Goal: Task Accomplishment & Management: Use online tool/utility

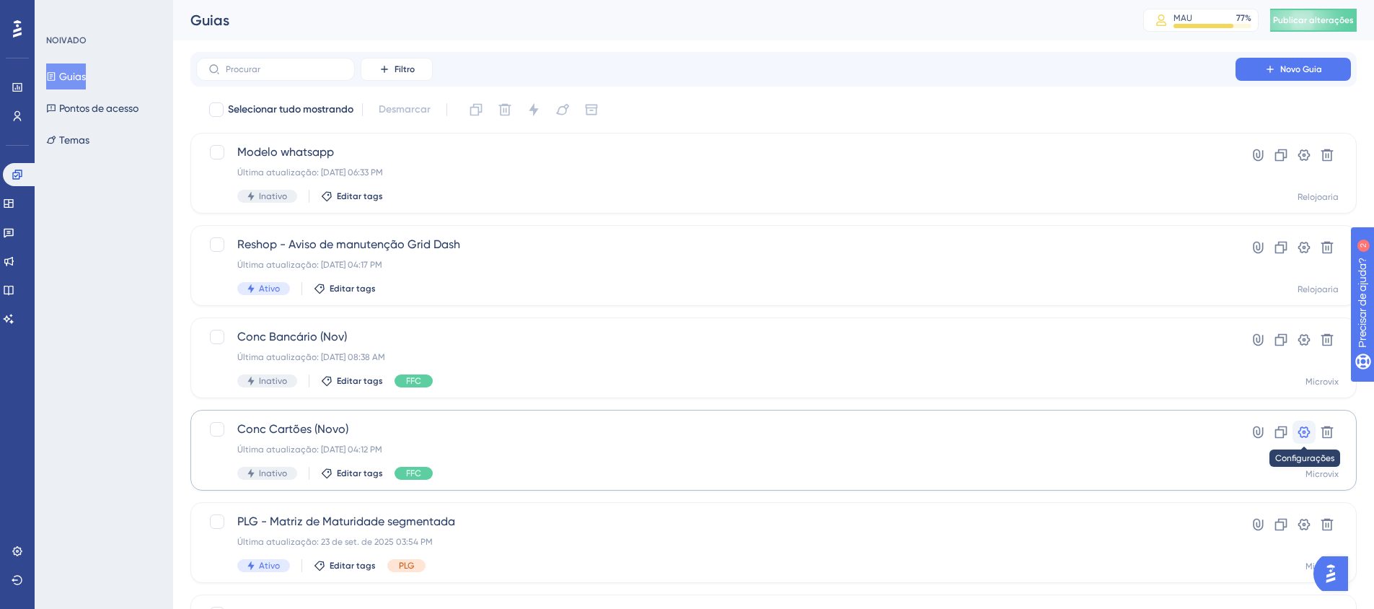
click at [1301, 432] on icon at bounding box center [1304, 432] width 14 height 14
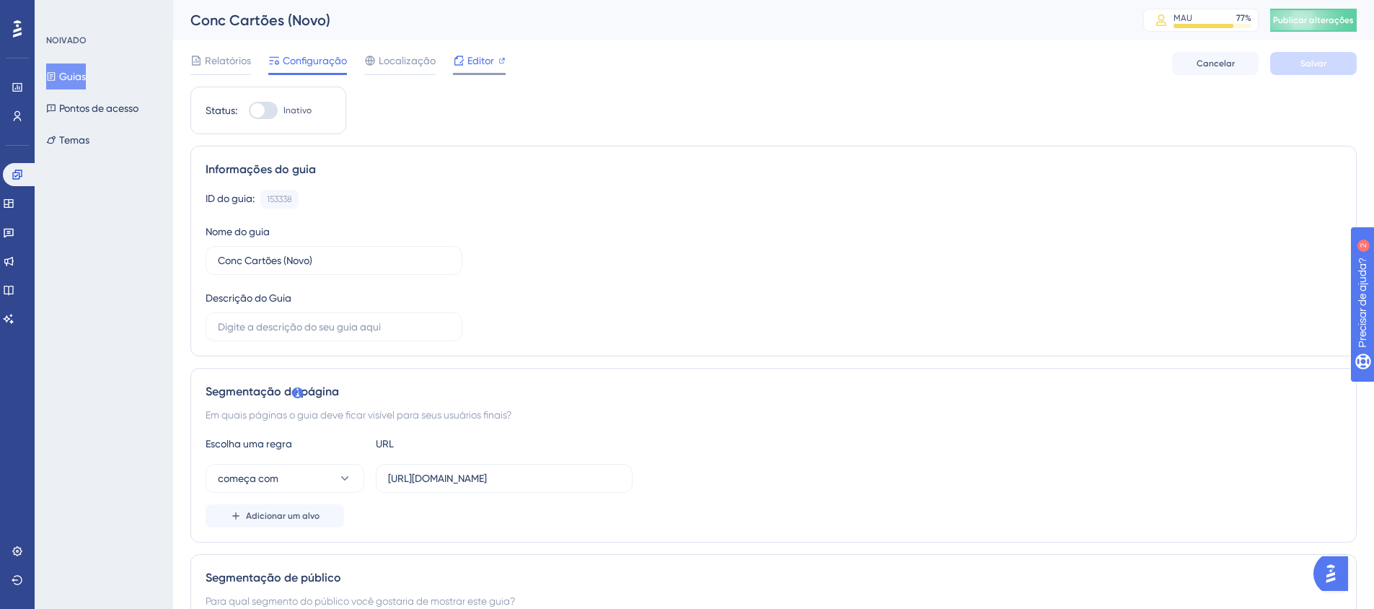
click at [488, 57] on font "Editor" at bounding box center [480, 61] width 27 height 12
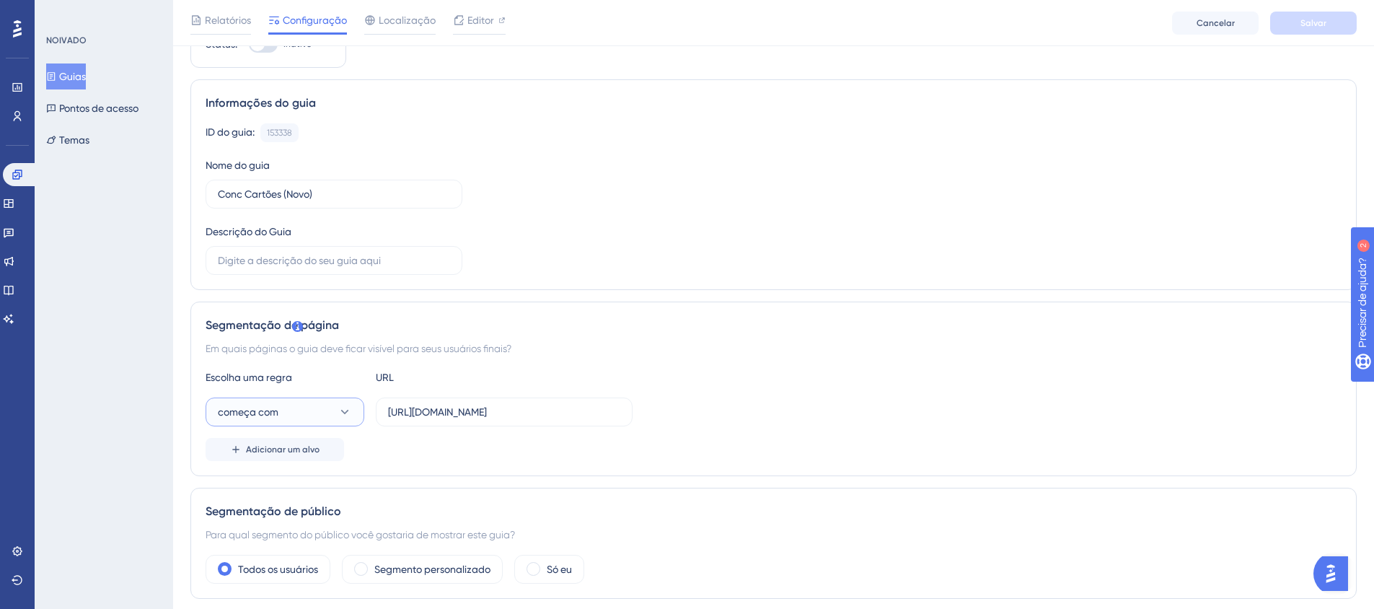
click at [309, 411] on button "começa com" at bounding box center [285, 411] width 159 height 29
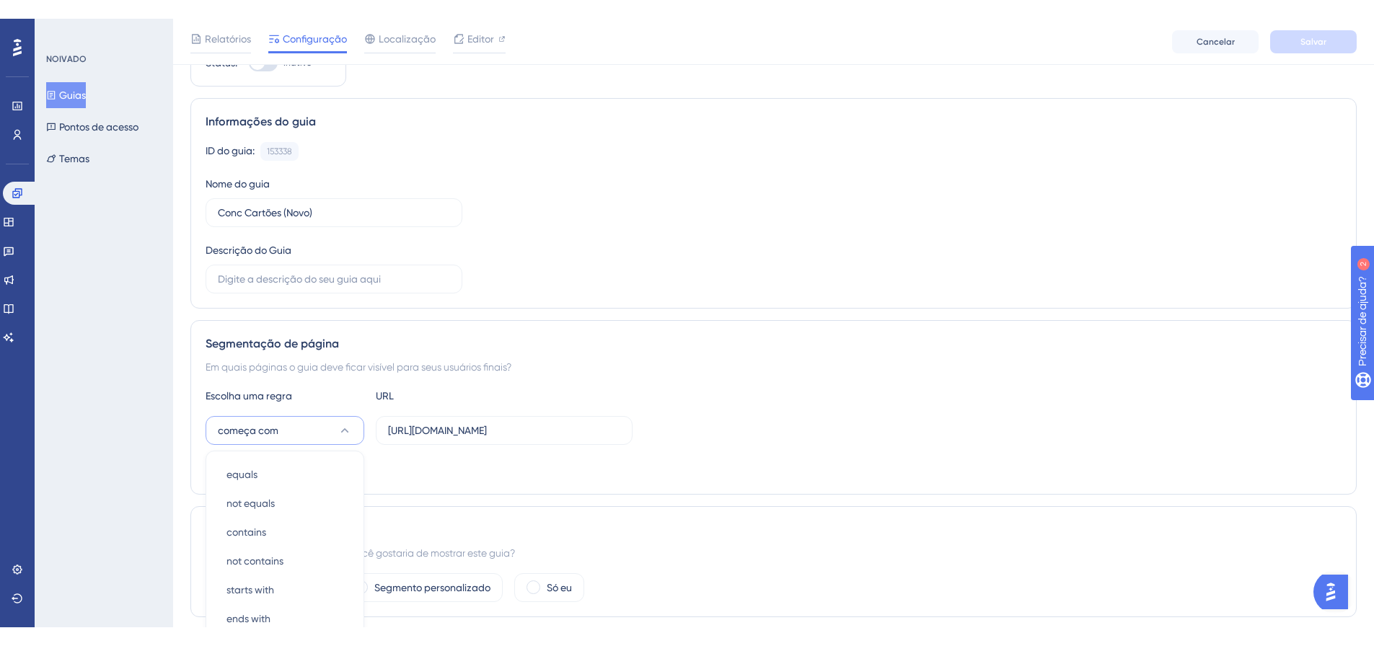
scroll to position [308, 0]
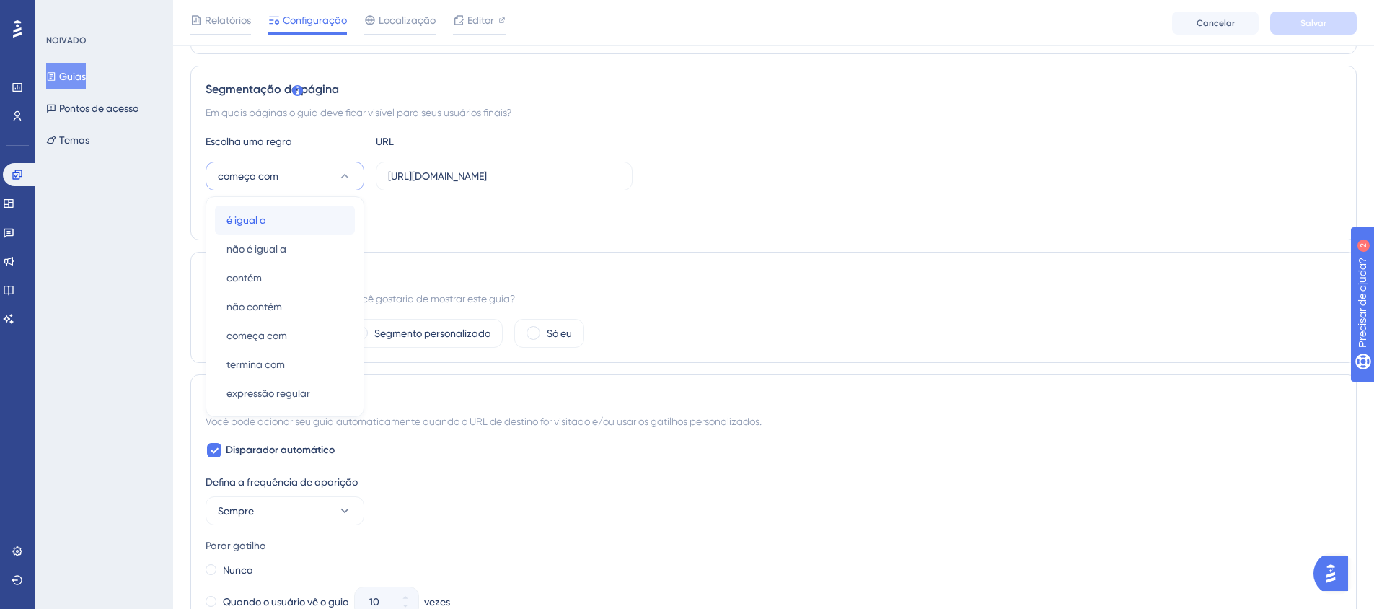
click at [286, 222] on div "é igual a é igual a" at bounding box center [284, 220] width 117 height 29
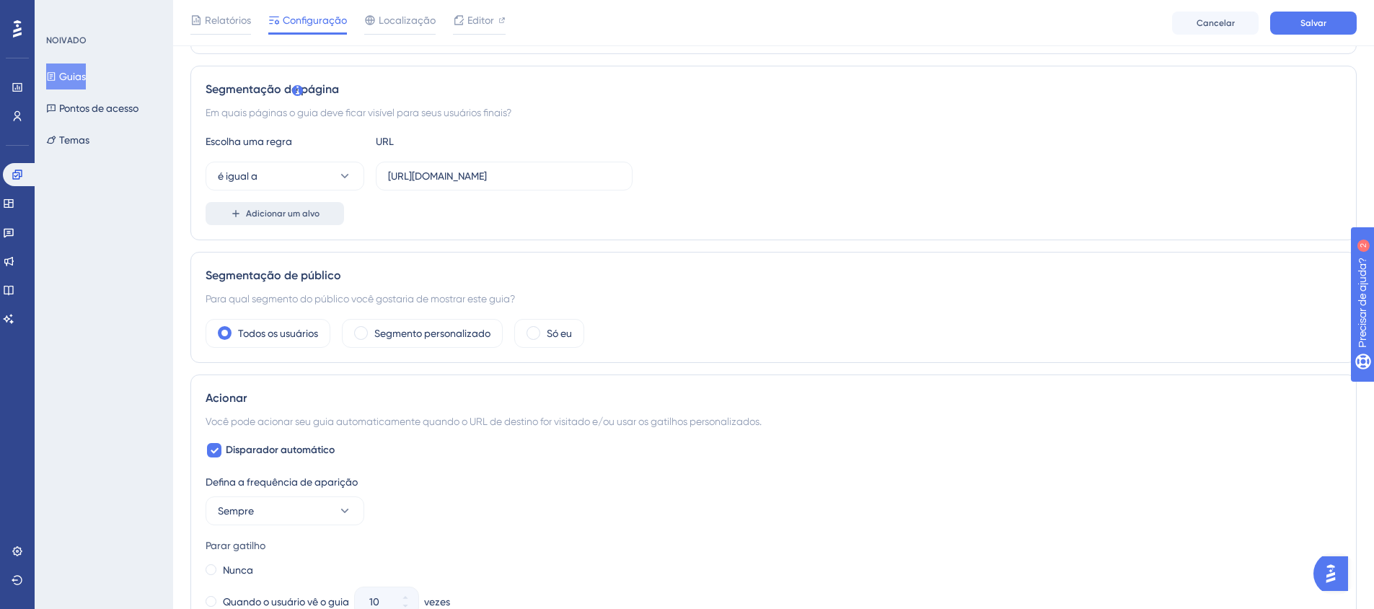
click at [293, 216] on font "Adicionar um alvo" at bounding box center [283, 213] width 74 height 10
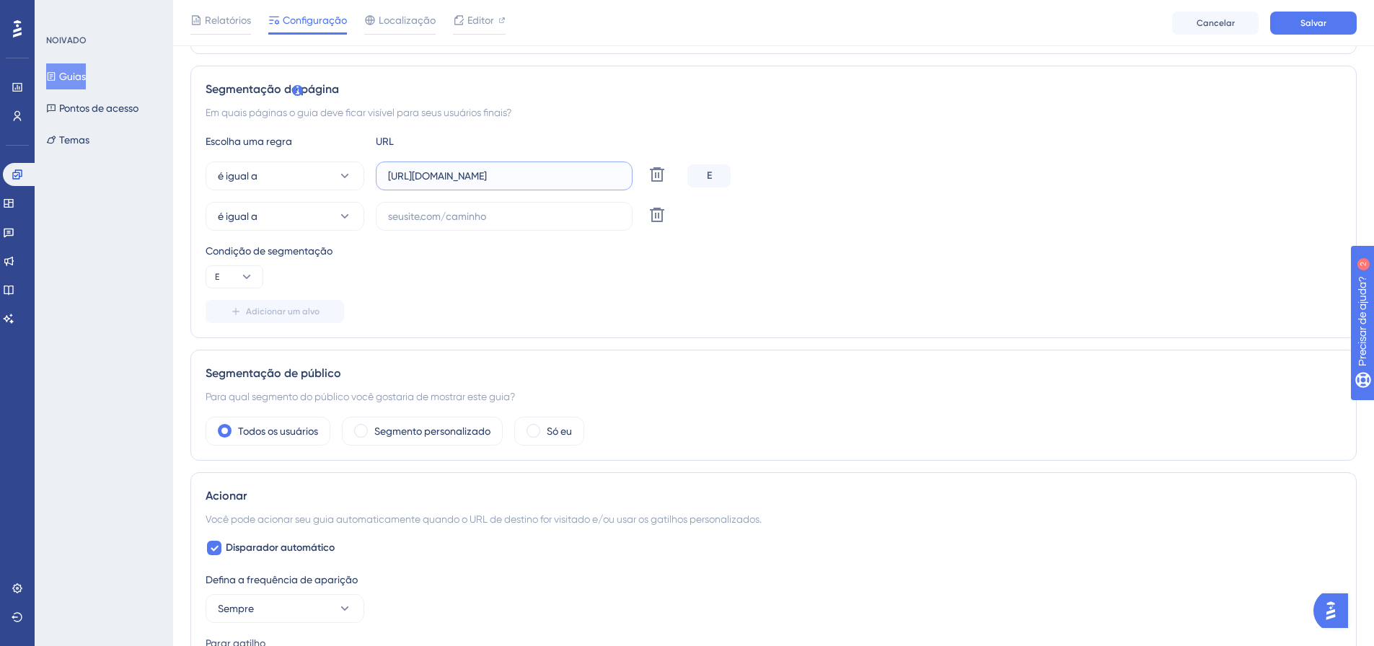
click at [519, 172] on input "https://linx-rc.microvix.com.br/lb-erpwebapp/gestao-financeira/conciliador-cart…" at bounding box center [504, 176] width 232 height 16
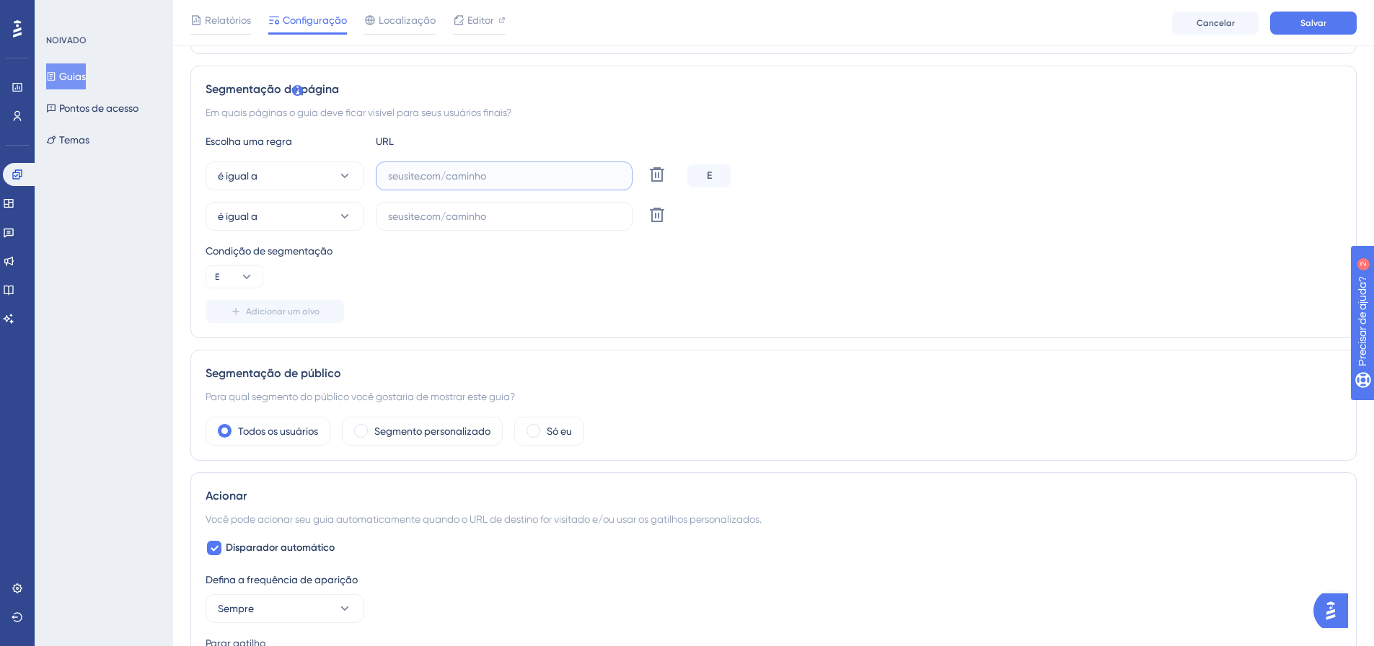
click at [432, 177] on input "text" at bounding box center [504, 176] width 232 height 16
paste input "https://linx-rc.microvix.com.br/lb-erpwebapp/gestao-financeira/conciliador-cart…"
click at [496, 169] on input "https://linx-rc.microvix.com.br/lb-erpwebapp/gestao-financeira/conciliador-cart…" at bounding box center [504, 176] width 232 height 16
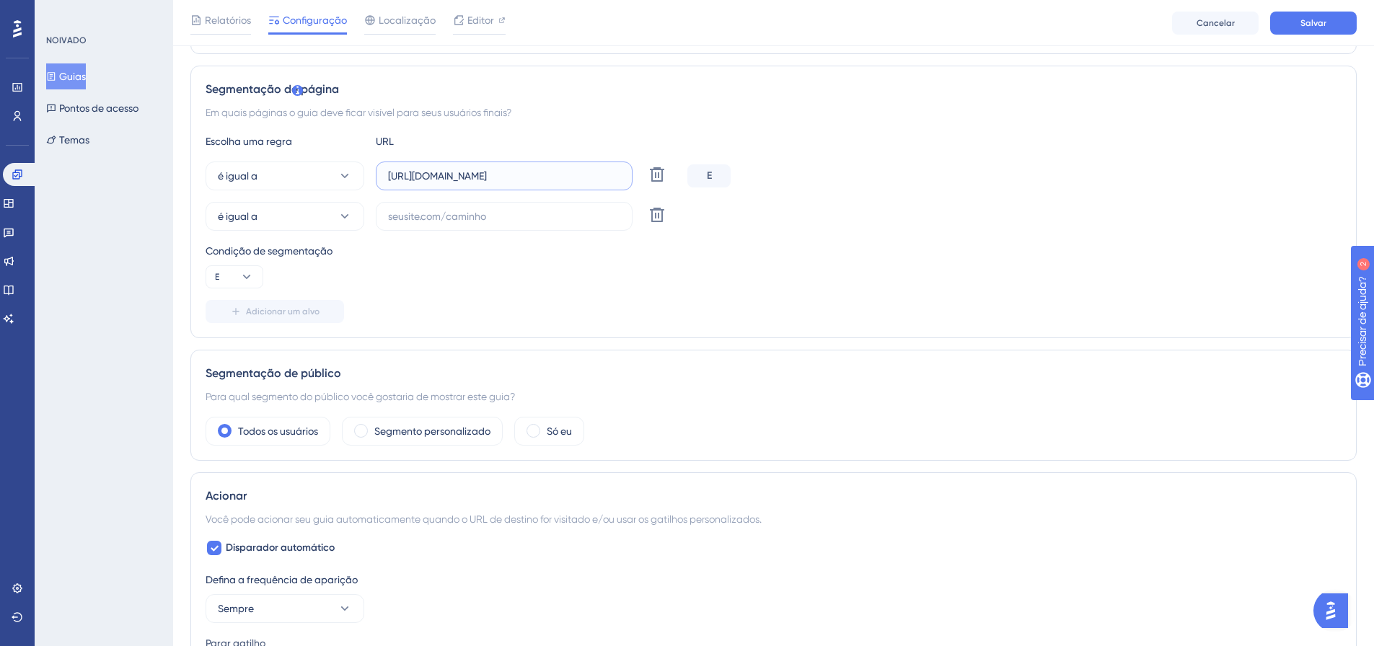
click at [496, 169] on input "https://linx-rc.microvix.com.br/lb-erpwebapp/gestao-financeira/conciliador-cart…" at bounding box center [504, 176] width 232 height 16
click at [496, 169] on input "[URL][DOMAIN_NAME]" at bounding box center [504, 176] width 232 height 16
paste input "text"
type input "[URL][DOMAIN_NAME]"
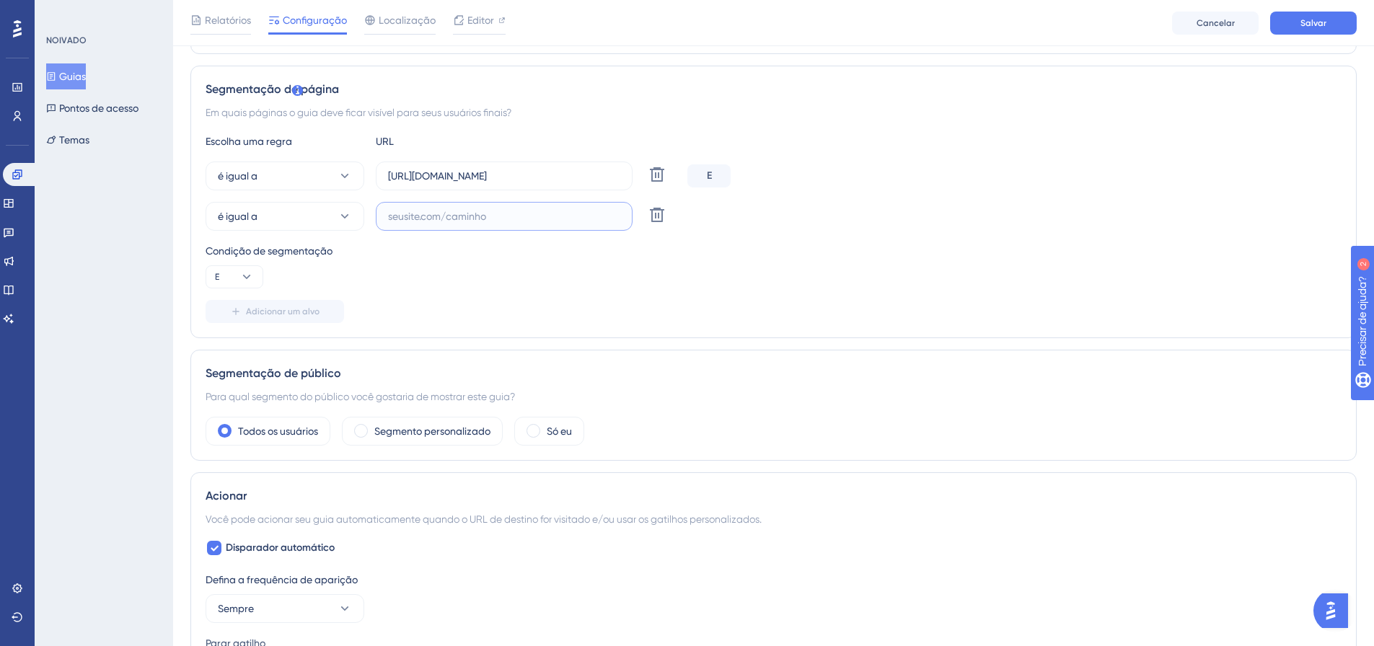
click at [426, 221] on input "text" at bounding box center [504, 216] width 232 height 16
paste input "https://linx.microvix.com.br/lb-erpwebapp/gestao-financeira/conciliador-cartoes…"
type input "https://linx.microvix.com.br/lb-erpwebapp/gestao-financeira/conciliador-cartoes…"
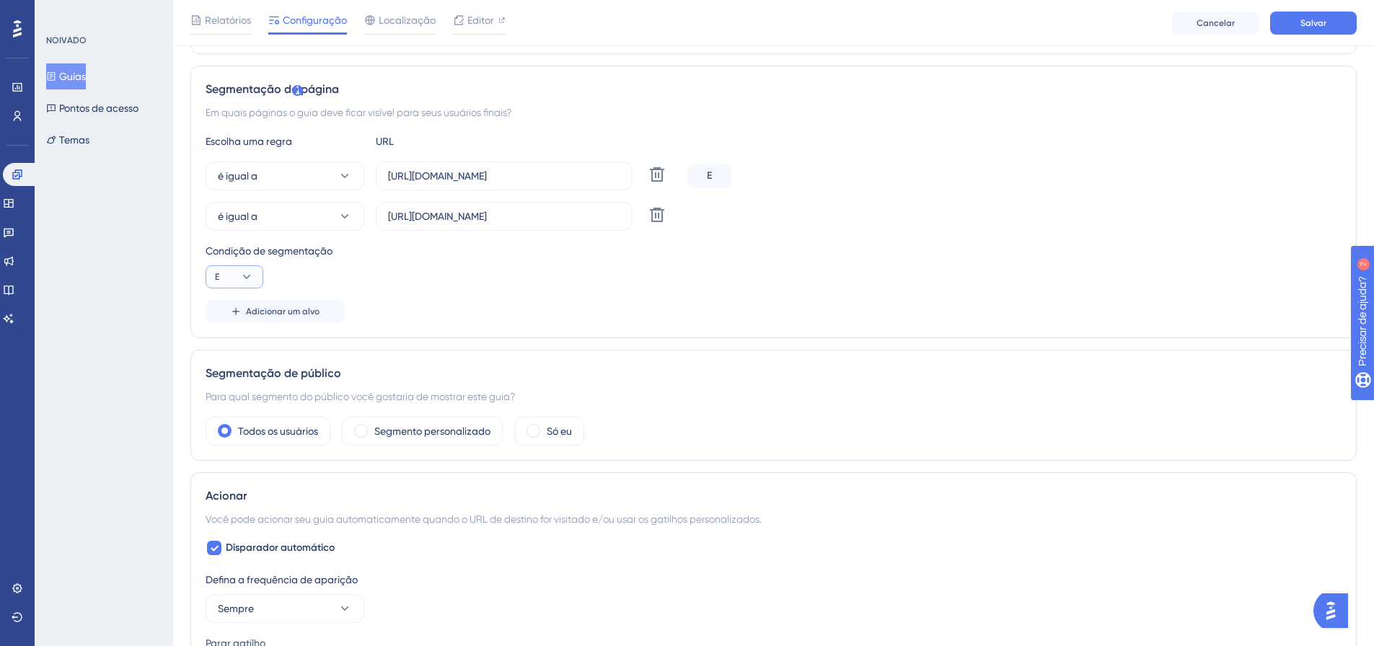
click at [239, 278] on icon at bounding box center [246, 277] width 14 height 14
click at [228, 320] on div "E E" at bounding box center [234, 318] width 27 height 29
click at [491, 291] on div "Escolha uma regra URL é igual a https://linx-rc.microvix.com.br/lb-erpwebapp/ge…" at bounding box center [774, 228] width 1136 height 190
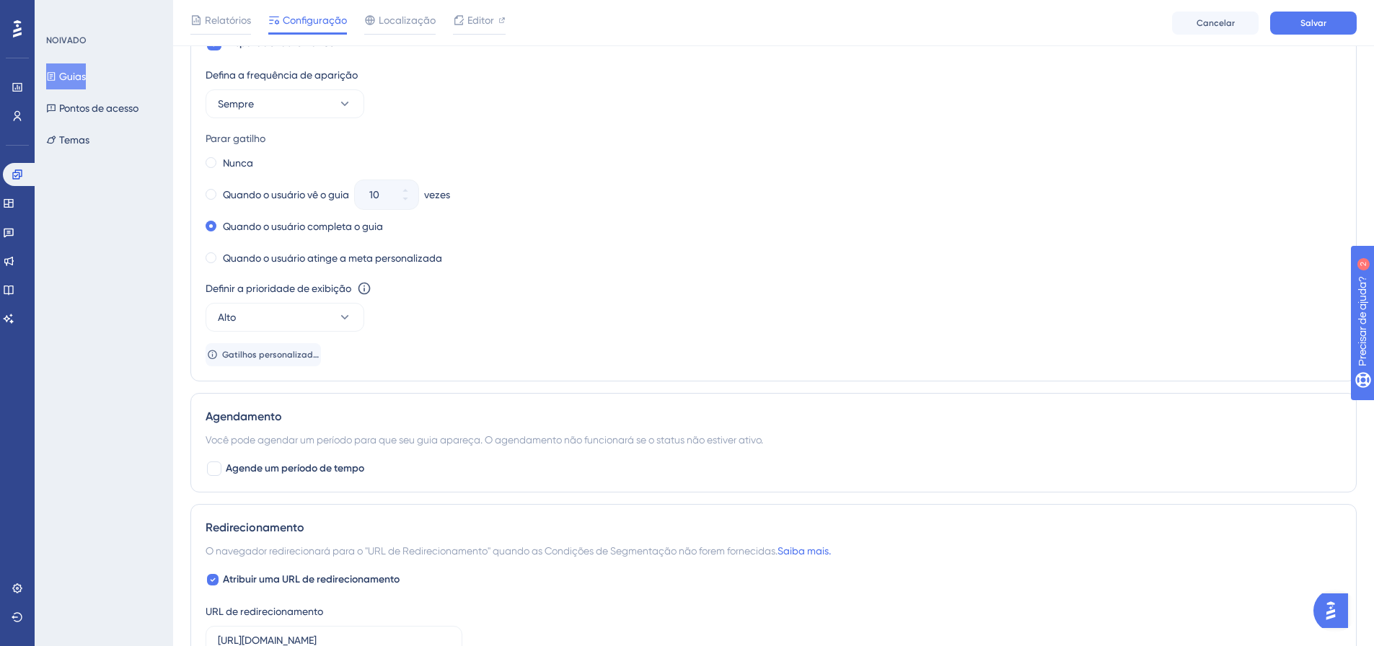
scroll to position [1101, 0]
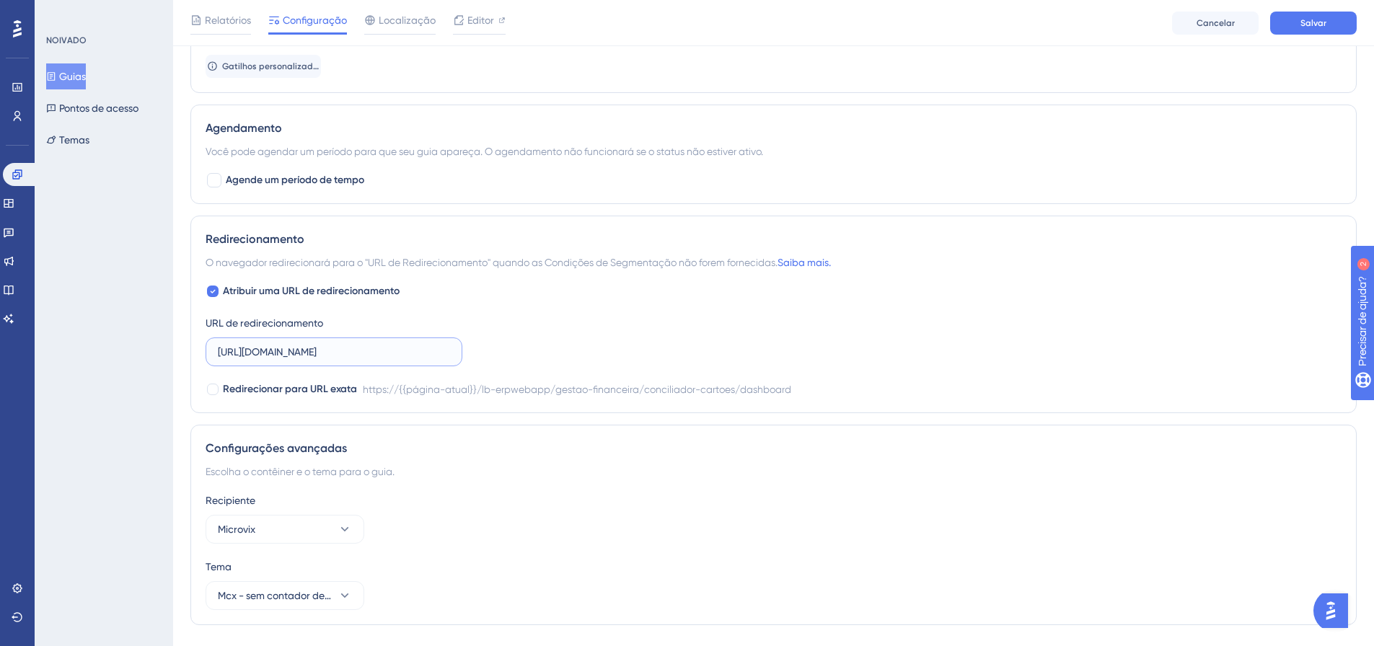
click at [277, 350] on input "https://linx-rc.microvix.com.br/lb-erpwebapp/gestao-financeira/conciliador-cart…" at bounding box center [334, 352] width 232 height 16
click at [213, 293] on icon at bounding box center [213, 292] width 6 height 12
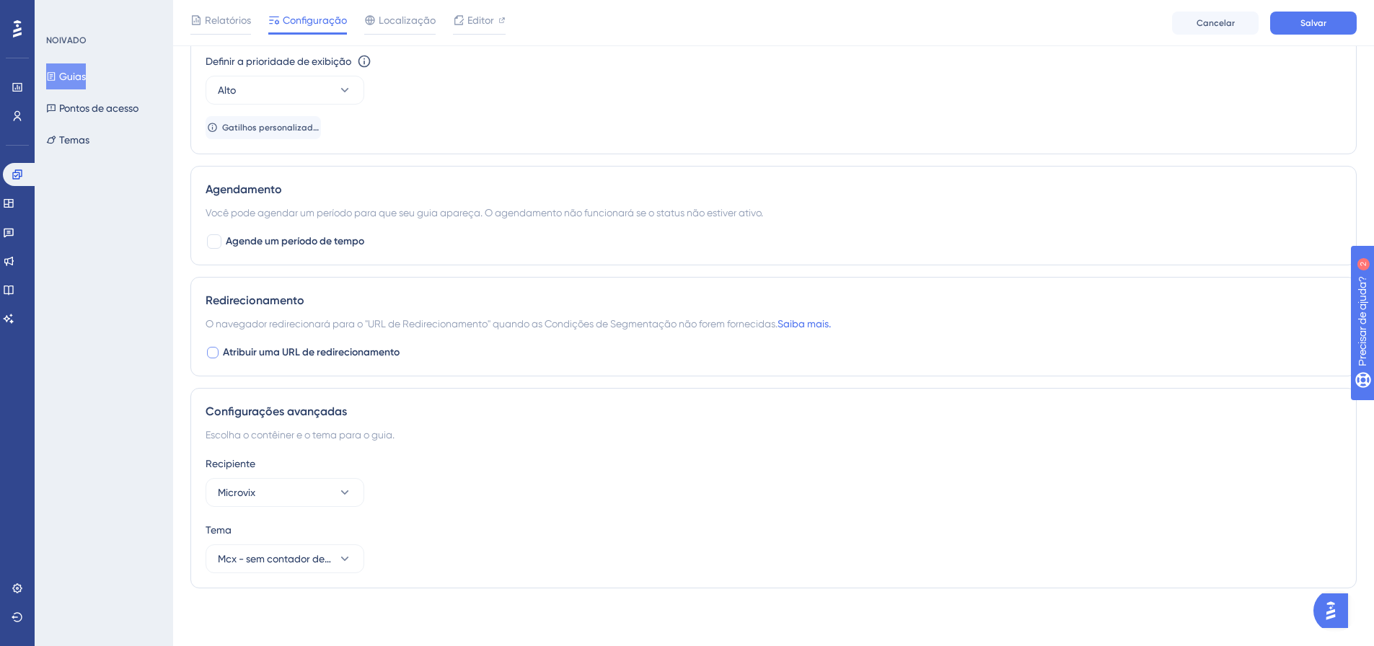
scroll to position [1040, 0]
click at [1334, 22] on button "Salvar" at bounding box center [1313, 23] width 87 height 23
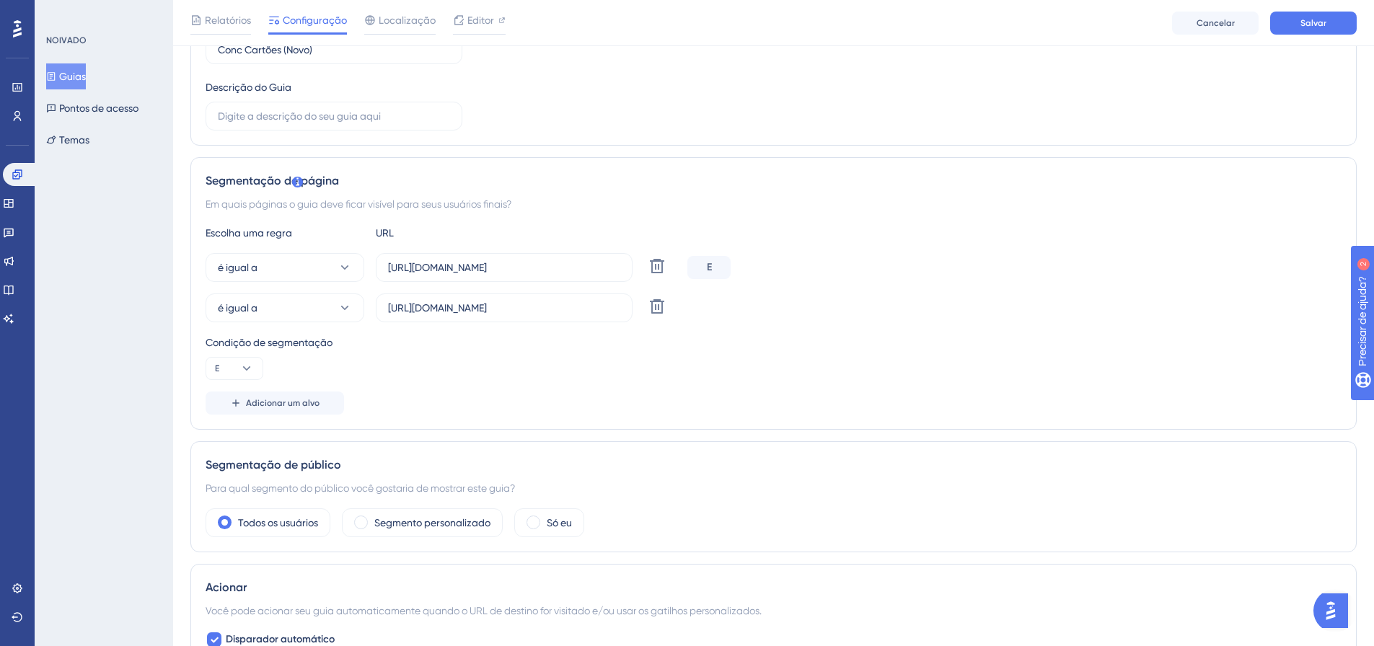
scroll to position [288, 0]
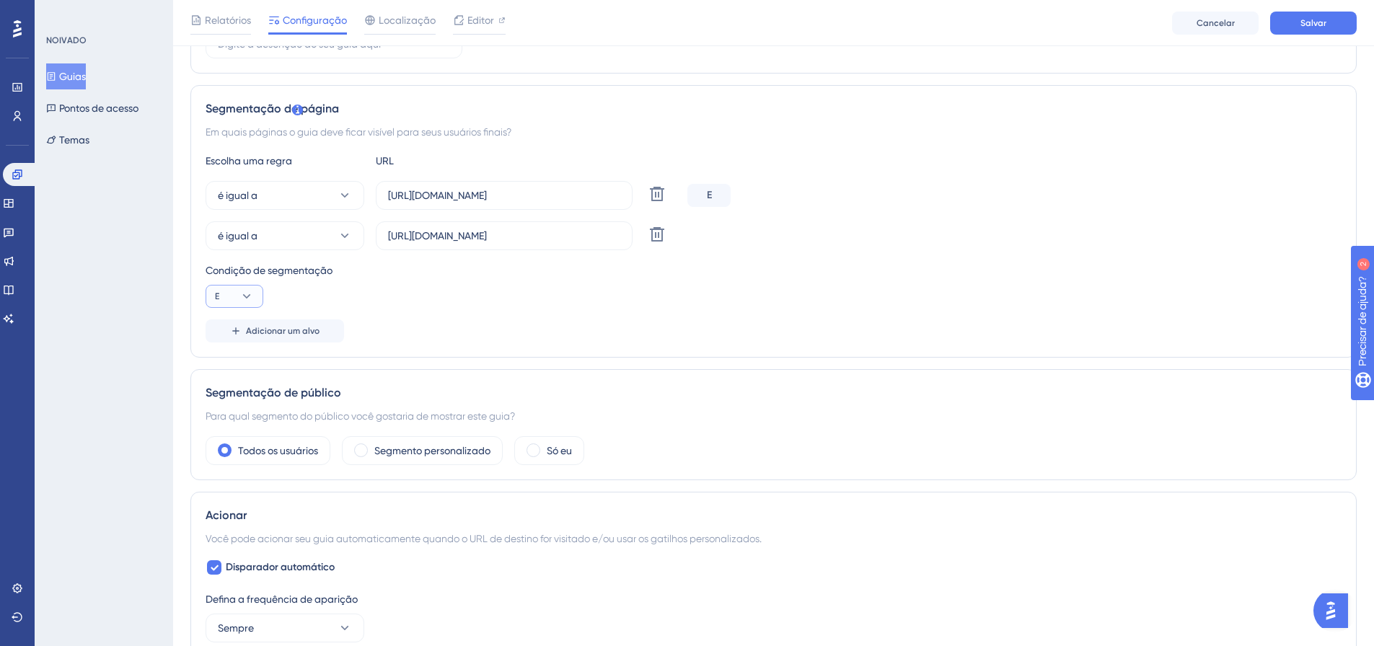
click at [246, 294] on icon at bounding box center [246, 296] width 14 height 14
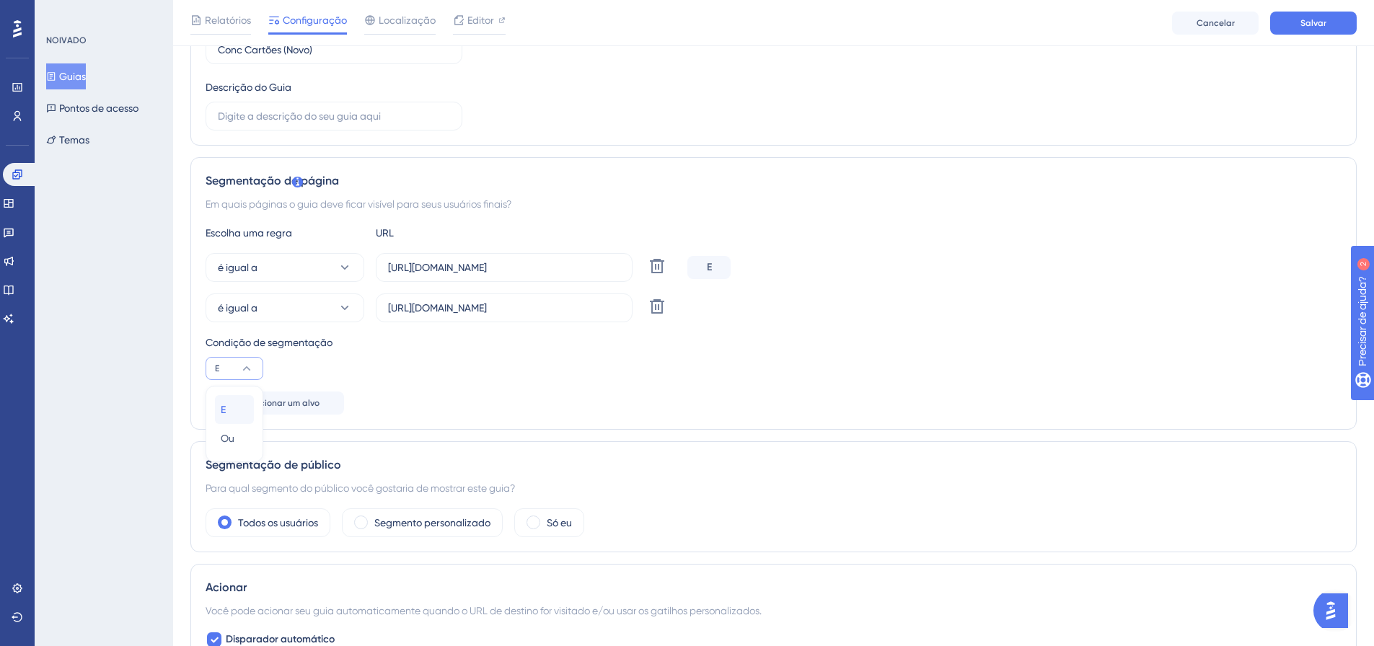
click at [235, 403] on div "E E" at bounding box center [234, 409] width 27 height 29
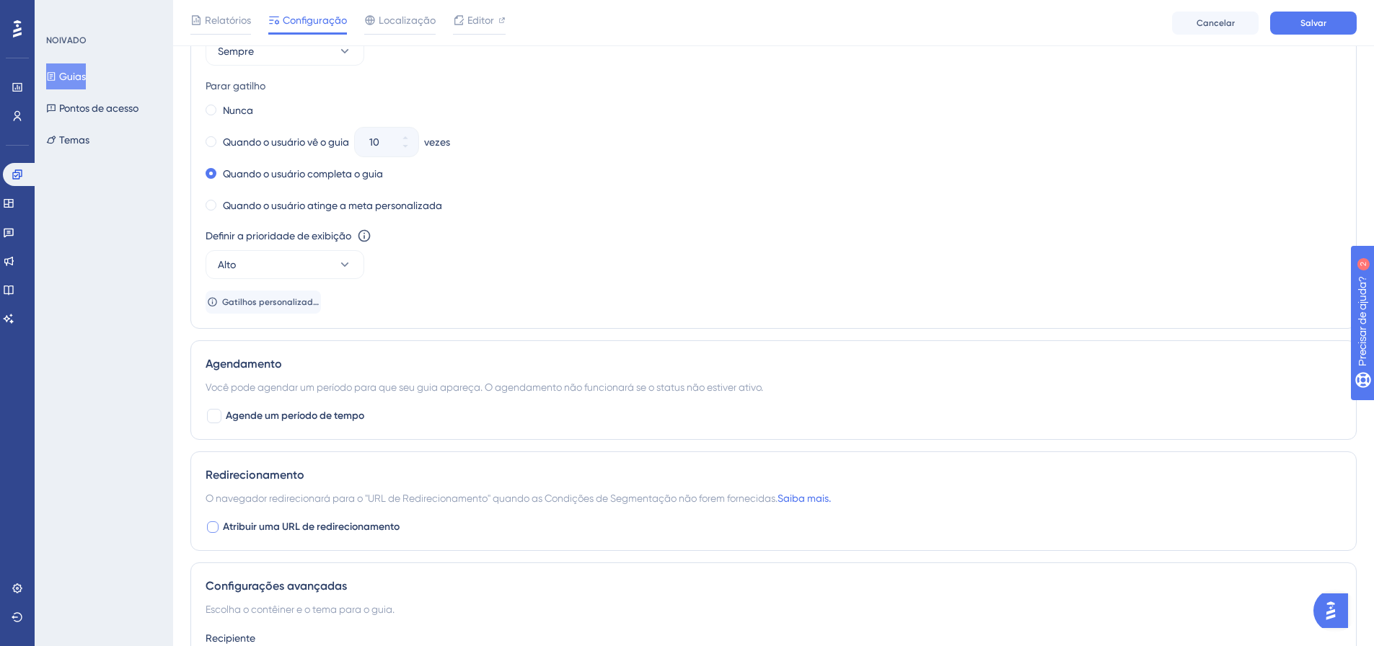
scroll to position [1040, 0]
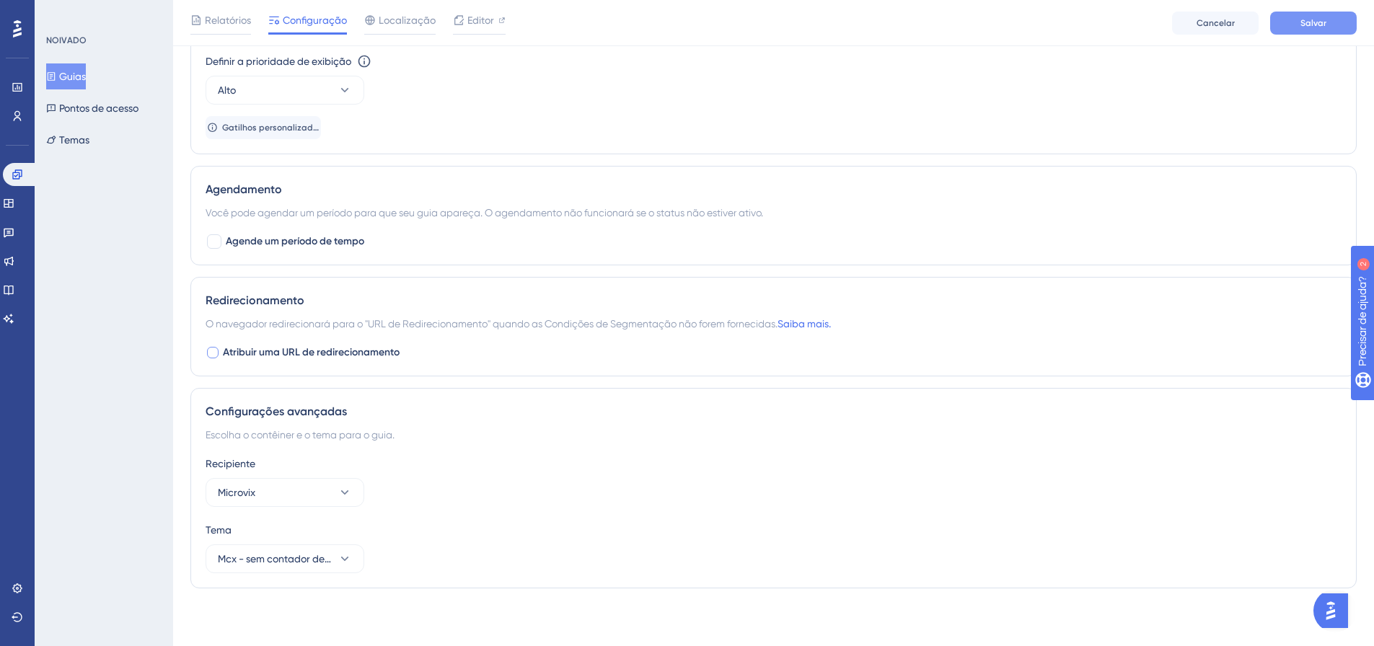
click at [1308, 12] on button "Salvar" at bounding box center [1313, 23] width 87 height 23
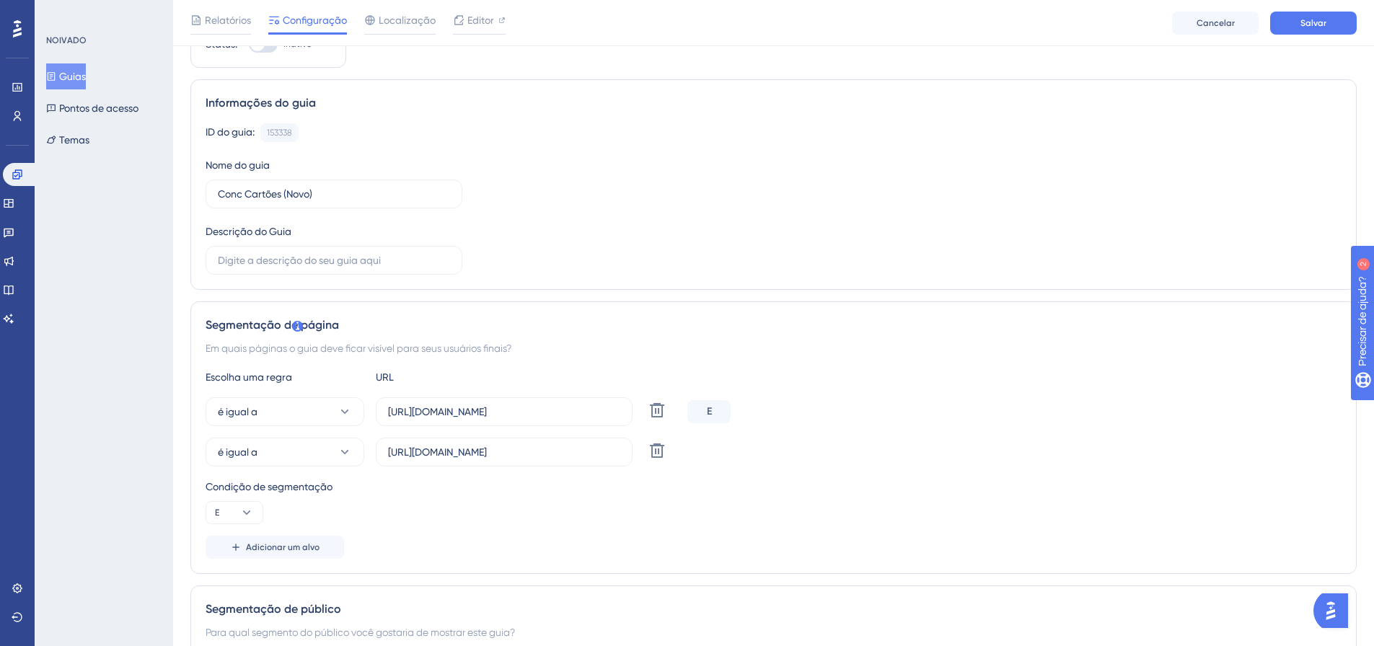
scroll to position [144, 0]
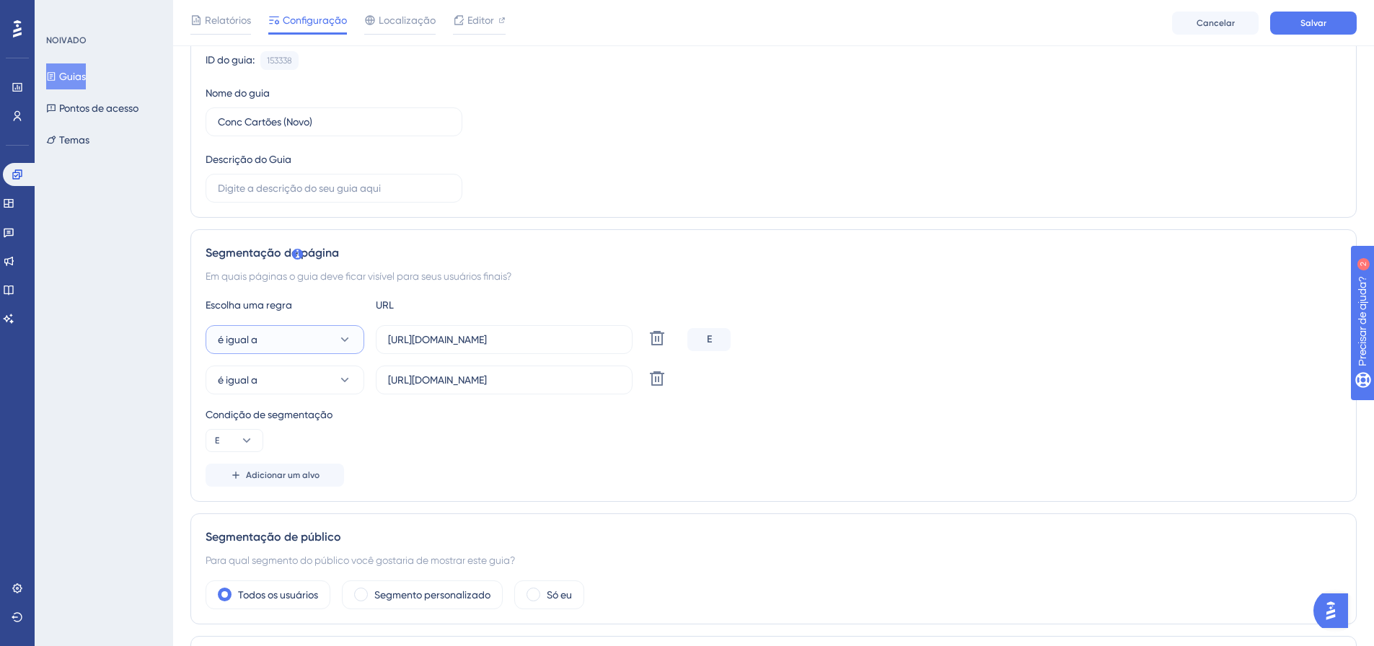
click at [317, 333] on button "é igual a" at bounding box center [285, 339] width 159 height 29
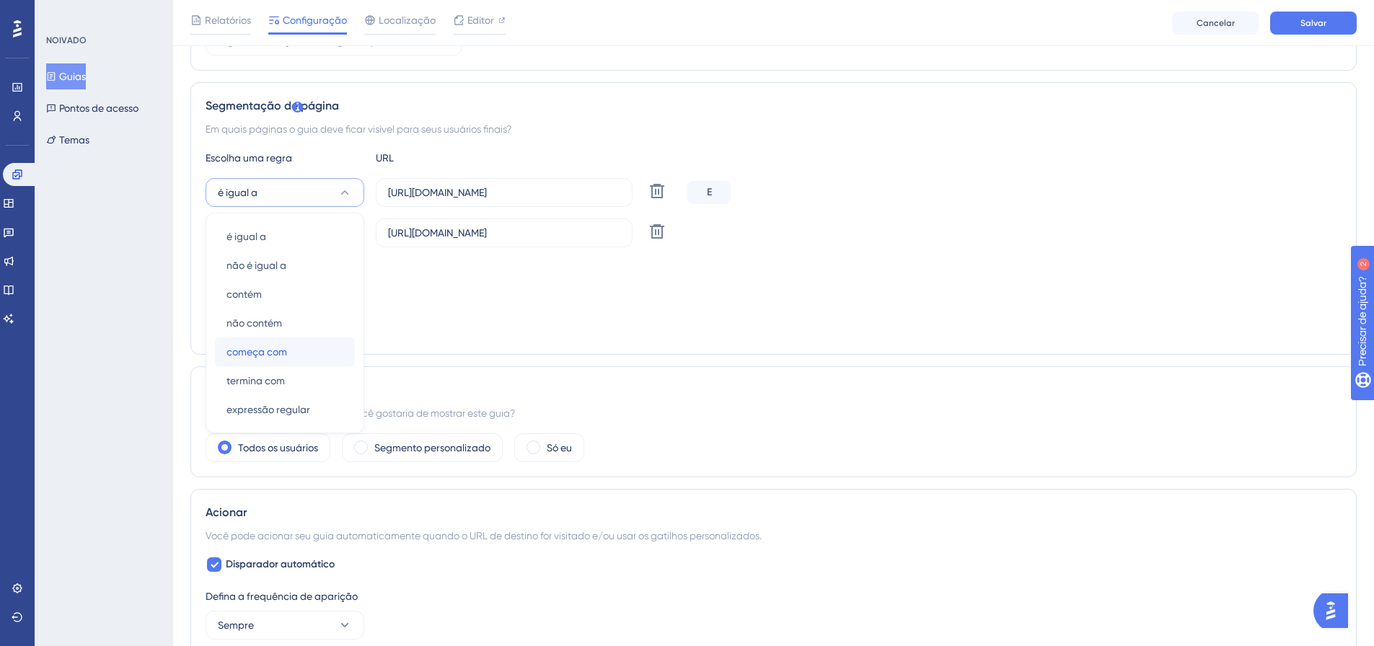
click at [318, 348] on div "começa com começa com" at bounding box center [284, 352] width 117 height 29
click at [1332, 27] on button "Salvar" at bounding box center [1313, 23] width 87 height 23
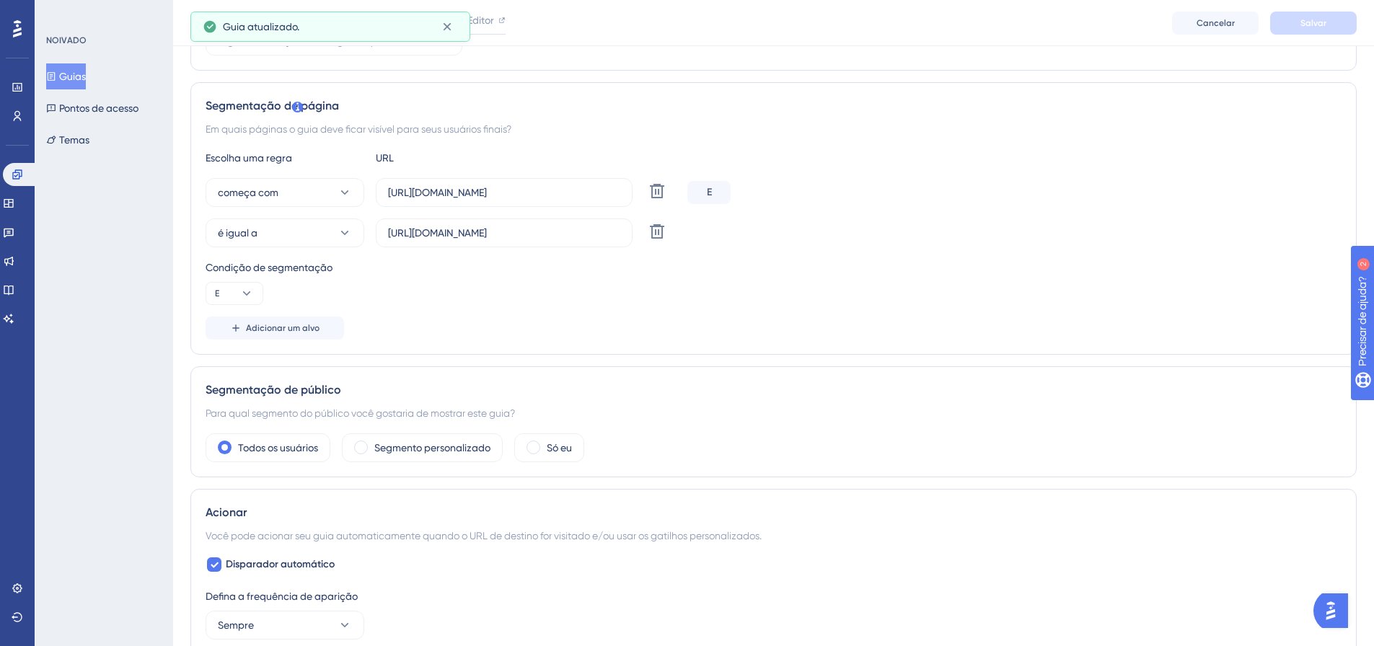
scroll to position [0, 0]
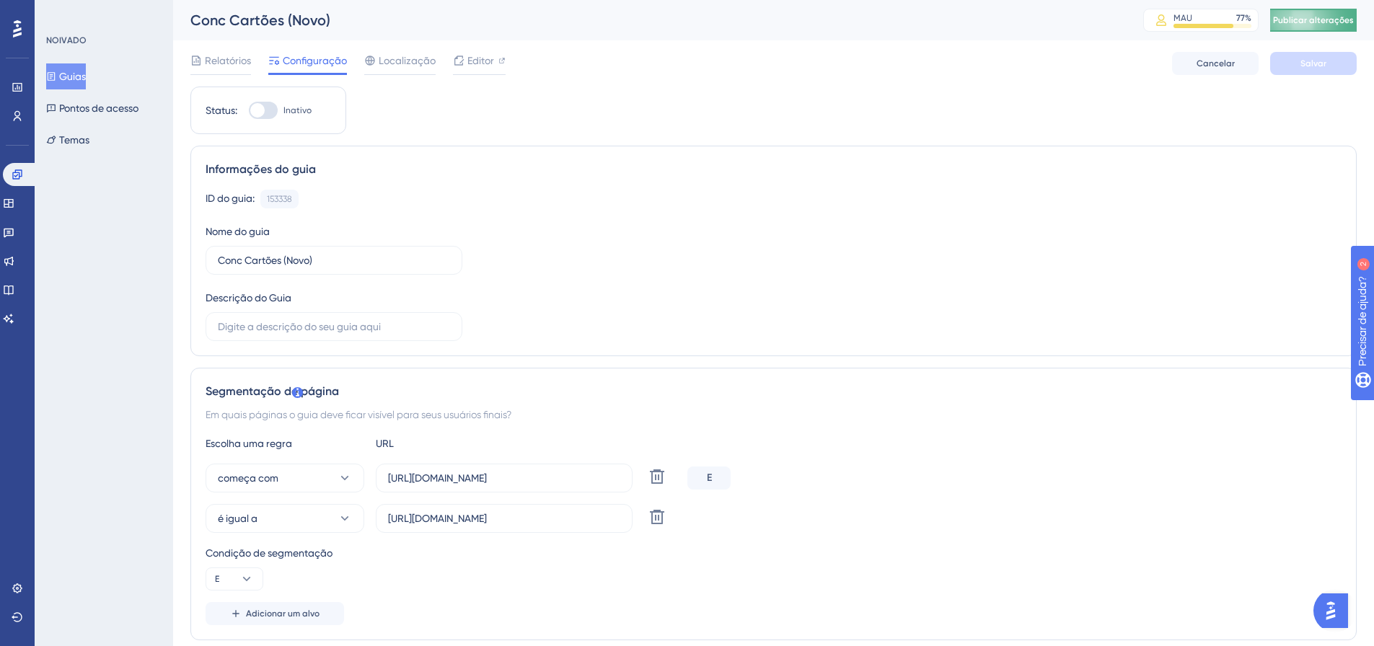
click at [1325, 13] on button "Publicar alterações" at bounding box center [1313, 20] width 87 height 23
click at [500, 65] on div at bounding box center [501, 60] width 7 height 17
click at [285, 484] on button "começa com" at bounding box center [285, 478] width 159 height 29
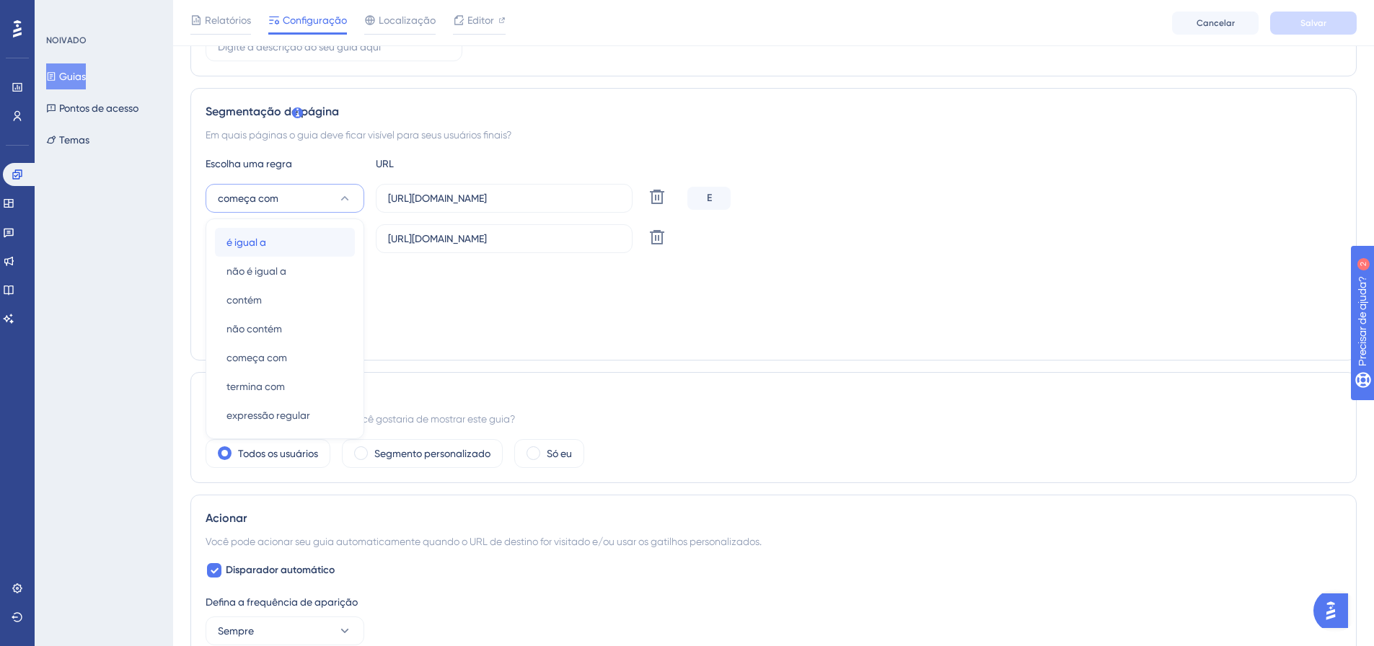
click at [285, 242] on div "é igual a é igual a" at bounding box center [284, 242] width 117 height 29
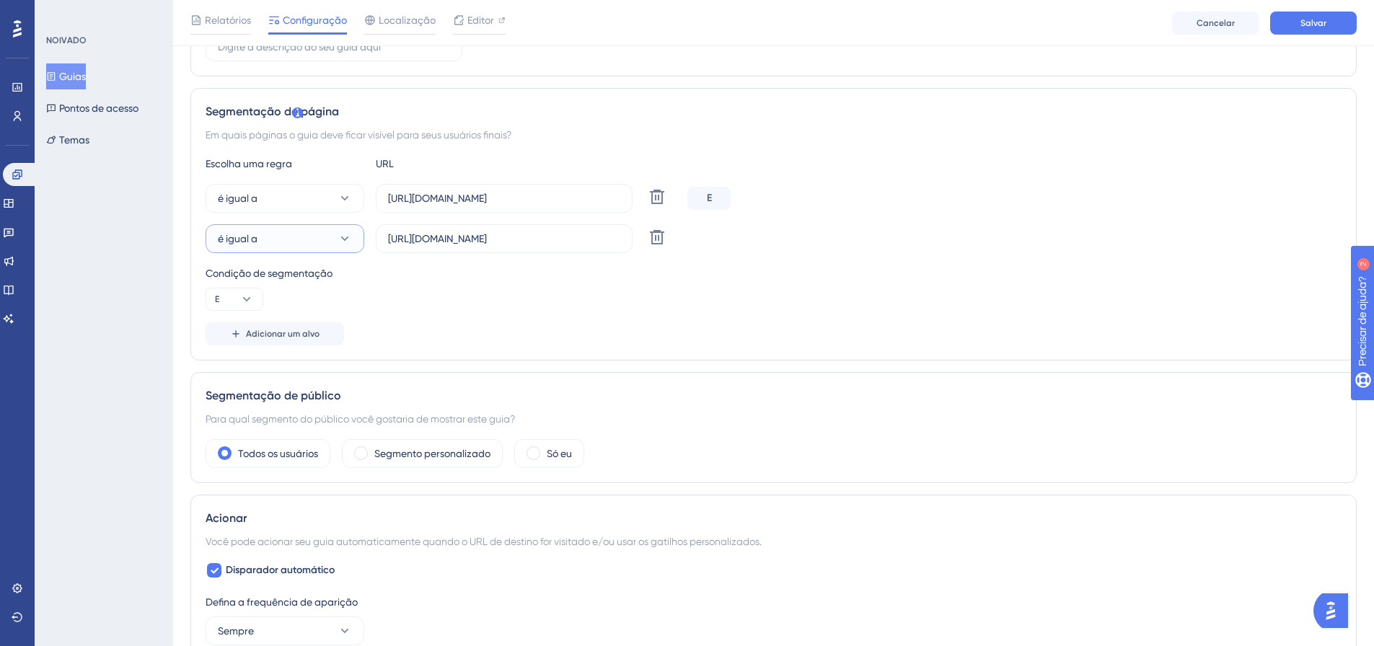
click at [285, 242] on button "é igual a" at bounding box center [285, 238] width 159 height 29
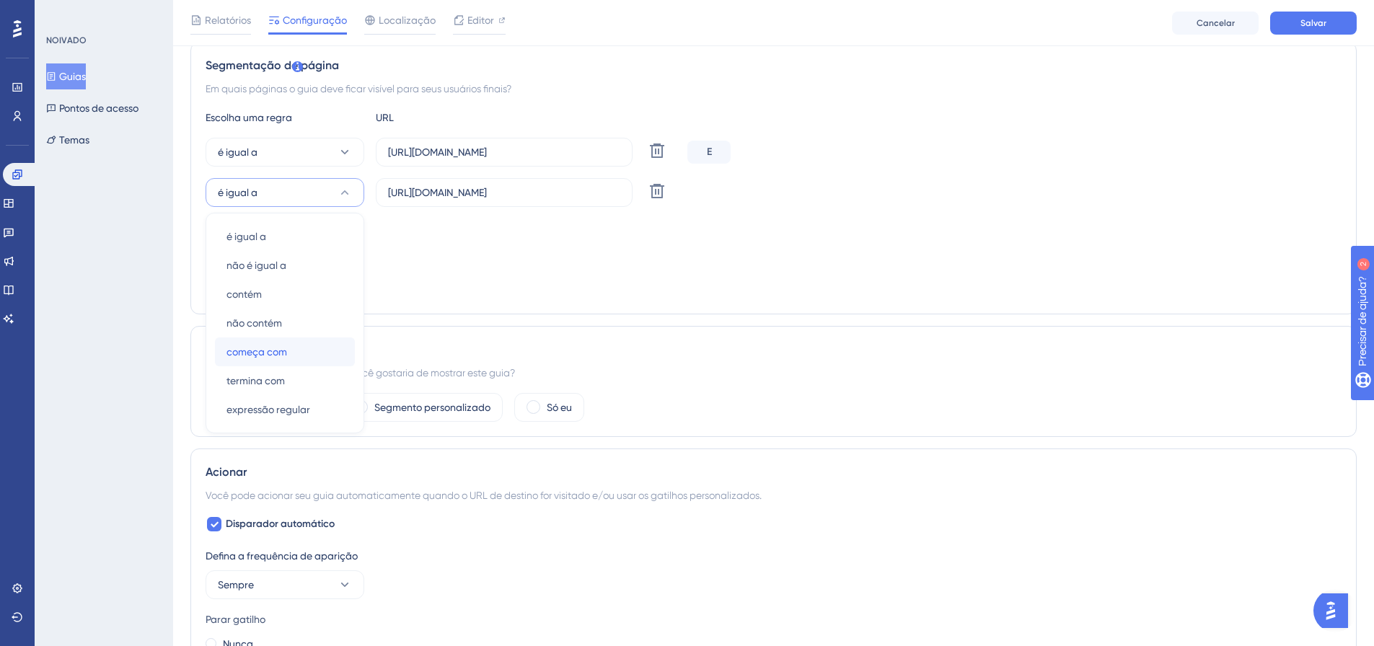
click at [314, 353] on div "começa com começa com" at bounding box center [284, 352] width 117 height 29
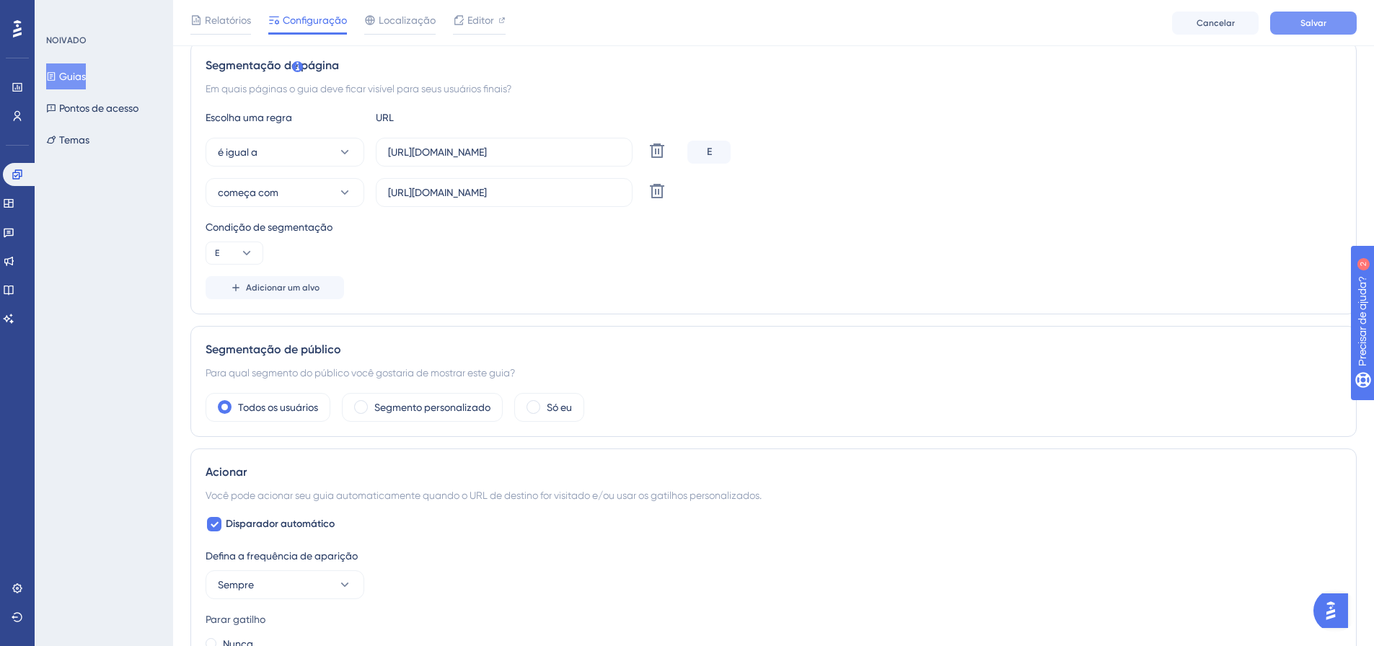
click at [1315, 24] on font "Salvar" at bounding box center [1313, 23] width 26 height 10
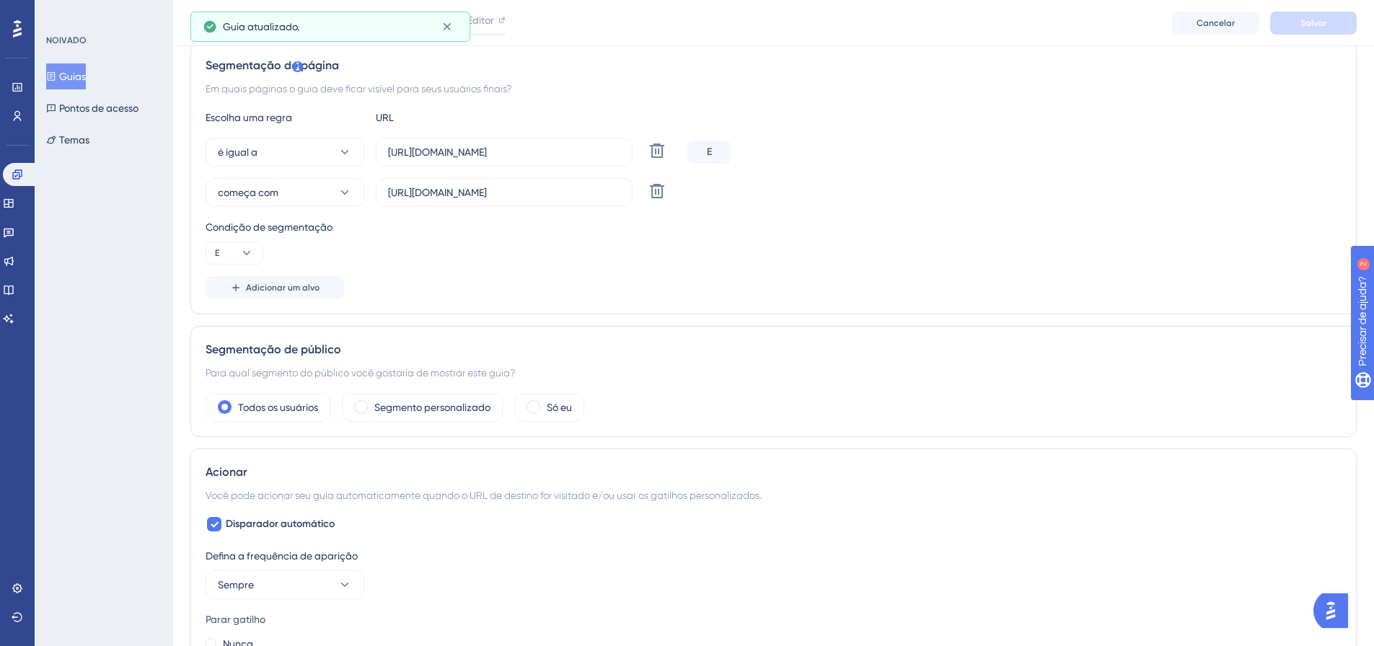
scroll to position [0, 0]
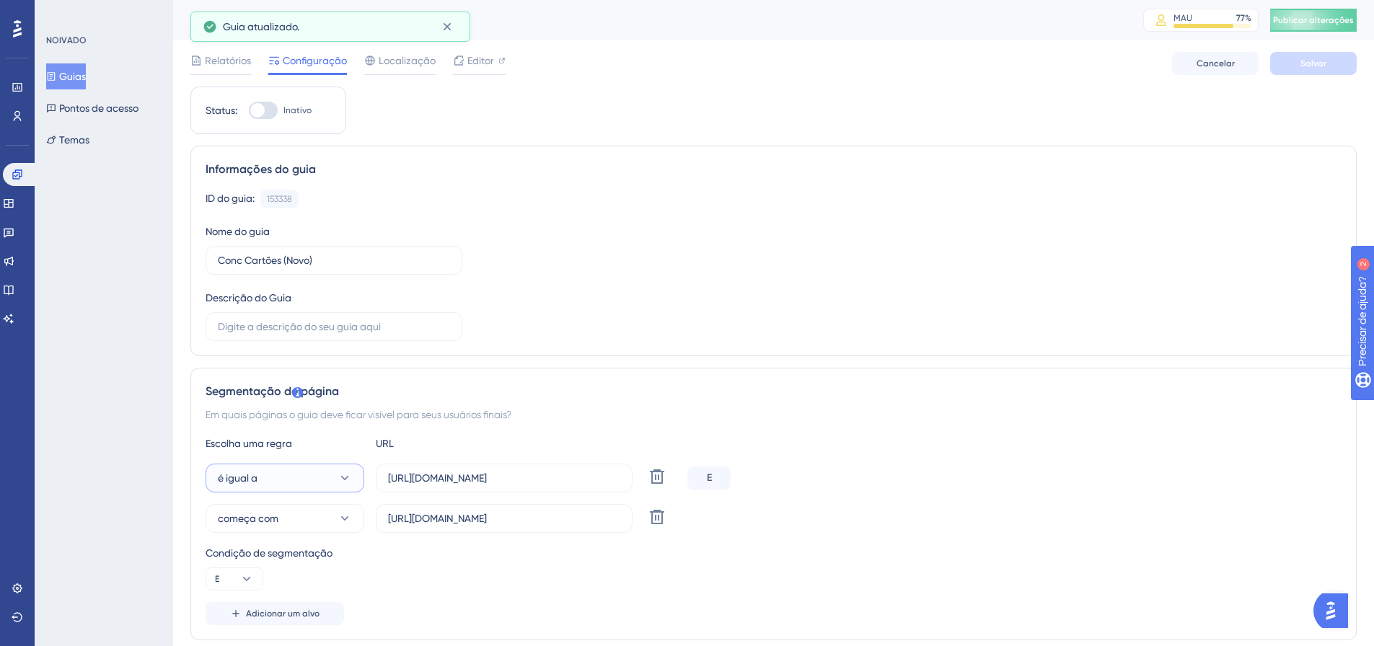
click at [320, 483] on button "é igual a" at bounding box center [285, 478] width 159 height 29
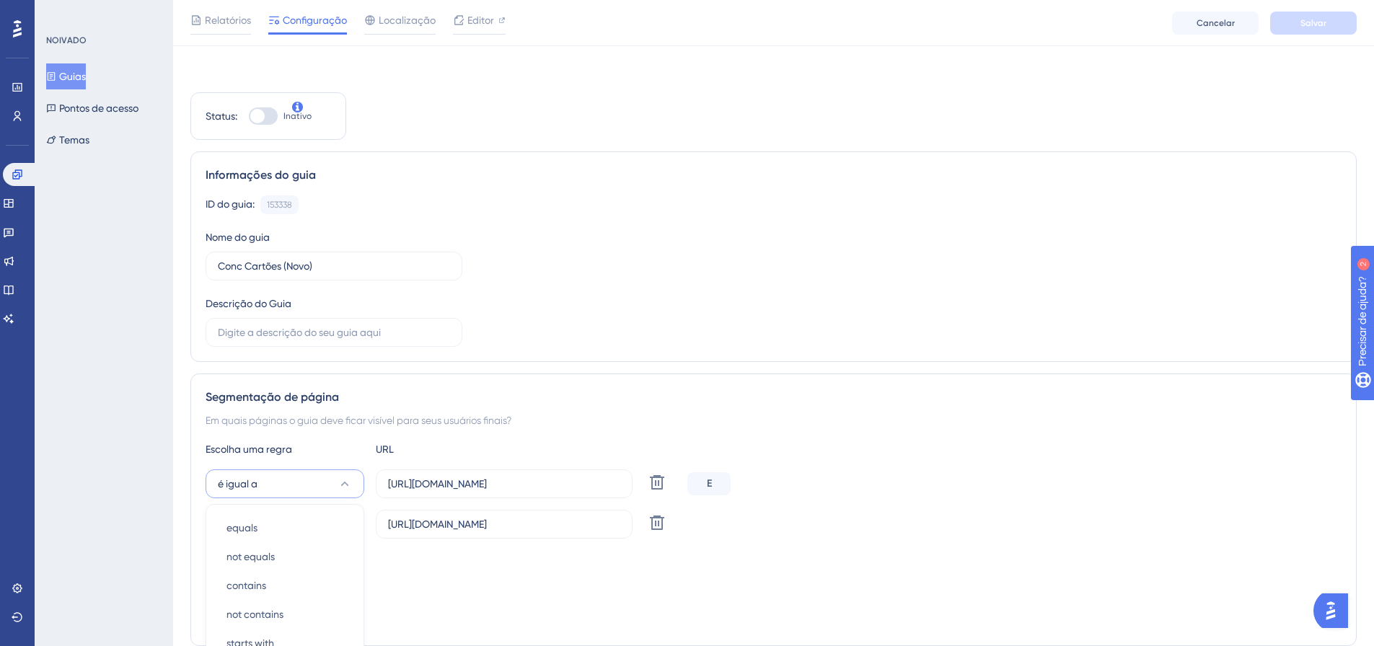
scroll to position [291, 0]
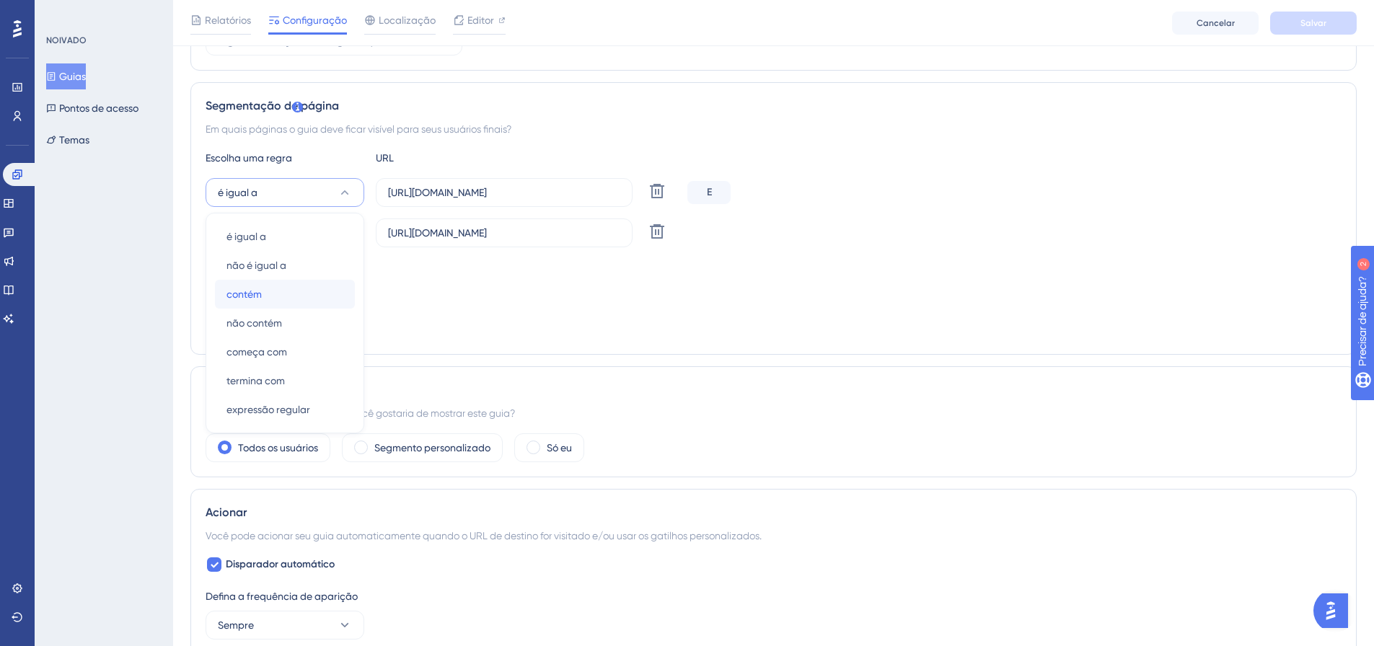
click at [285, 299] on div "contém contém" at bounding box center [284, 294] width 117 height 29
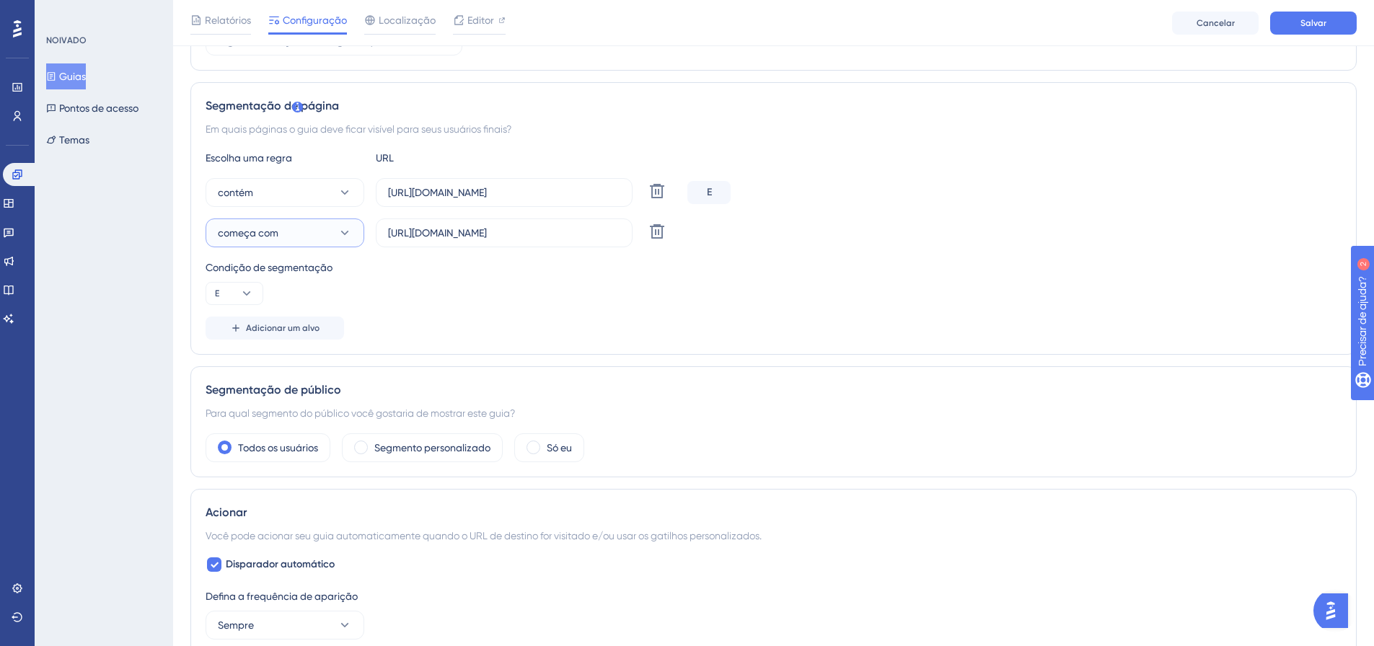
click at [282, 236] on button "começa com" at bounding box center [285, 233] width 159 height 29
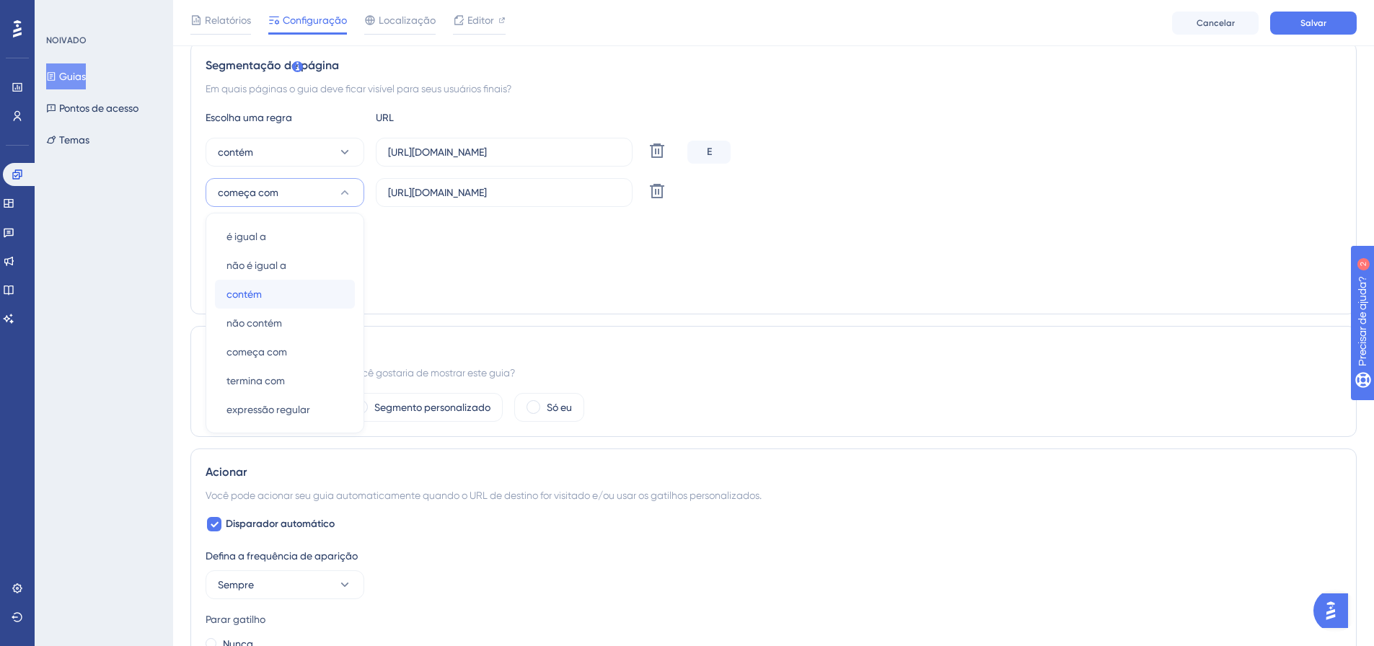
click at [278, 294] on div "contém contém" at bounding box center [284, 294] width 117 height 29
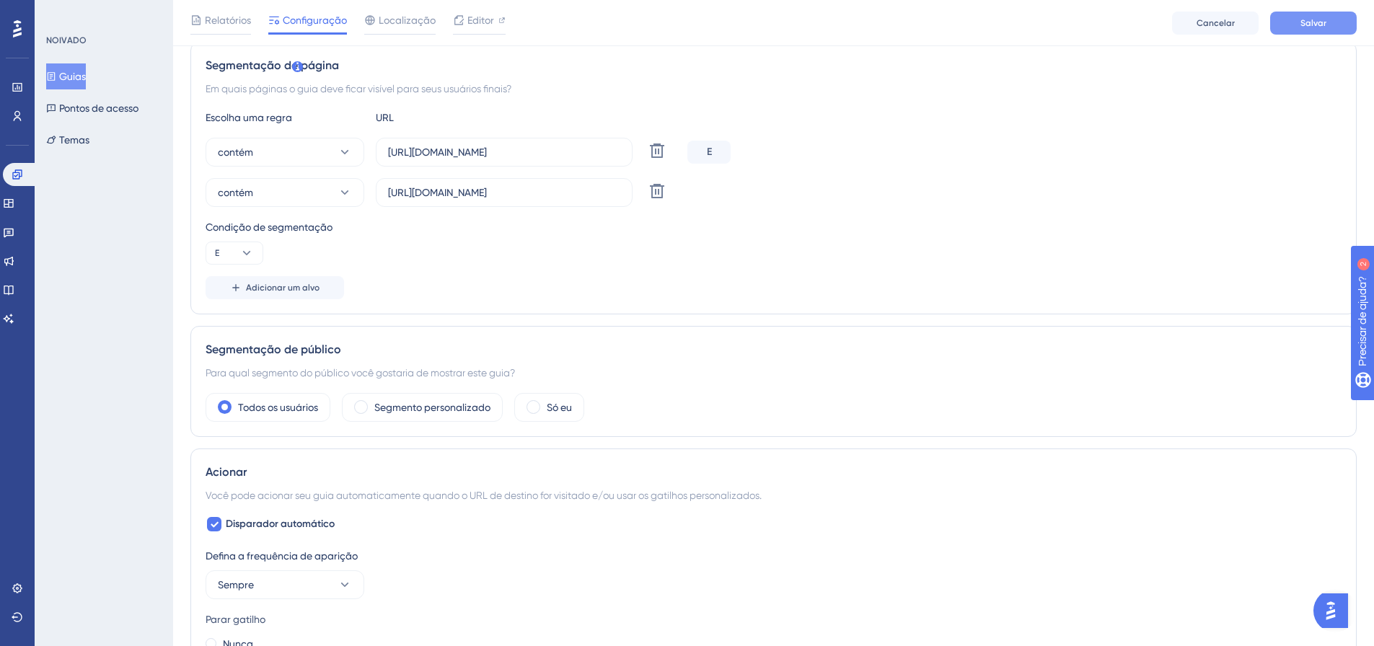
click at [1309, 16] on button "Salvar" at bounding box center [1313, 23] width 87 height 23
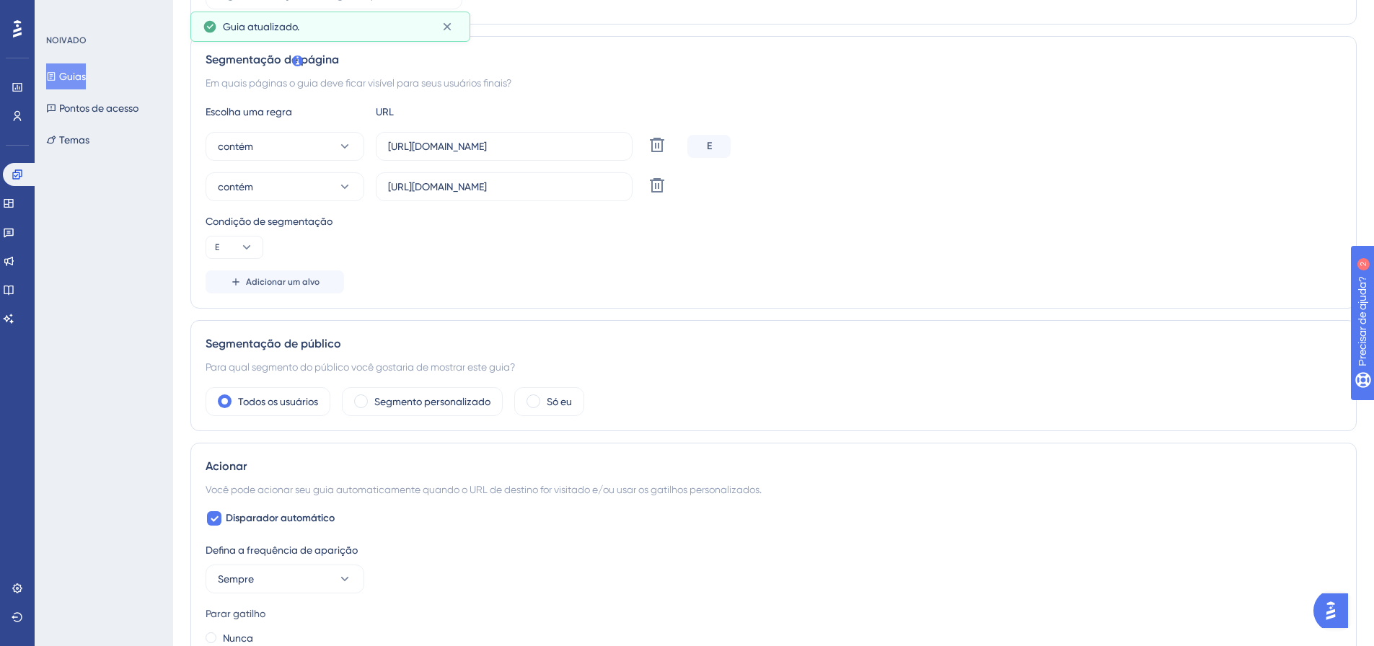
scroll to position [0, 0]
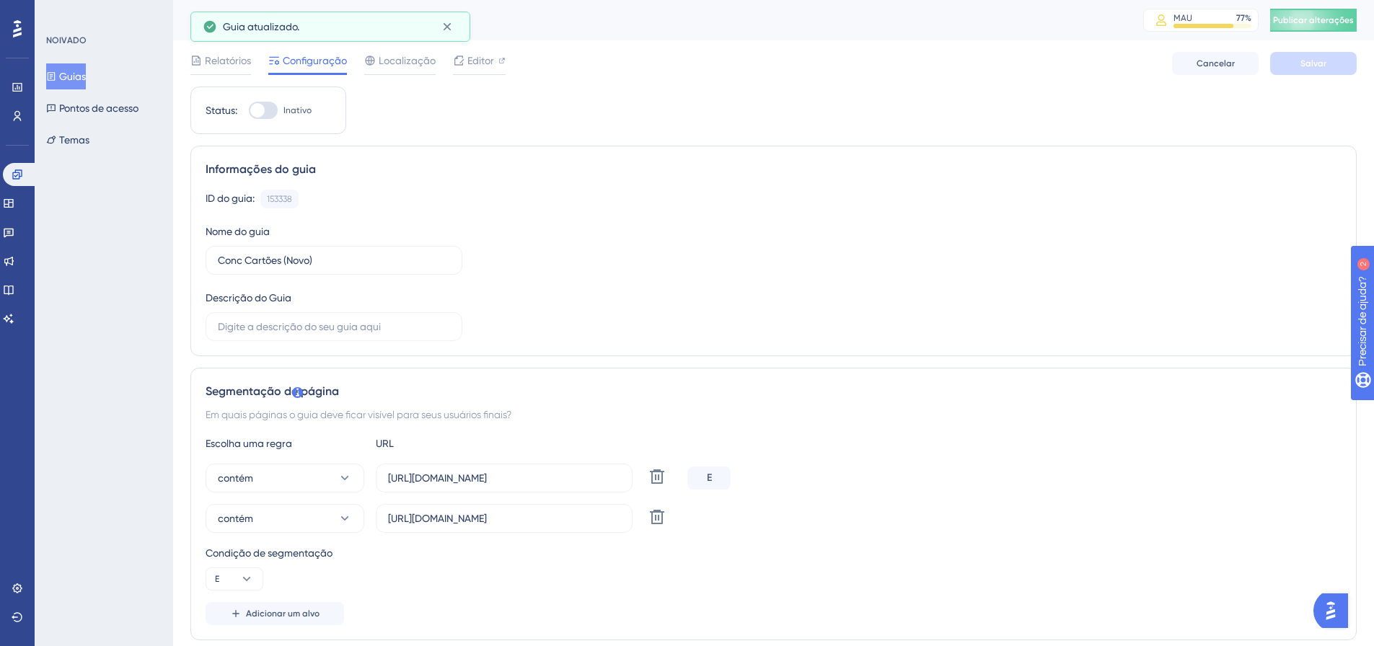
click at [1323, 4] on div "Conc Cartões (Novo) MAU 77 % Clique para ver opções de complementos e atualizaç…" at bounding box center [773, 20] width 1201 height 40
click at [1326, 20] on font "Publicar alterações" at bounding box center [1313, 20] width 81 height 10
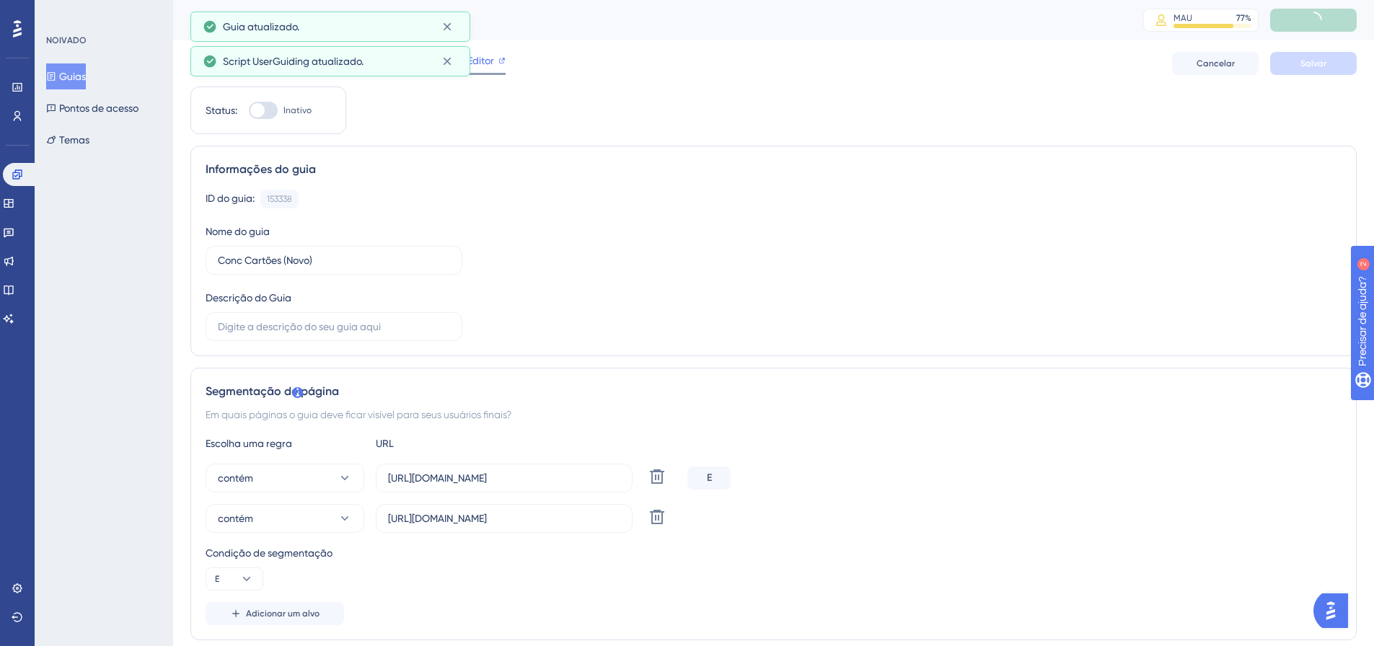
click at [487, 60] on font "Editor" at bounding box center [480, 61] width 27 height 12
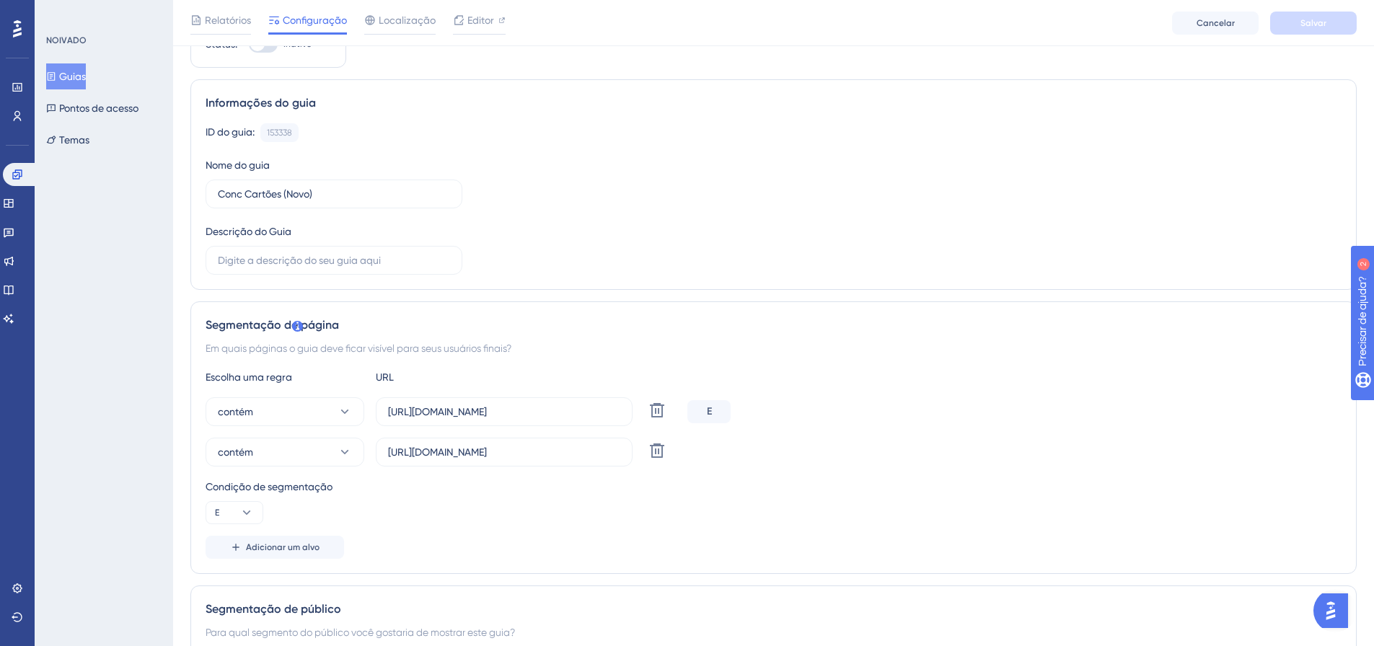
scroll to position [144, 0]
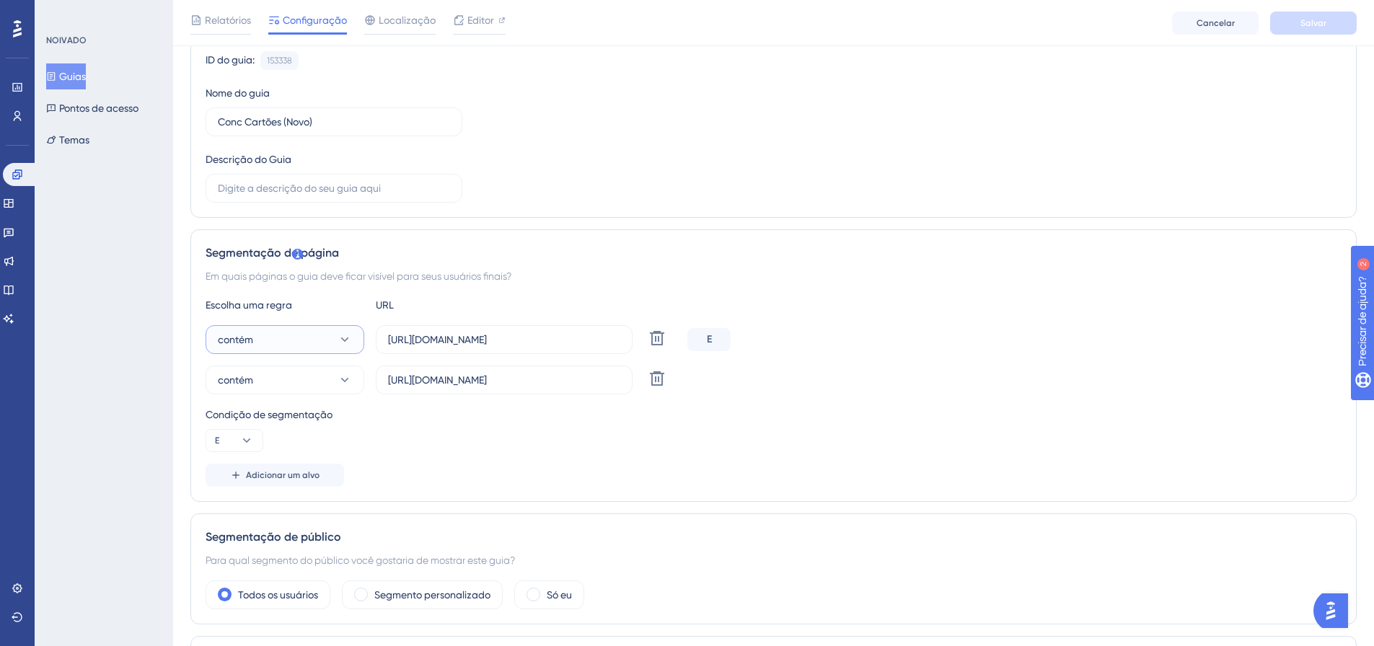
click at [327, 341] on button "contém" at bounding box center [285, 339] width 159 height 29
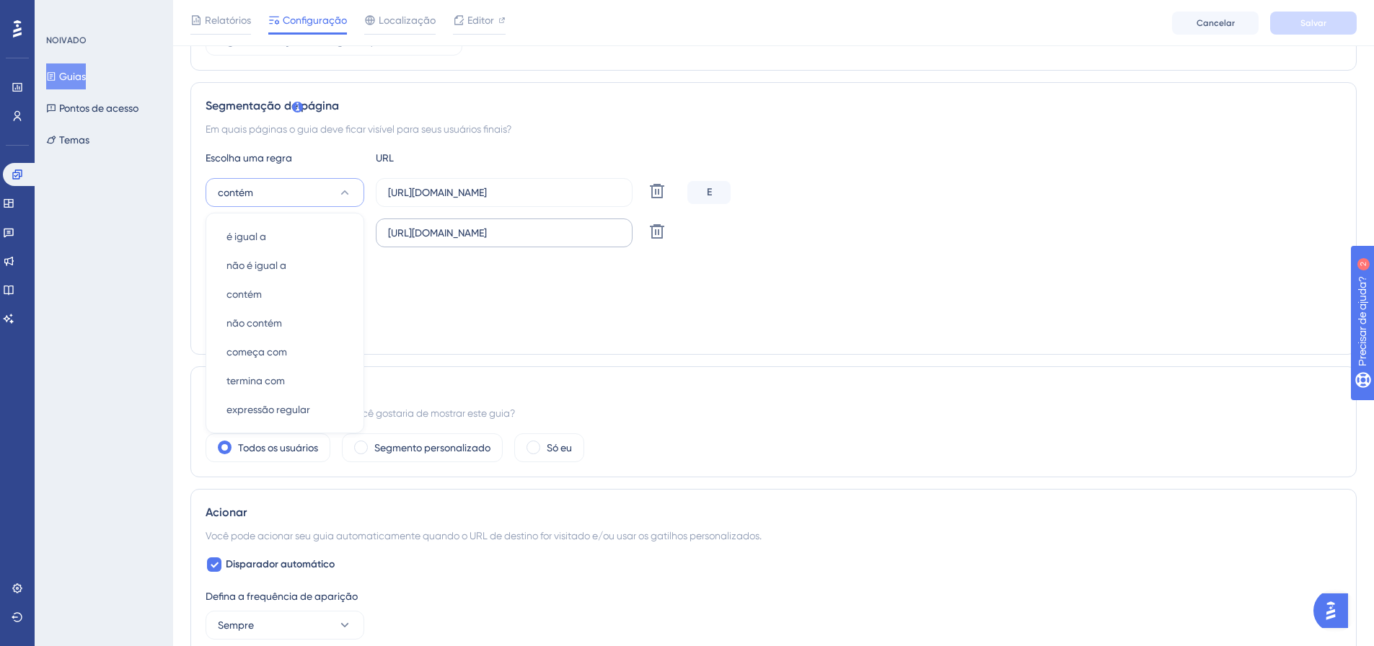
click at [449, 224] on label "[URL][DOMAIN_NAME]" at bounding box center [504, 233] width 257 height 29
click at [449, 225] on input "[URL][DOMAIN_NAME]" at bounding box center [504, 233] width 232 height 16
click at [449, 224] on label "[URL][DOMAIN_NAME]" at bounding box center [504, 233] width 257 height 29
click at [449, 225] on input "[URL][DOMAIN_NAME]" at bounding box center [504, 233] width 232 height 16
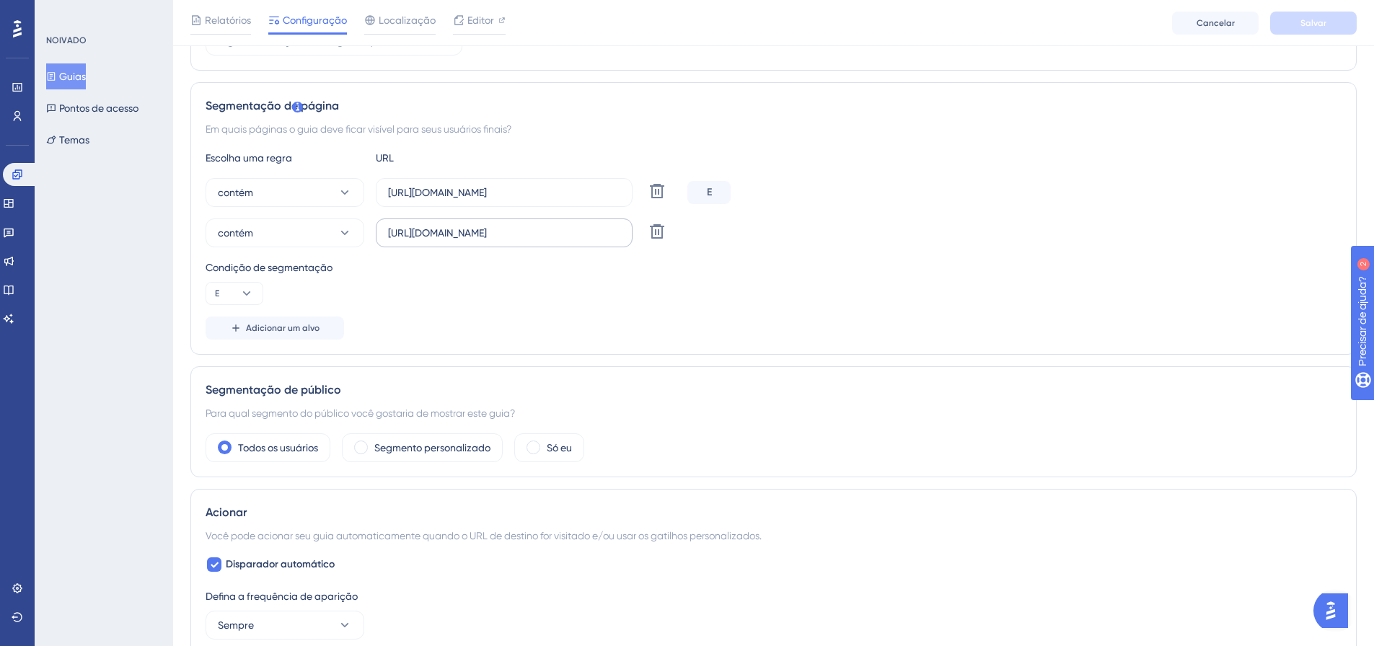
click at [449, 224] on label "[URL][DOMAIN_NAME]" at bounding box center [504, 233] width 257 height 29
click at [449, 225] on input "[URL][DOMAIN_NAME]" at bounding box center [504, 233] width 232 height 16
click at [446, 231] on input "[URL][DOMAIN_NAME]" at bounding box center [504, 233] width 232 height 16
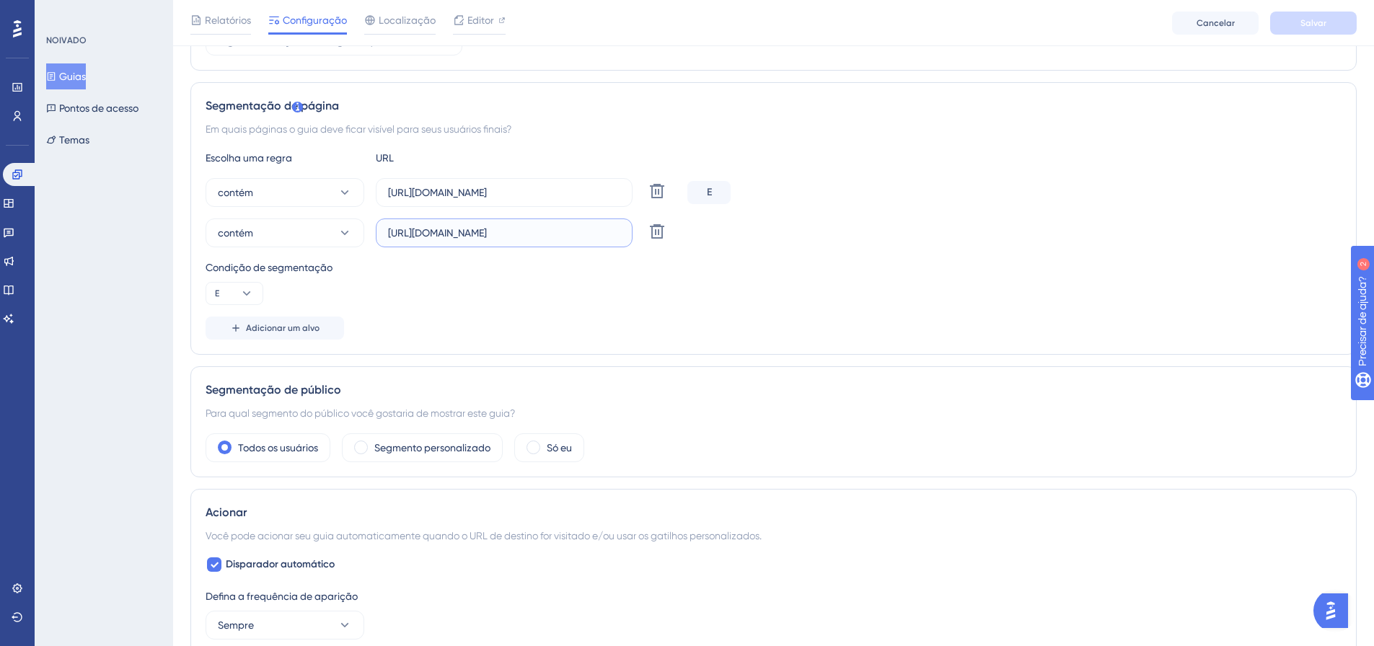
click at [446, 231] on input "[URL][DOMAIN_NAME]" at bounding box center [504, 233] width 232 height 16
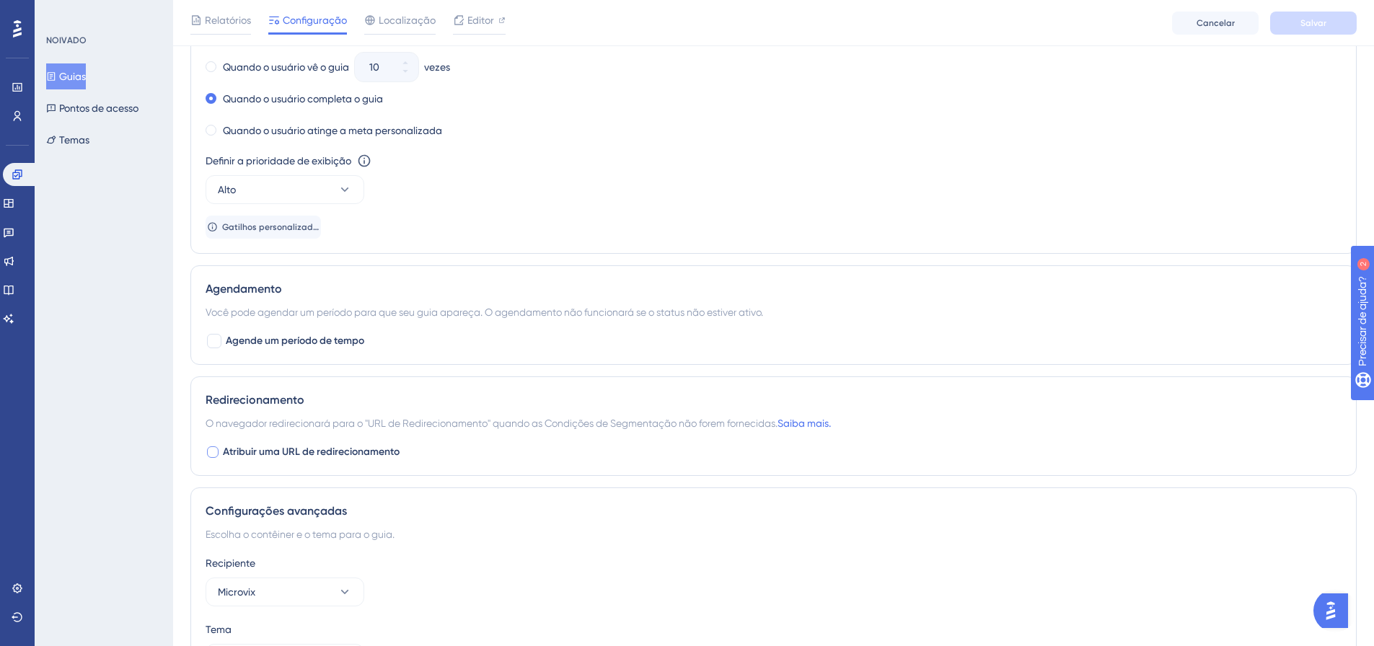
scroll to position [1040, 0]
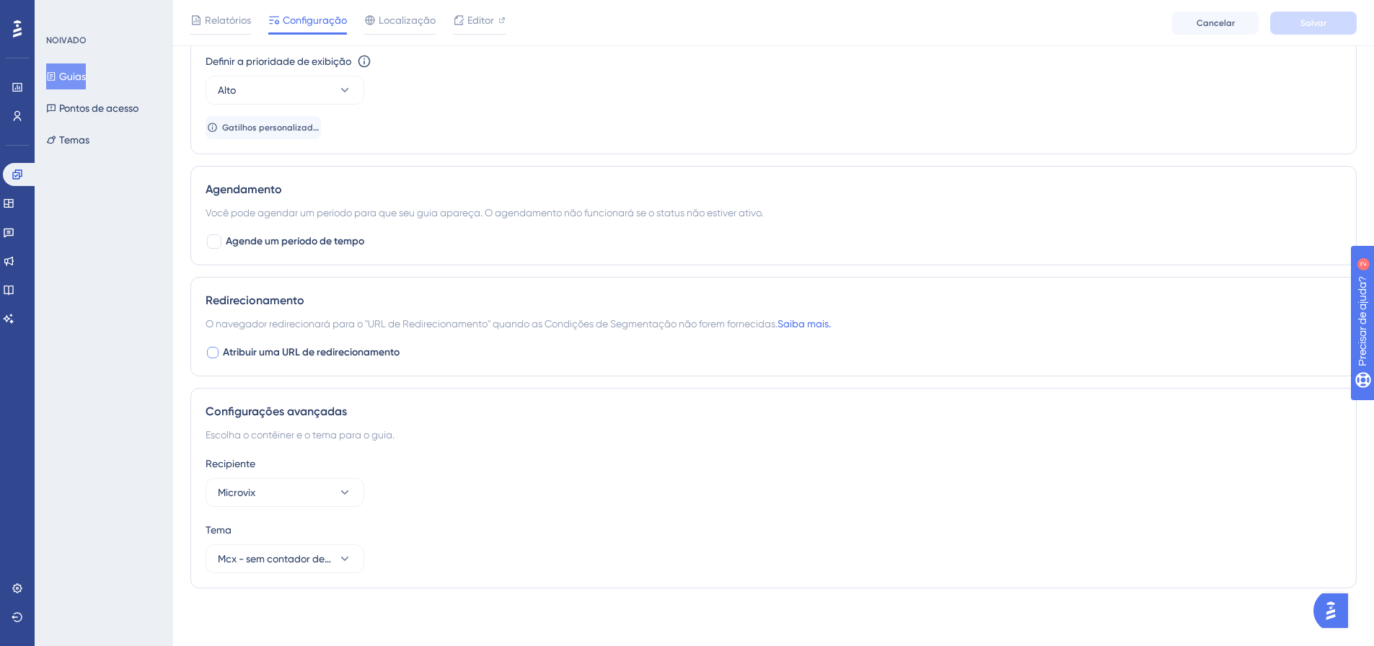
click at [286, 353] on font "Atribuir uma URL de redirecionamento" at bounding box center [311, 352] width 177 height 12
checkbox input "true"
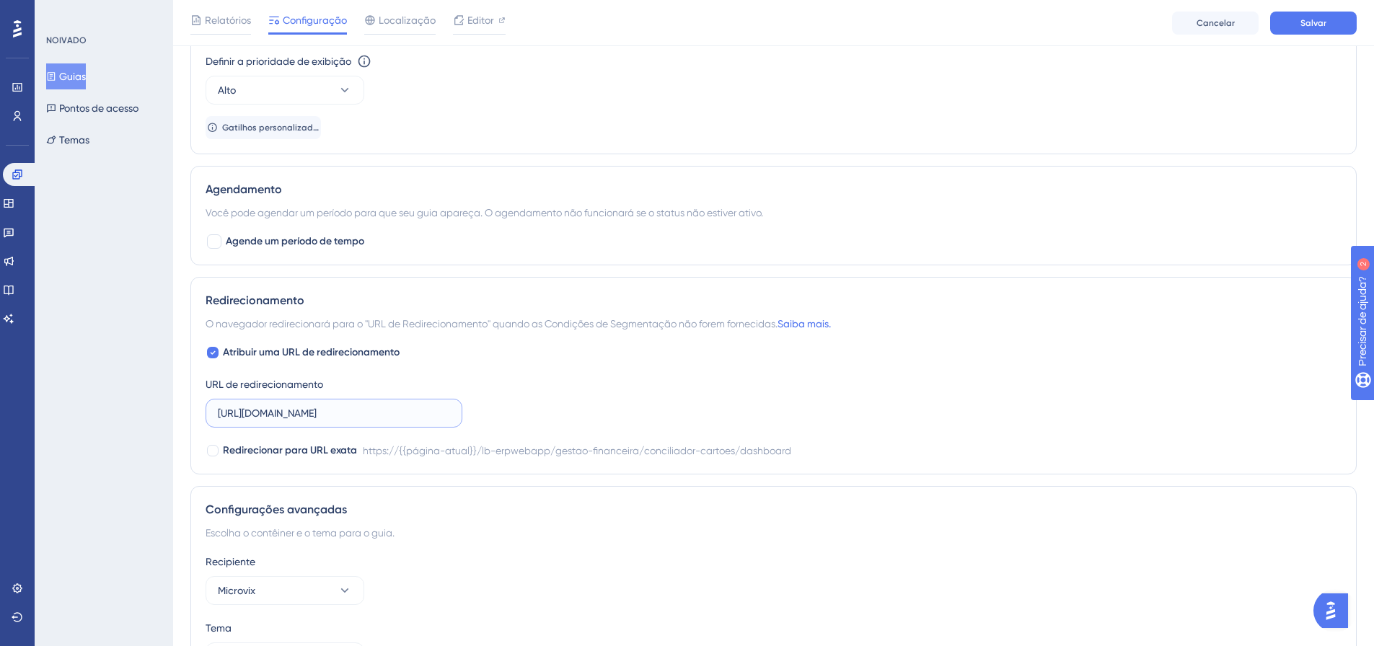
click at [318, 418] on input "[URL][DOMAIN_NAME]" at bounding box center [334, 413] width 232 height 16
click at [318, 417] on input "[URL][DOMAIN_NAME]" at bounding box center [334, 413] width 232 height 16
paste input "text"
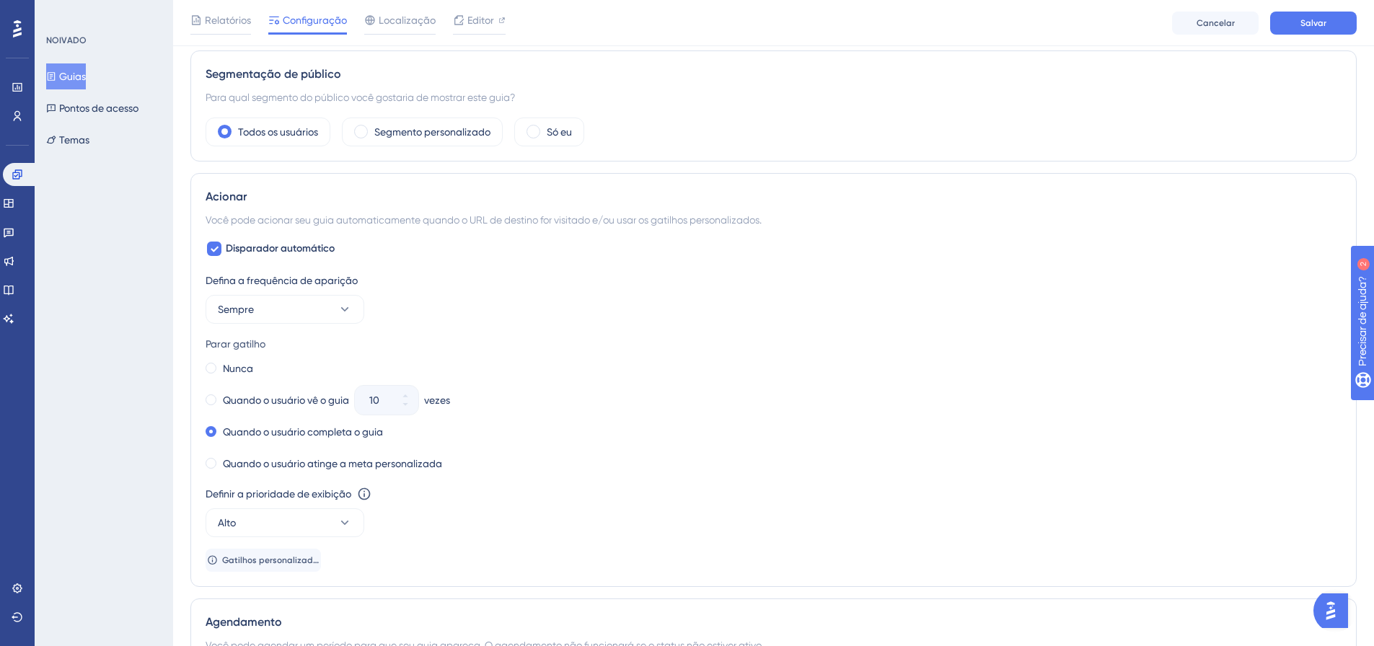
scroll to position [102, 0]
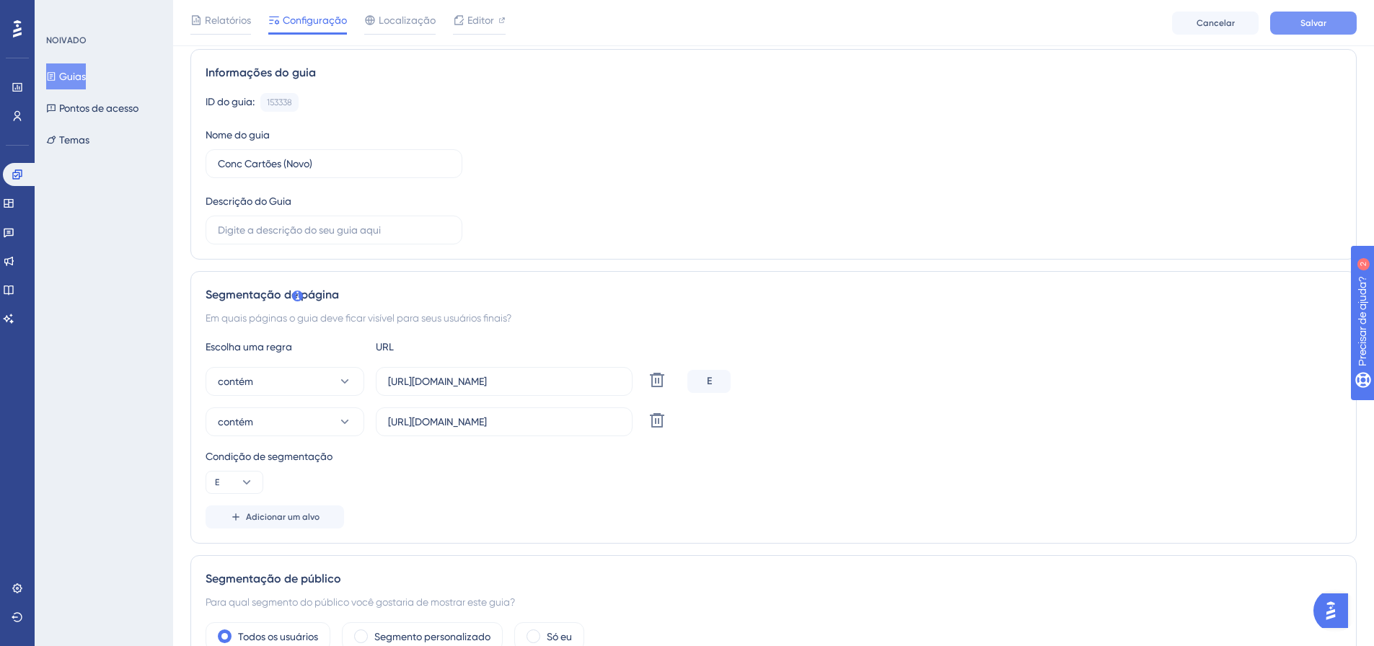
type input "[URL][DOMAIN_NAME]"
click at [1295, 22] on button "Salvar" at bounding box center [1313, 23] width 87 height 23
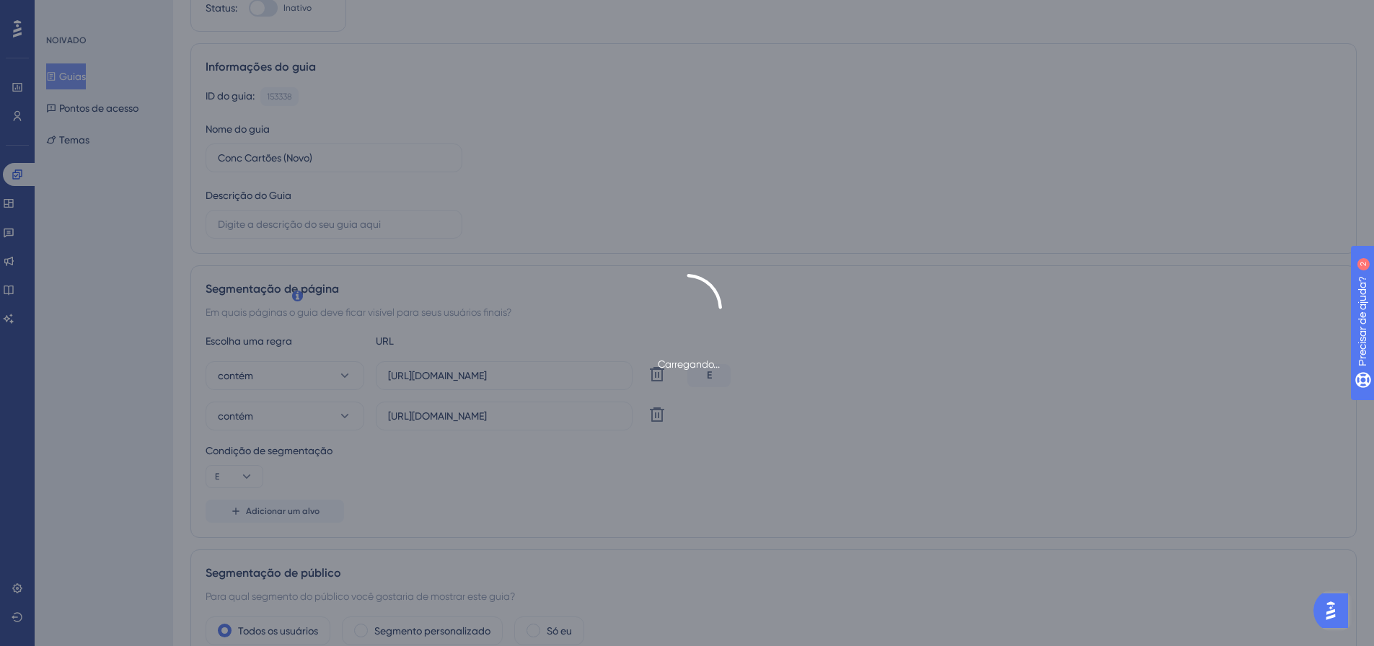
scroll to position [0, 0]
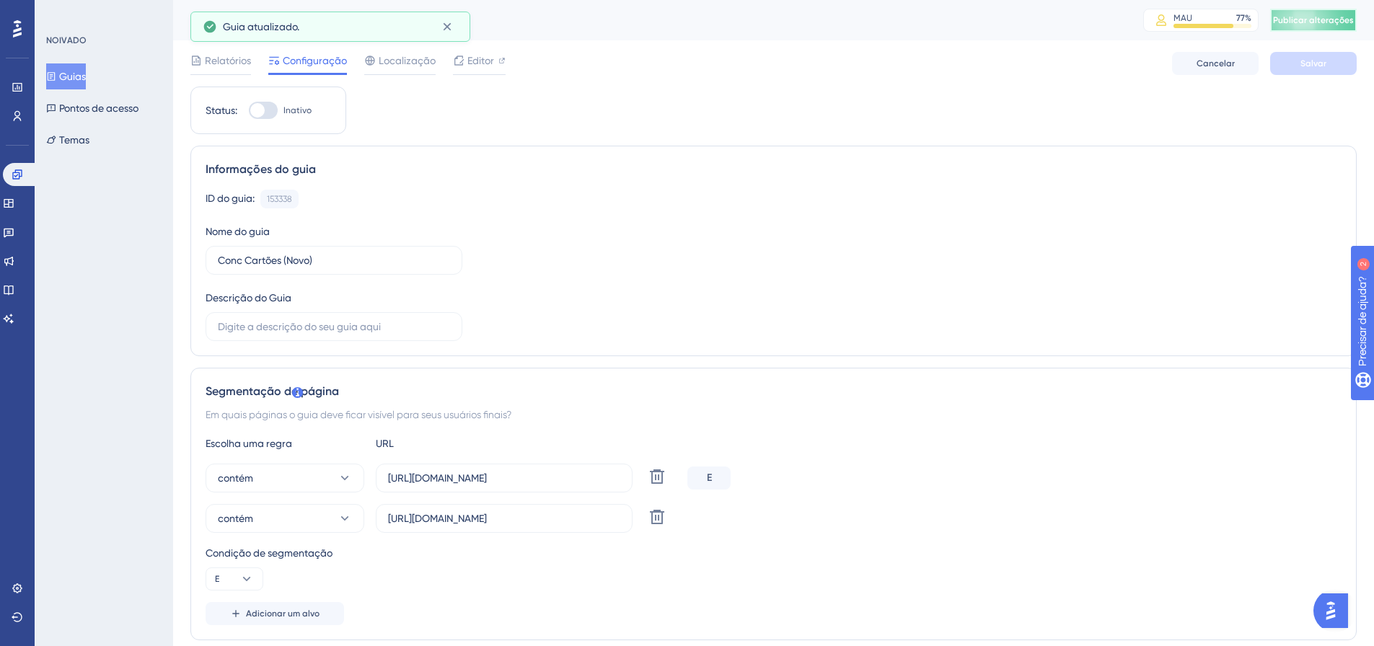
click at [1328, 20] on font "Publicar alterações" at bounding box center [1313, 20] width 81 height 10
click at [460, 64] on icon at bounding box center [459, 61] width 12 height 12
click at [484, 482] on input "https://linx-rc.microvix.com.br/lb-erpwebapp/gestao-financeira/conciliador-cart…" at bounding box center [504, 478] width 232 height 16
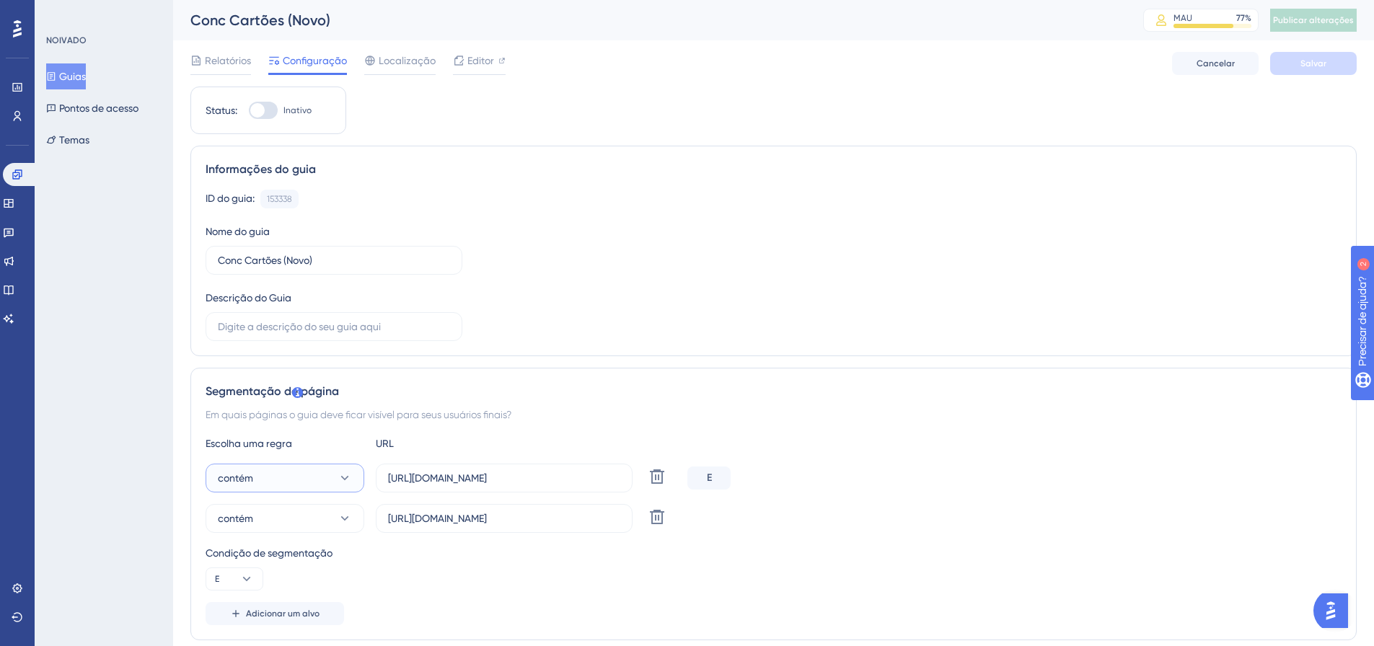
click at [268, 474] on button "contém" at bounding box center [285, 478] width 159 height 29
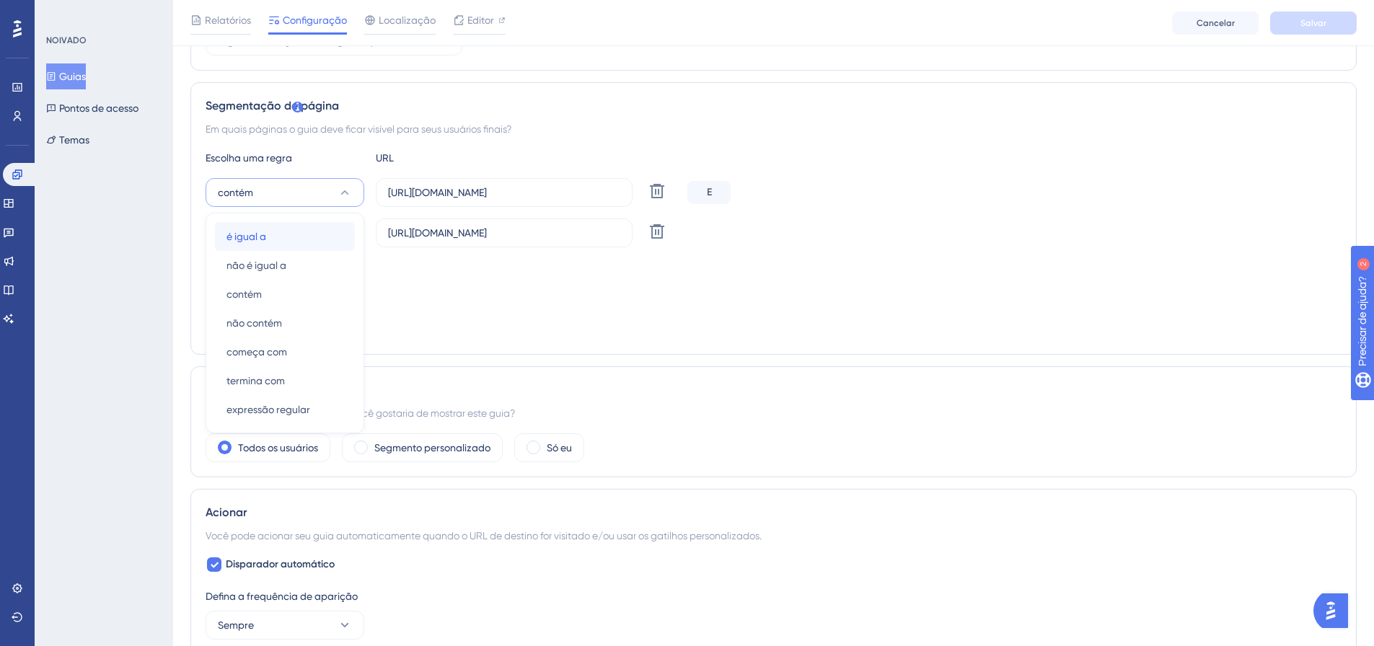
click at [281, 239] on div "é igual a é igual a" at bounding box center [284, 236] width 117 height 29
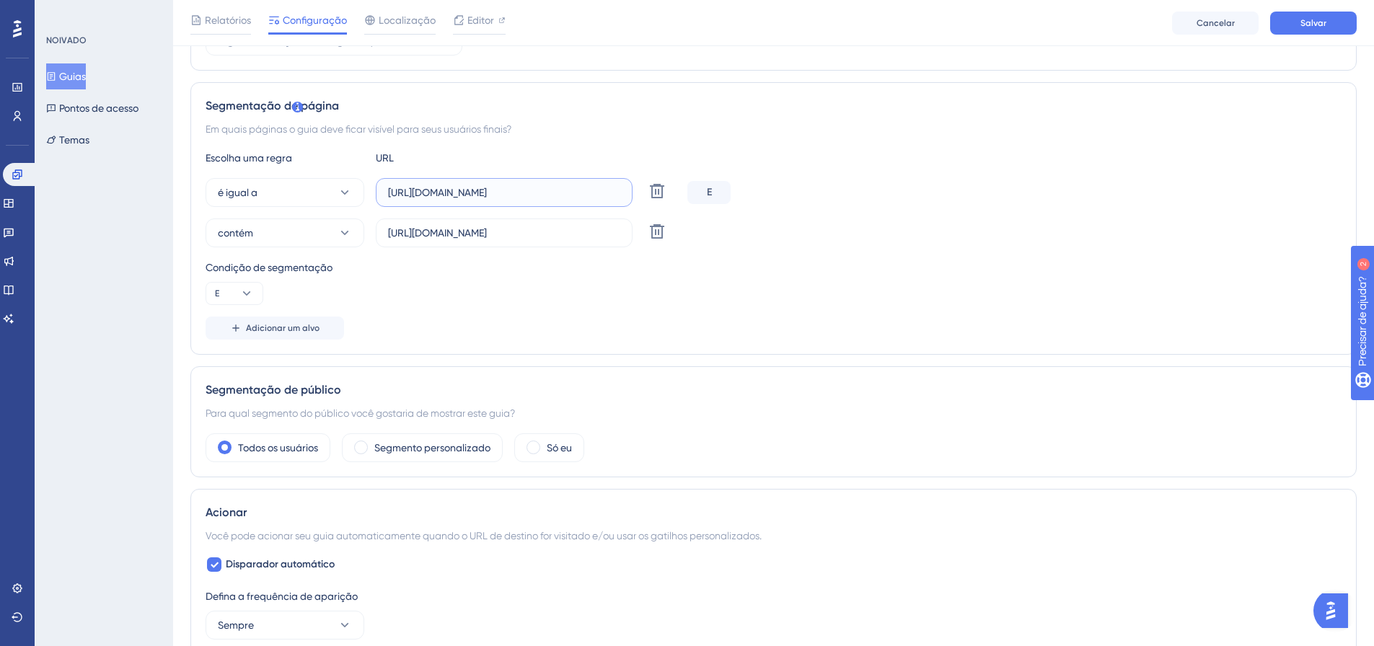
click at [525, 199] on input "https://linx-rc.microvix.com.br/lb-erpwebapp/gestao-financeira/conciliador-cart…" at bounding box center [504, 193] width 232 height 16
paste input "text"
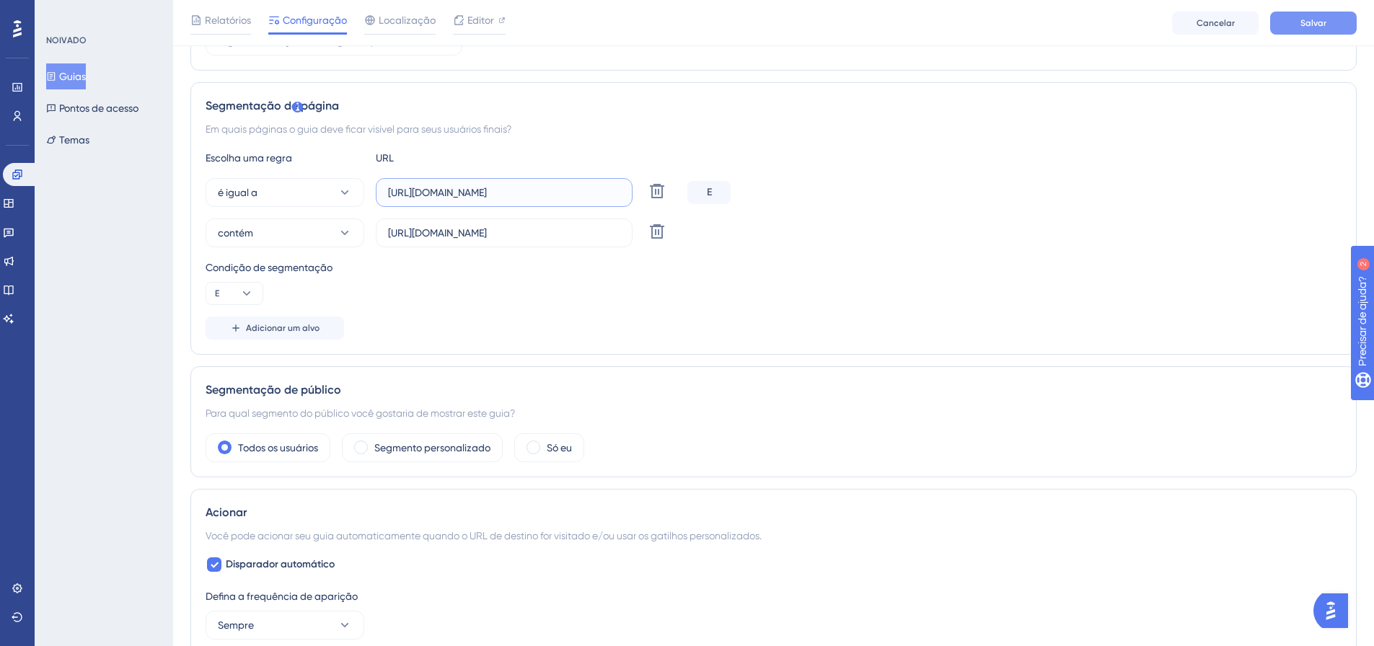
type input "[URL][DOMAIN_NAME]"
click at [1329, 27] on button "Salvar" at bounding box center [1313, 23] width 87 height 23
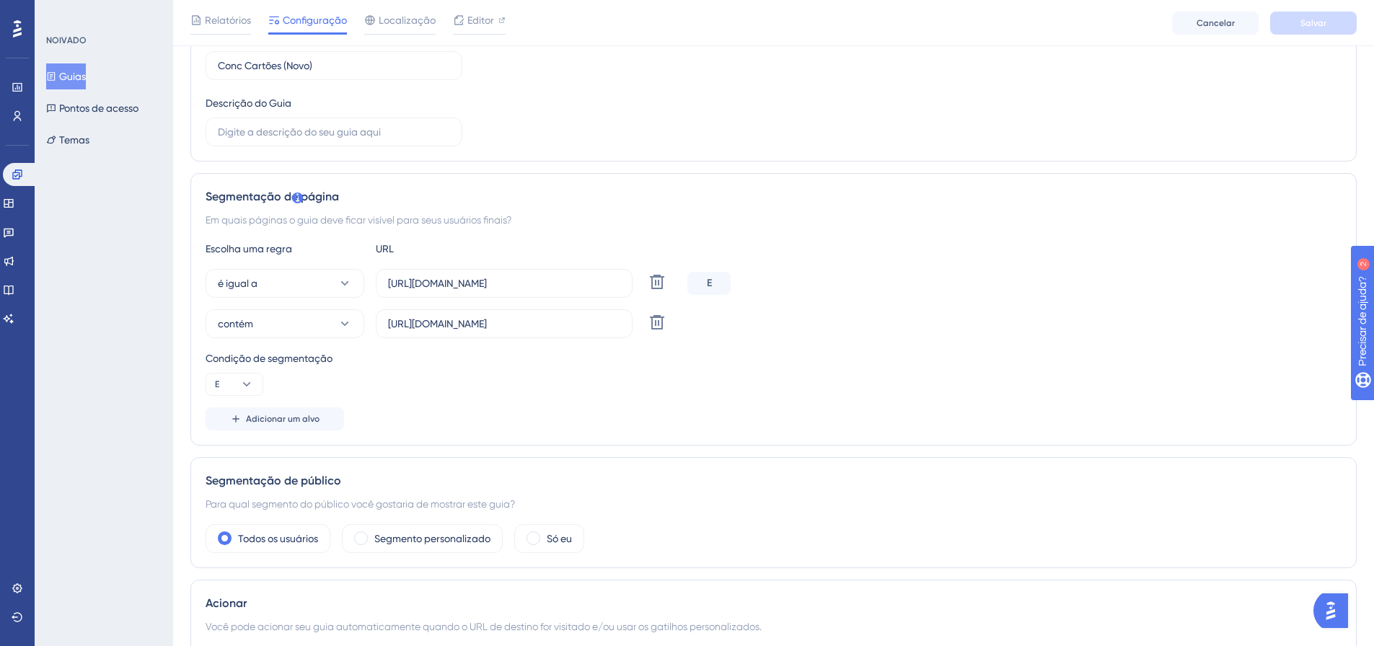
scroll to position [0, 0]
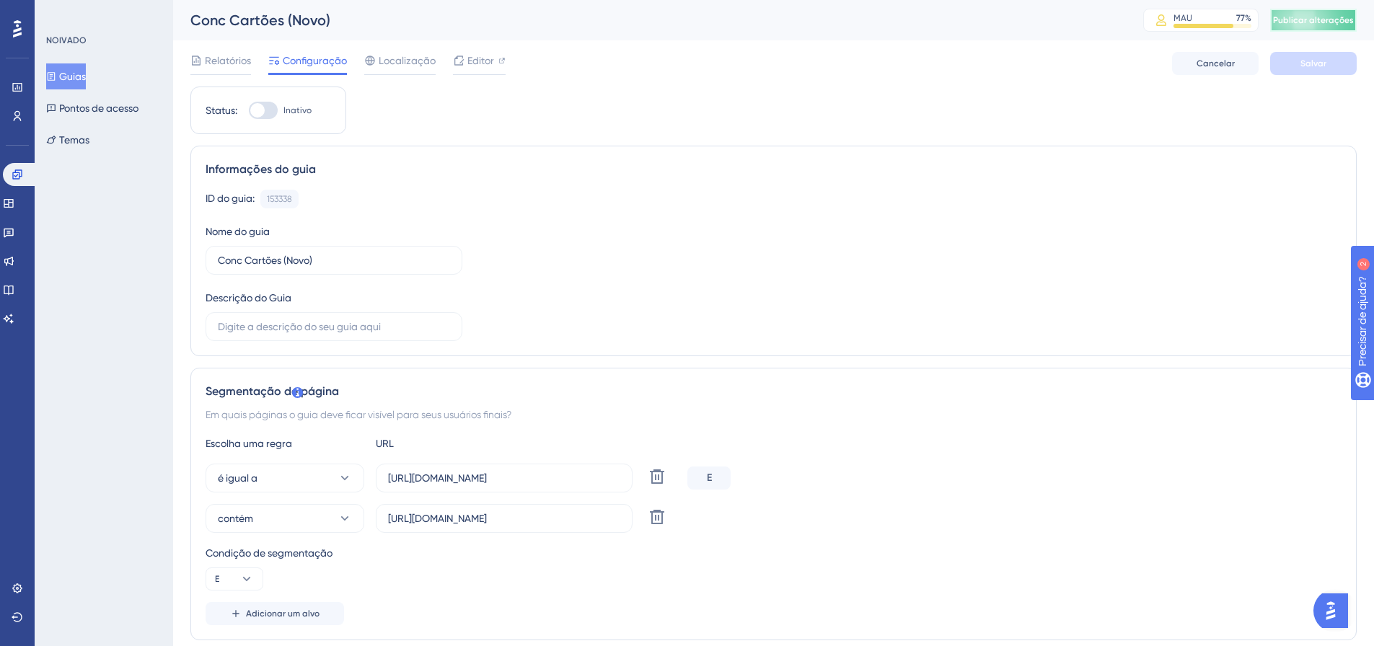
click at [1342, 22] on font "Publicar alterações" at bounding box center [1313, 20] width 81 height 10
click at [472, 63] on font "Editor" at bounding box center [480, 61] width 27 height 12
click at [427, 530] on label "[URL][DOMAIN_NAME]" at bounding box center [504, 518] width 257 height 29
click at [427, 526] on input "[URL][DOMAIN_NAME]" at bounding box center [504, 519] width 232 height 16
click at [457, 525] on input "[URL][DOMAIN_NAME]" at bounding box center [504, 519] width 232 height 16
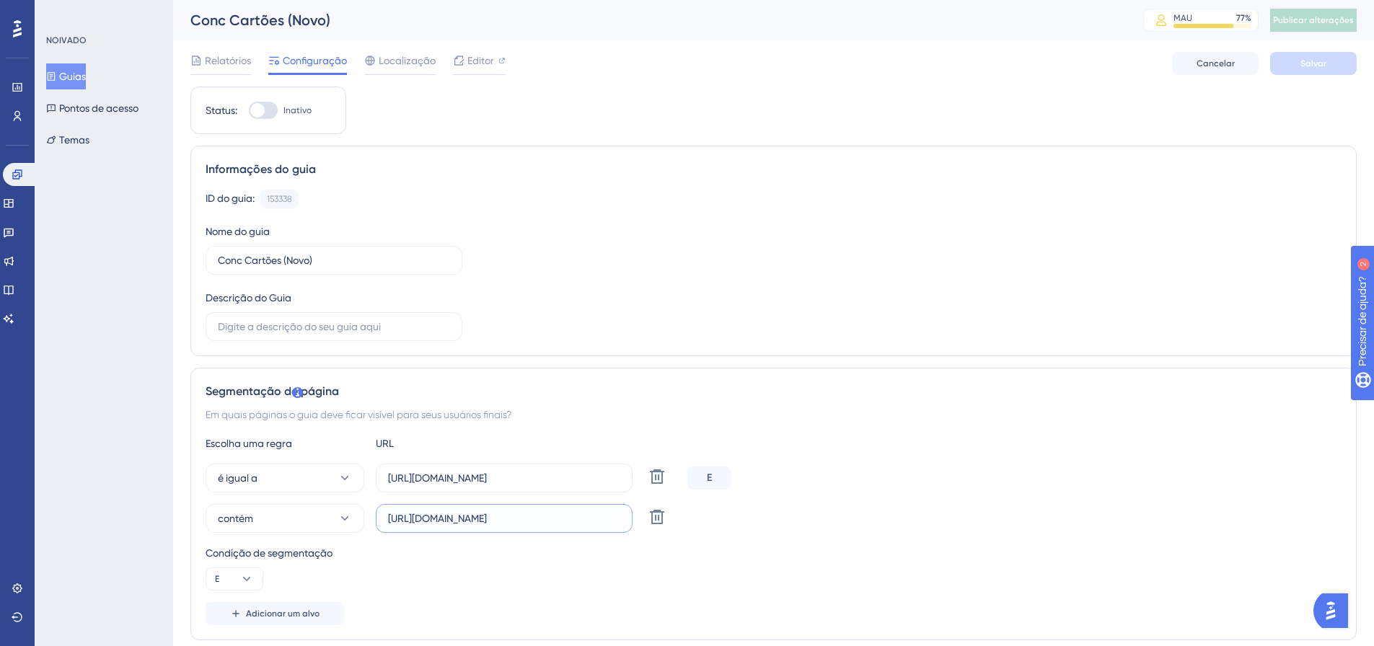
click at [457, 525] on input "[URL][DOMAIN_NAME]" at bounding box center [504, 519] width 232 height 16
paste input "-rc"
type input "https://linx-rc.microvix.com.br/lb-erpwebapp/gestao-financeira/conciliador-cart…"
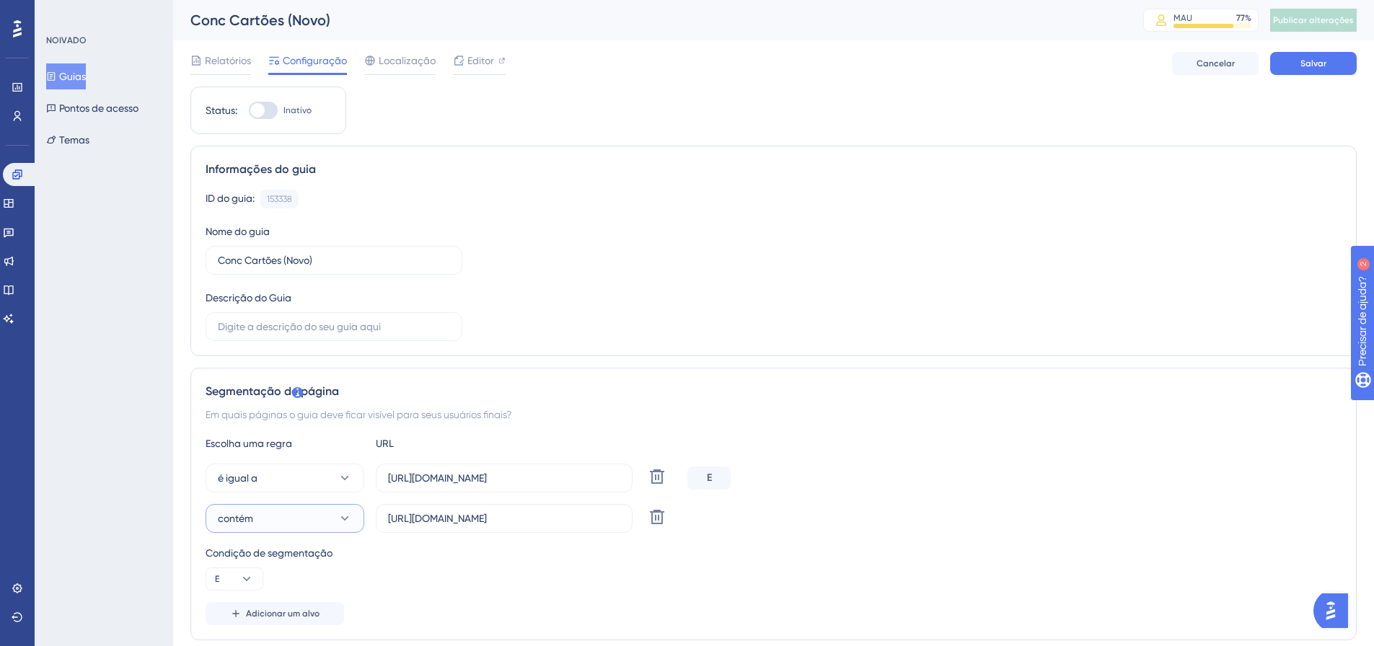
scroll to position [0, 0]
click at [276, 526] on button "contém" at bounding box center [285, 518] width 159 height 29
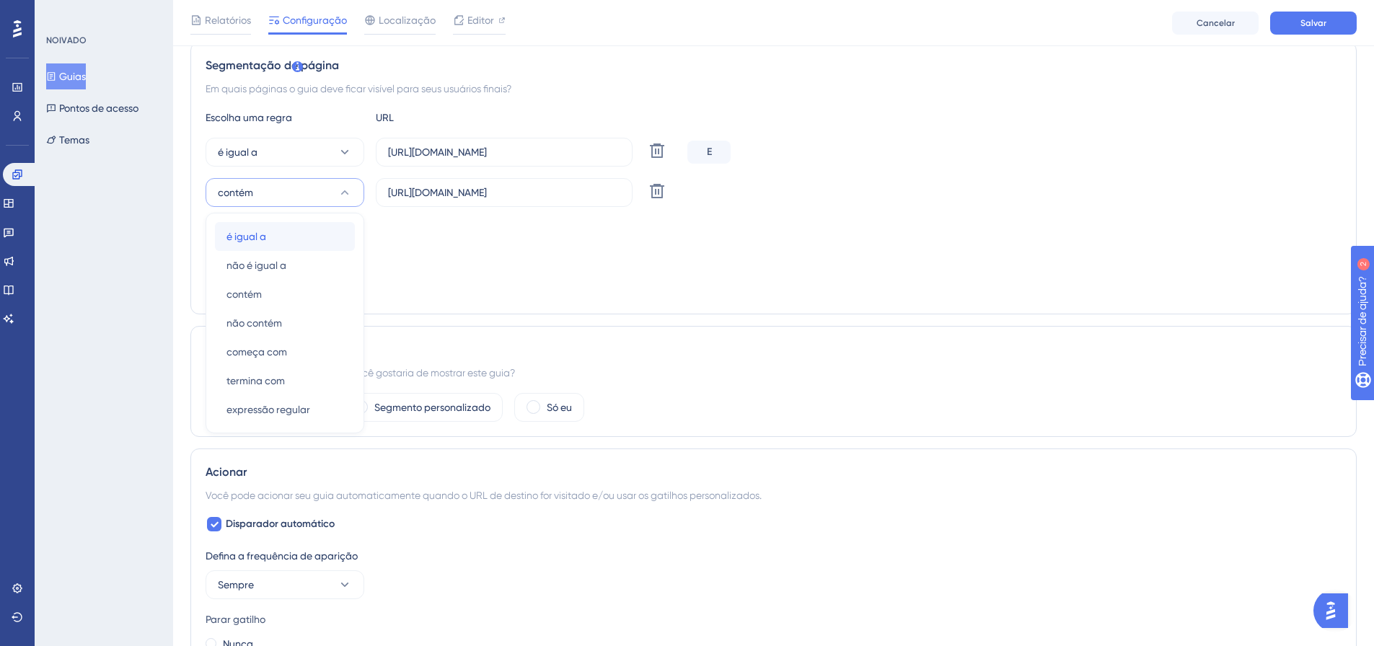
click at [276, 242] on div "é igual a é igual a" at bounding box center [284, 236] width 117 height 29
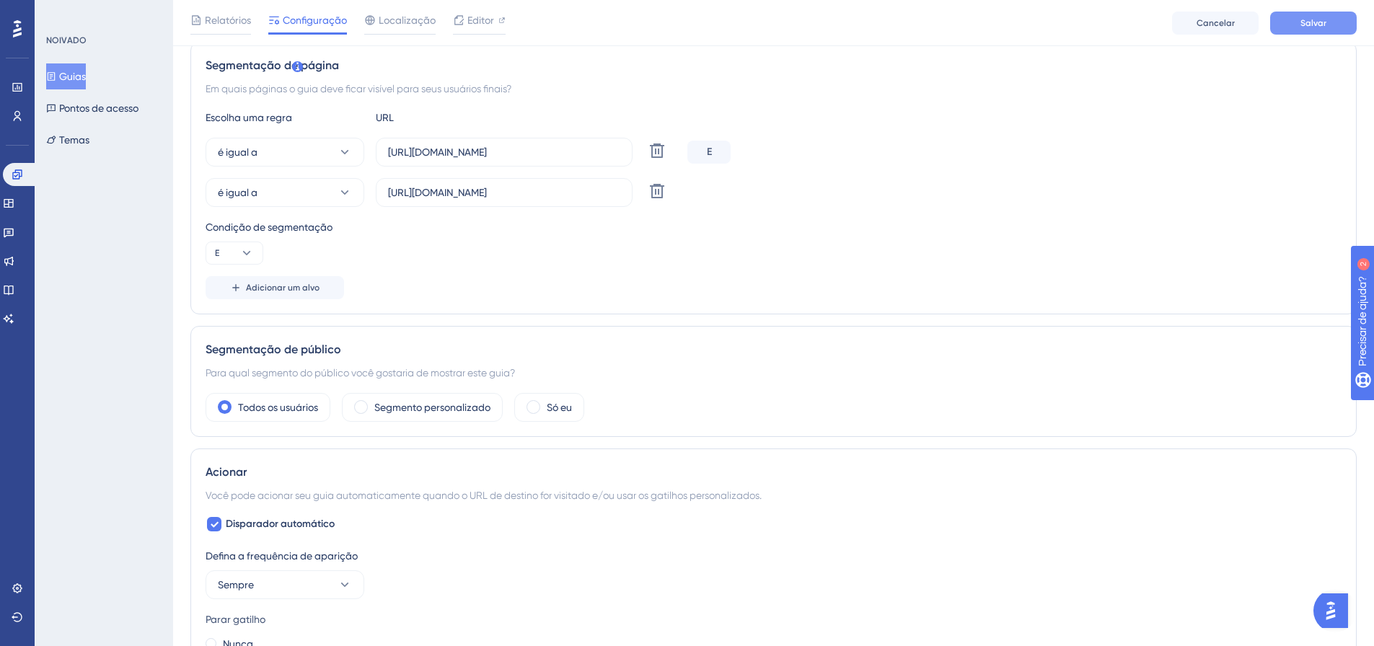
click at [1334, 28] on button "Salvar" at bounding box center [1313, 23] width 87 height 23
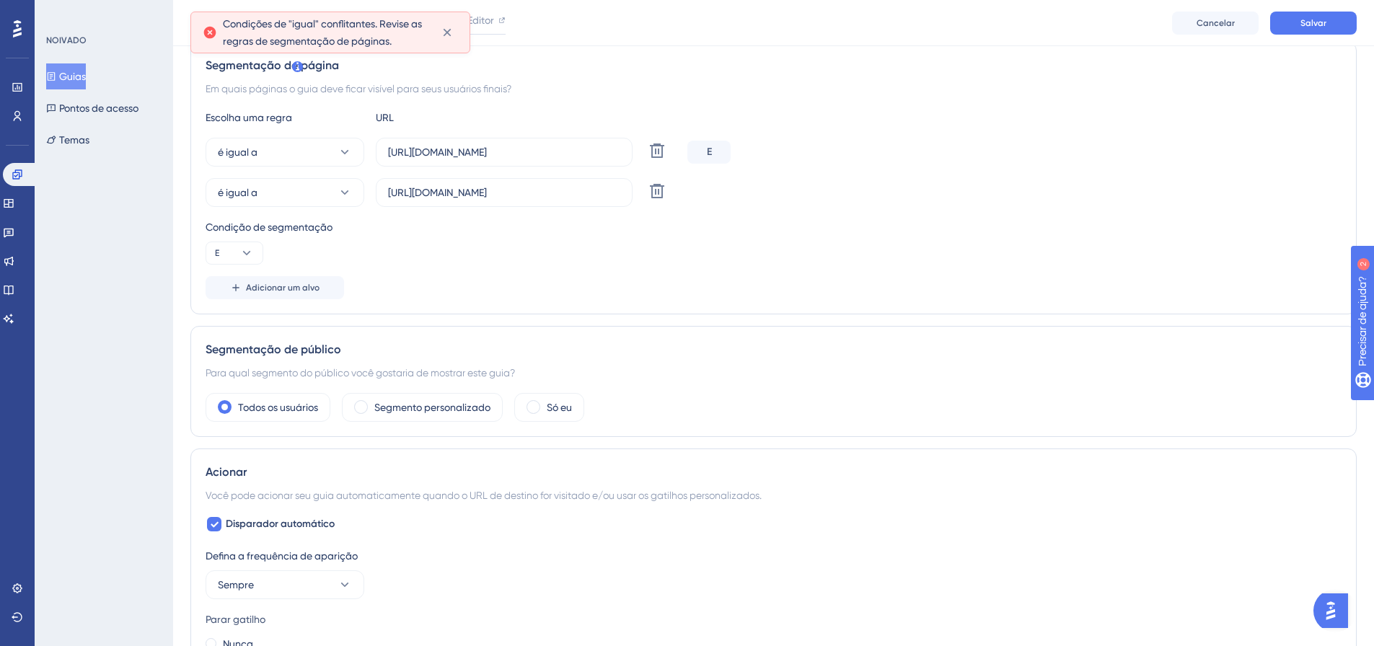
scroll to position [260, 0]
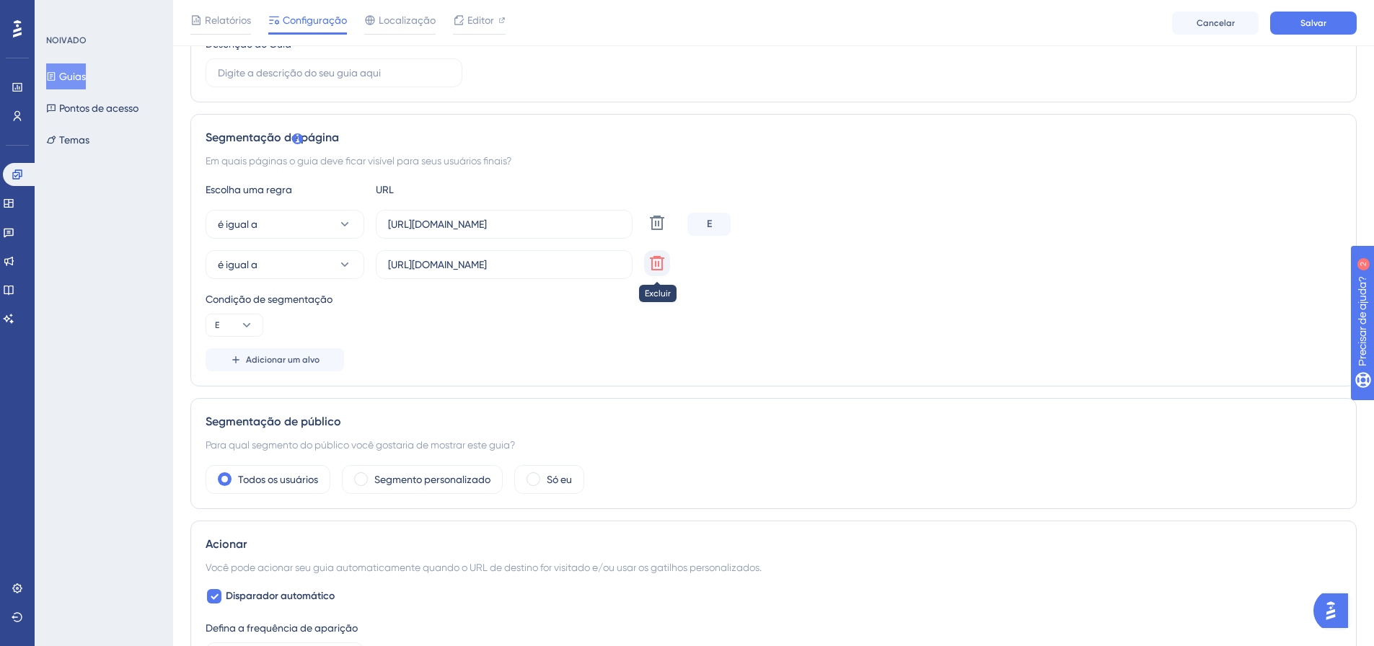
click at [664, 263] on icon at bounding box center [656, 263] width 17 height 17
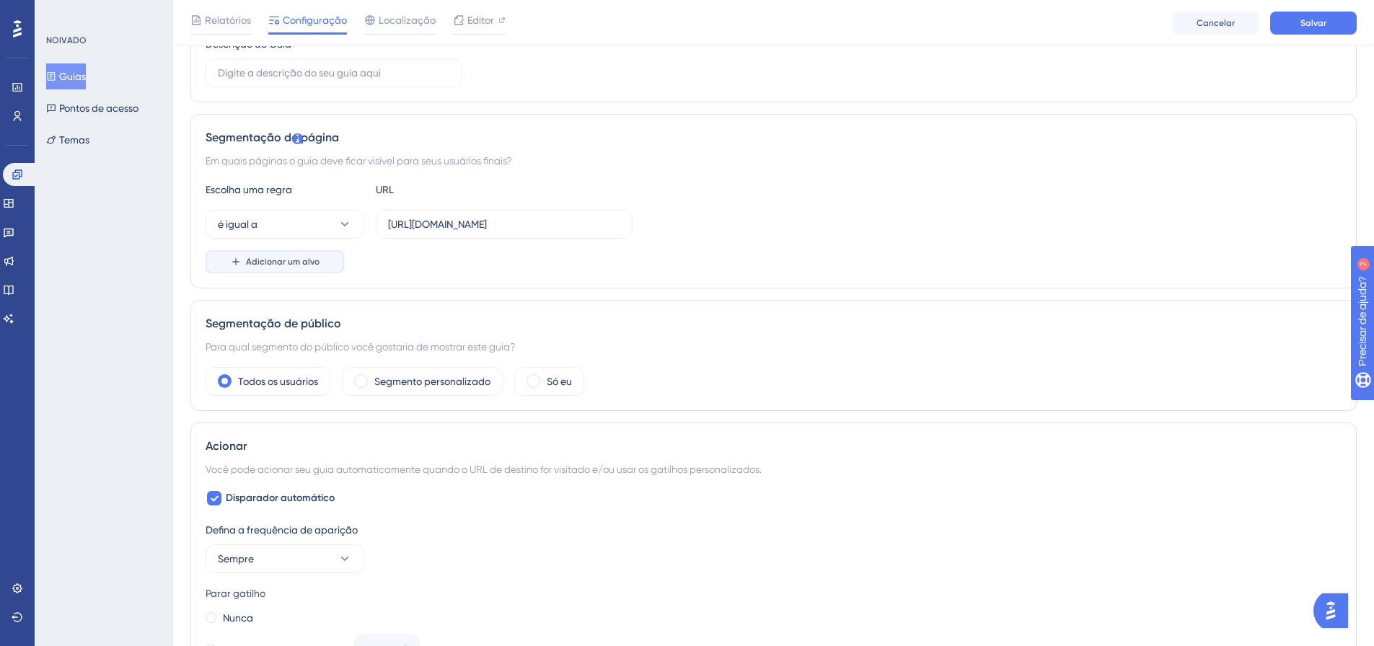
click at [301, 264] on font "Adicionar um alvo" at bounding box center [283, 262] width 74 height 10
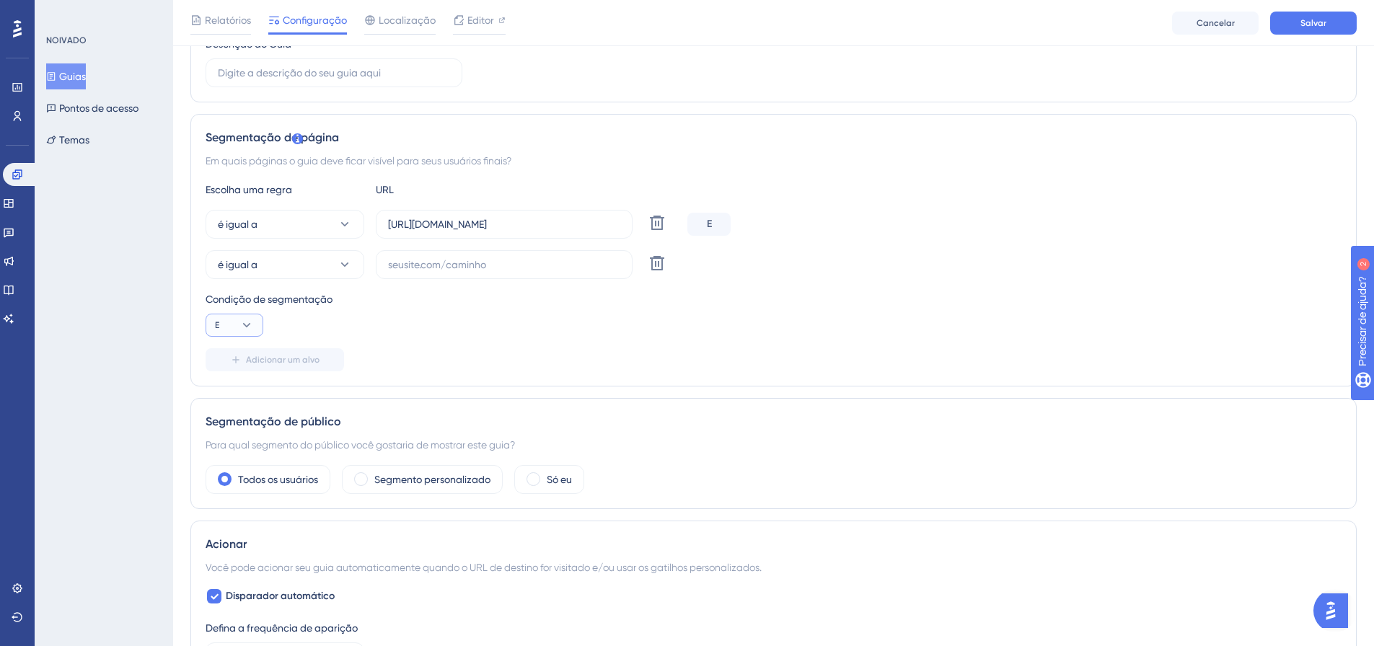
click at [246, 330] on icon at bounding box center [246, 325] width 14 height 14
click at [464, 269] on input "text" at bounding box center [504, 265] width 232 height 16
paste input "https://linx-rc.microvix.com.br/lb-erpwebapp/gestao-financeira/conciliador-cart…"
type input "https://linx-rc.microvix.com.br/lb-erpwebapp/gestao-financeira/conciliador-cart…"
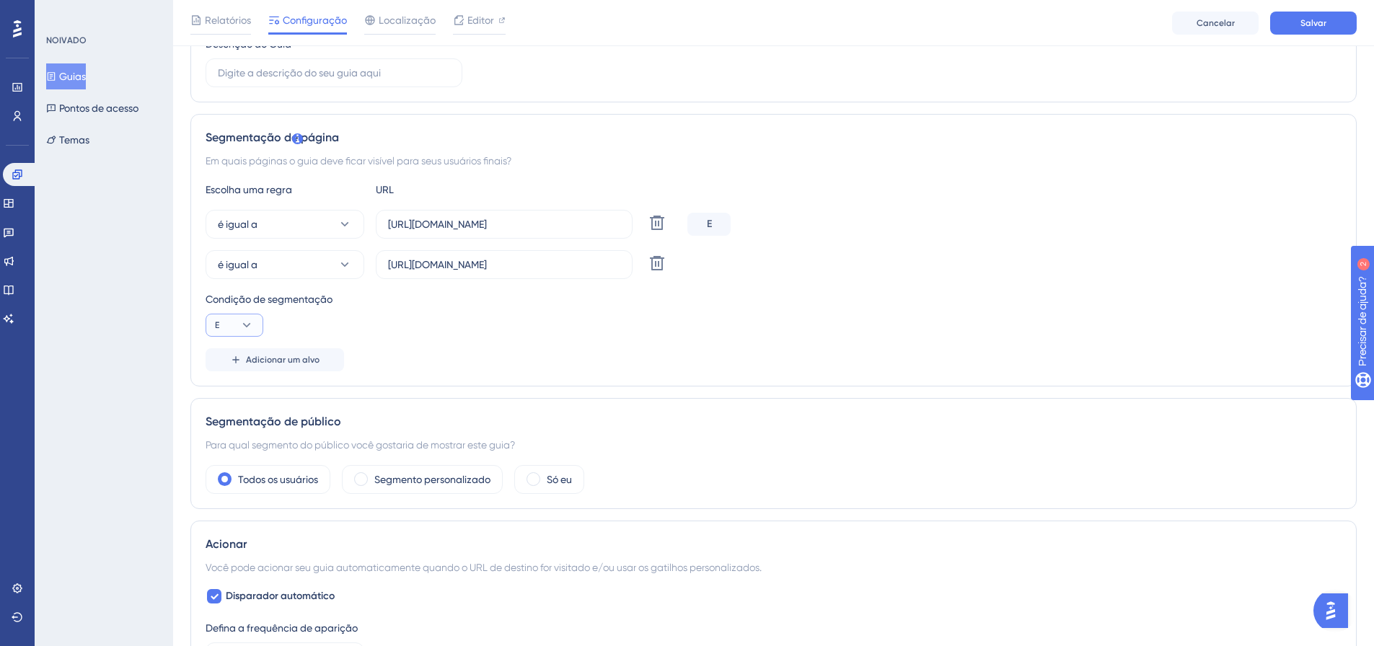
click at [243, 323] on icon at bounding box center [246, 325] width 14 height 14
click at [239, 397] on div "Ou Ou" at bounding box center [234, 395] width 27 height 29
click at [1313, 14] on button "Salvar" at bounding box center [1313, 23] width 87 height 23
click at [244, 322] on icon at bounding box center [246, 325] width 14 height 14
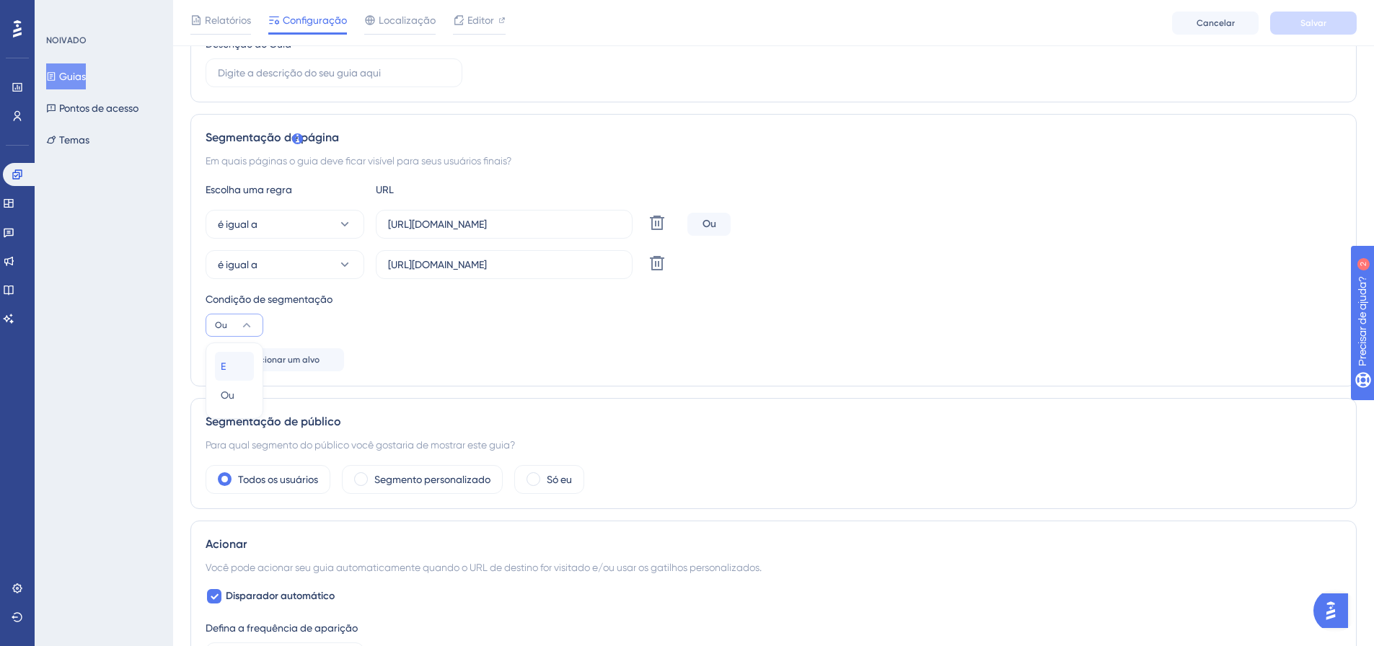
click at [244, 375] on div "E E" at bounding box center [234, 366] width 27 height 29
click at [1352, 18] on button "Salvar" at bounding box center [1313, 23] width 87 height 23
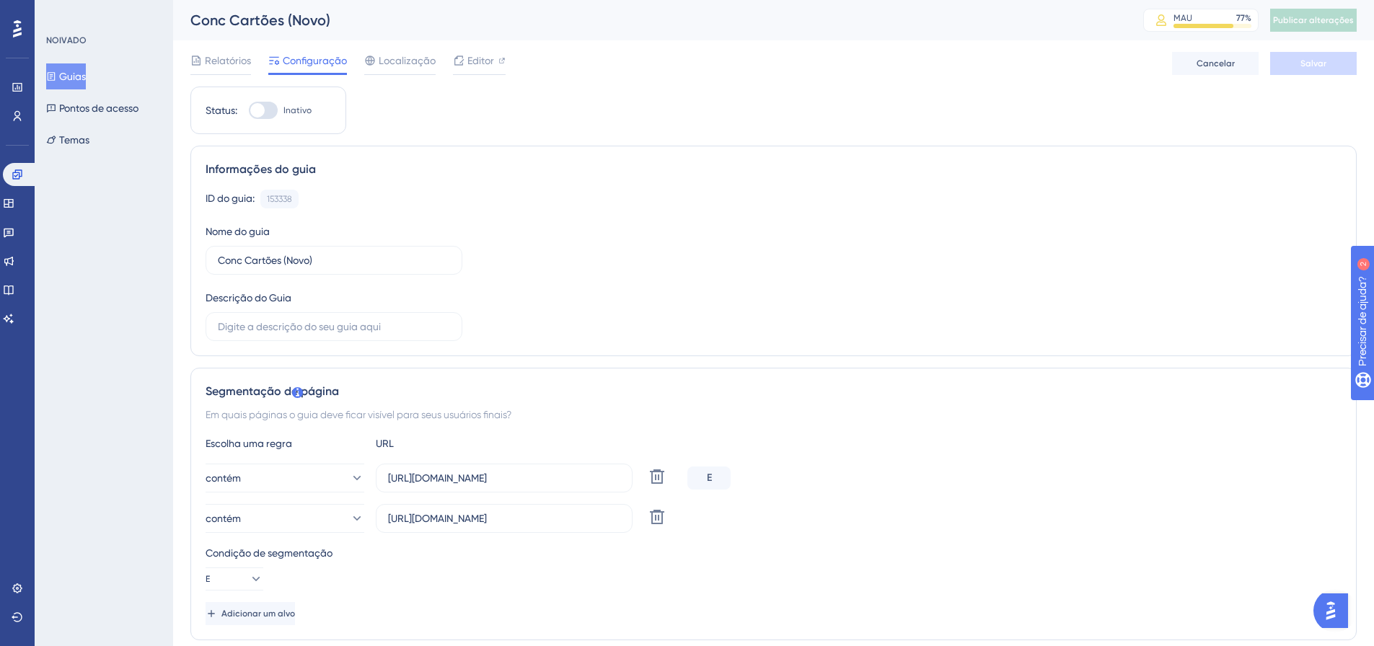
click at [81, 76] on font "Guias" at bounding box center [72, 77] width 27 height 12
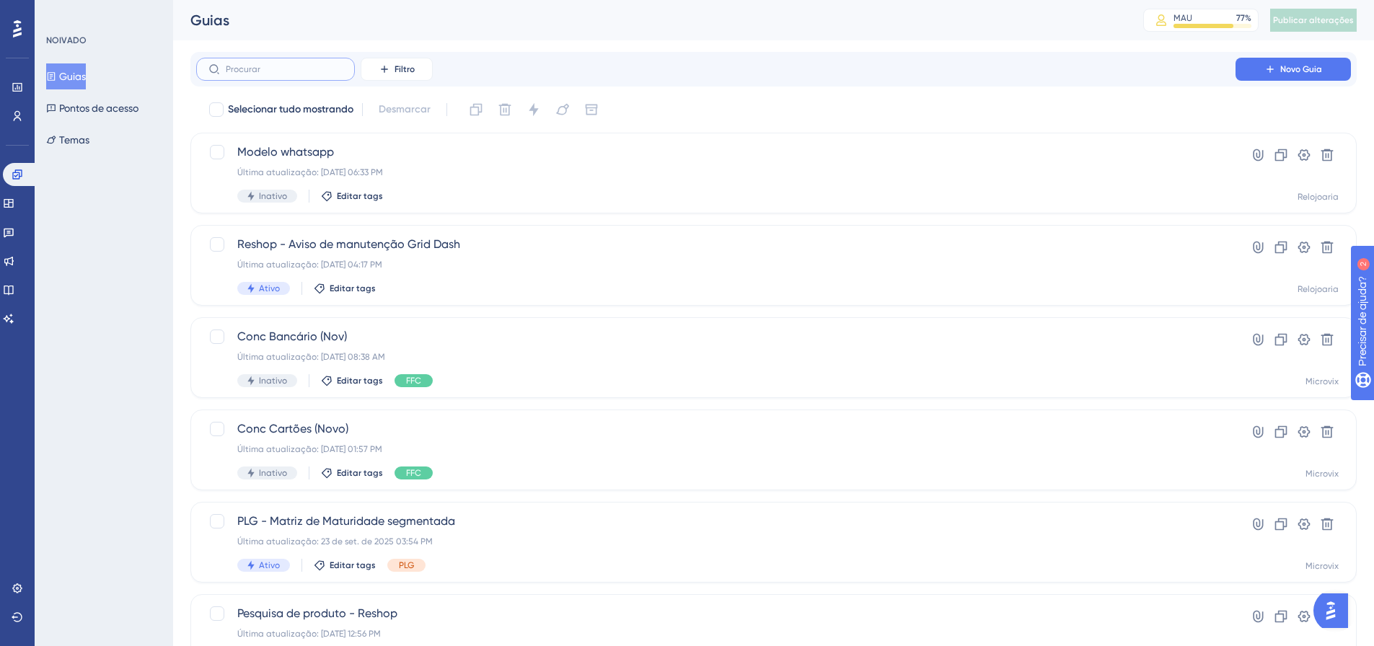
click at [275, 67] on input "text" at bounding box center [284, 69] width 117 height 10
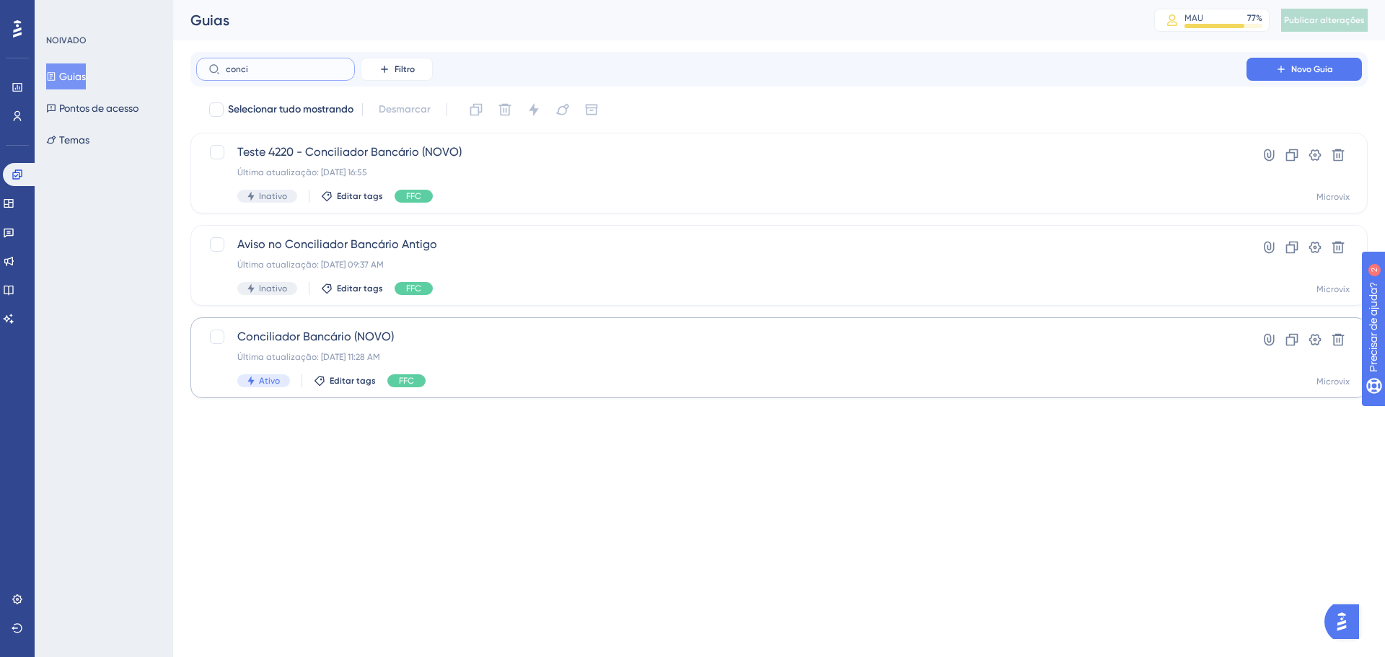
type input "conci"
click at [545, 343] on span "Conciliador Bancário (NOVO)" at bounding box center [721, 336] width 968 height 17
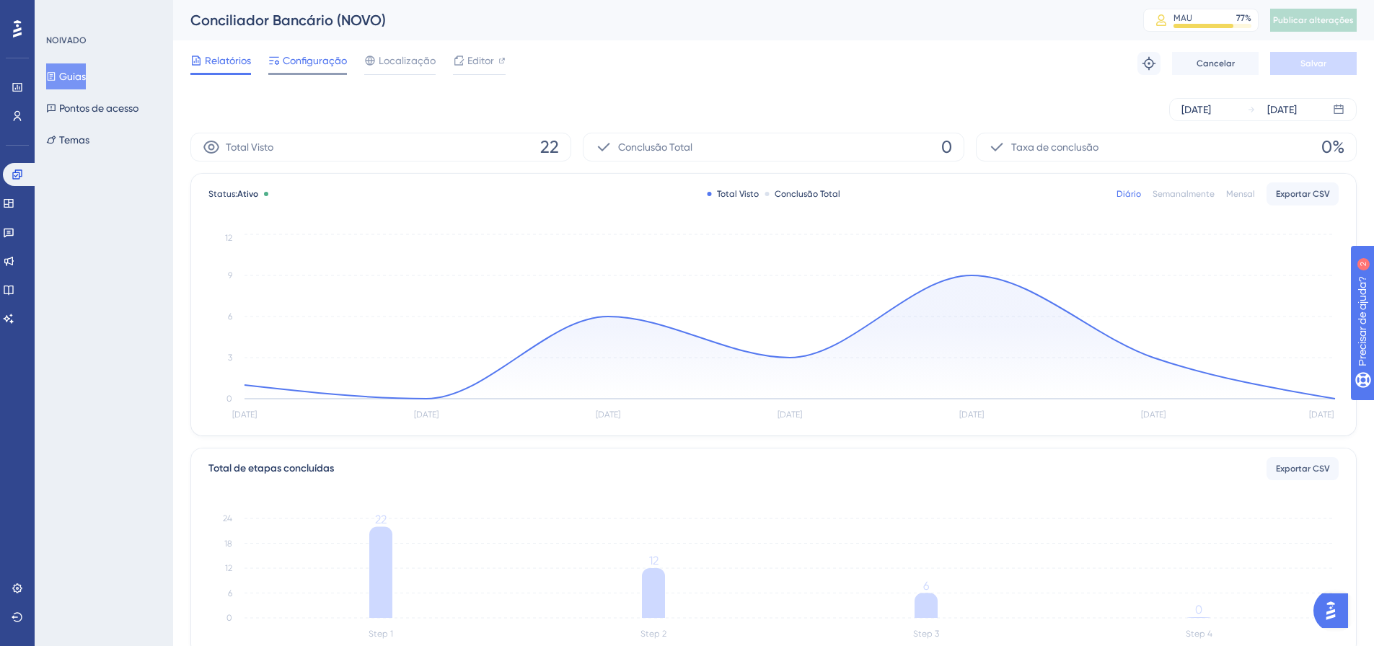
click at [283, 54] on span "Configuração" at bounding box center [315, 60] width 64 height 17
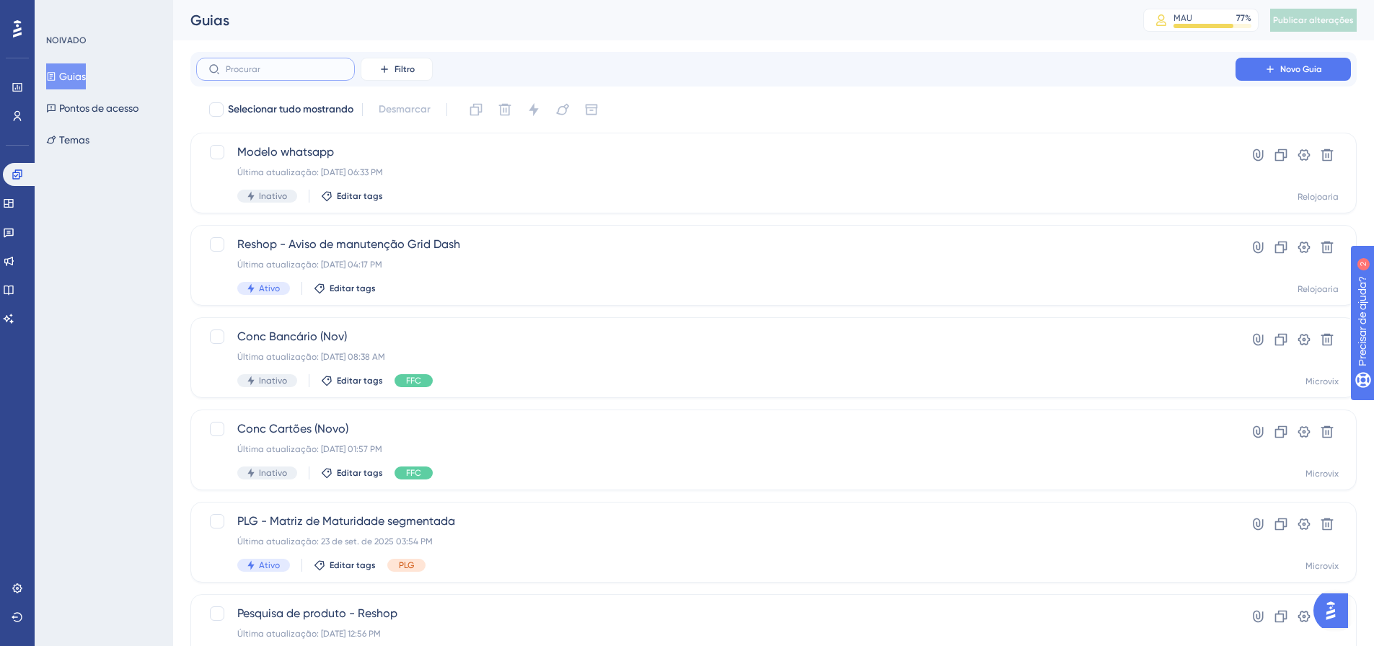
click at [268, 65] on input "text" at bounding box center [284, 69] width 117 height 10
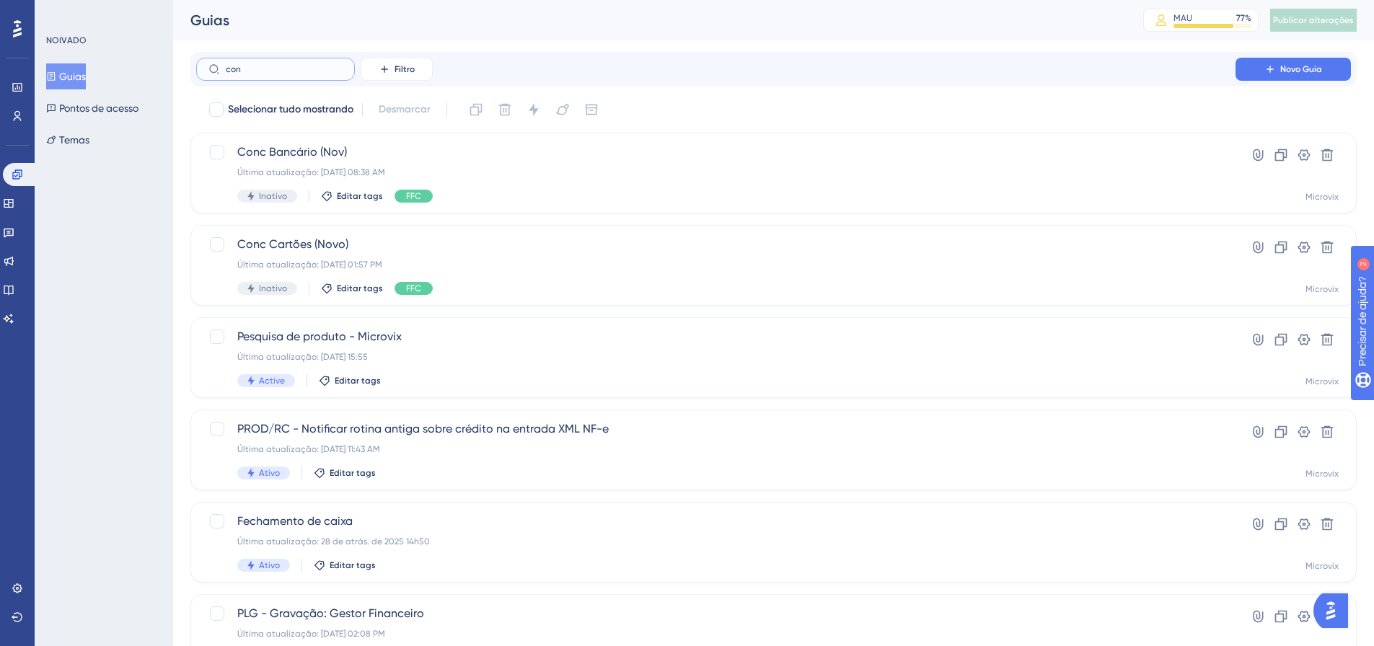
type input "coni"
checkbox input "true"
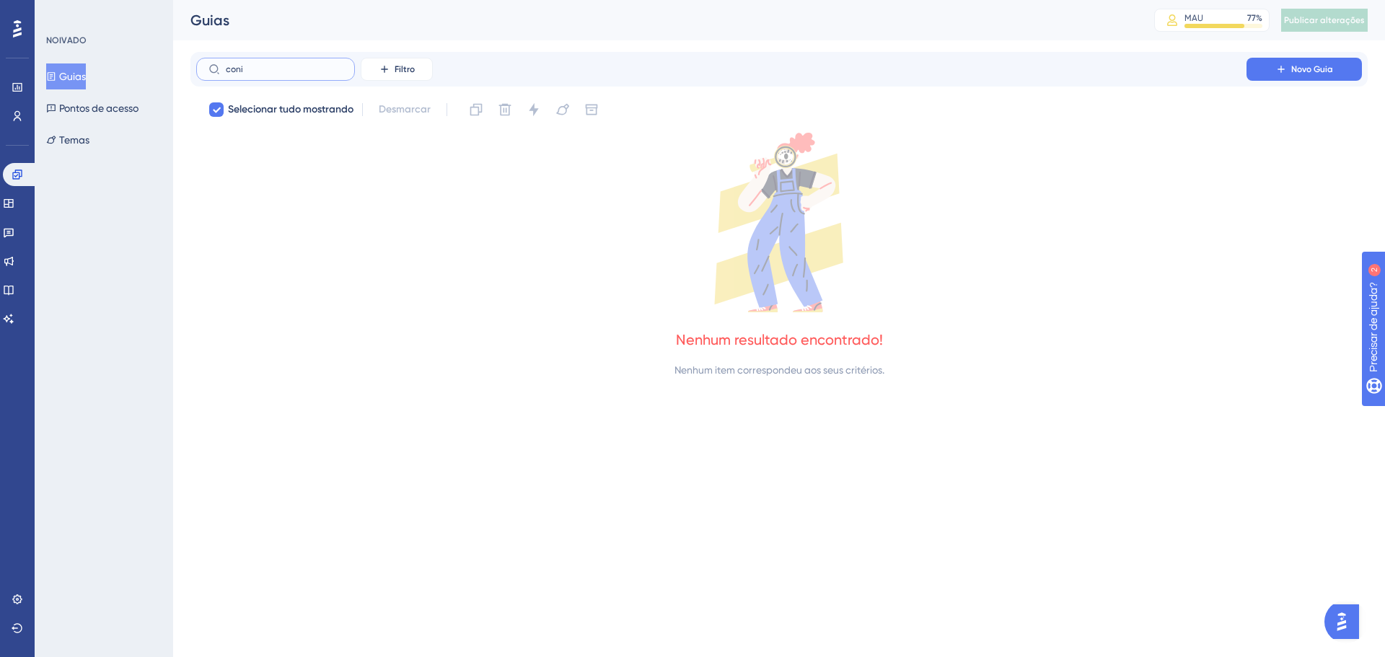
type input "con"
checkbox input "false"
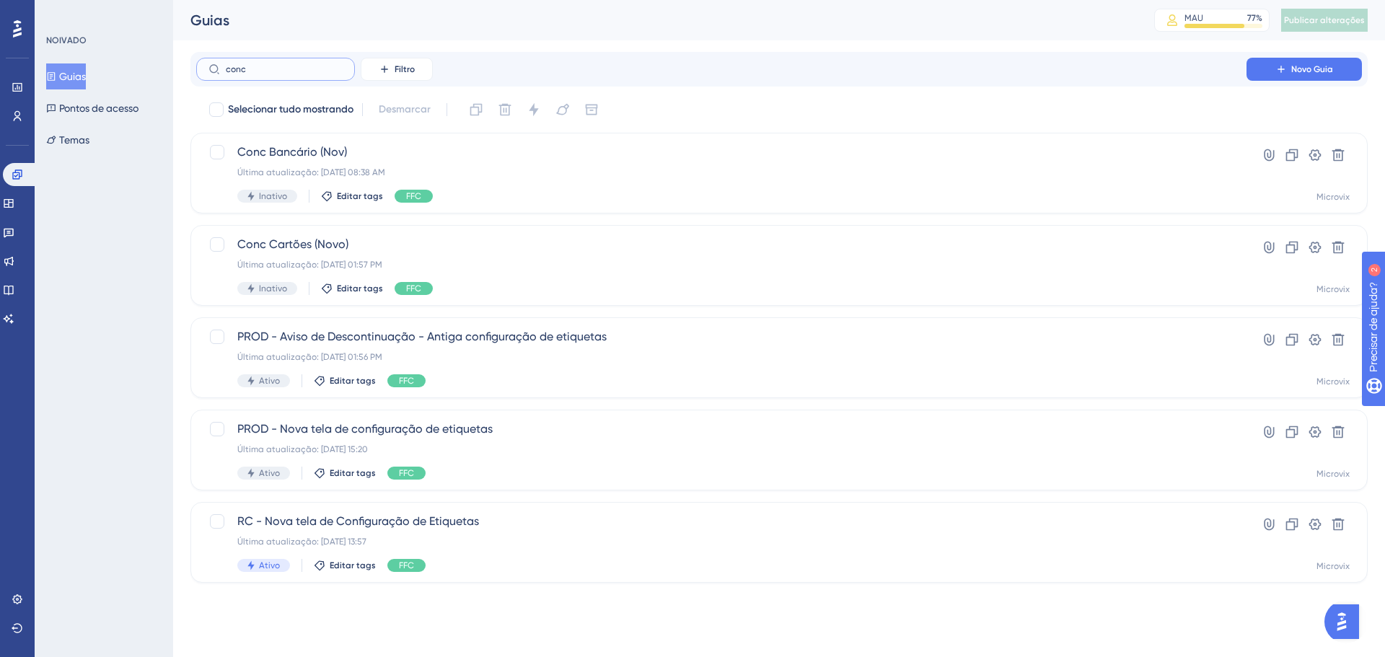
click at [304, 70] on input "conc" at bounding box center [284, 69] width 117 height 10
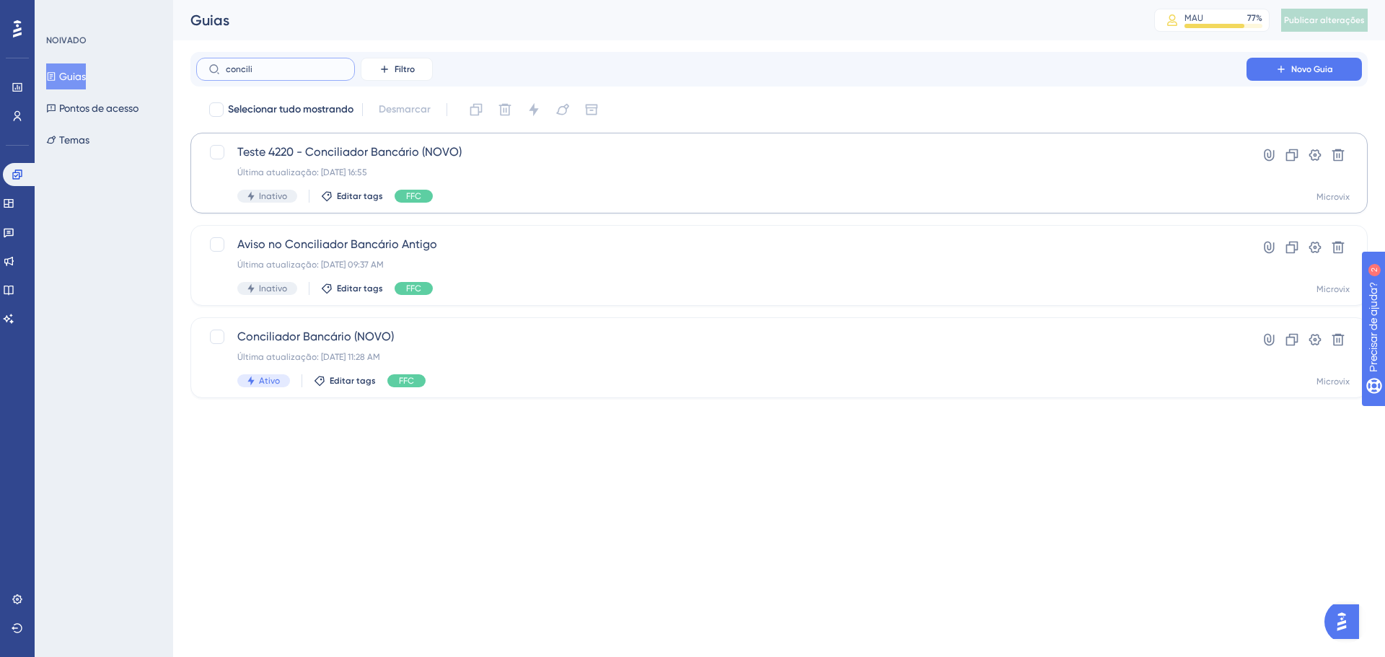
type input "concili"
click at [573, 182] on div "Teste 4220 - Conciliador Bancário (NOVO) Última atualização: 11 de jul. de 2025…" at bounding box center [721, 173] width 968 height 59
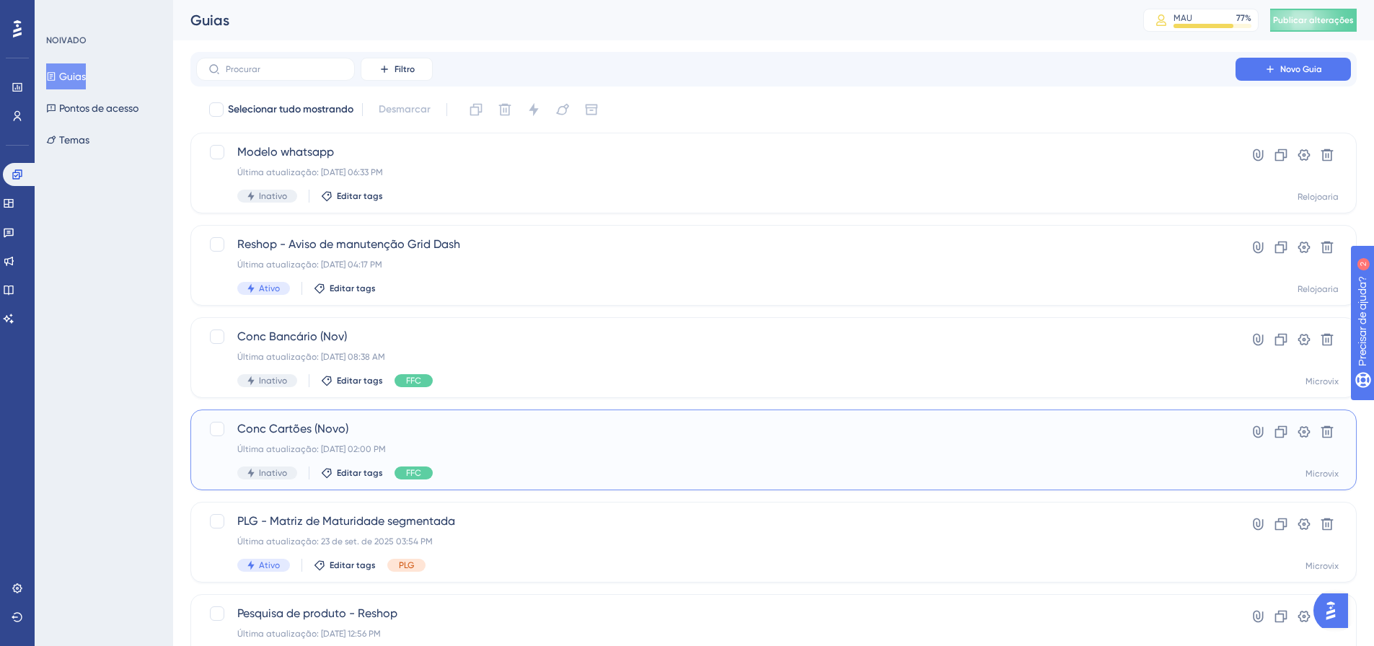
click at [638, 429] on span "Conc Cartões (Novo)" at bounding box center [715, 428] width 957 height 17
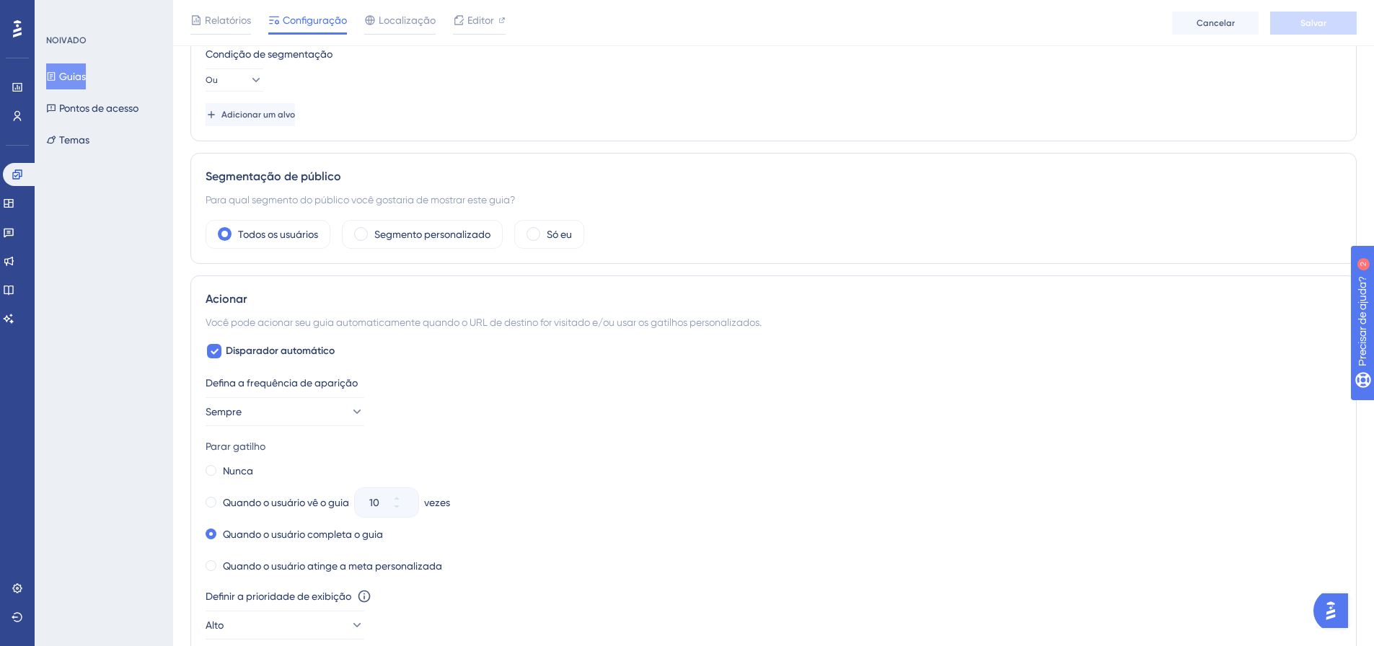
scroll to position [433, 0]
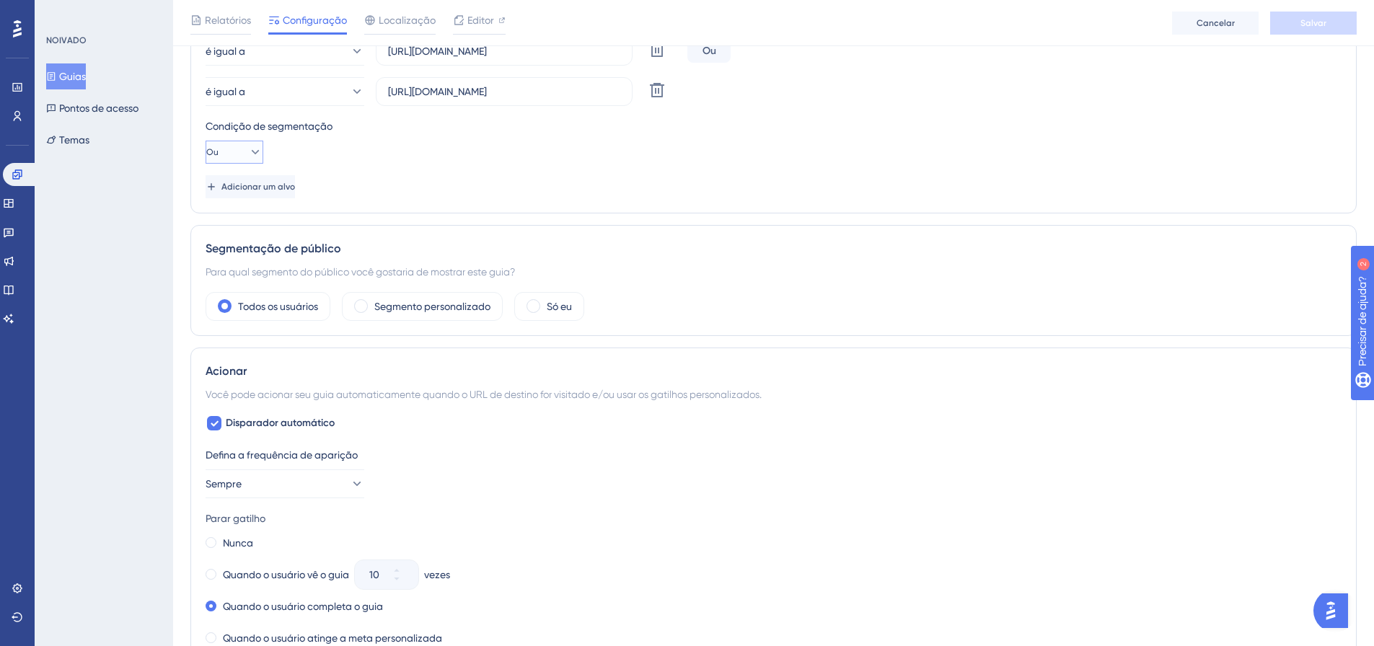
click at [248, 149] on icon at bounding box center [255, 152] width 14 height 14
click at [230, 221] on font "Ou" at bounding box center [228, 222] width 14 height 12
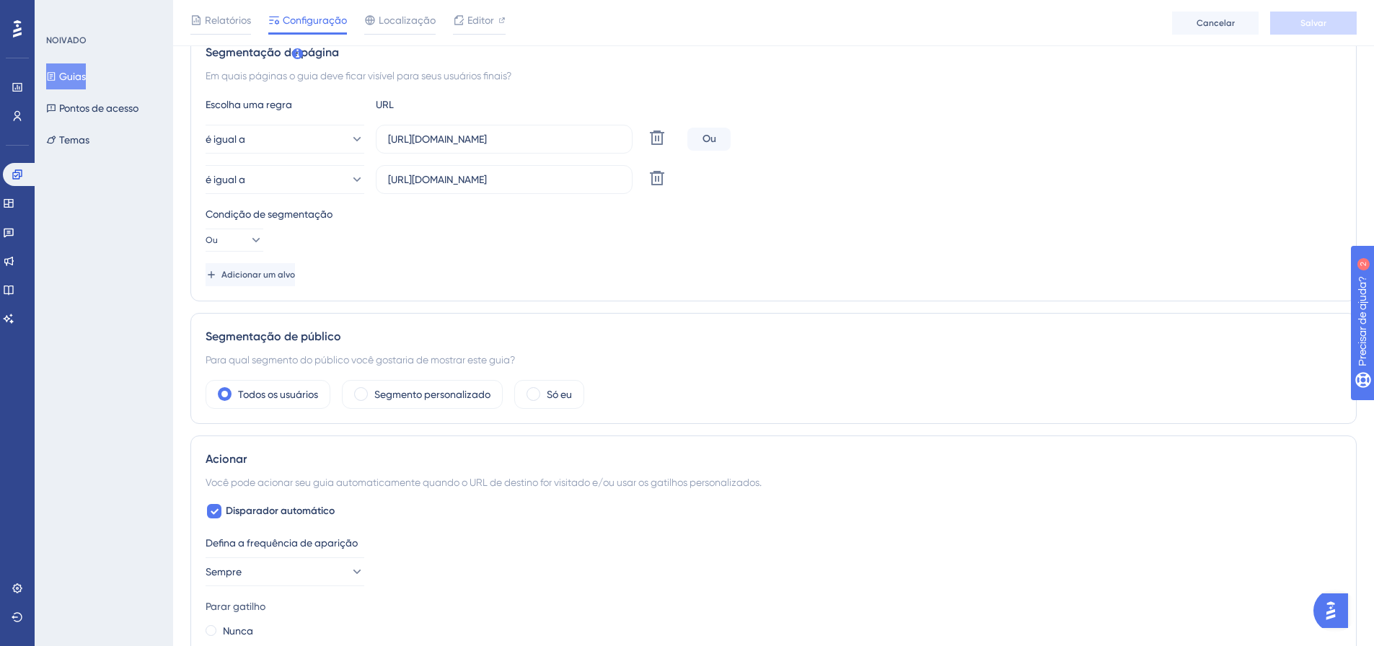
scroll to position [0, 0]
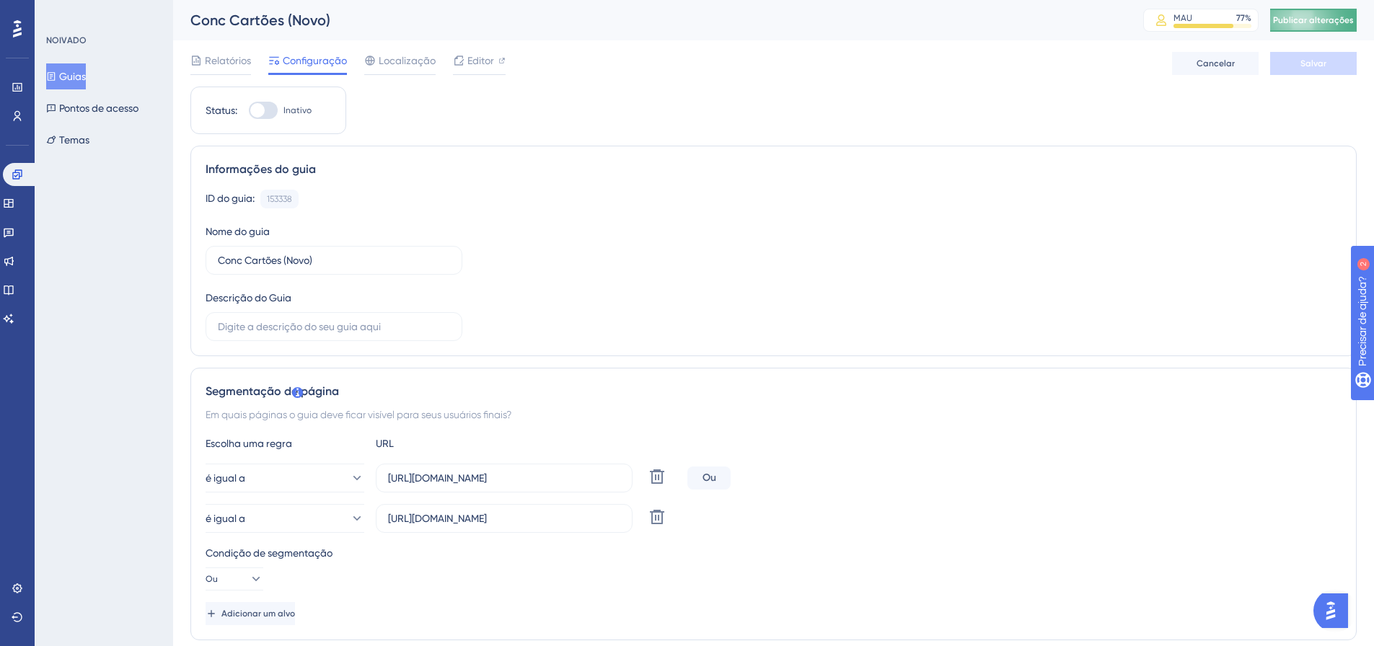
click at [1317, 22] on font "Publicar alterações" at bounding box center [1313, 20] width 81 height 10
click at [479, 64] on font "Editor" at bounding box center [480, 61] width 27 height 12
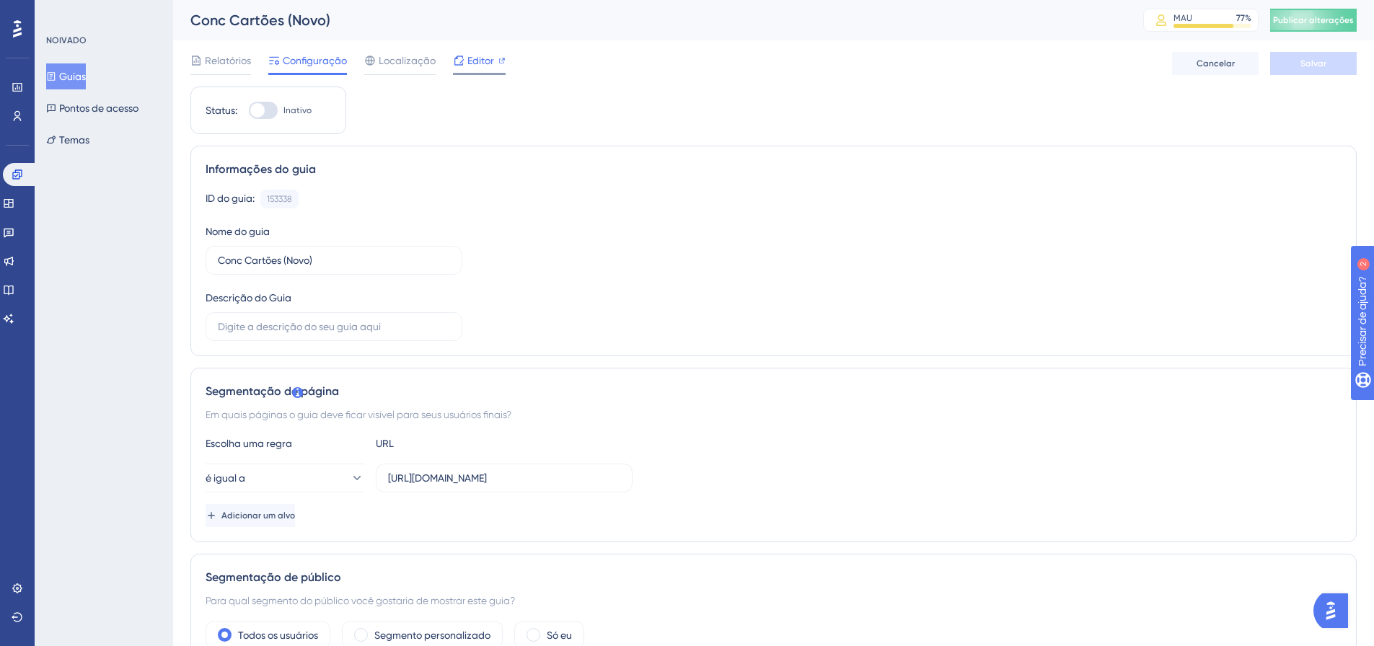
click at [496, 66] on div "Editor" at bounding box center [479, 60] width 53 height 17
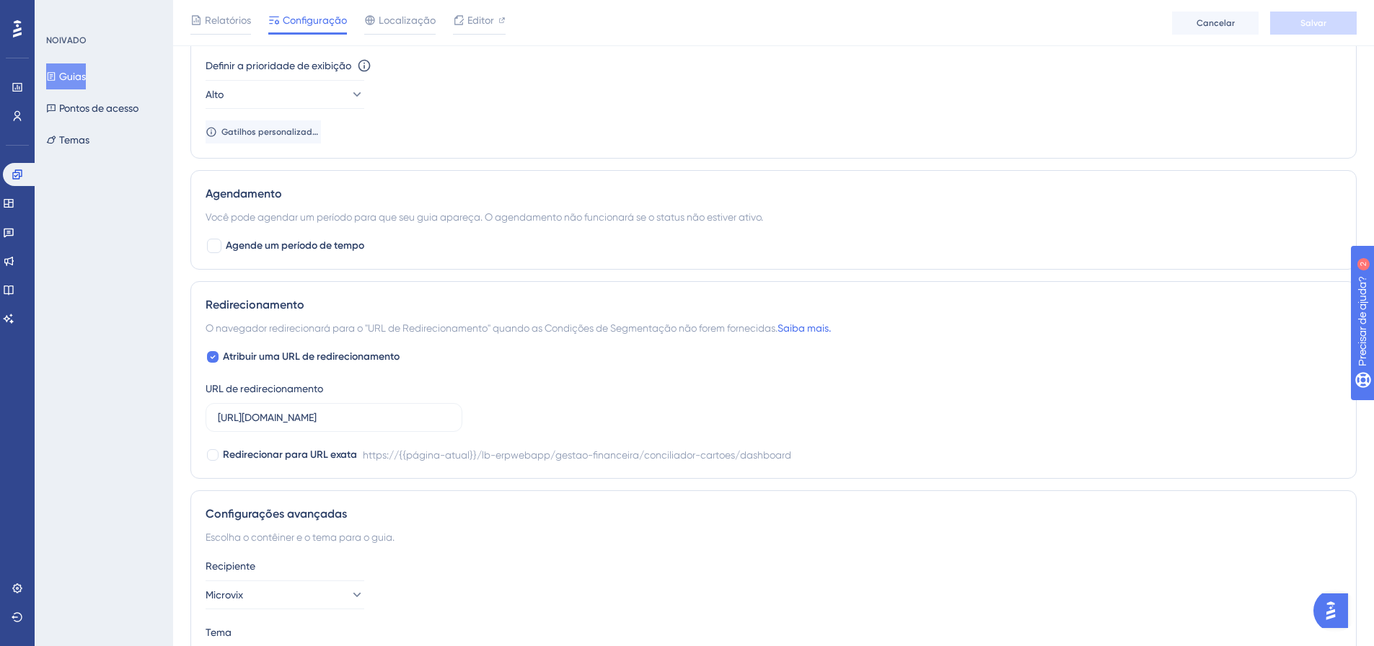
scroll to position [1010, 0]
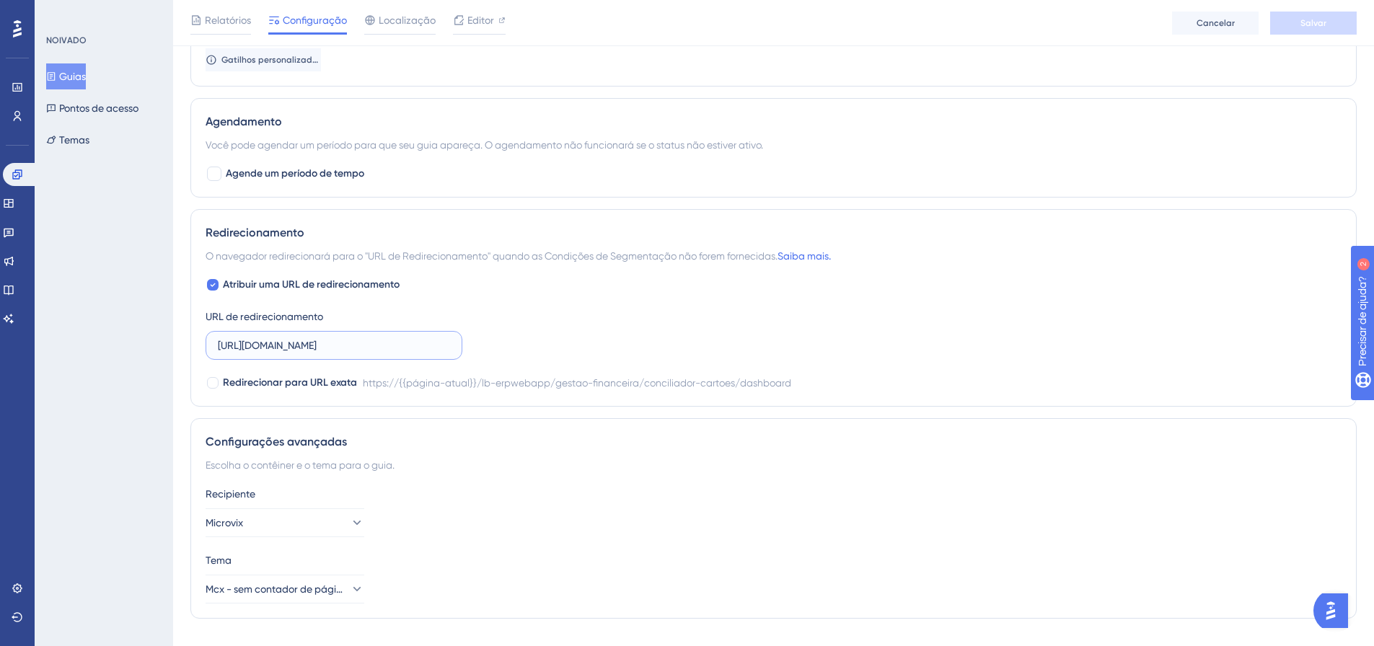
click at [349, 345] on input "https://linx-rc.microvix.com.br/lb-erpwebapp/gestao-financeira/conciliador-cart…" at bounding box center [334, 346] width 232 height 16
paste input "text"
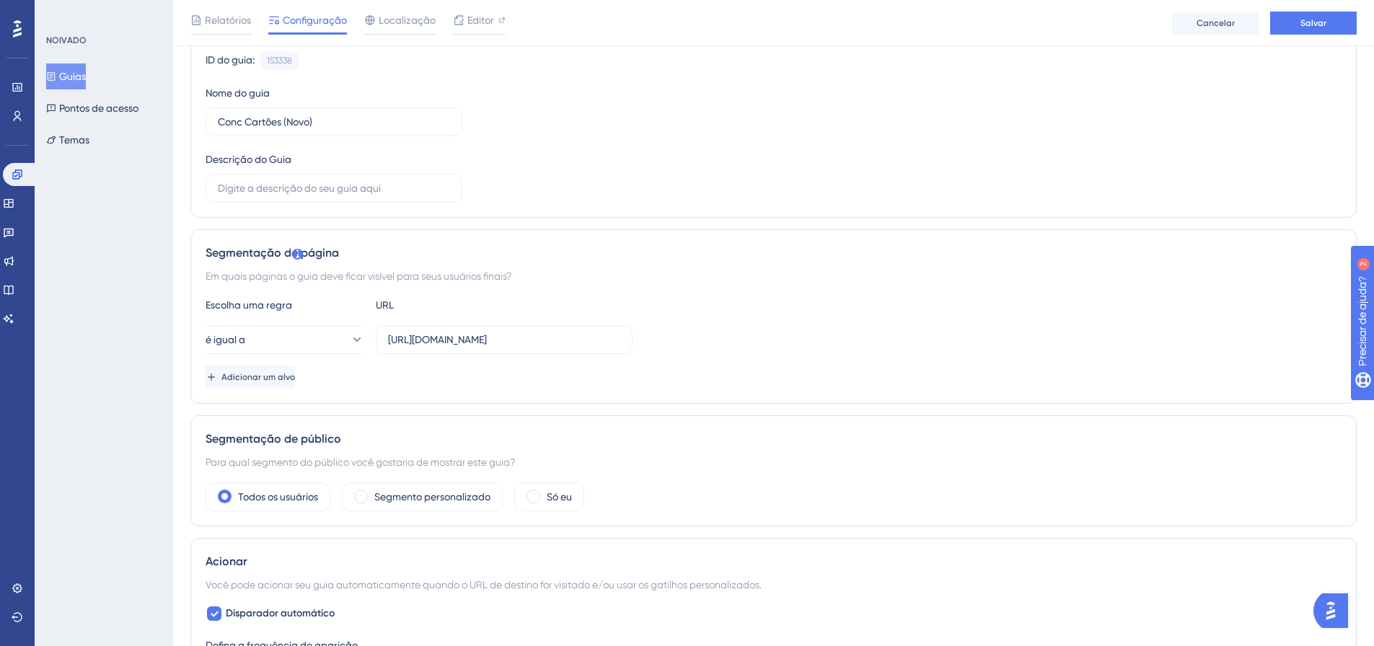
scroll to position [0, 0]
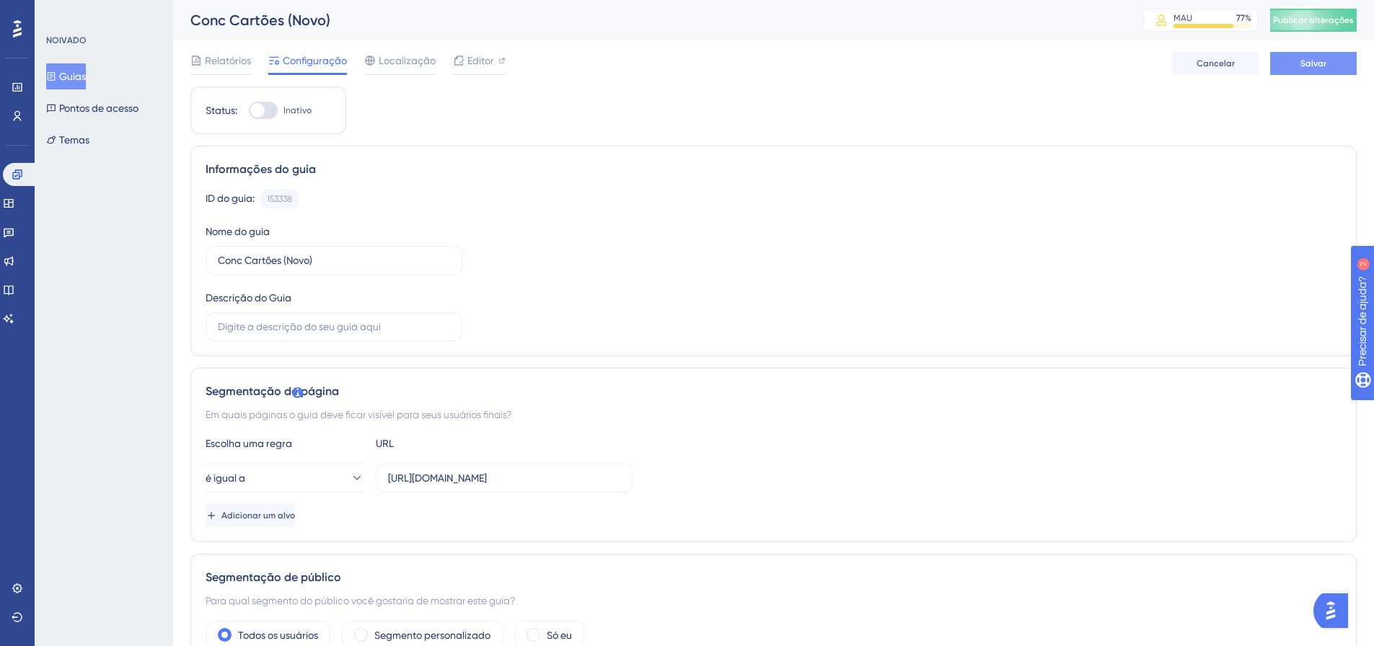
type input "[URL][DOMAIN_NAME]"
click at [1309, 65] on font "Salvar" at bounding box center [1313, 63] width 26 height 10
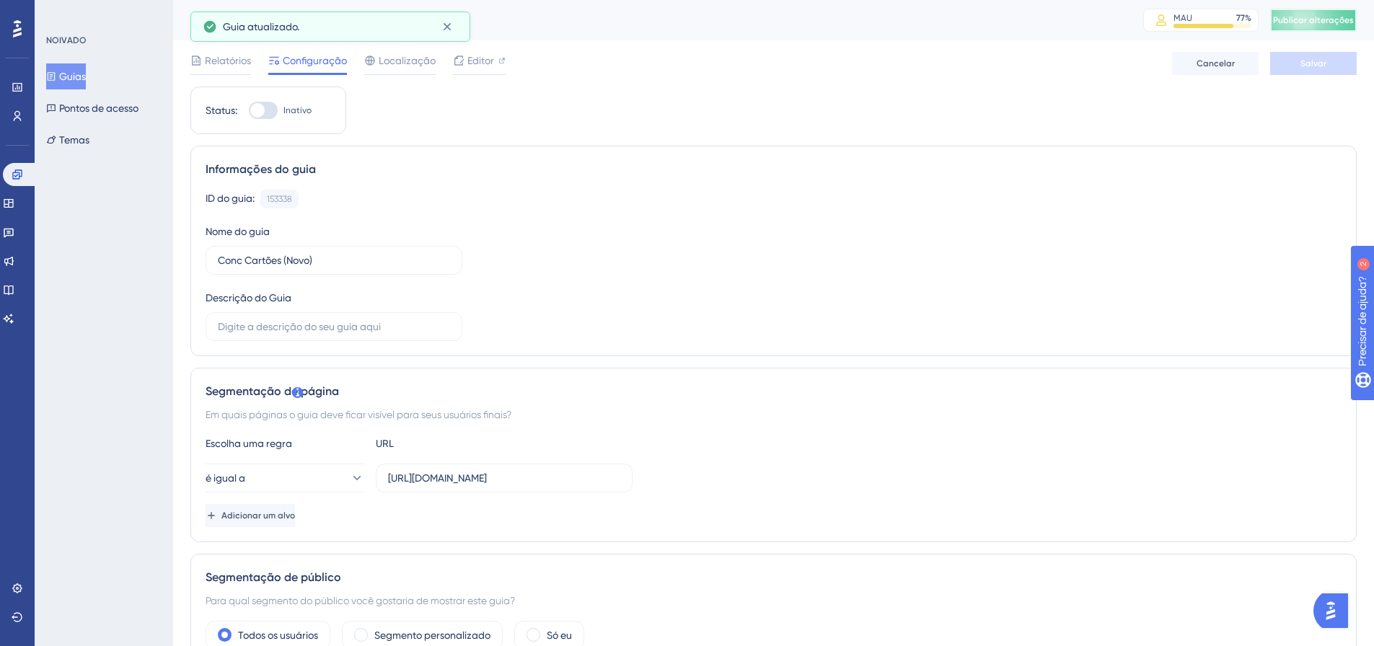
click at [1344, 17] on font "Publicar alterações" at bounding box center [1313, 20] width 81 height 10
click at [465, 65] on div "Editor" at bounding box center [479, 60] width 53 height 17
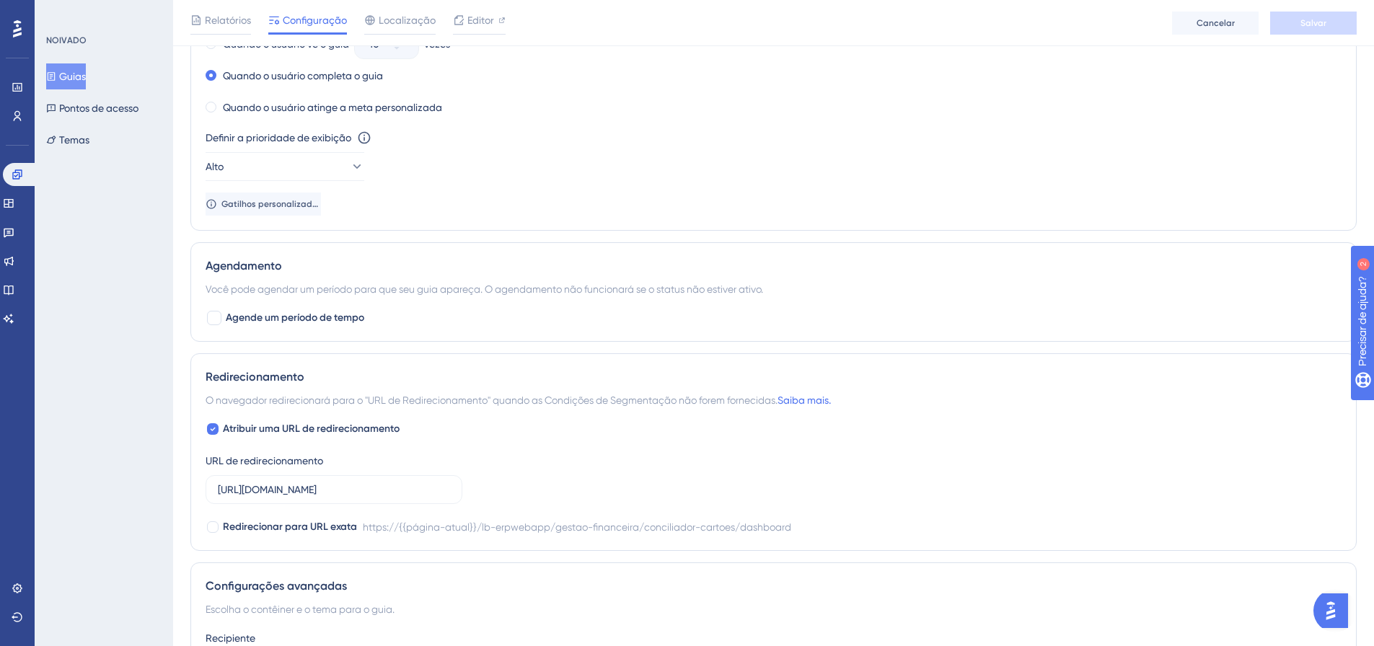
scroll to position [1040, 0]
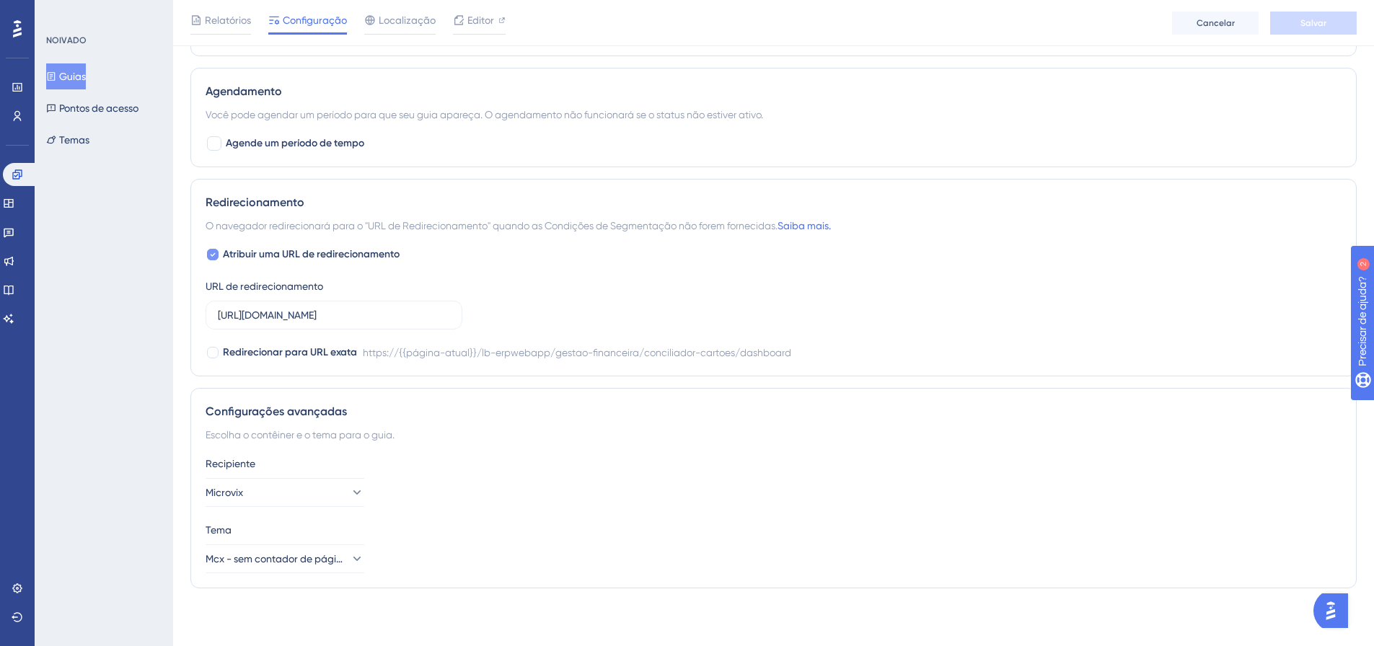
click at [284, 250] on font "Atribuir uma URL de redirecionamento" at bounding box center [311, 254] width 177 height 12
checkbox input "false"
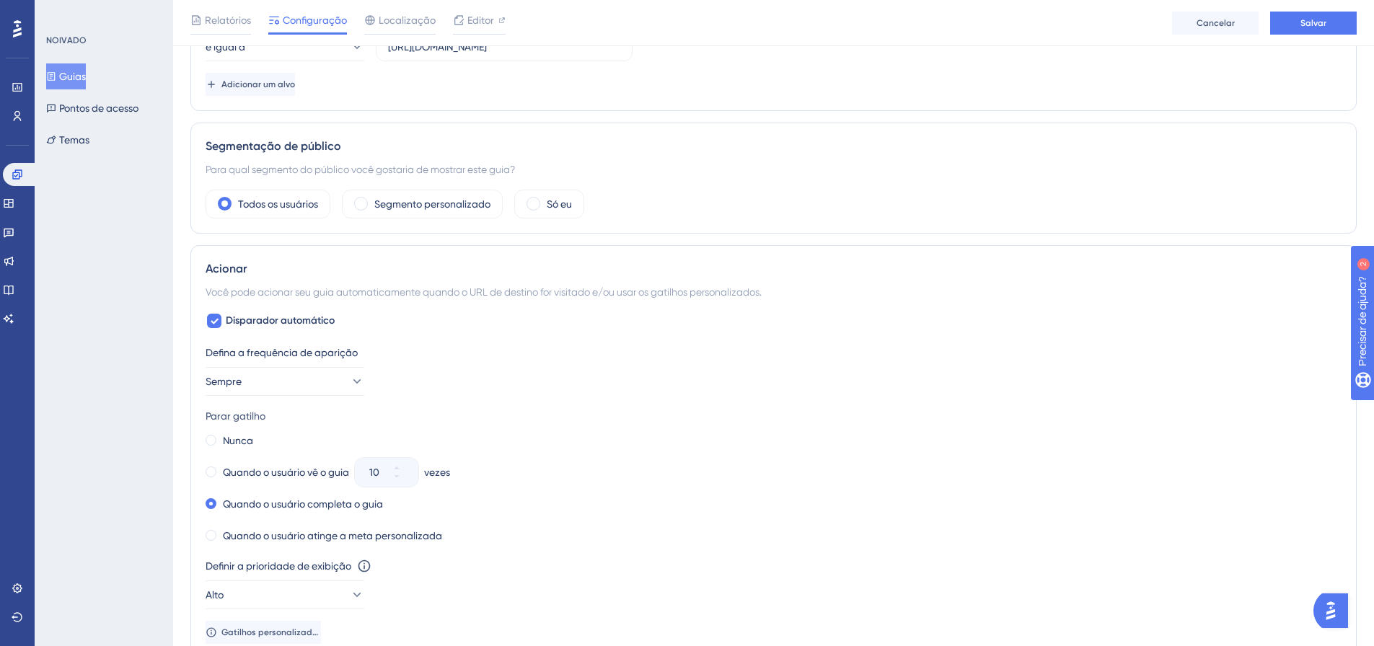
scroll to position [0, 0]
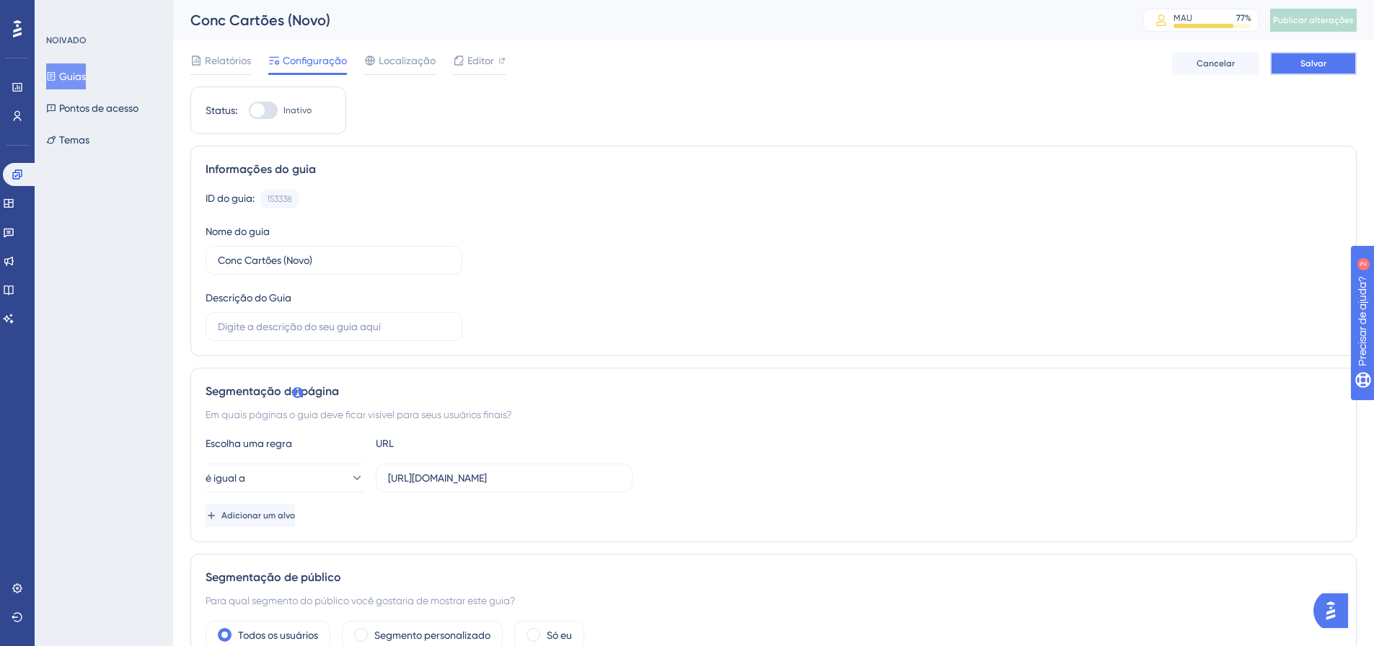
click at [1336, 64] on button "Salvar" at bounding box center [1313, 63] width 87 height 23
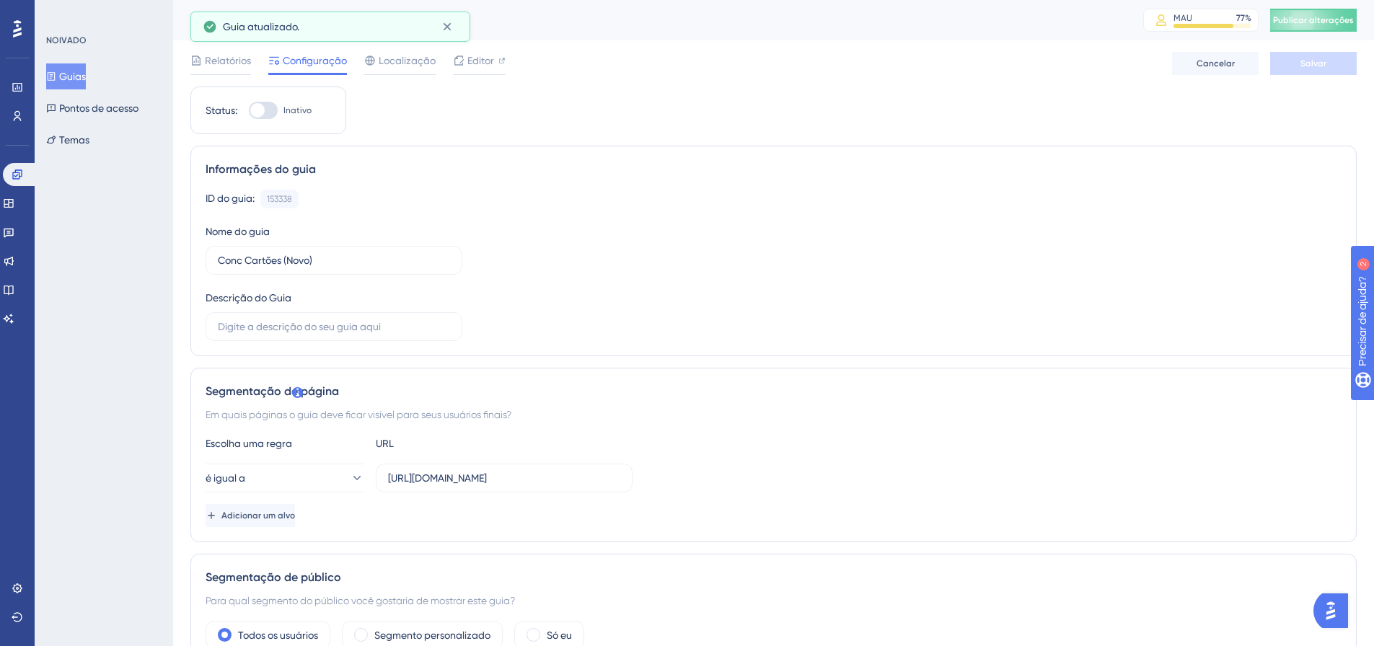
click at [1338, 19] on button "Publicar alterações" at bounding box center [1313, 20] width 87 height 23
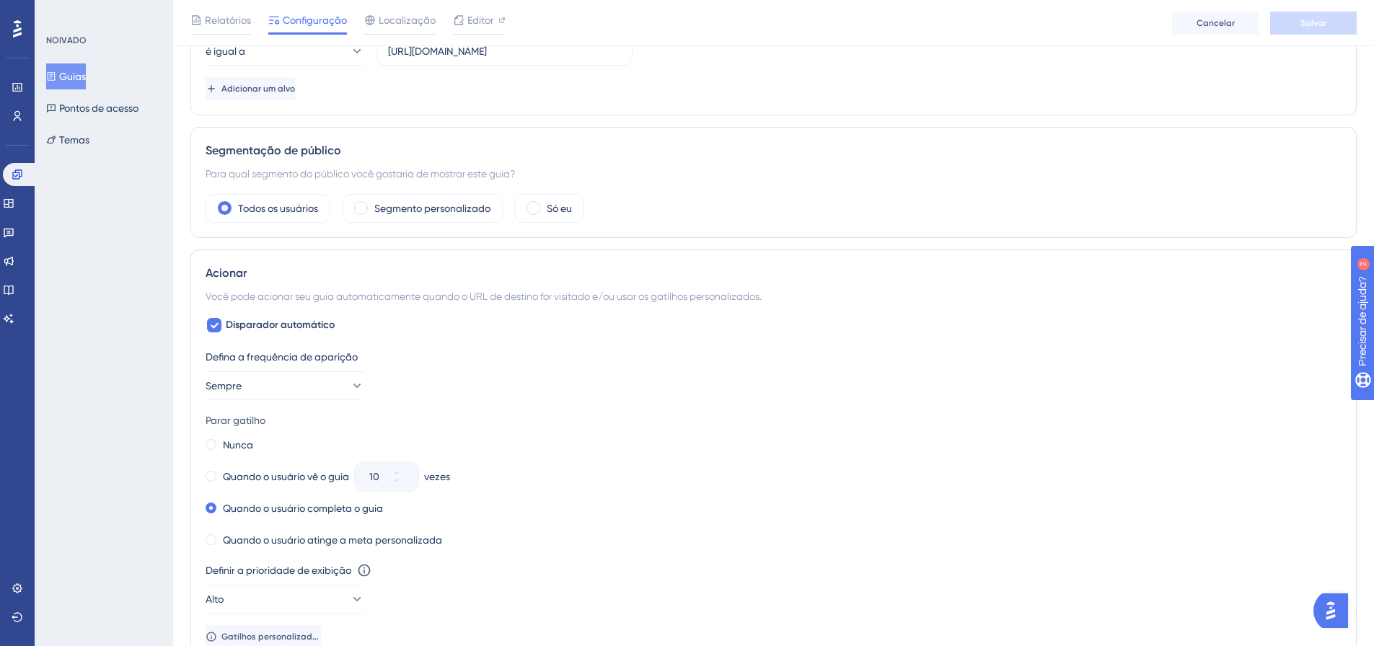
scroll to position [938, 0]
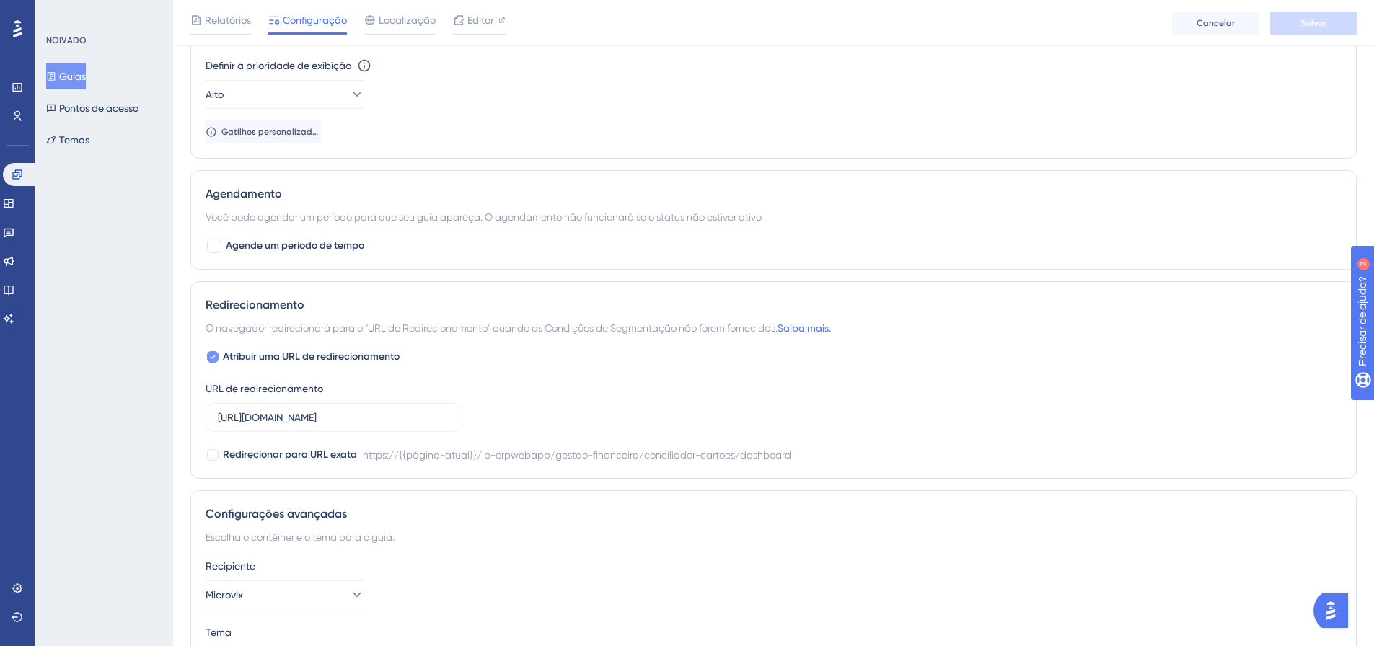
click at [336, 358] on font "Atribuir uma URL de redirecionamento" at bounding box center [311, 357] width 177 height 12
checkbox input "false"
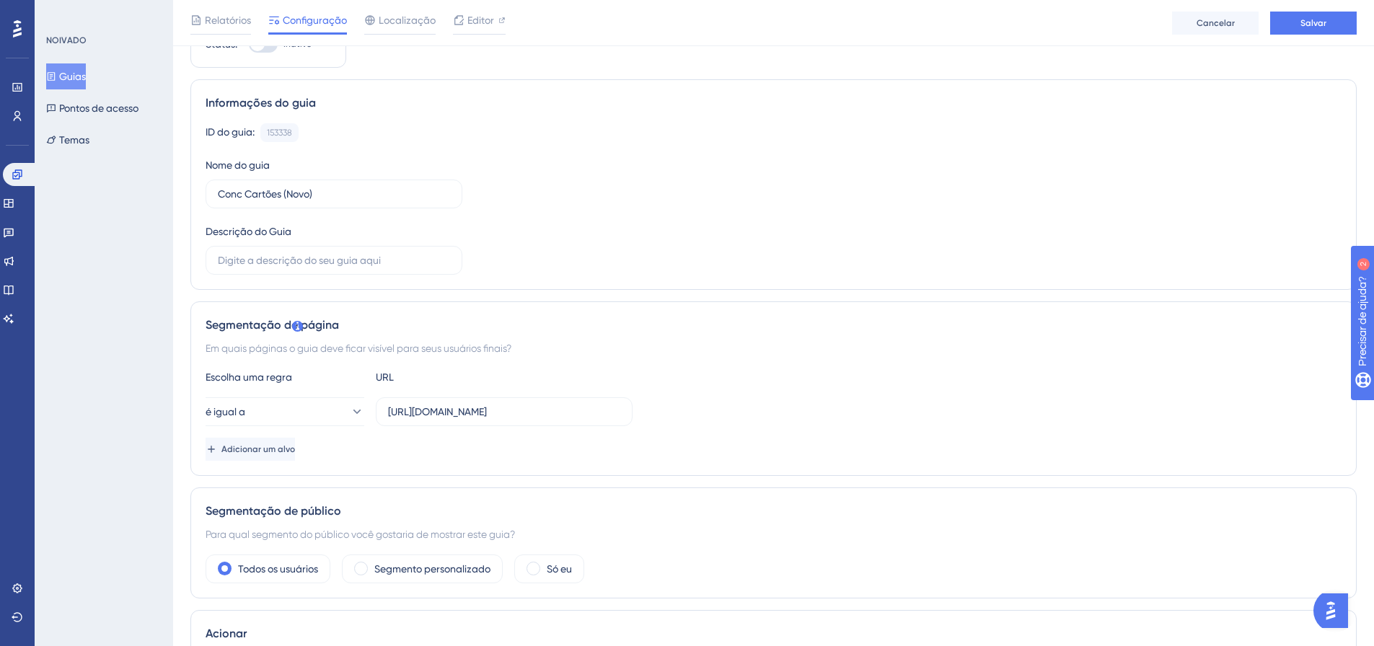
scroll to position [0, 0]
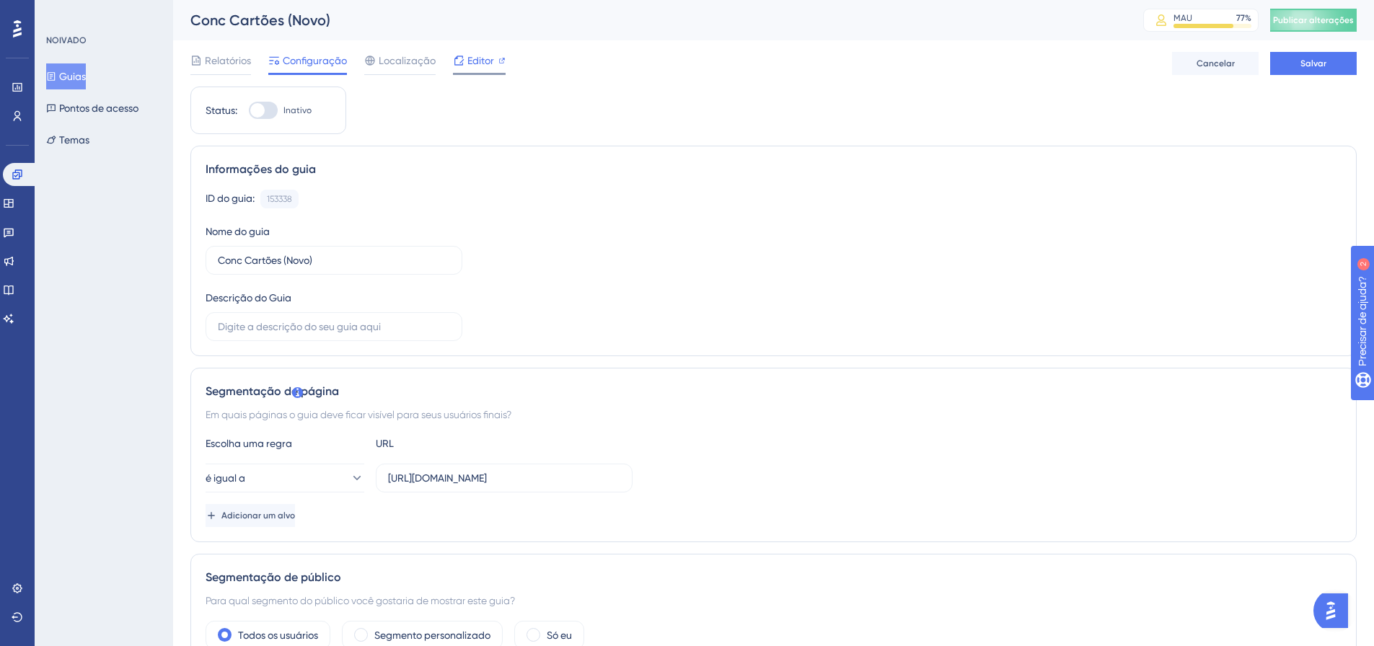
click at [471, 68] on span "Editor" at bounding box center [480, 60] width 27 height 17
click at [476, 66] on font "Editor" at bounding box center [480, 61] width 27 height 12
click at [470, 56] on font "Editor" at bounding box center [480, 61] width 27 height 12
drag, startPoint x: 482, startPoint y: 50, endPoint x: 482, endPoint y: 61, distance: 10.1
click at [482, 50] on div "Relatórios Configuração Localização Editor Cancelar Salvar" at bounding box center [773, 63] width 1166 height 46
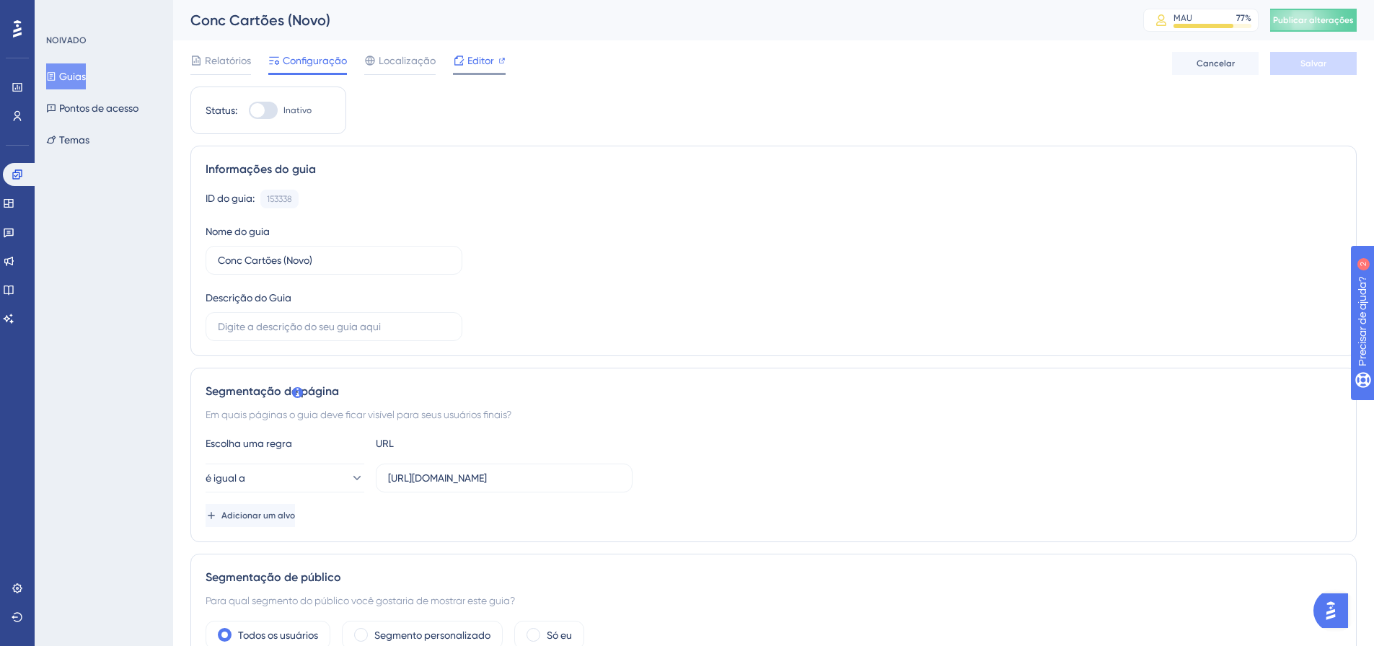
click at [482, 62] on font "Editor" at bounding box center [480, 61] width 27 height 12
click at [486, 475] on input "https://linx.microvix.com.br/lb-erpwebapp/gestao-financeira/conciliador-cartoes…" at bounding box center [504, 478] width 232 height 16
paste input "conciliacao?origem=calendario"
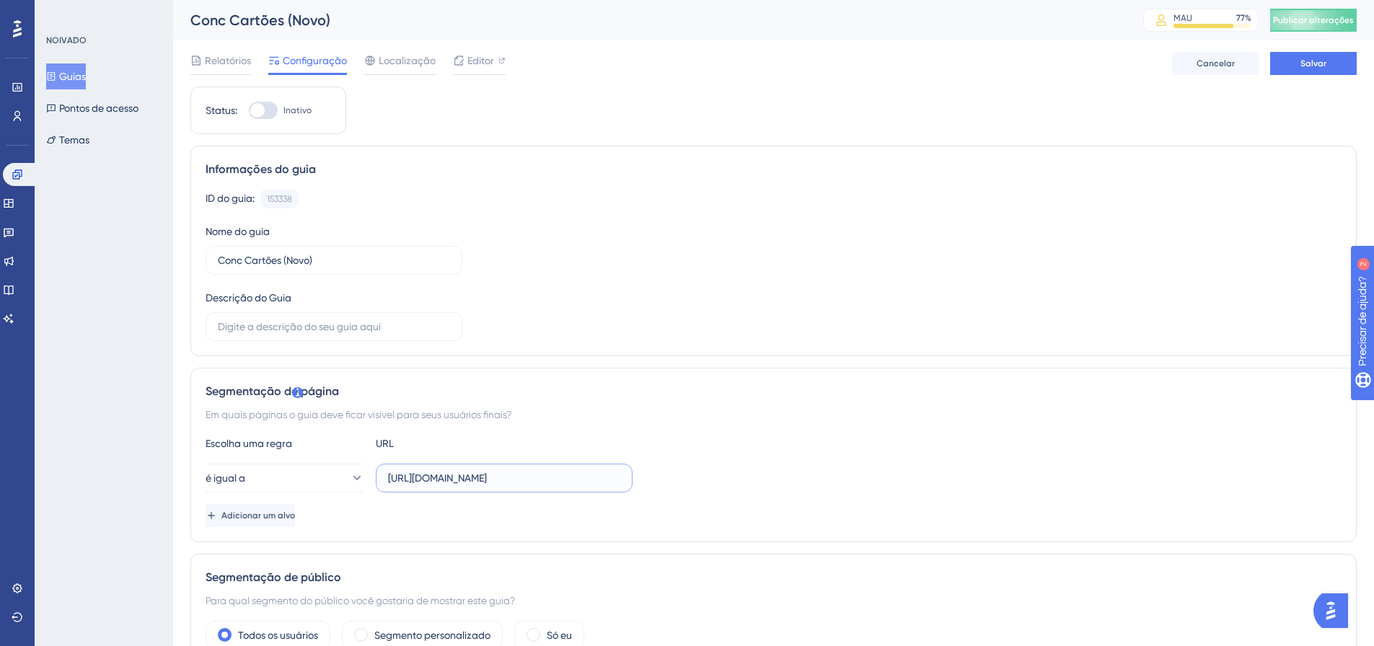
scroll to position [0, 306]
type input "https://linx.microvix.com.br/lb-erpwebapp/gestao-financeira/conciliador-cartoes…"
click at [1333, 58] on button "Salvar" at bounding box center [1313, 63] width 87 height 23
click at [1334, 23] on font "Publicar alterações" at bounding box center [1313, 20] width 81 height 10
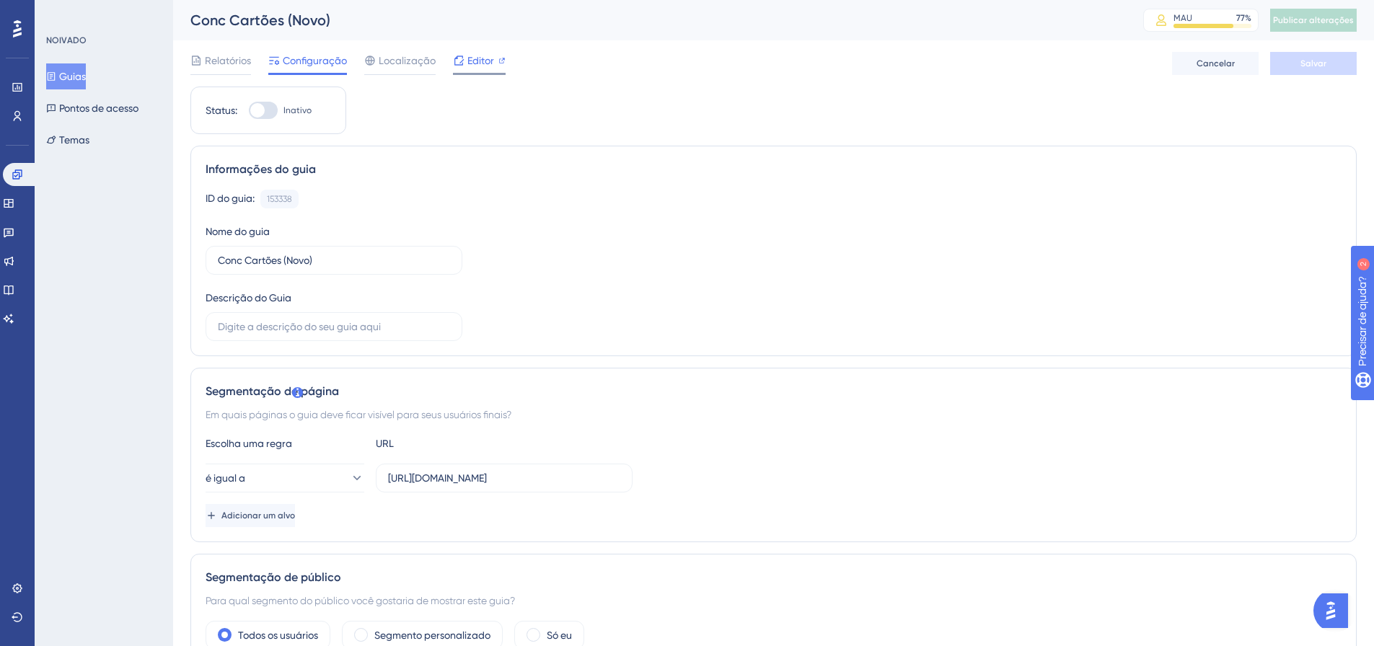
click at [484, 61] on font "Editor" at bounding box center [480, 61] width 27 height 12
click at [505, 474] on input "https://linx.microvix.com.br/lb-erpwebapp/gestao-financeira/conciliador-cartoes…" at bounding box center [504, 478] width 232 height 16
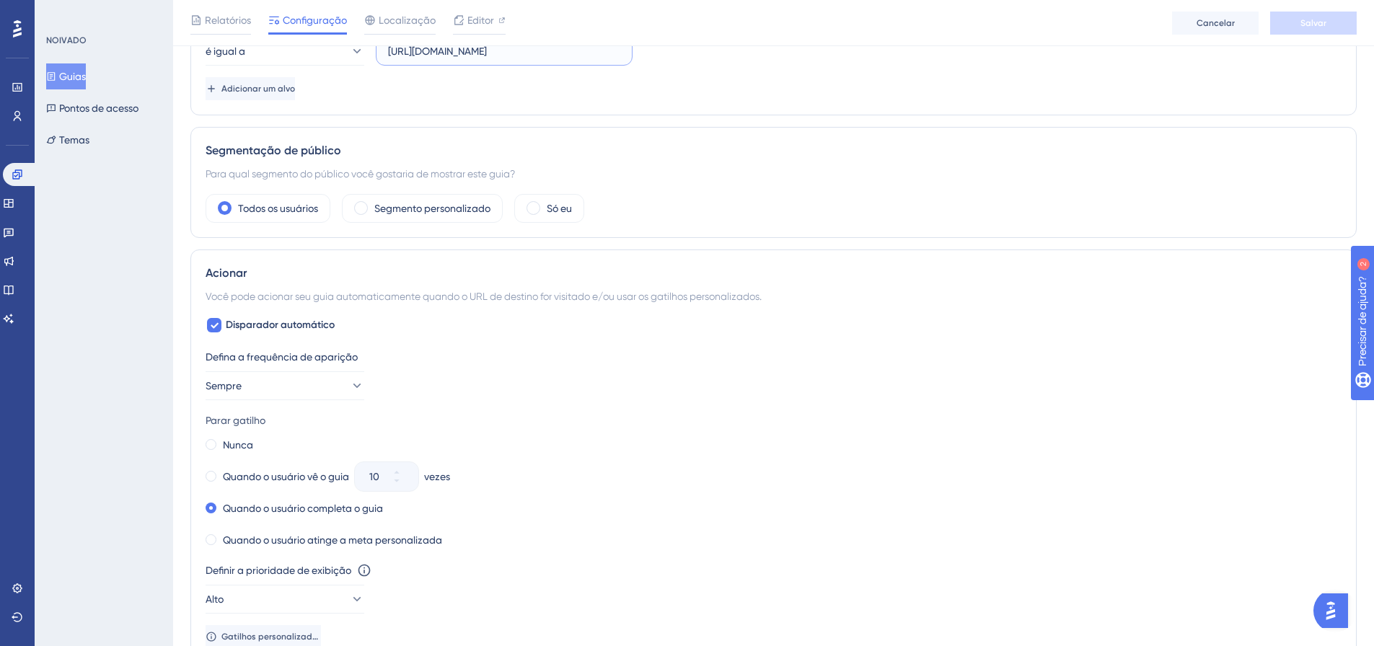
scroll to position [793, 0]
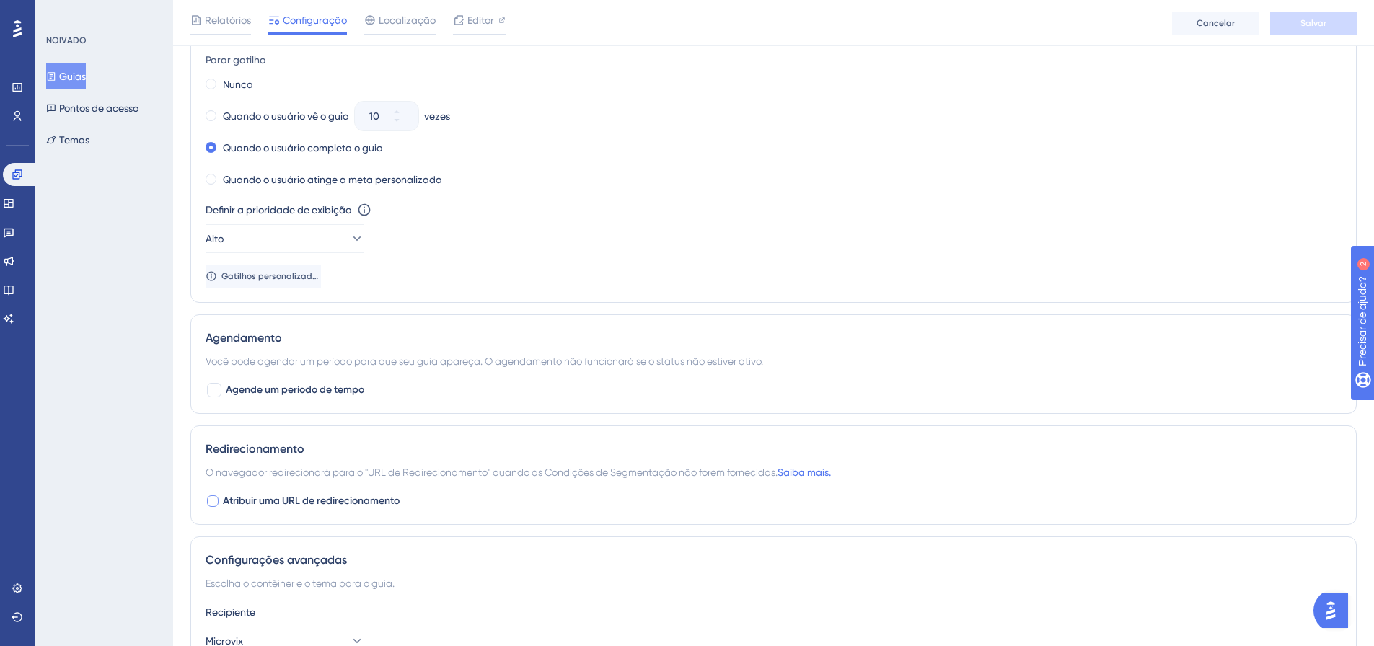
click at [299, 499] on font "Atribuir uma URL de redirecionamento" at bounding box center [311, 501] width 177 height 12
checkbox input "true"
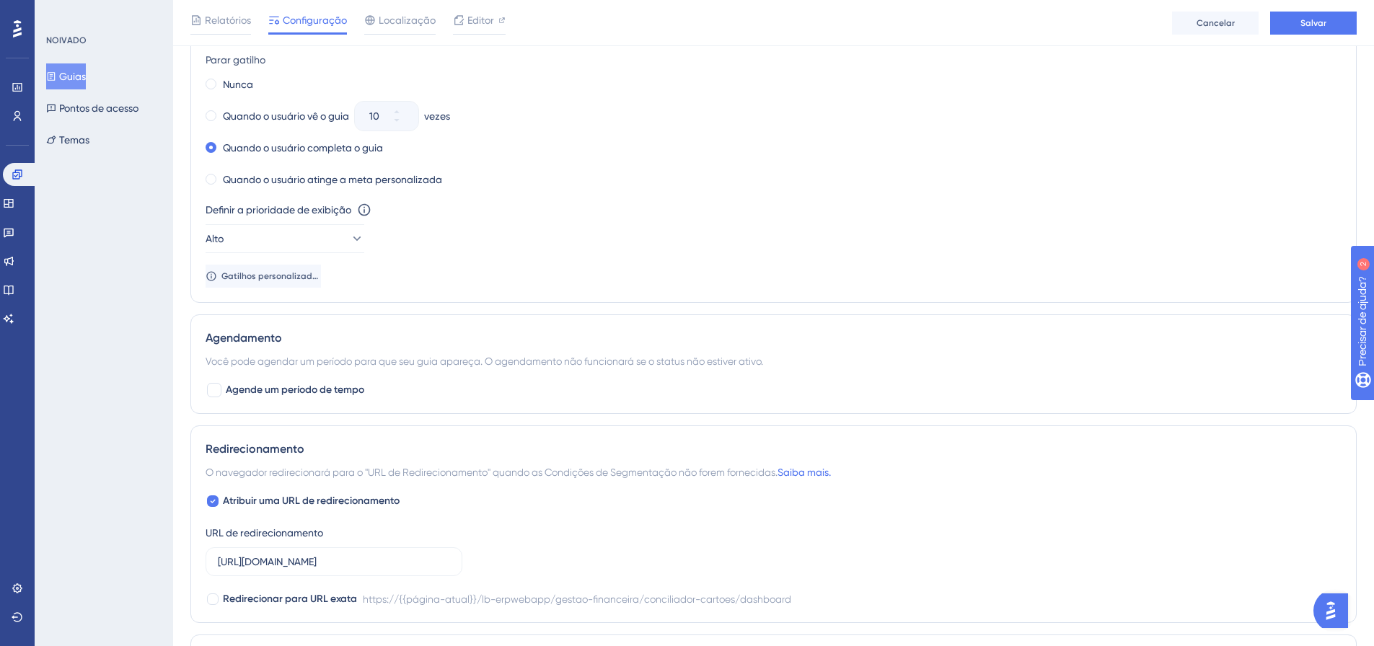
scroll to position [938, 0]
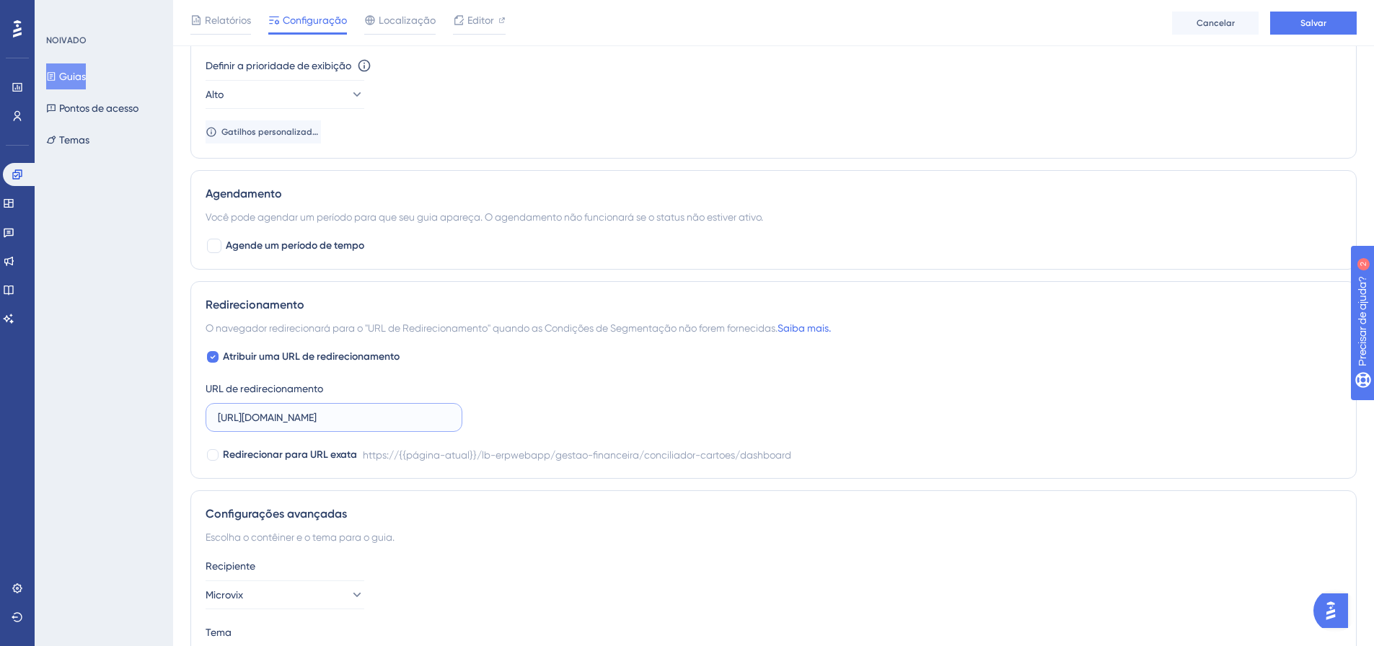
click at [345, 420] on input "[URL][DOMAIN_NAME]" at bounding box center [334, 418] width 232 height 16
paste input "-homologacao.microvix.com.br/lb-erpwebapp/gestao-financeira/calendario?auth=881…"
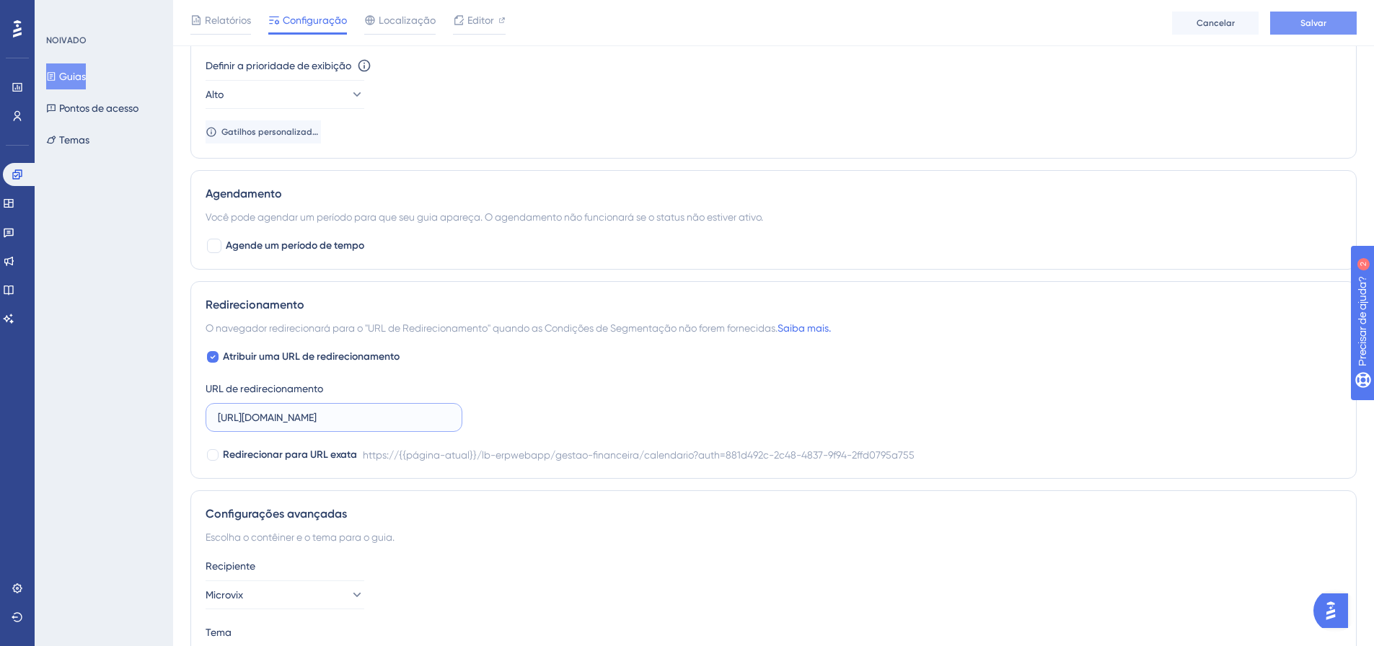
type input "https://linx-homologacao.microvix.com.br/lb-erpwebapp/gestao-financeira/calenda…"
click at [1310, 21] on font "Salvar" at bounding box center [1313, 23] width 26 height 10
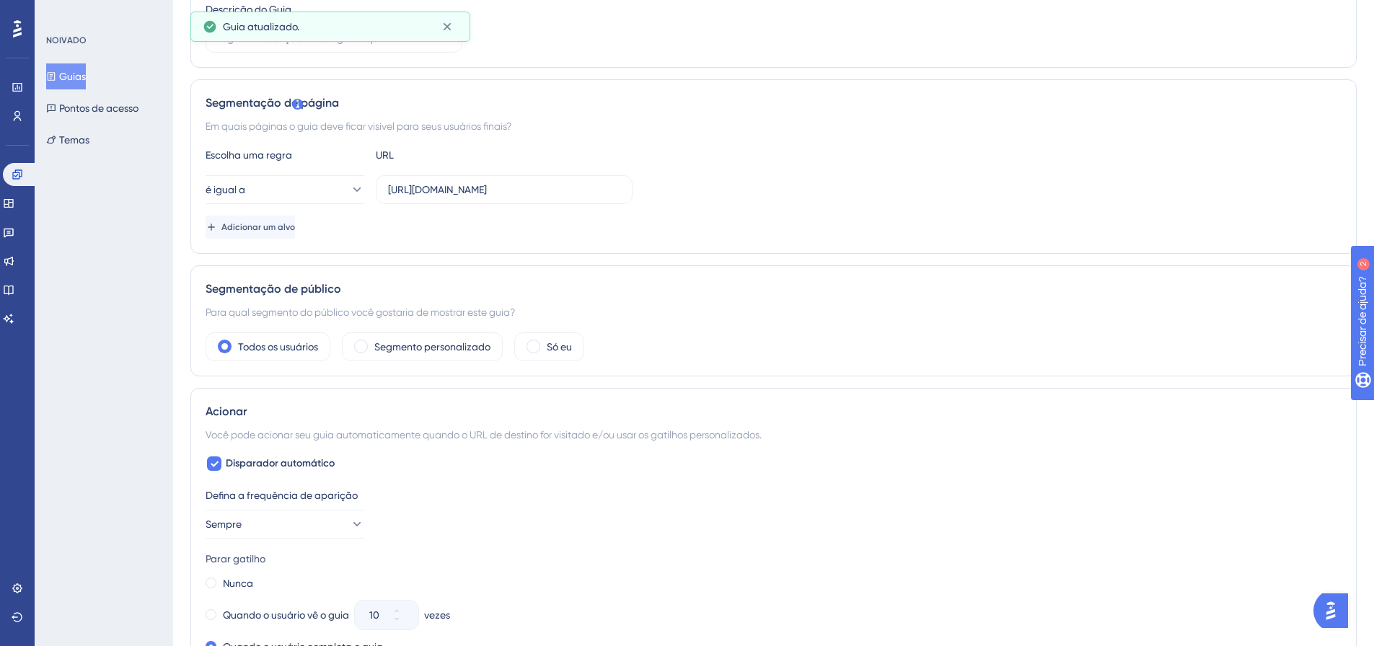
scroll to position [0, 0]
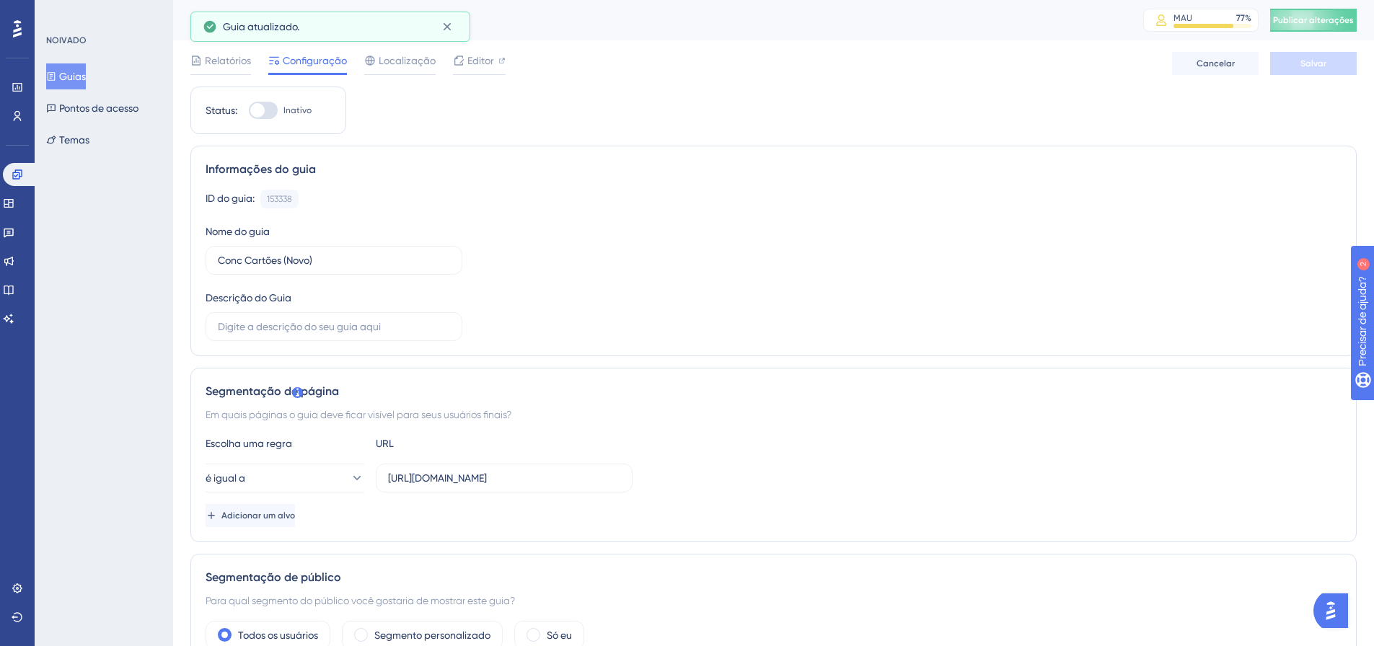
click at [1321, 17] on font "Publicar alterações" at bounding box center [1313, 20] width 81 height 10
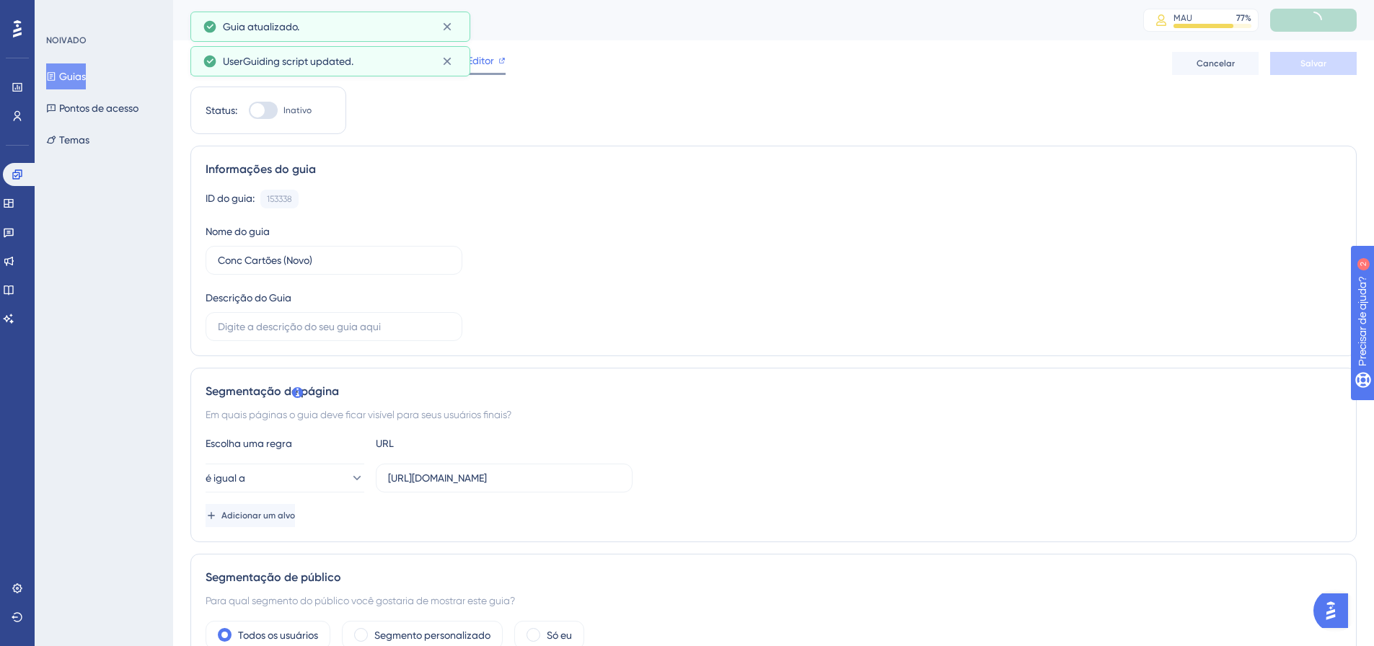
click at [478, 66] on font "Editor" at bounding box center [480, 61] width 27 height 12
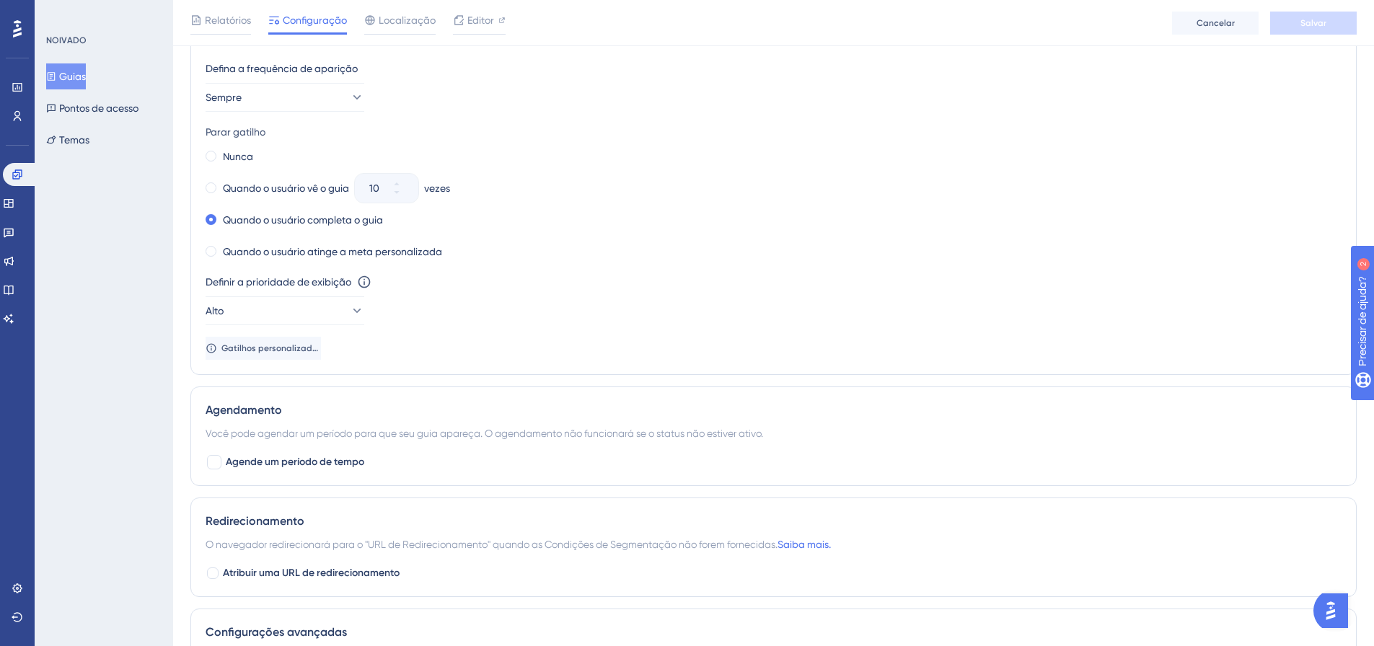
scroll to position [942, 0]
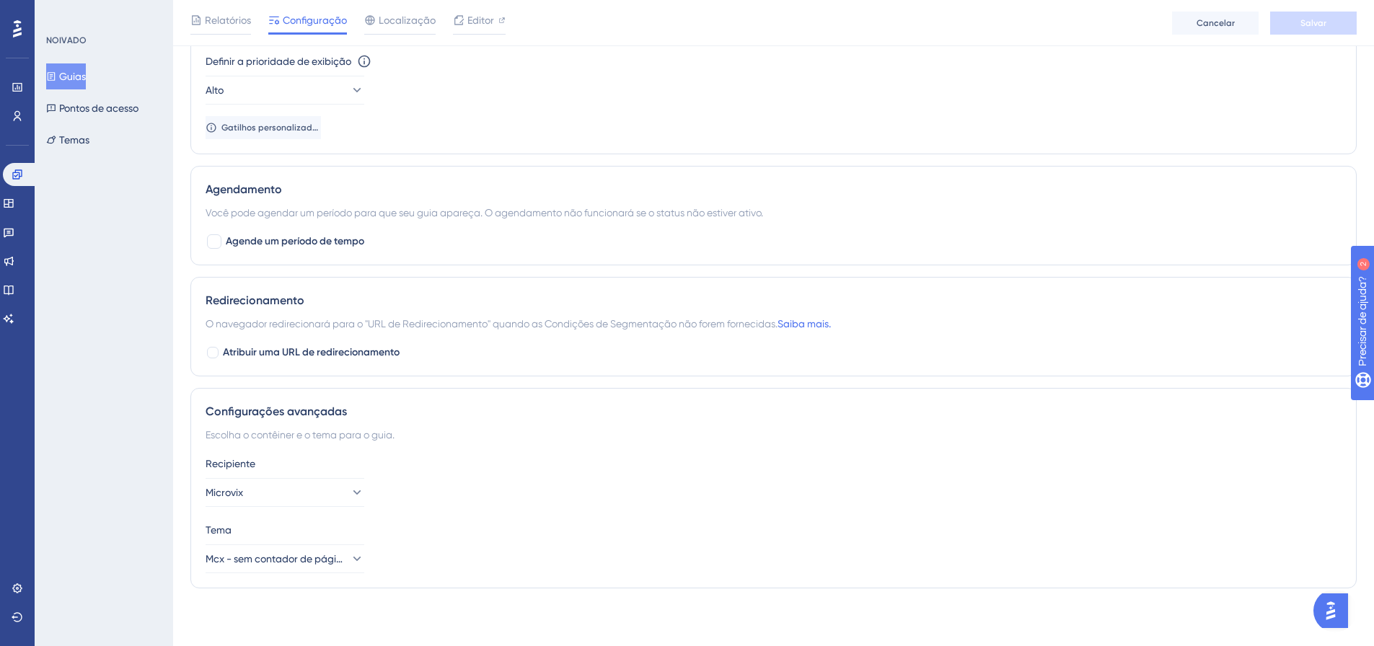
click at [335, 337] on div "Redirecionamento O navegador redirecionará para o "URL de Redirecionamento" qua…" at bounding box center [773, 327] width 1166 height 100
click at [338, 347] on font "Atribuir uma URL de redirecionamento" at bounding box center [311, 352] width 177 height 12
checkbox input "true"
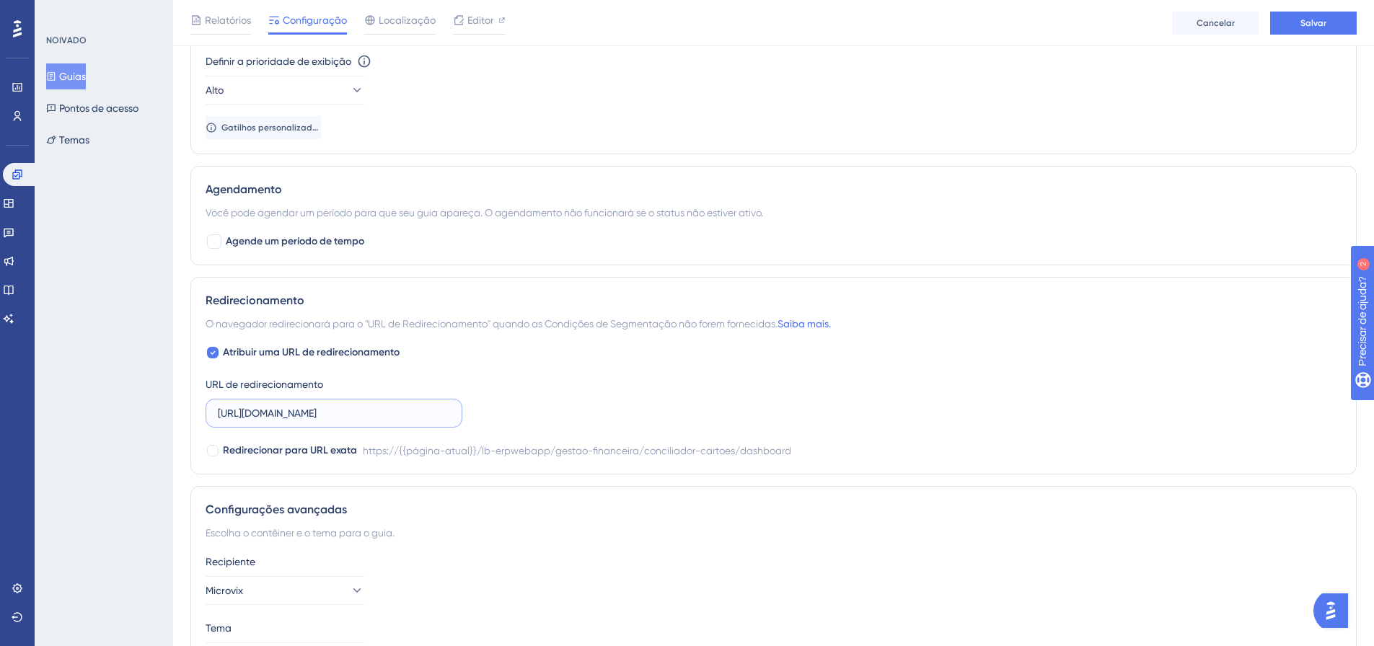
scroll to position [0, 211]
drag, startPoint x: 392, startPoint y: 413, endPoint x: 522, endPoint y: 415, distance: 130.6
click at [522, 415] on div "Atribuir uma URL de redirecionamento URL de redirecionamento https://linx.micro…" at bounding box center [774, 401] width 1136 height 115
click at [1342, 22] on button "Salvar" at bounding box center [1313, 23] width 87 height 23
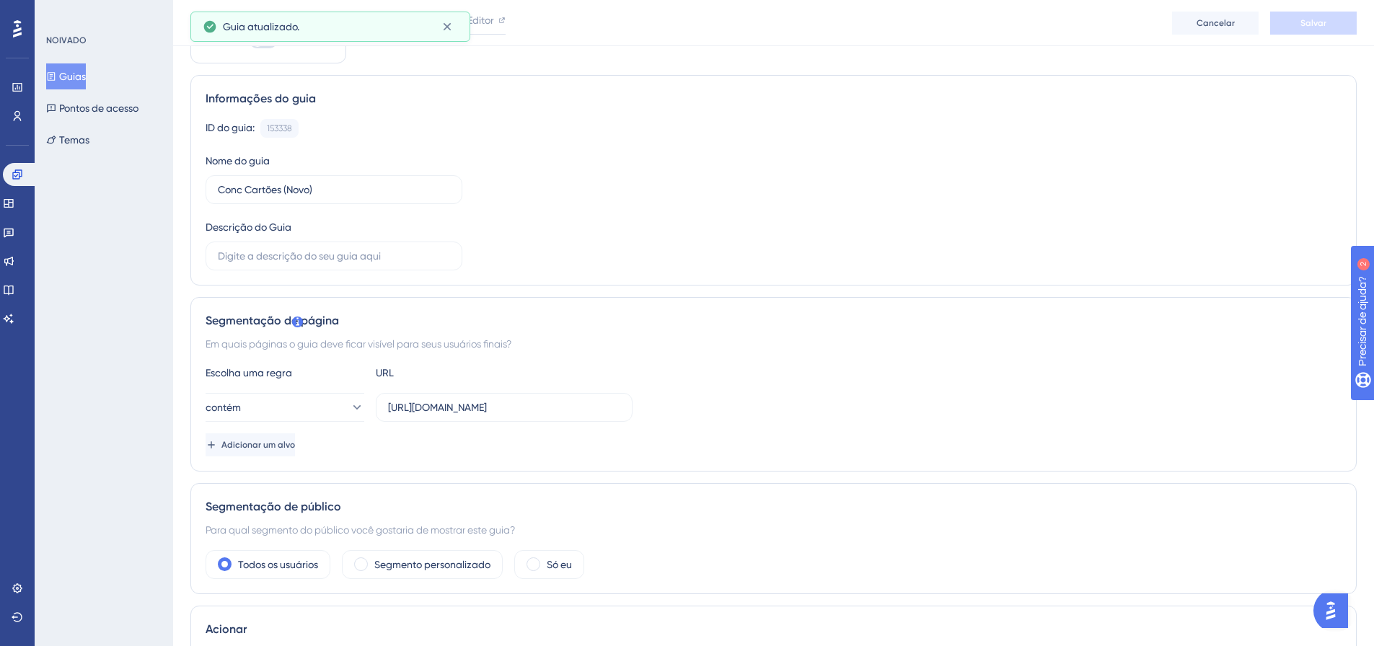
scroll to position [0, 0]
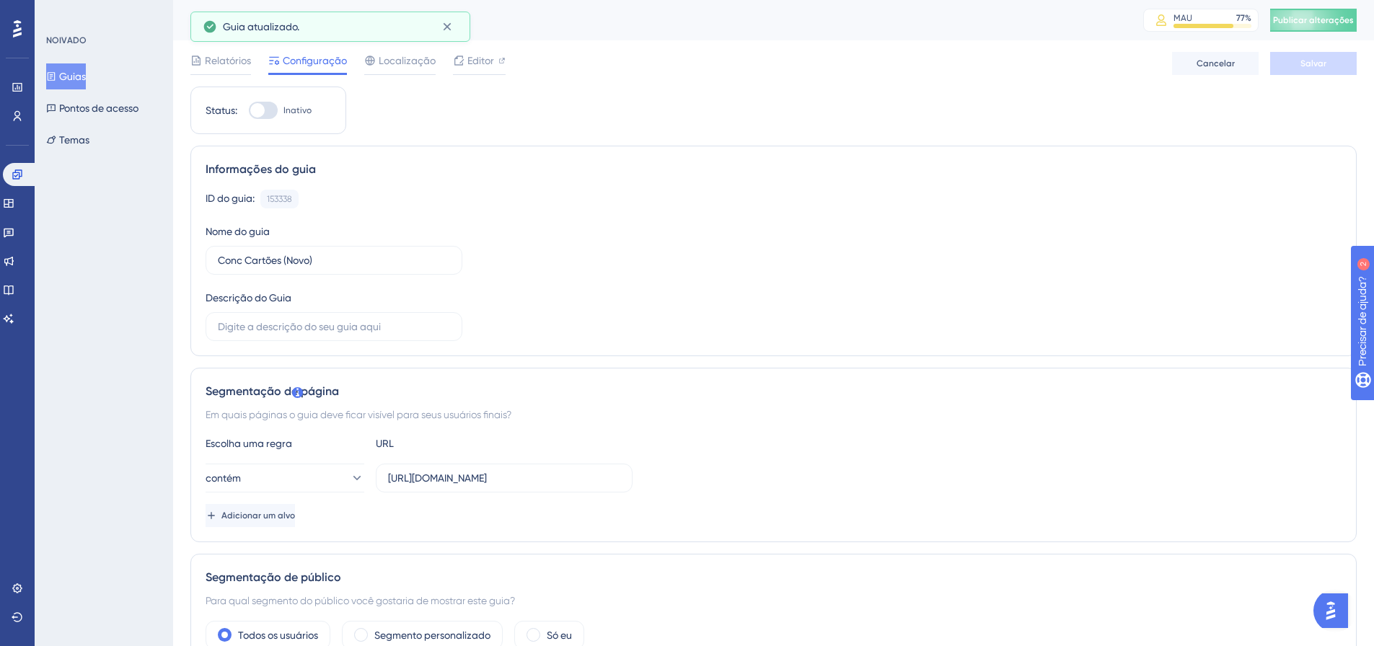
click at [1356, 7] on div "Conc Cartões (Novo) MAU 77 % Clique para ver opções de complementos e atualizaç…" at bounding box center [773, 20] width 1201 height 40
click at [1349, 18] on font "Publicar alterações" at bounding box center [1313, 20] width 81 height 10
click at [489, 56] on font "Editor" at bounding box center [480, 61] width 27 height 12
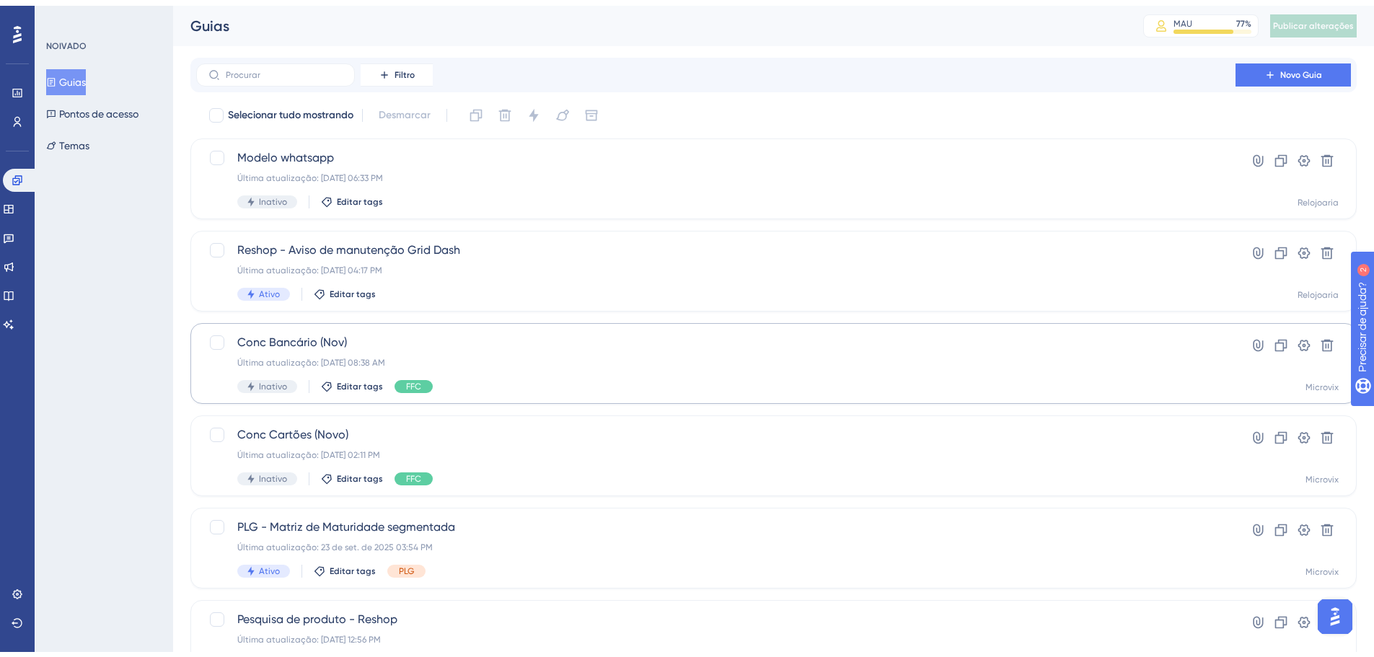
scroll to position [72, 0]
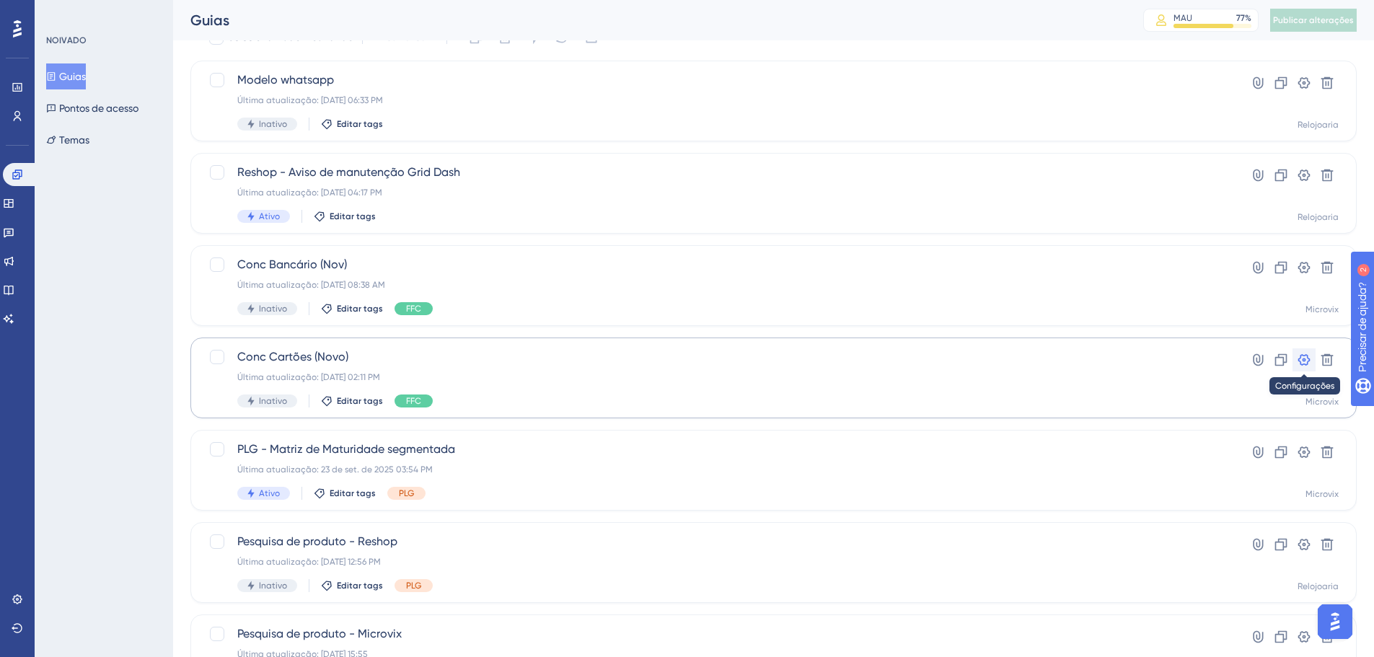
click at [1303, 356] on icon at bounding box center [1304, 360] width 14 height 14
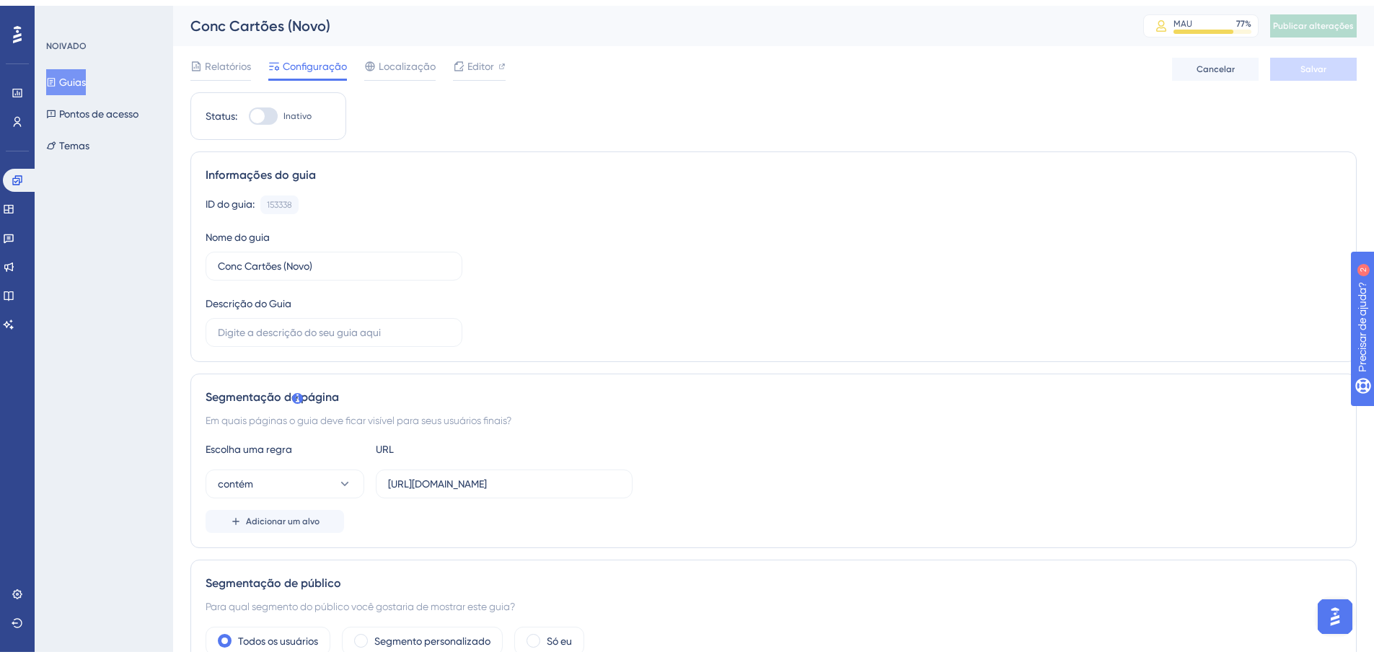
scroll to position [72, 0]
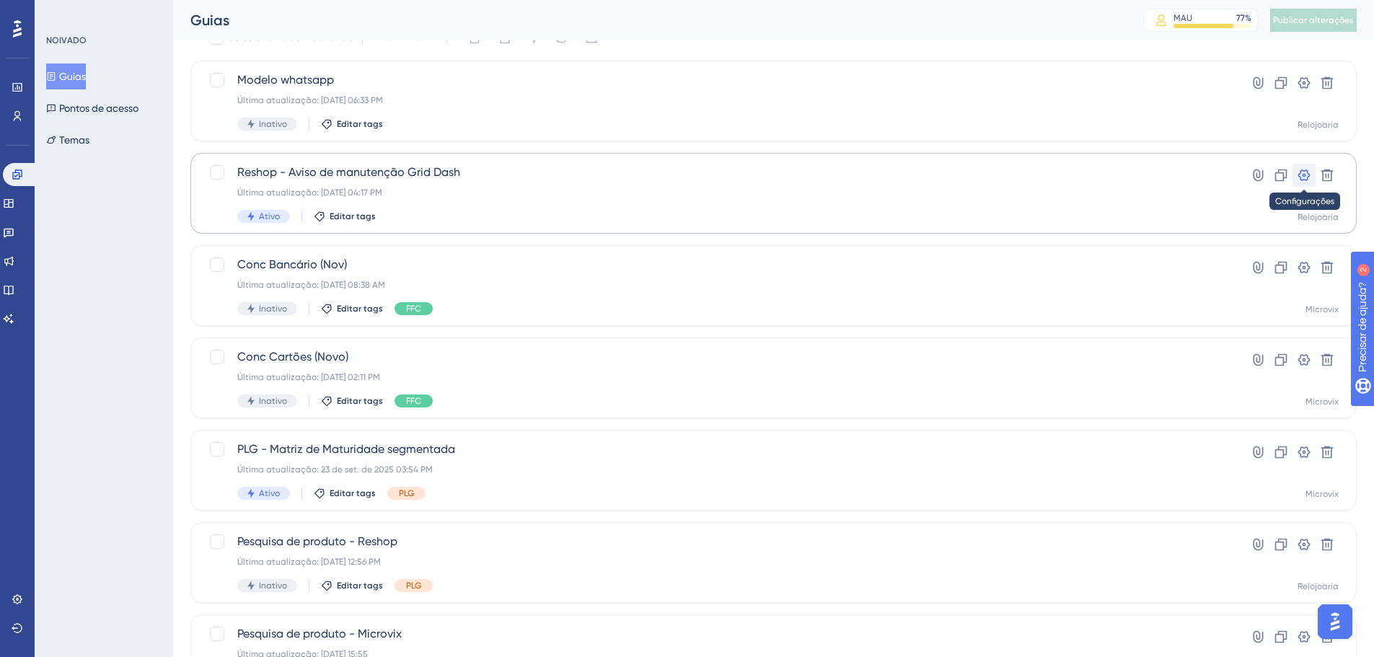
click at [1307, 172] on icon at bounding box center [1304, 175] width 12 height 12
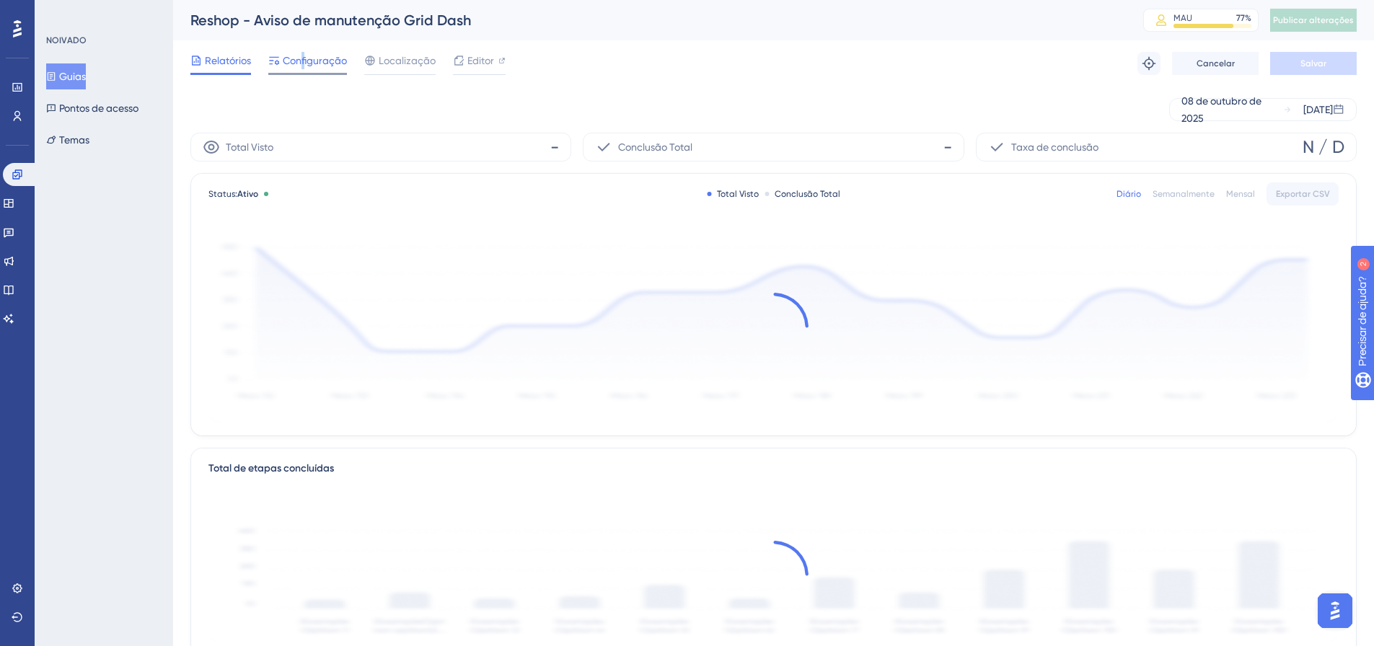
click at [303, 55] on font "Configuração" at bounding box center [315, 61] width 64 height 12
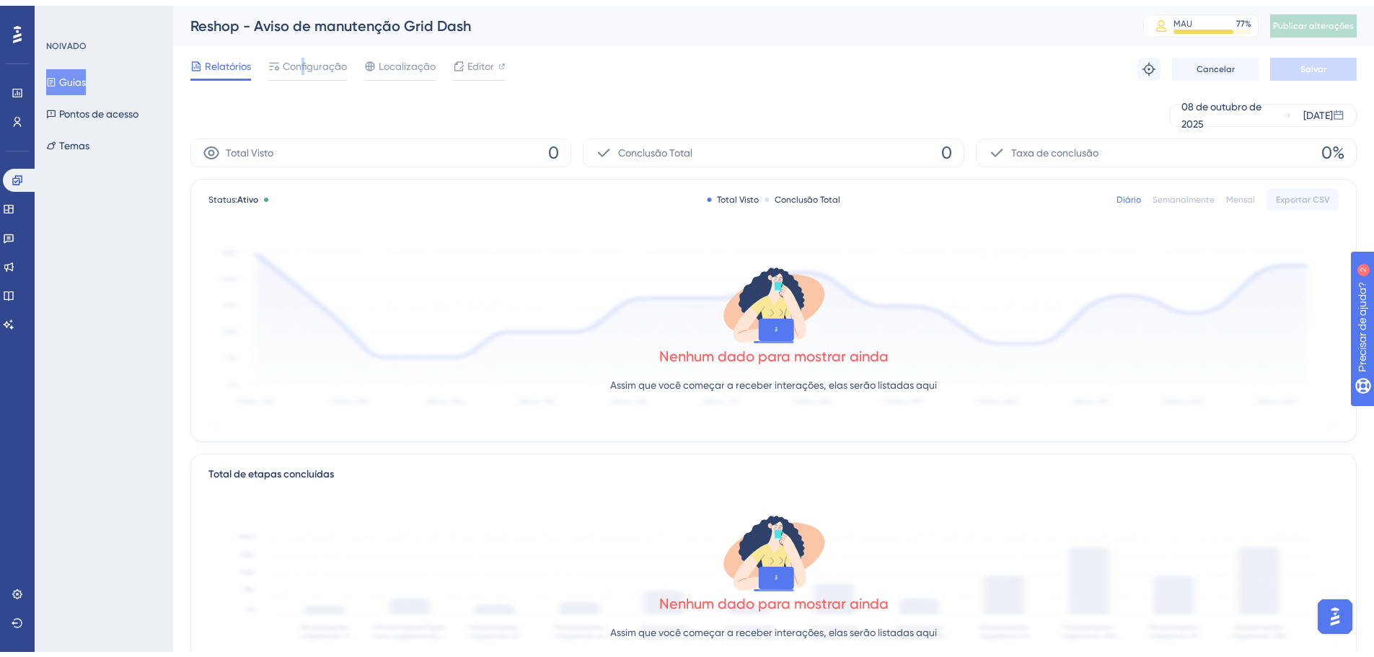
scroll to position [72, 0]
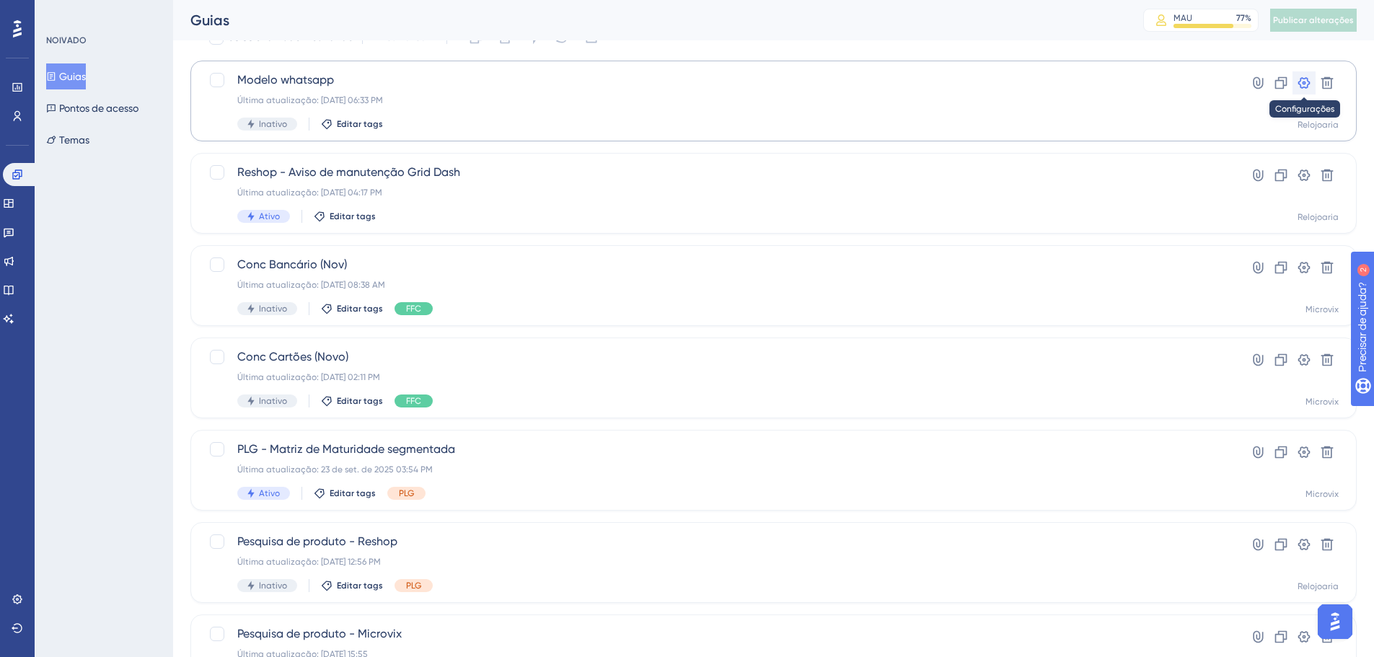
click at [1308, 79] on icon at bounding box center [1304, 83] width 14 height 14
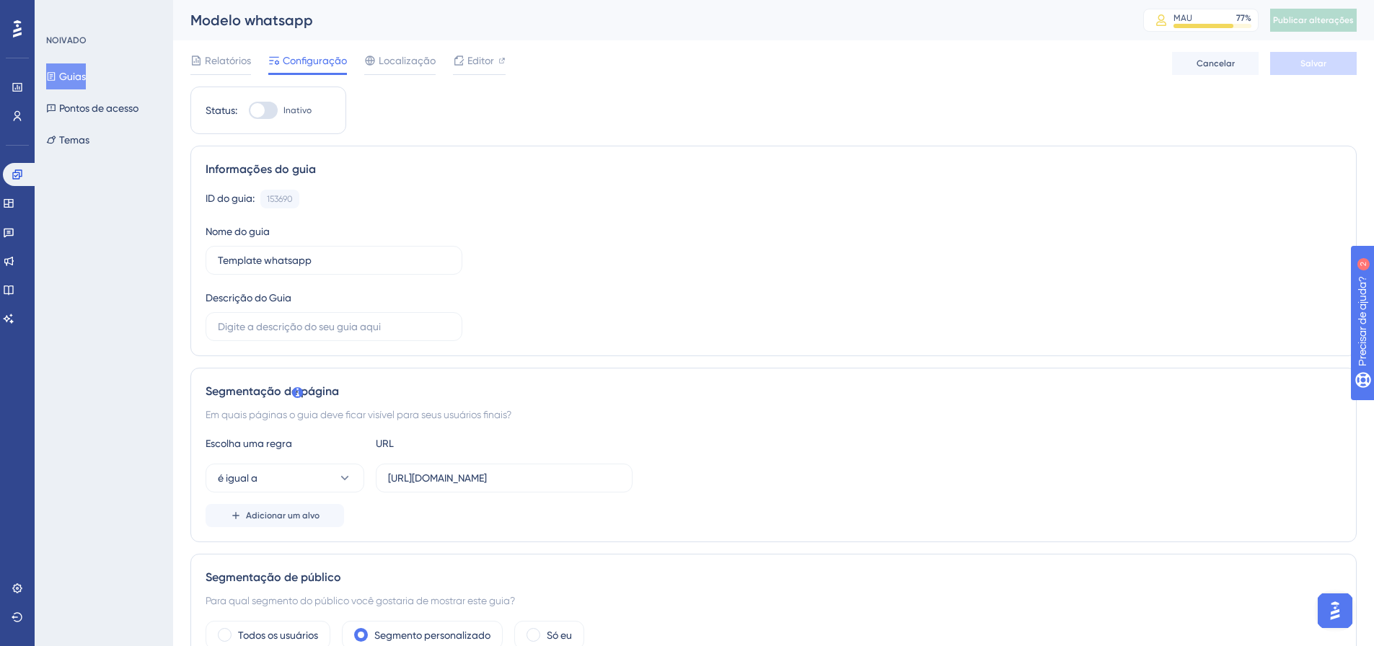
scroll to position [361, 0]
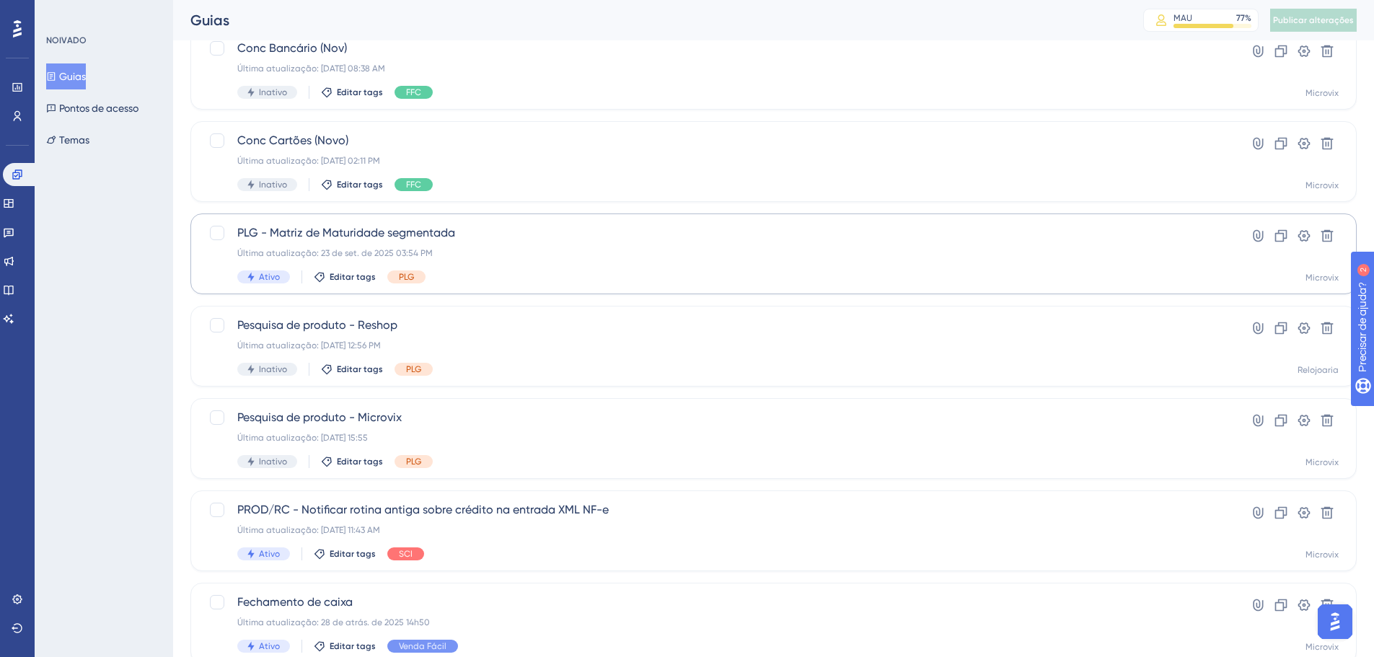
scroll to position [361, 0]
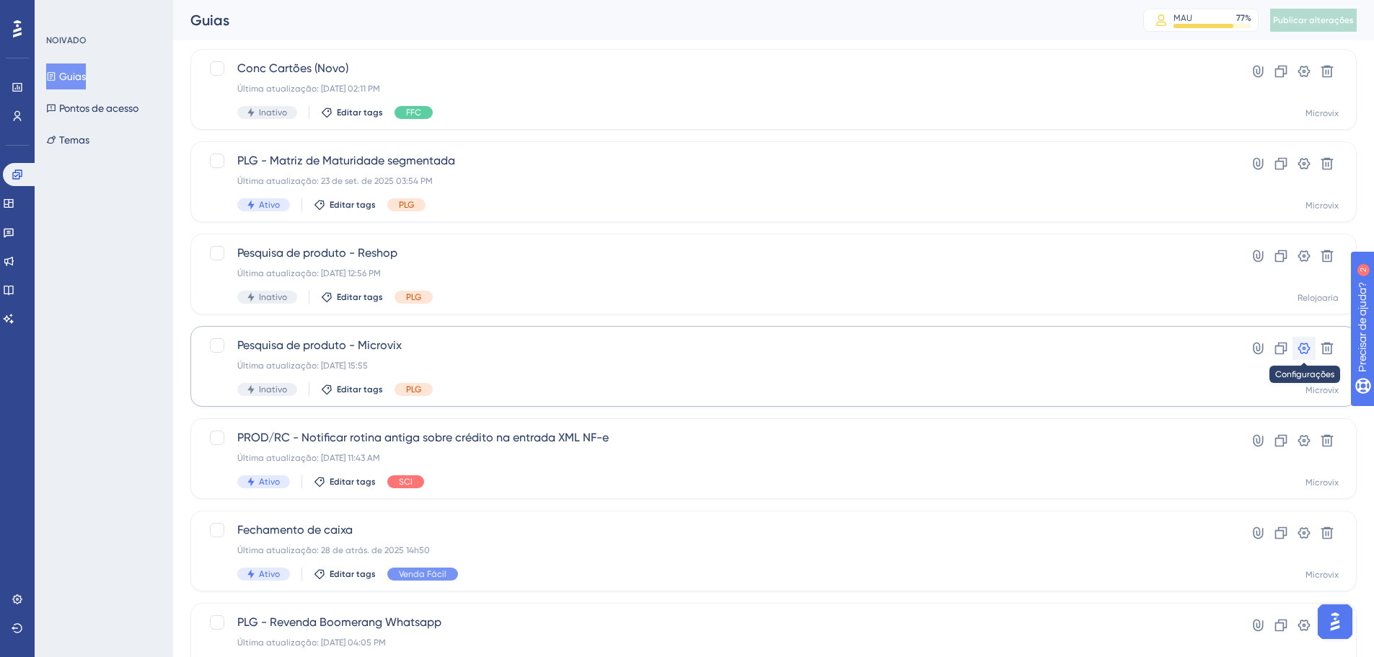
click at [1307, 346] on icon at bounding box center [1304, 348] width 14 height 14
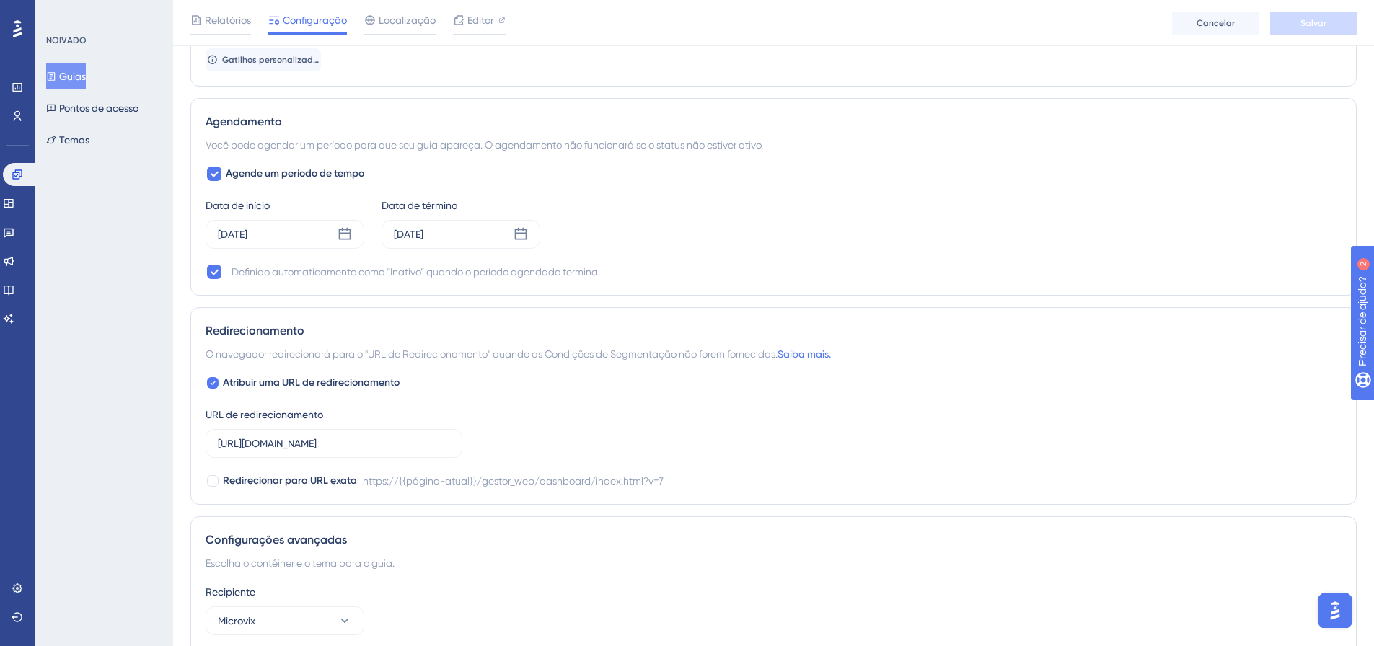
scroll to position [1138, 0]
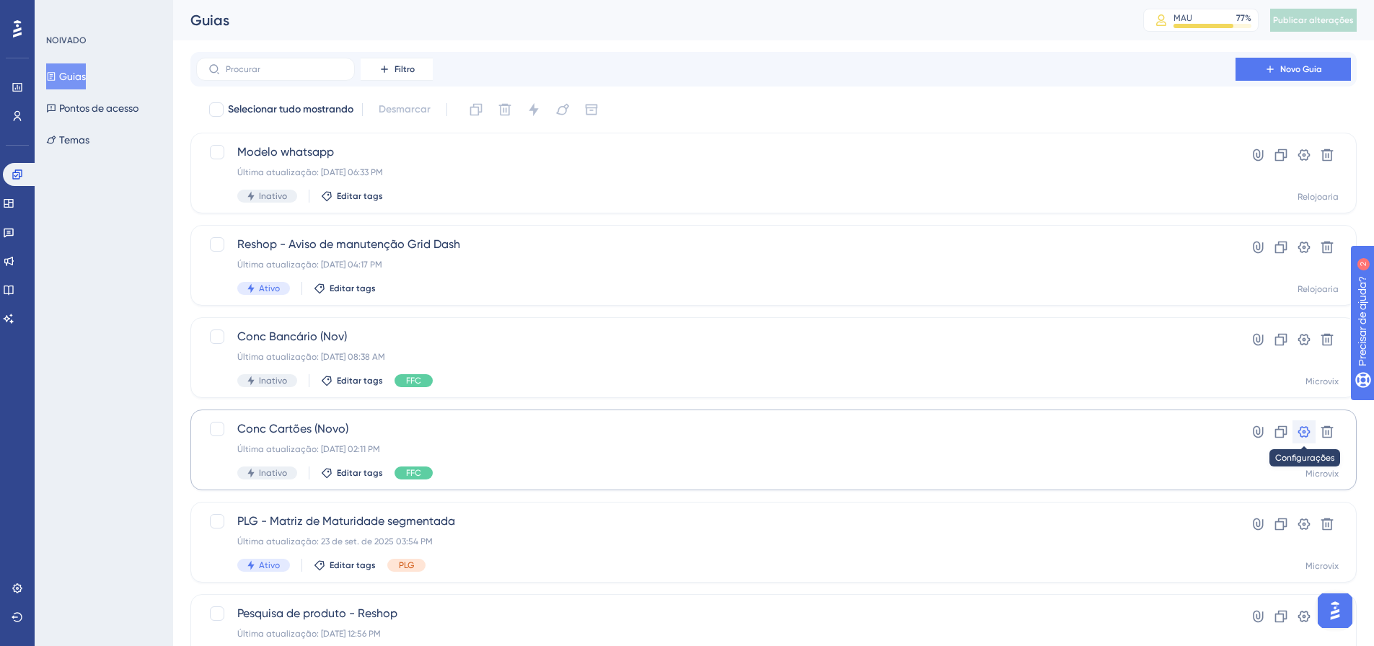
click at [1303, 433] on icon at bounding box center [1304, 432] width 14 height 14
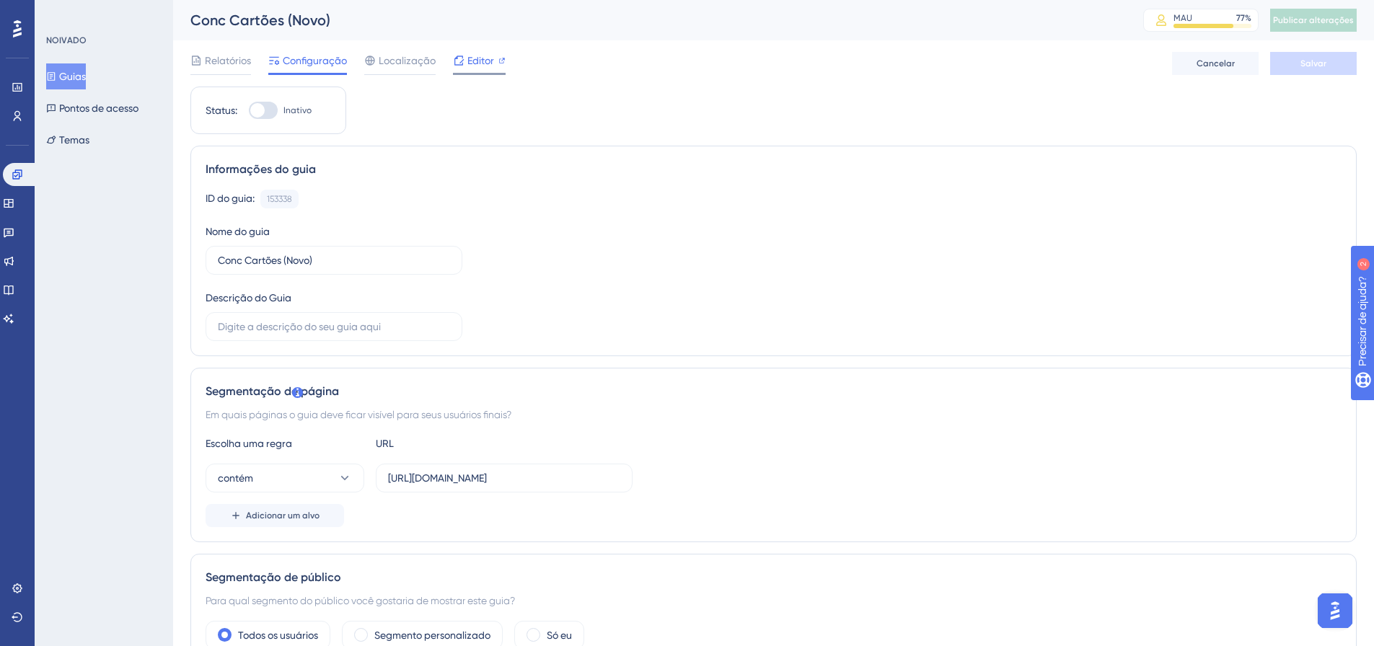
click at [476, 61] on font "Editor" at bounding box center [480, 61] width 27 height 12
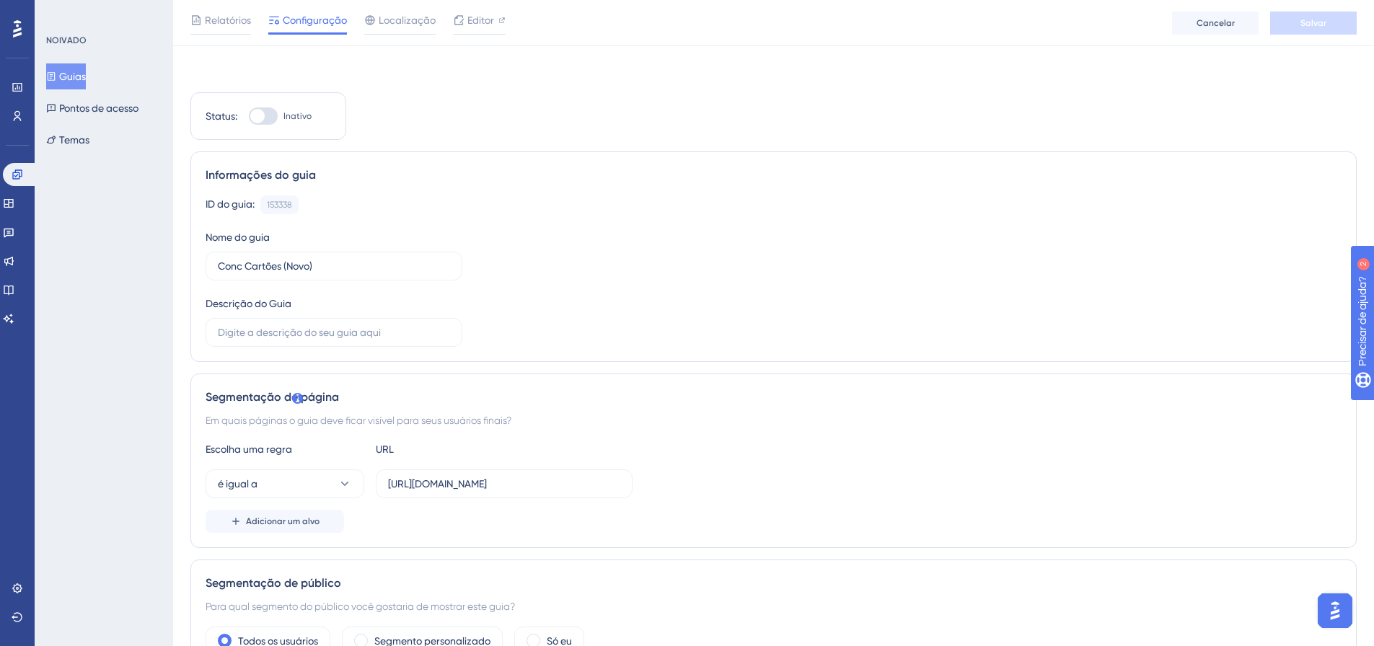
scroll to position [144, 0]
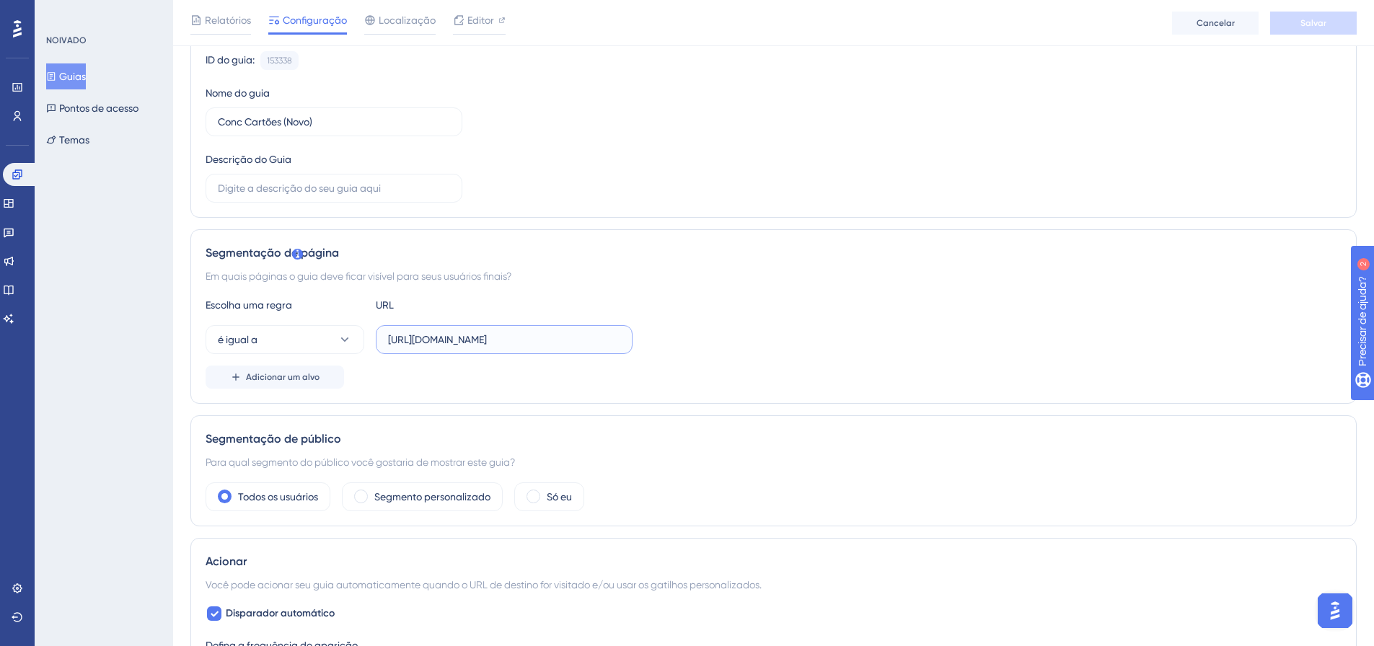
click at [493, 334] on input "https://linx.microvix.com.br/gestor_web/webapp/abrir_pagina_externa_frame.asp?u…" at bounding box center [504, 340] width 232 height 16
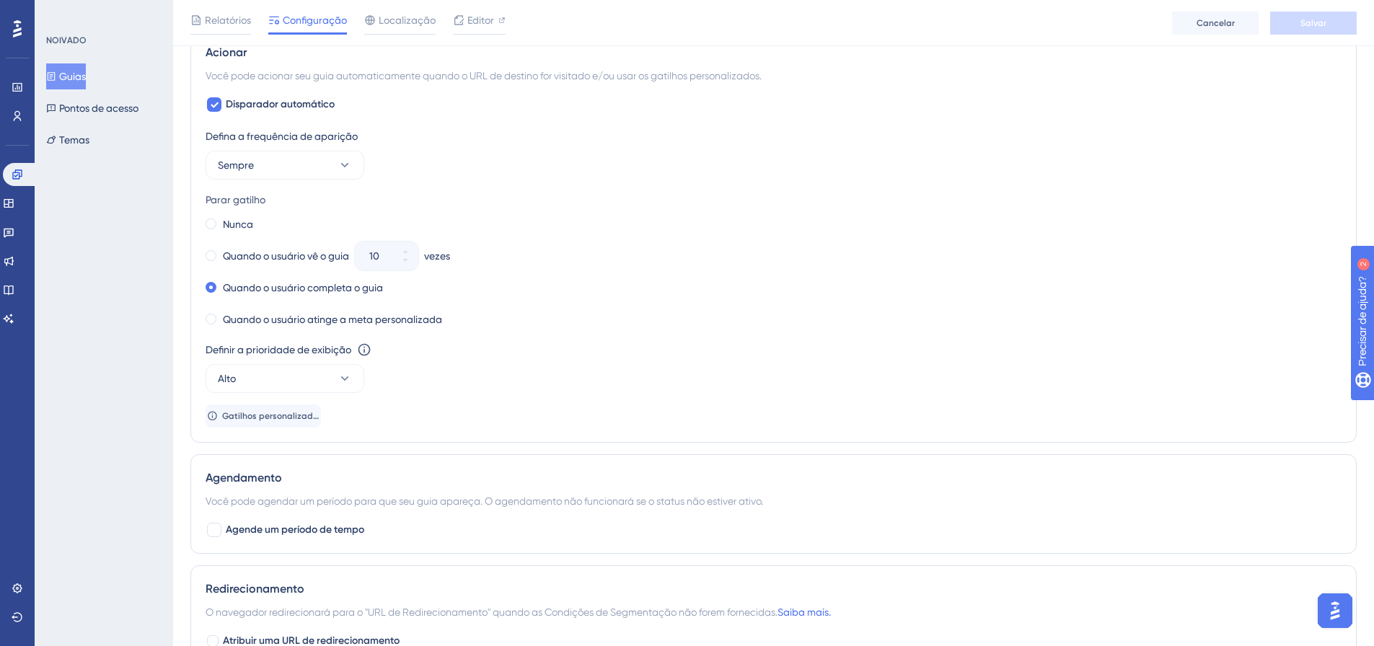
scroll to position [870, 0]
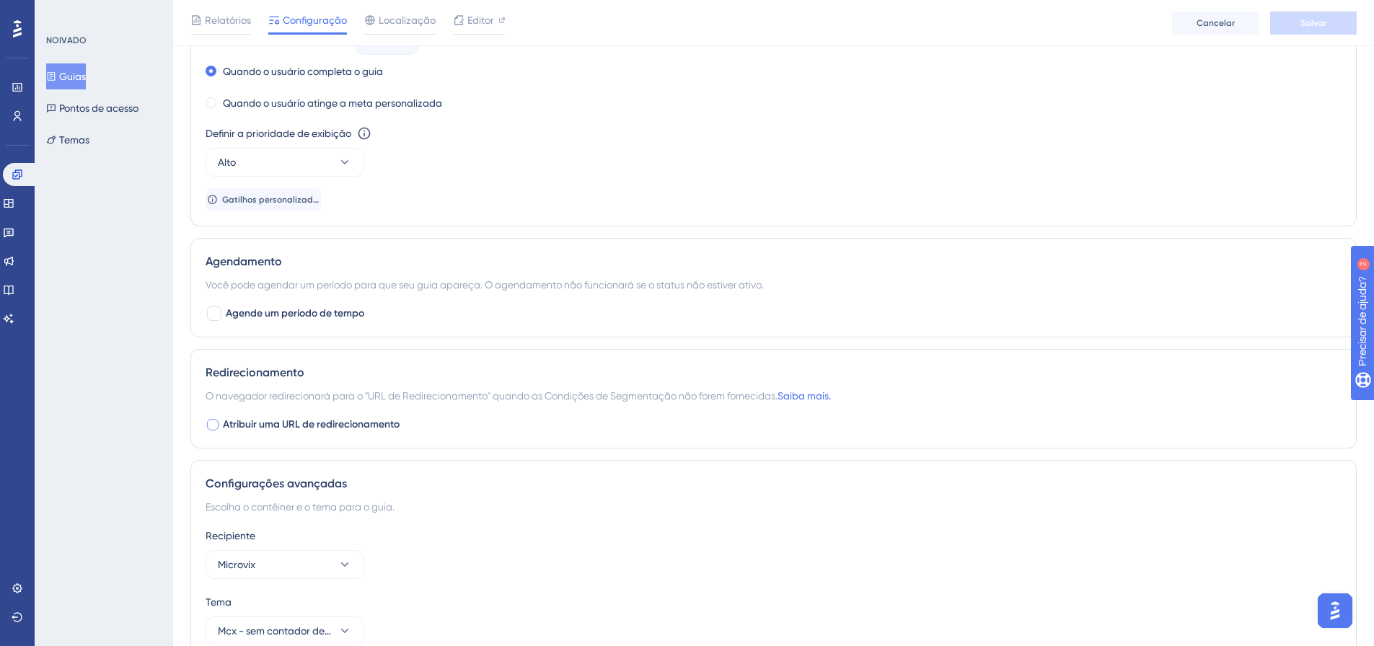
click at [299, 420] on font "Atribuir uma URL de redirecionamento" at bounding box center [311, 424] width 177 height 12
checkbox input "true"
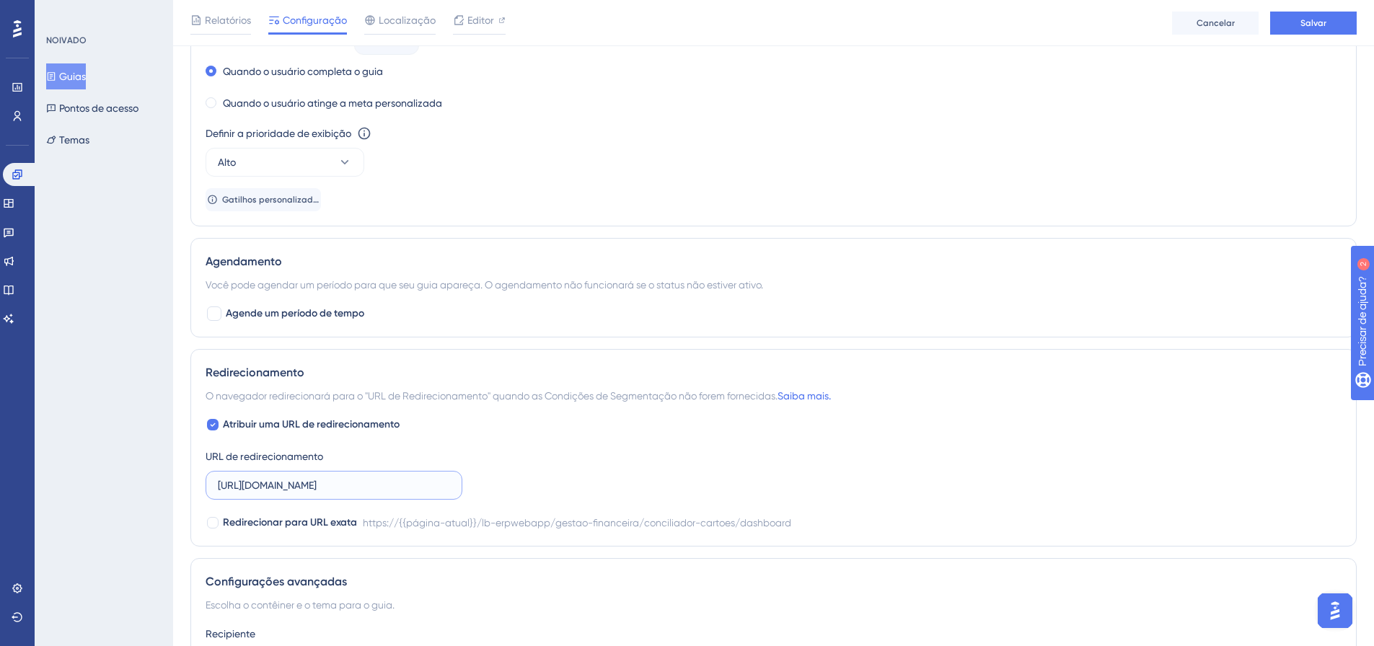
click at [346, 487] on input "https://linx.microvix.com.br/lb-erpwebapp/gestao-financeira/conciliador-cartoes…" at bounding box center [334, 485] width 232 height 16
paste input "gestor_web/webapp/abrir_pagina_externa_frame.asp?url=https%3A%2F%2Flinx%2Emicro…"
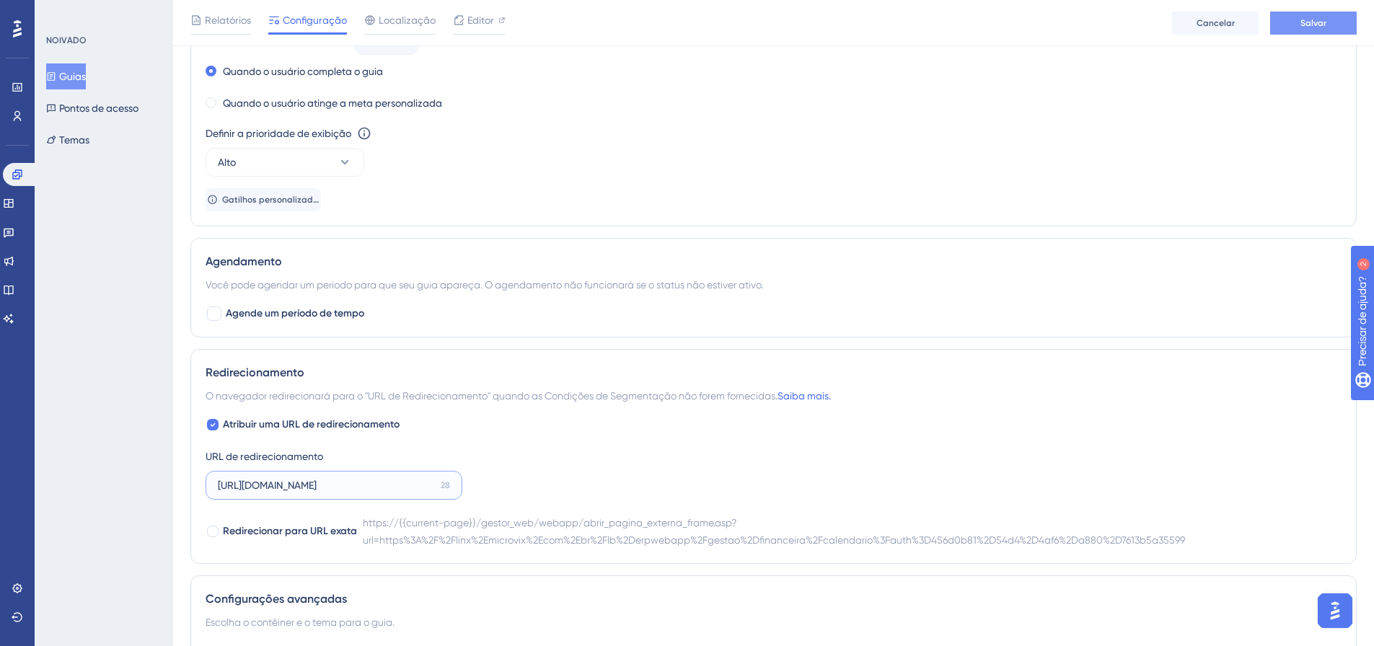
type input "https://linx.microvix.com.br/gestor_web/webapp/abrir_pagina_externa_frame.asp?u…"
click at [1329, 23] on button "Salvar" at bounding box center [1313, 23] width 87 height 23
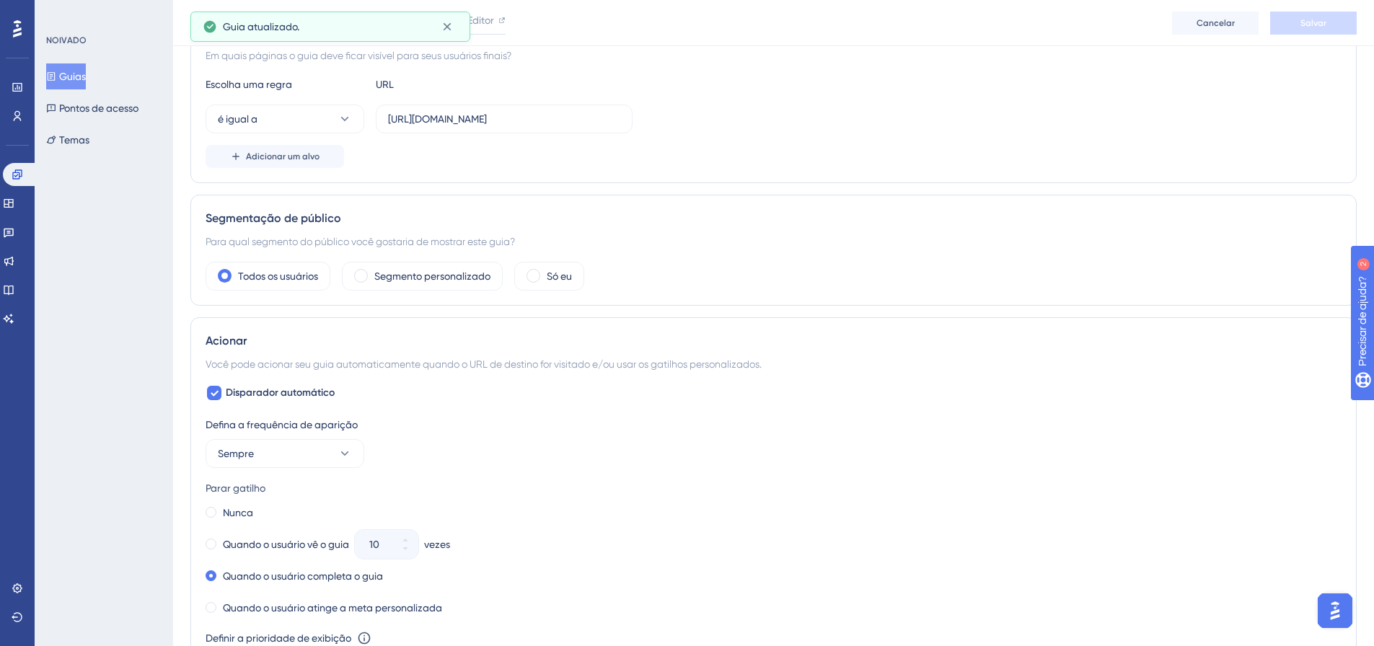
scroll to position [0, 0]
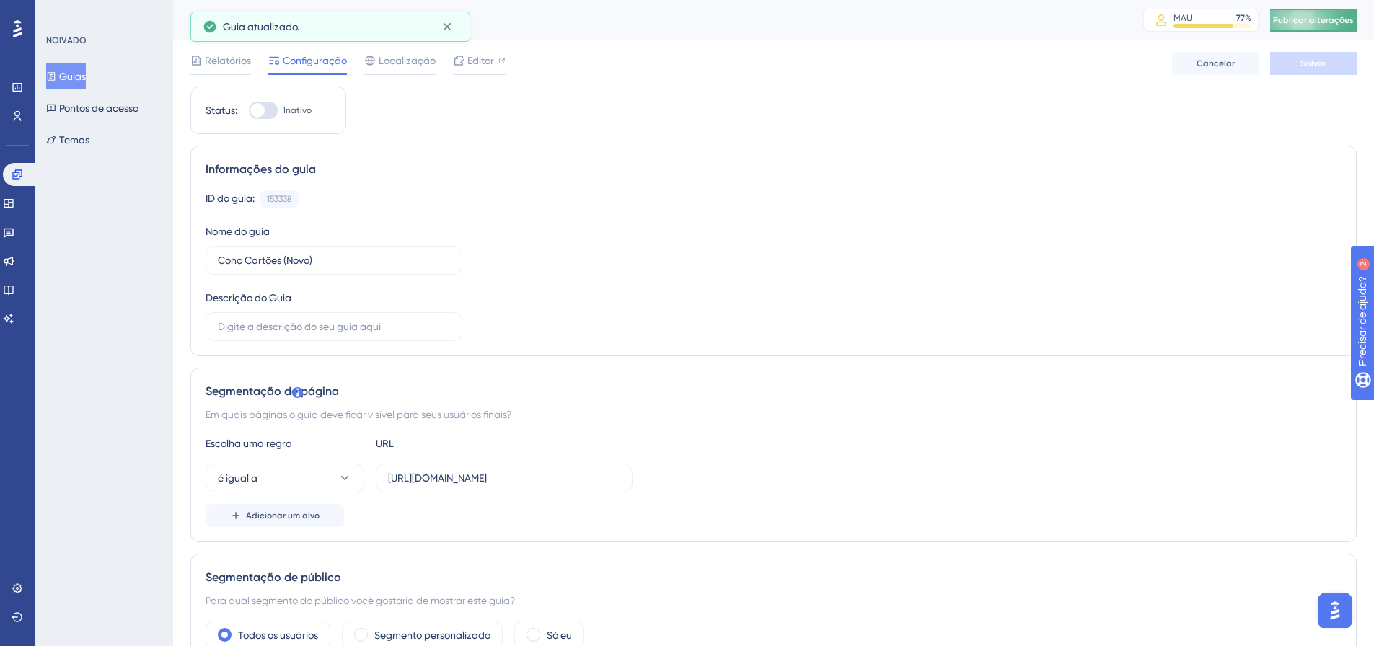
click at [1323, 16] on font "Publicar alterações" at bounding box center [1313, 20] width 81 height 10
click at [485, 56] on font "Editor" at bounding box center [480, 61] width 27 height 12
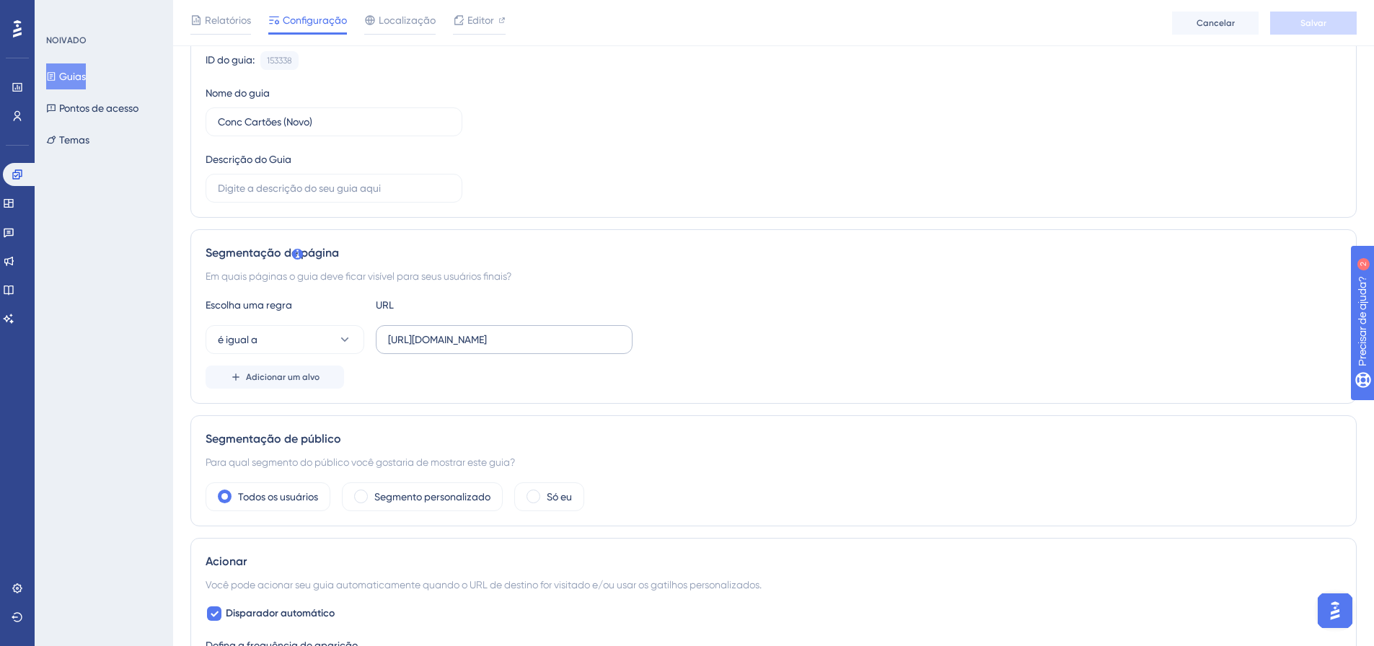
click at [501, 328] on label "https://linx.microvix.com.br/gestor_web/webapp/abrir_pagina_externa_frame.asp?u…" at bounding box center [504, 339] width 257 height 29
click at [501, 332] on input "https://linx.microvix.com.br/gestor_web/webapp/abrir_pagina_externa_frame.asp?u…" at bounding box center [504, 340] width 232 height 16
click at [501, 328] on label "https://linx.microvix.com.br/gestor_web/webapp/abrir_pagina_externa_frame.asp?u…" at bounding box center [504, 339] width 257 height 29
click at [501, 332] on input "https://linx.microvix.com.br/gestor_web/webapp/abrir_pagina_externa_frame.asp?u…" at bounding box center [504, 340] width 232 height 16
click at [501, 328] on label "https://linx.microvix.com.br/gestor_web/webapp/abrir_pagina_externa_frame.asp?u…" at bounding box center [504, 339] width 257 height 29
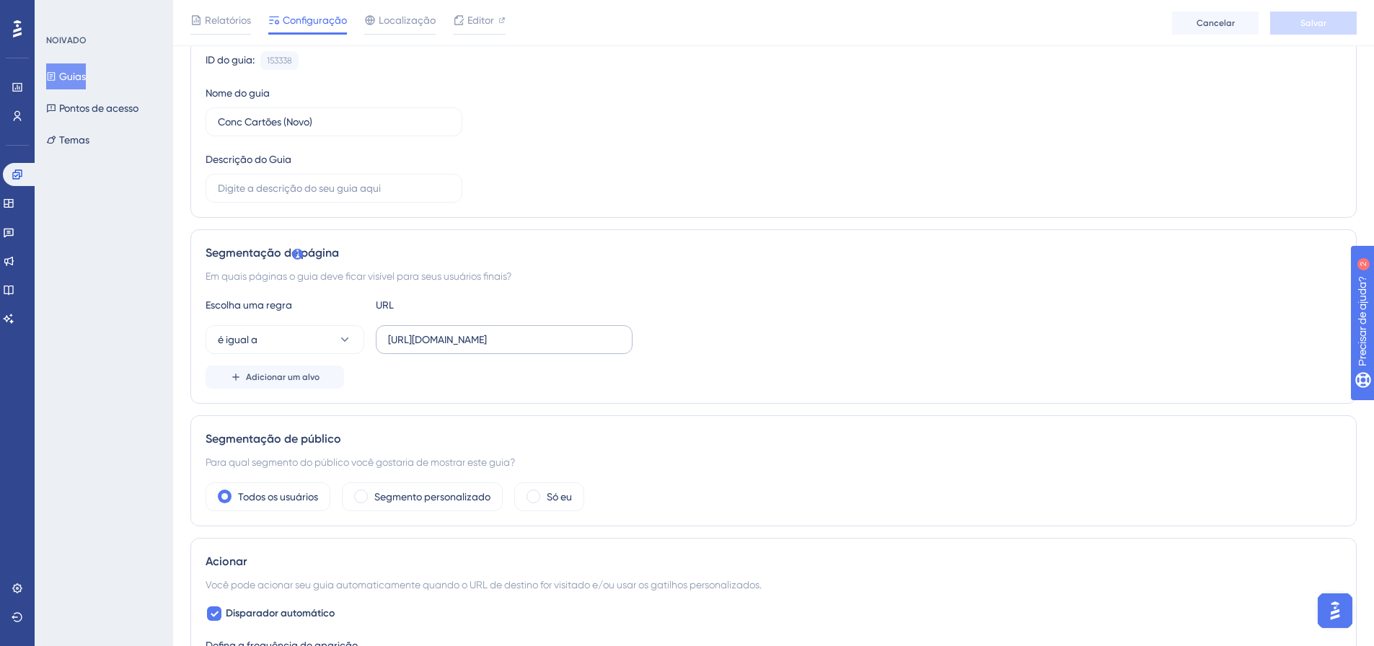
click at [501, 332] on input "https://linx.microvix.com.br/gestor_web/webapp/abrir_pagina_externa_frame.asp?u…" at bounding box center [504, 340] width 232 height 16
click at [501, 328] on label "https://linx.microvix.com.br/gestor_web/webapp/abrir_pagina_externa_frame.asp?u…" at bounding box center [504, 339] width 257 height 29
click at [501, 332] on input "https://linx.microvix.com.br/gestor_web/webapp/abrir_pagina_externa_frame.asp?u…" at bounding box center [504, 340] width 232 height 16
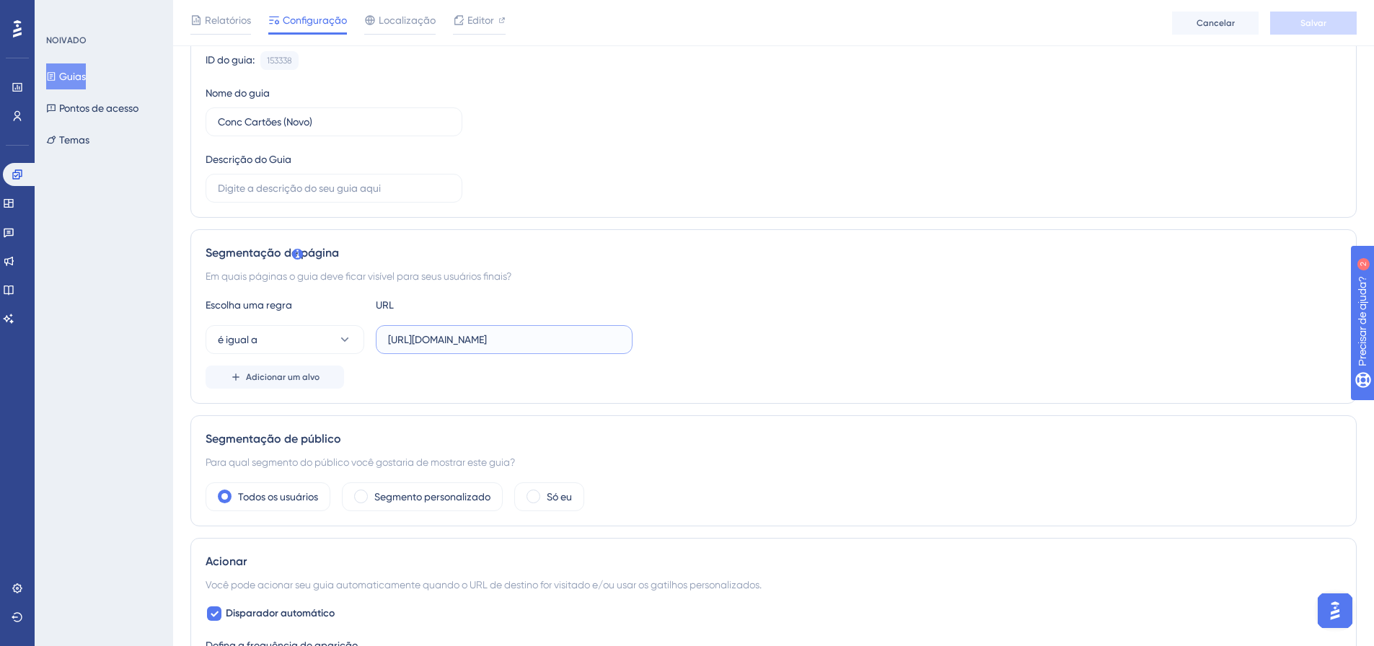
click at [504, 343] on input "https://linx.microvix.com.br/gestor_web/webapp/abrir_pagina_externa_frame.asp?u…" at bounding box center [504, 340] width 232 height 16
click at [505, 343] on input "https://linx.microvix.com.br/gestor_web/webapp/abrir_pagina_externa_frame.asp?u…" at bounding box center [504, 340] width 232 height 16
paste input "lb-erpwebapp/gestao-financeira/conciliador-cartoes/dashboard"
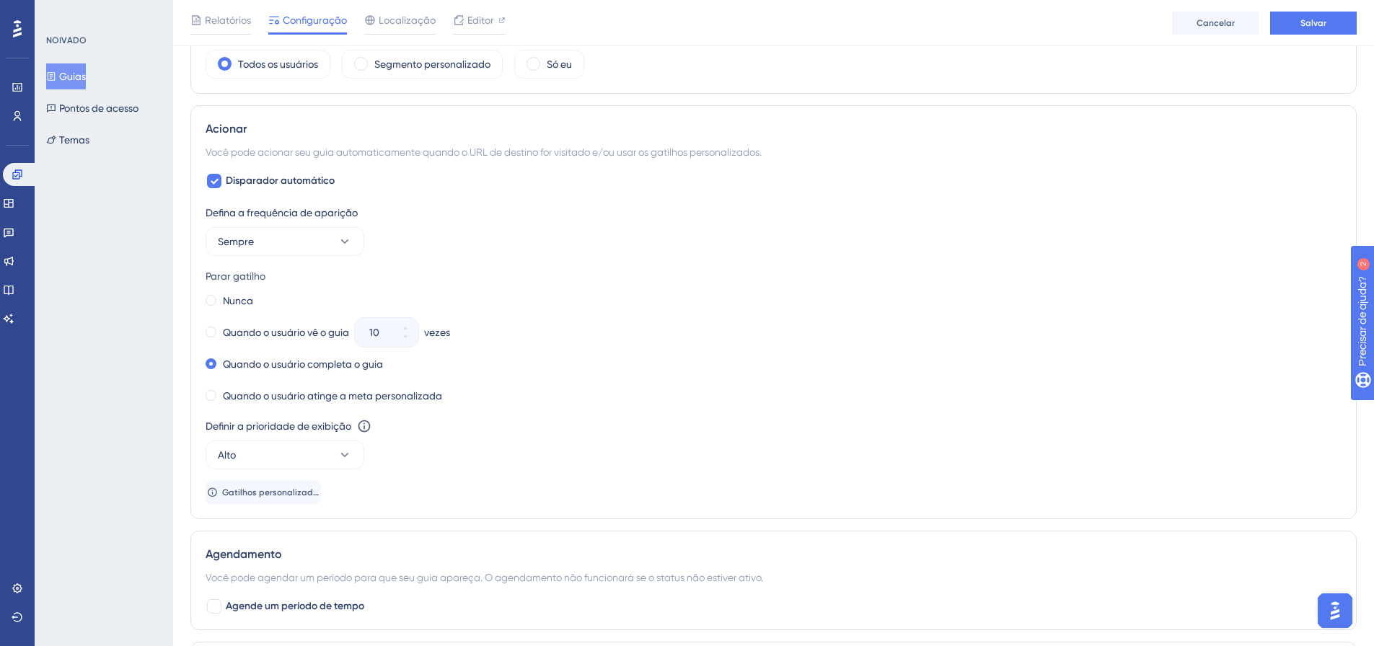
scroll to position [865, 0]
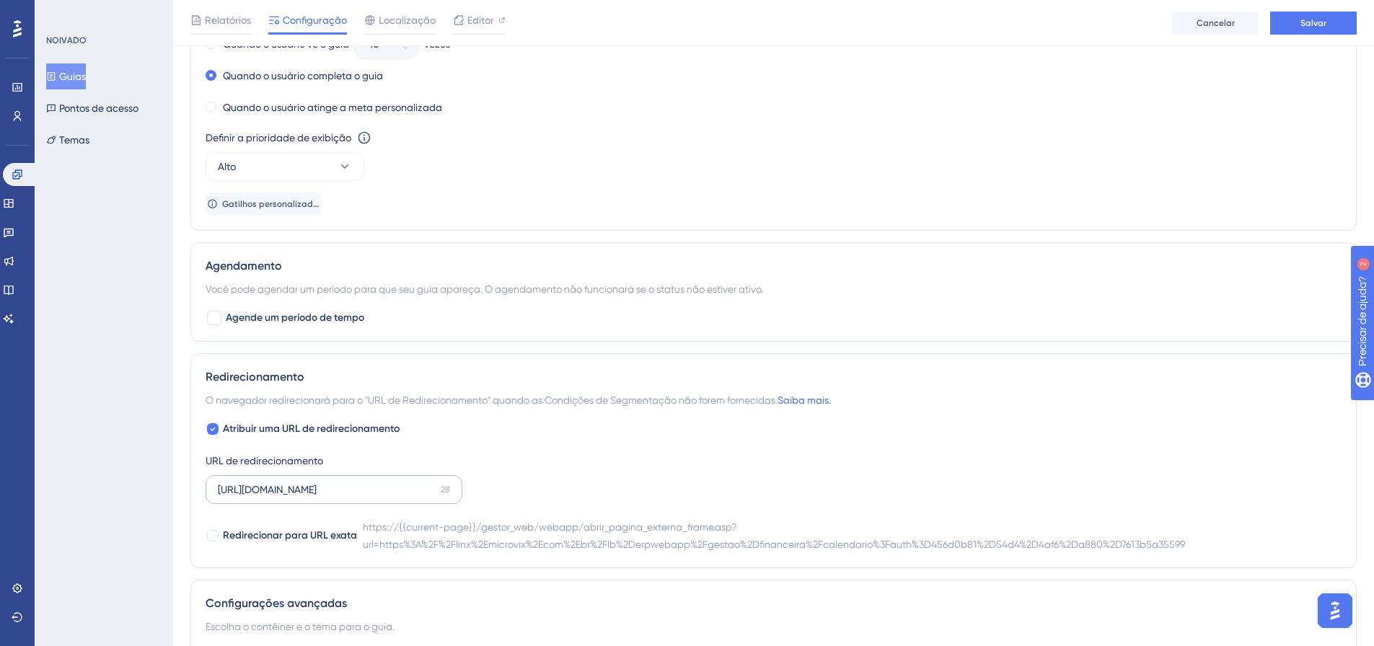
type input "[URL][DOMAIN_NAME]"
click at [326, 490] on input "https://linx.microvix.com.br/gestor_web/webapp/abrir_pagina_externa_frame.asp?u…" at bounding box center [326, 490] width 217 height 16
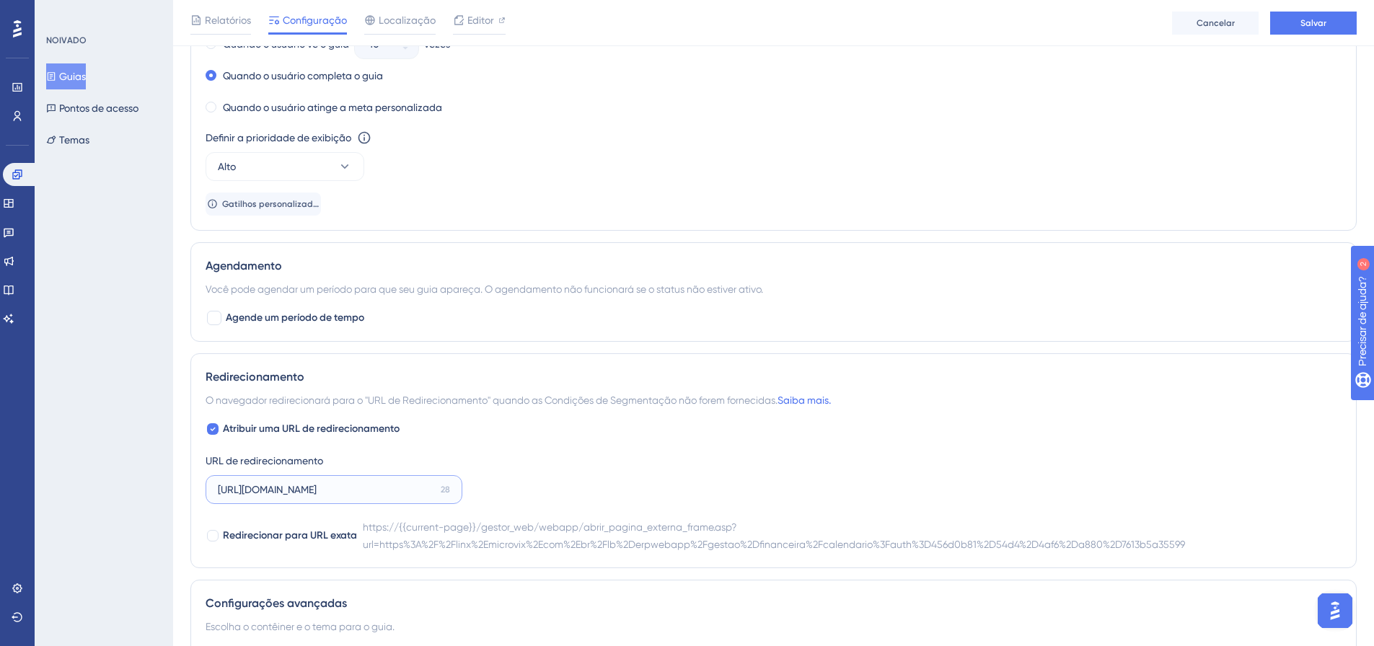
click at [326, 490] on input "https://linx.microvix.com.br/gestor_web/webapp/abrir_pagina_externa_frame.asp?u…" at bounding box center [326, 490] width 217 height 16
paste input "lb-erpwebapp/gestao-financeira/conciliador-cartoes/dashboard"
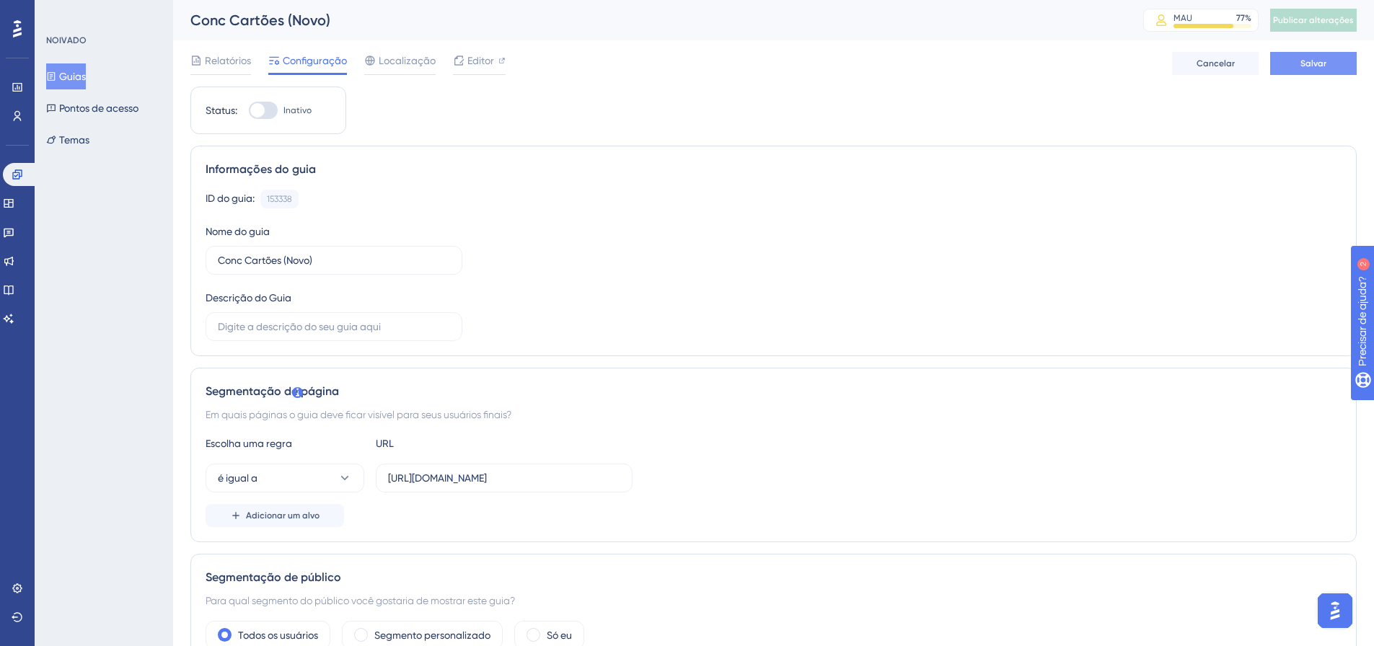
type input "[URL][DOMAIN_NAME]"
click at [1315, 62] on font "Salvar" at bounding box center [1313, 63] width 26 height 10
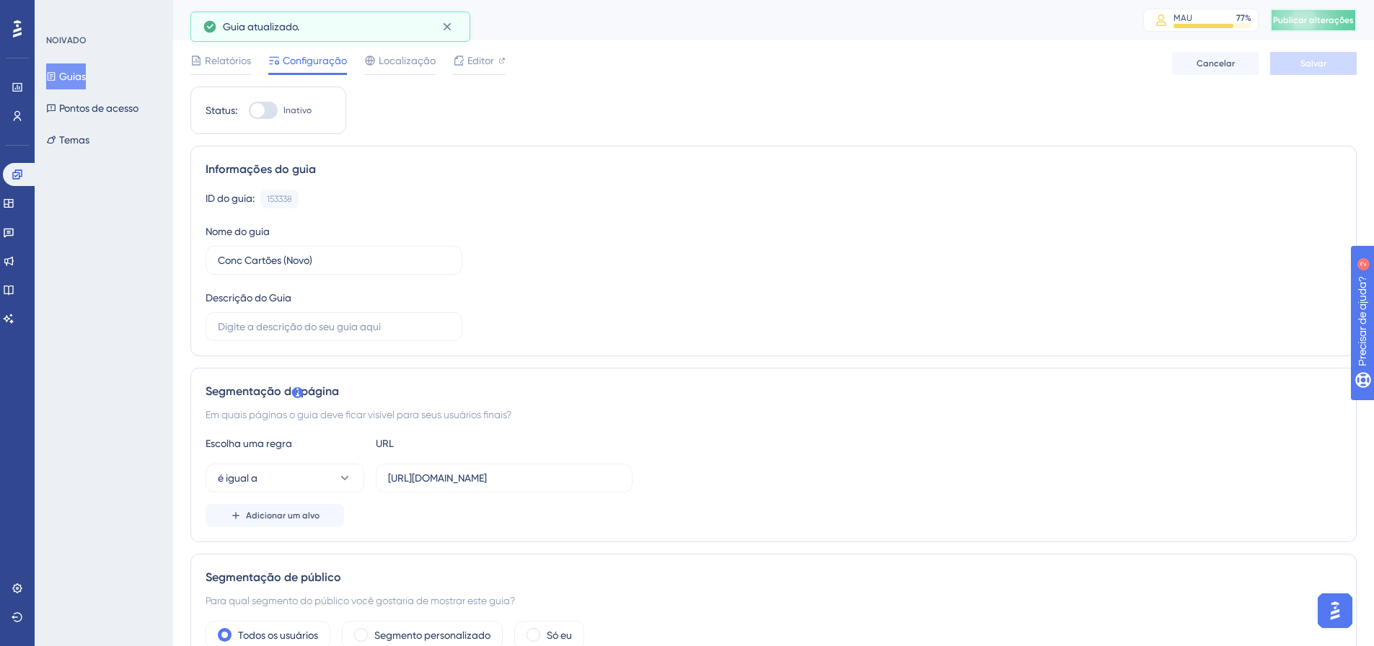
click at [1334, 18] on font "Publicar alterações" at bounding box center [1313, 20] width 81 height 10
click at [1315, 20] on font "Publicar alterações" at bounding box center [1313, 20] width 81 height 10
click at [542, 478] on input "https://linx.microvix.com.br/gestor_web/webapp/abrir_pagina_externa_frame.asp?u…" at bounding box center [504, 478] width 232 height 16
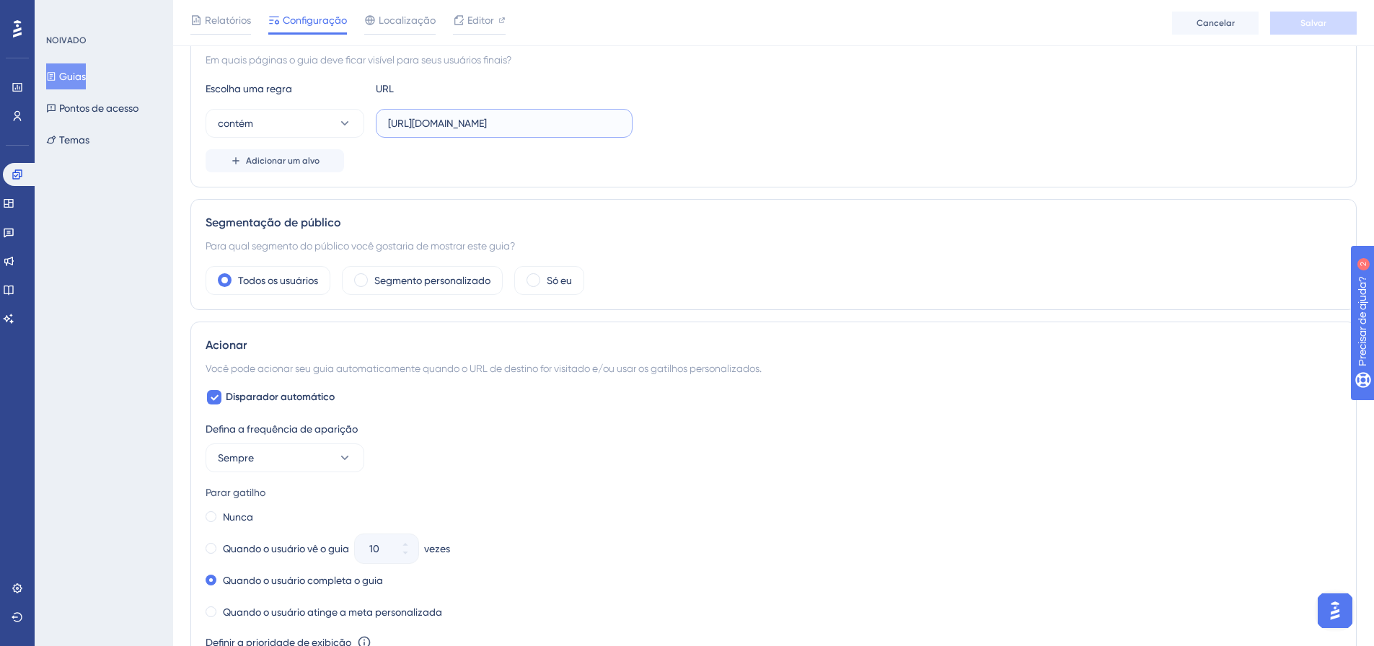
scroll to position [216, 0]
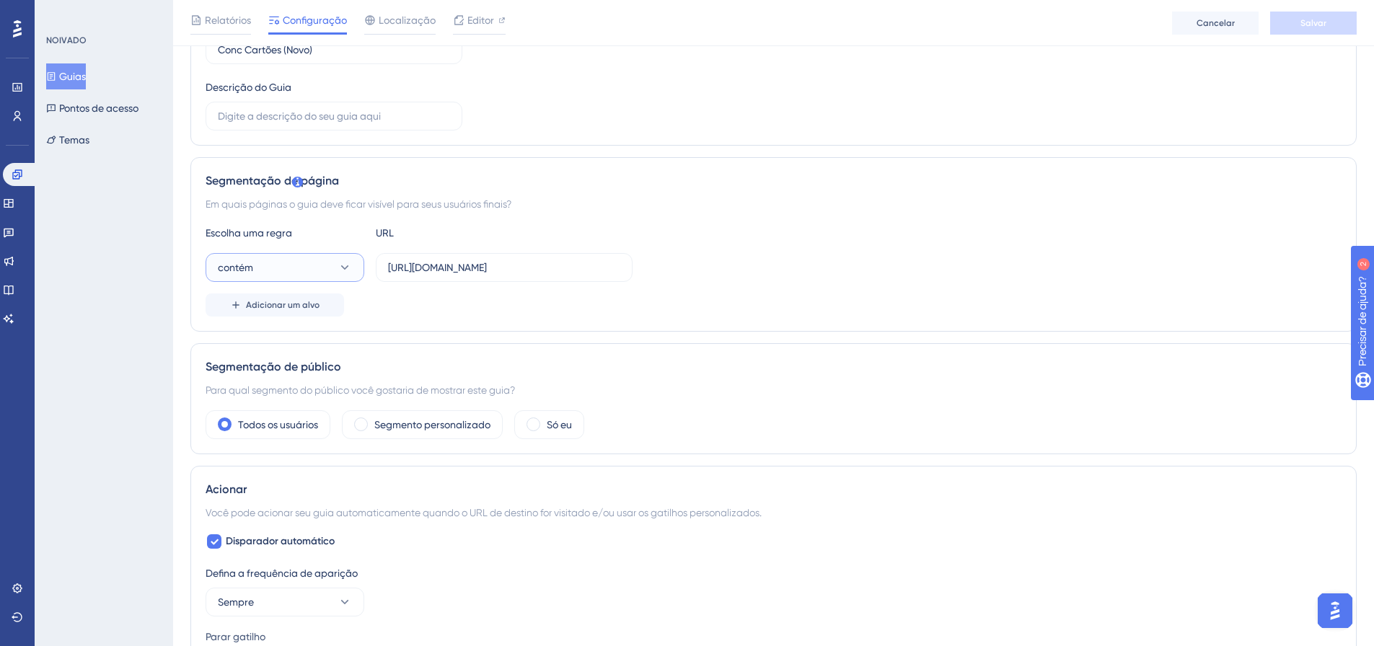
click at [278, 265] on button "contém" at bounding box center [285, 267] width 159 height 29
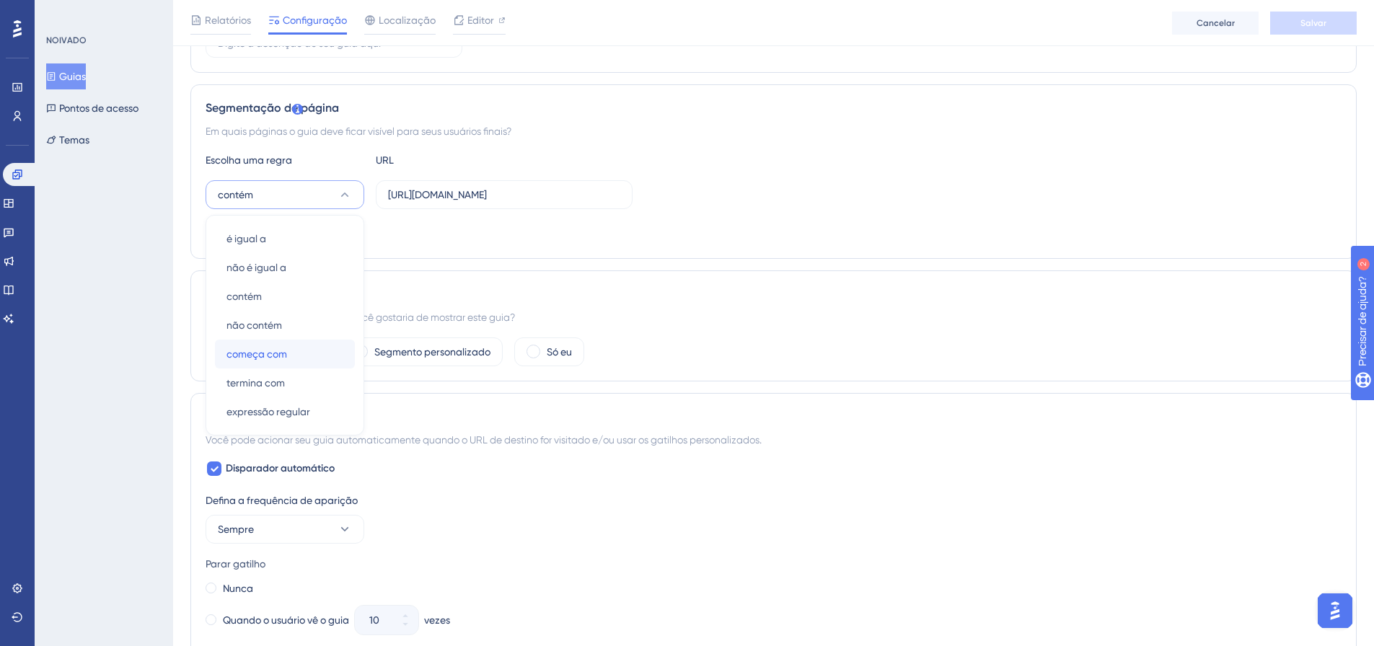
click at [325, 352] on div "começa com começa com" at bounding box center [284, 354] width 117 height 29
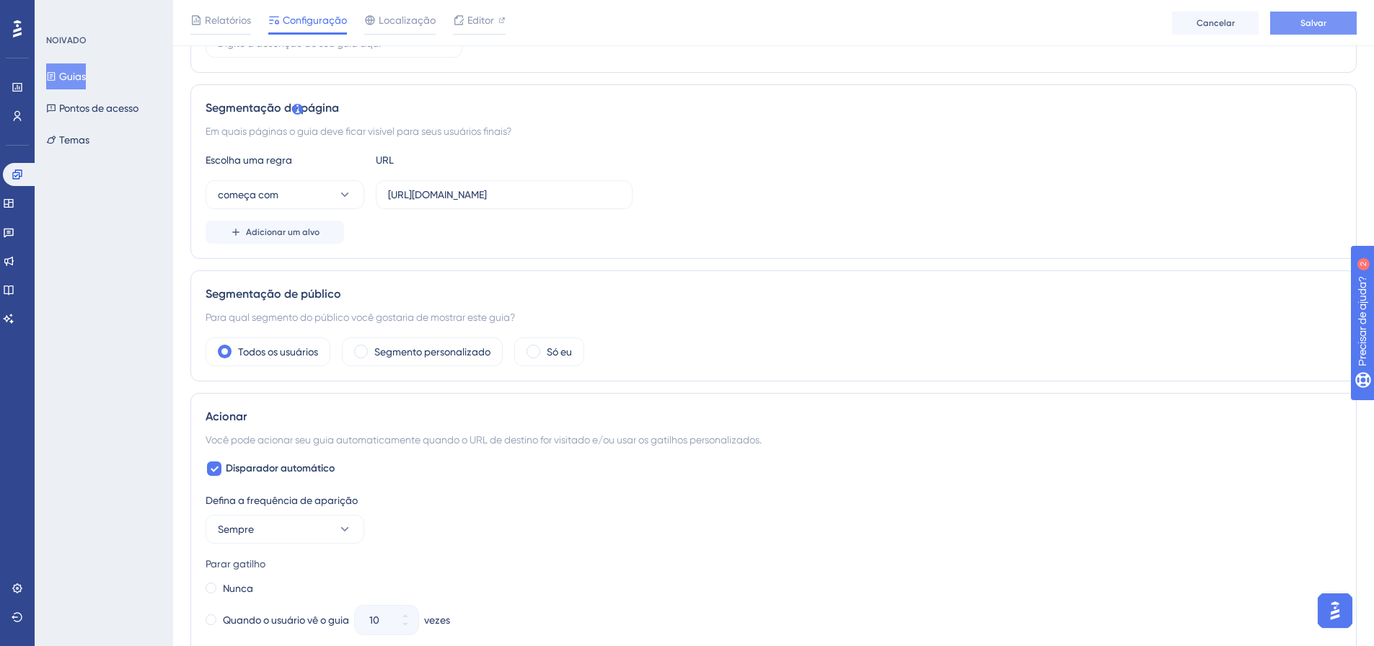
click at [1323, 18] on font "Salvar" at bounding box center [1313, 23] width 26 height 10
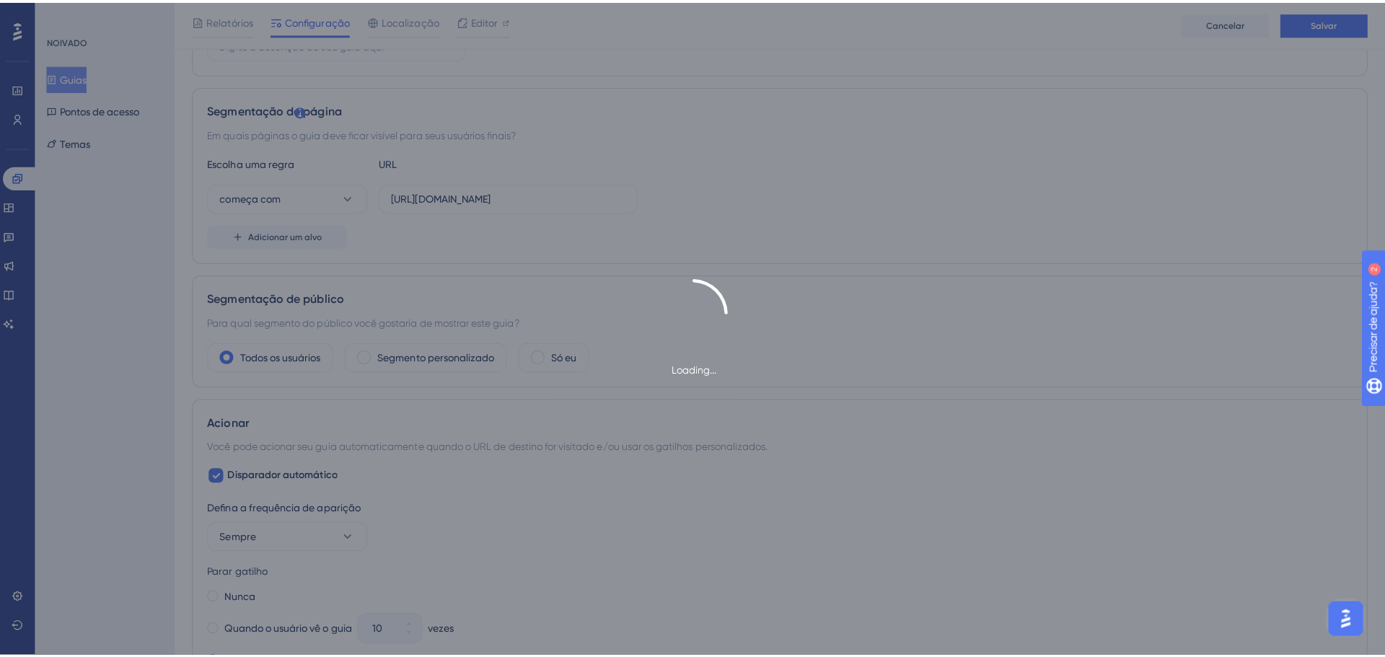
scroll to position [0, 0]
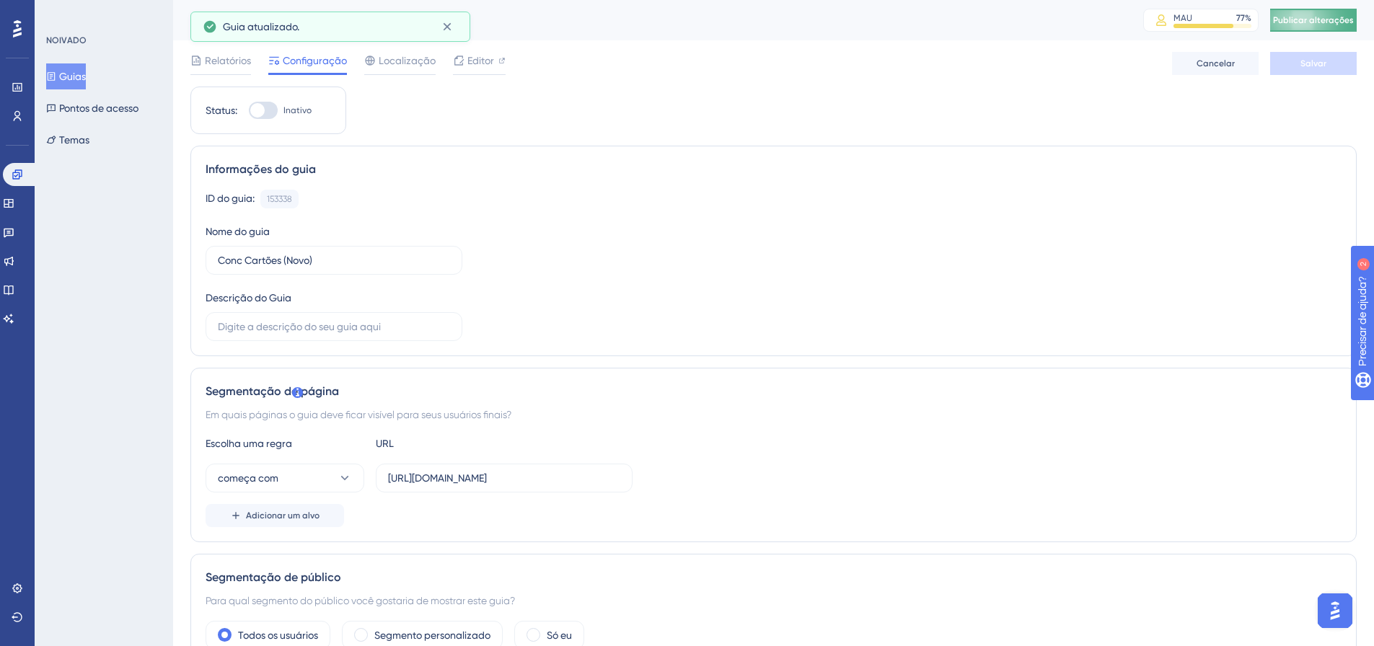
click at [1326, 21] on font "Publicar alterações" at bounding box center [1313, 20] width 81 height 10
click at [84, 80] on font "Guias" at bounding box center [72, 77] width 27 height 12
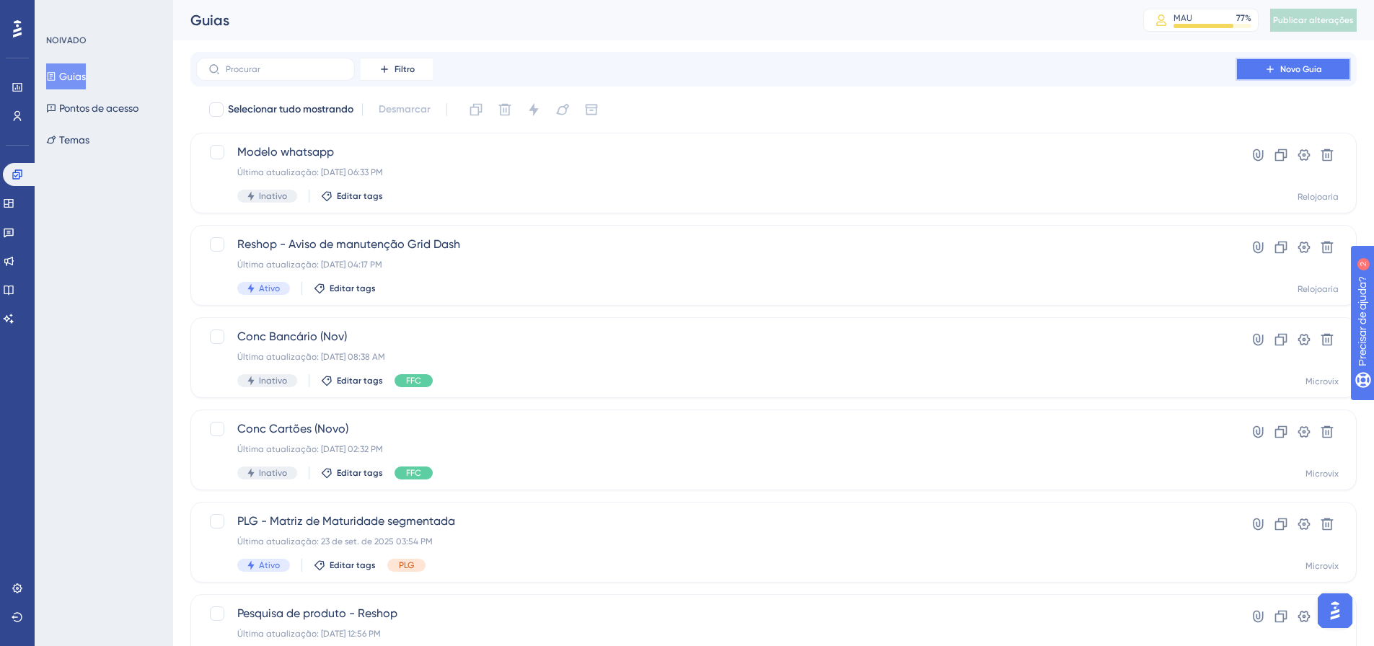
click at [1297, 71] on font "Novo Guia" at bounding box center [1301, 69] width 42 height 10
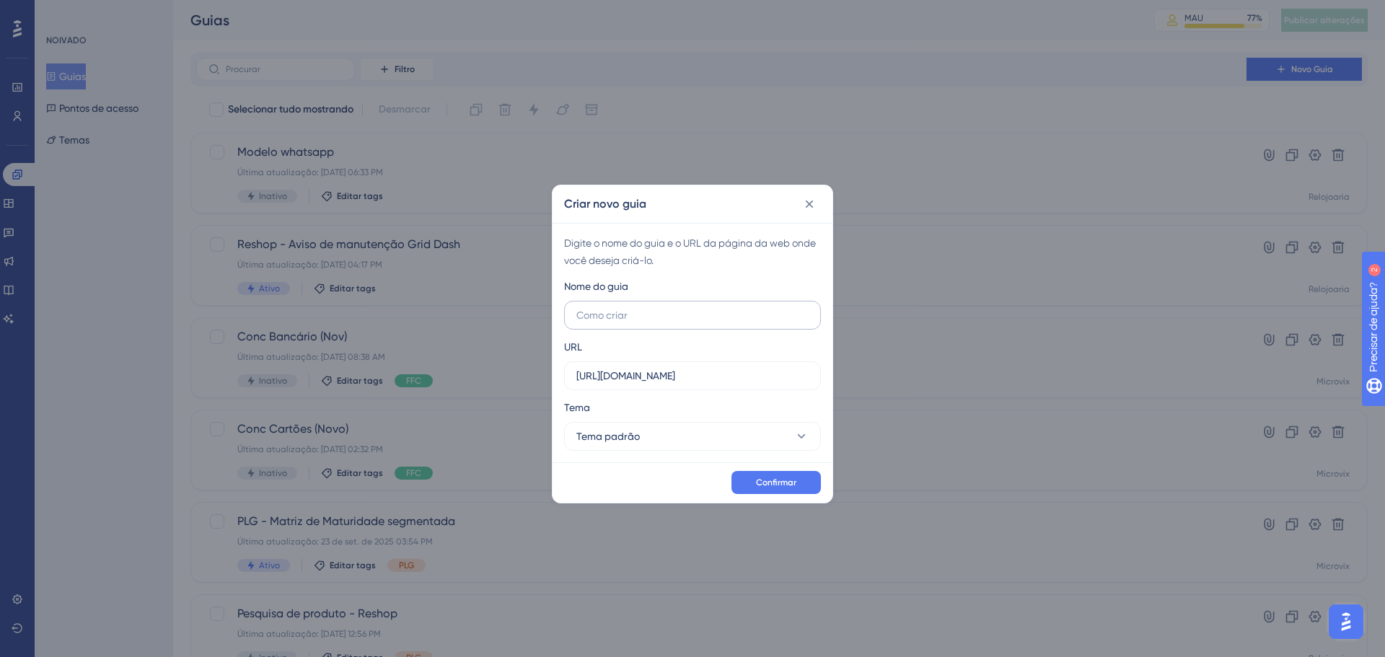
click at [624, 322] on input "text" at bounding box center [692, 315] width 232 height 16
type input "Banner Conciliador de Cartões (NOVO)"
click at [772, 364] on label "https://linx-homologacao.microvix.com.br" at bounding box center [692, 375] width 257 height 29
click at [772, 368] on input "https://linx-homologacao.microvix.com.br" at bounding box center [692, 376] width 232 height 16
click at [772, 364] on label "https://linx-homologacao.microvix.com.br" at bounding box center [692, 375] width 257 height 29
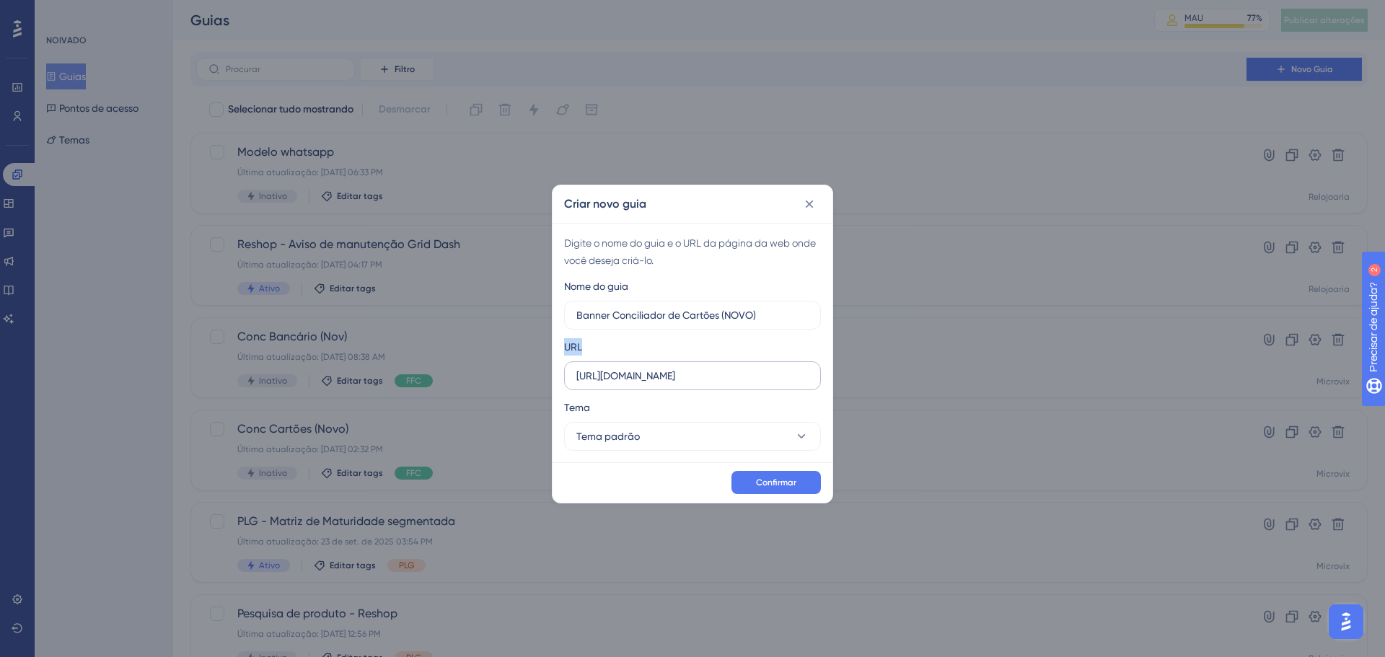
click at [772, 368] on input "https://linx-homologacao.microvix.com.br" at bounding box center [692, 376] width 232 height 16
click at [772, 364] on label "https://linx-homologacao.microvix.com.br" at bounding box center [692, 375] width 257 height 29
click at [772, 368] on input "https://linx-homologacao.microvix.com.br" at bounding box center [692, 376] width 232 height 16
drag, startPoint x: 783, startPoint y: 376, endPoint x: 553, endPoint y: 376, distance: 230.1
click at [553, 376] on div "Digite o nome do guia e o URL da página da web onde você deseja criá-lo. Nome d…" at bounding box center [692, 342] width 280 height 239
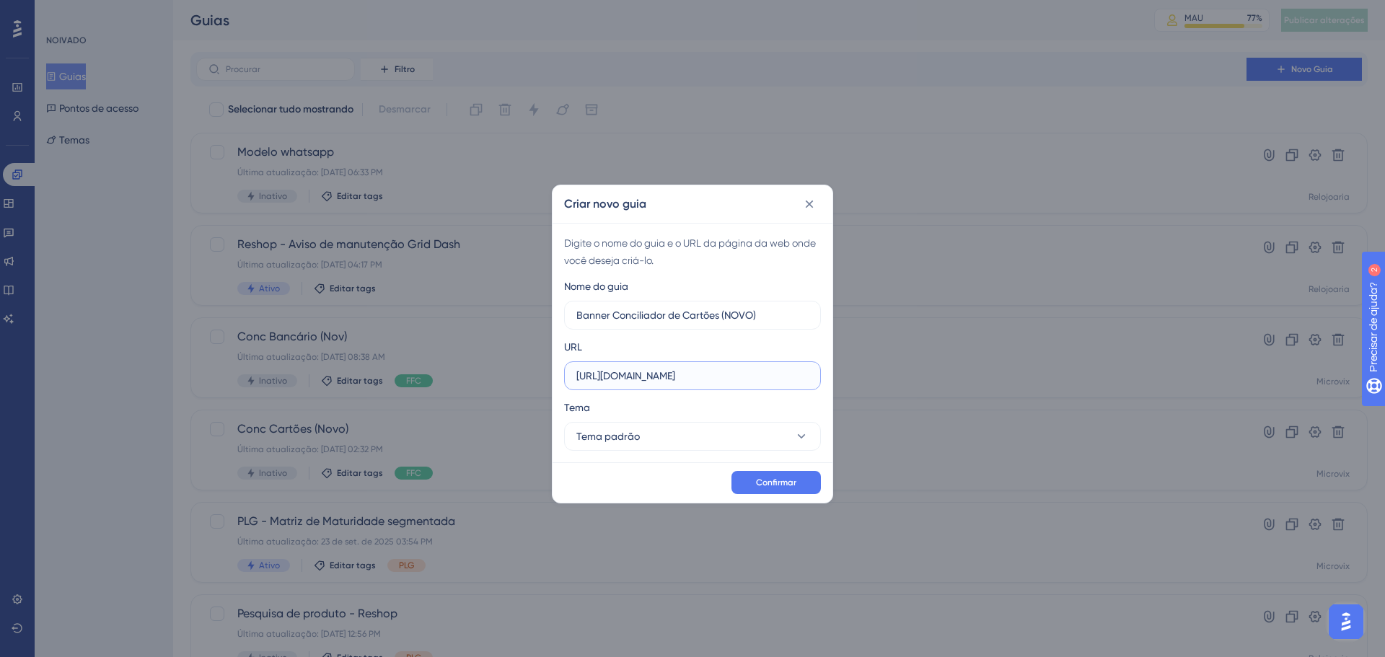
paste input ".microvix.com.br/lb-erpwebapp/gestao-financeira/dashboard"
type input "https://linx.microvix.com.br/lb-erpwebapp/gestao-financeira/dashboard"
click at [798, 486] on button "Confirmar" at bounding box center [775, 482] width 89 height 23
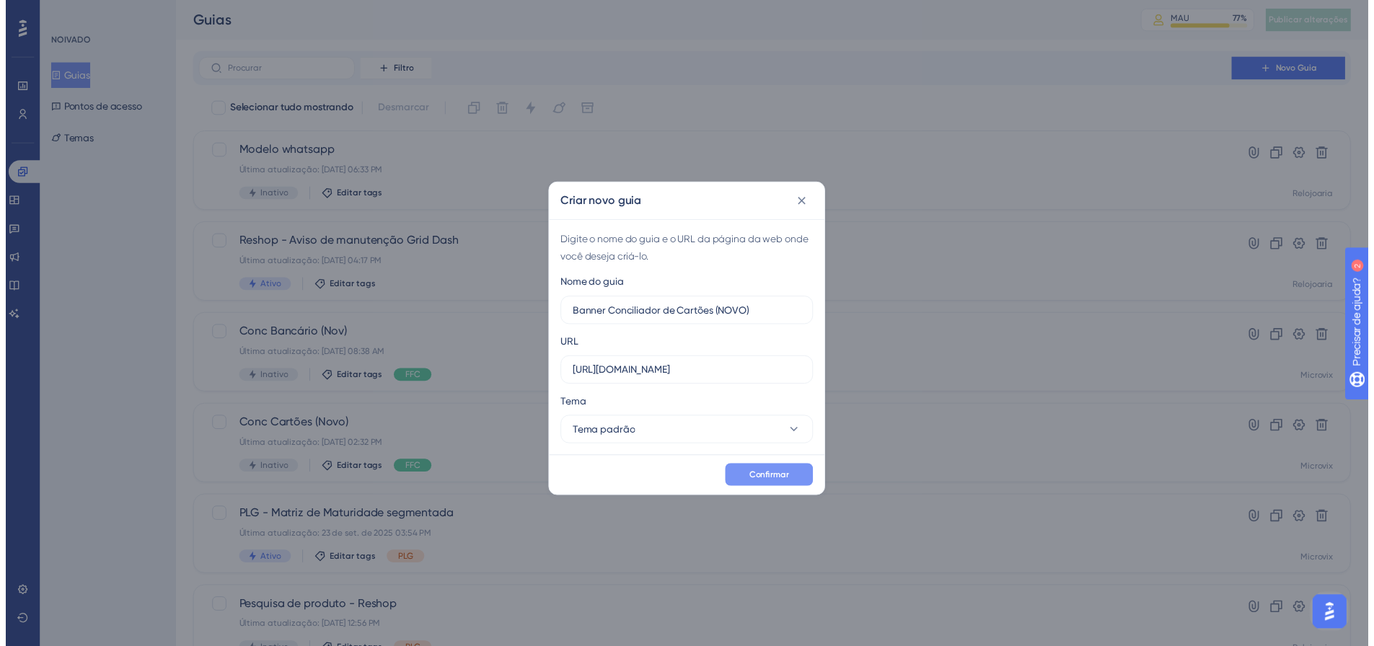
scroll to position [0, 0]
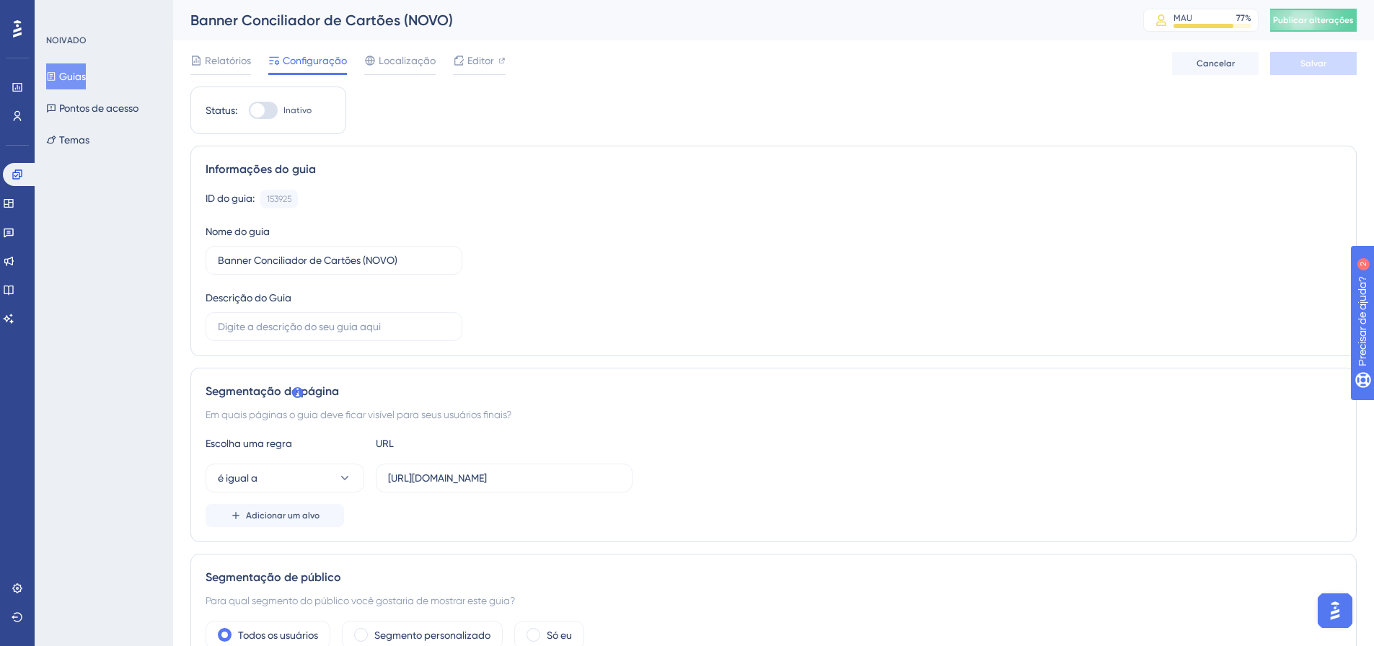
click at [271, 109] on div at bounding box center [263, 110] width 29 height 17
click at [249, 110] on input "Inativo" at bounding box center [248, 110] width 1 height 1
checkbox input "true"
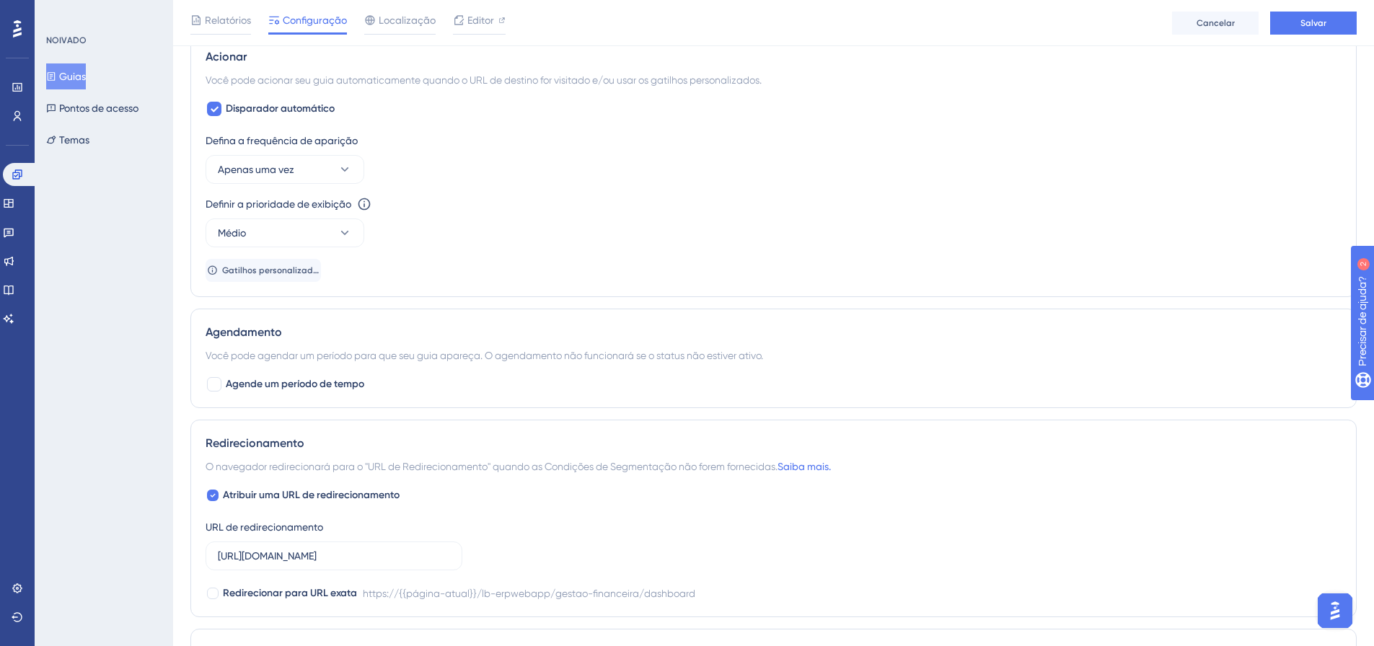
scroll to position [721, 0]
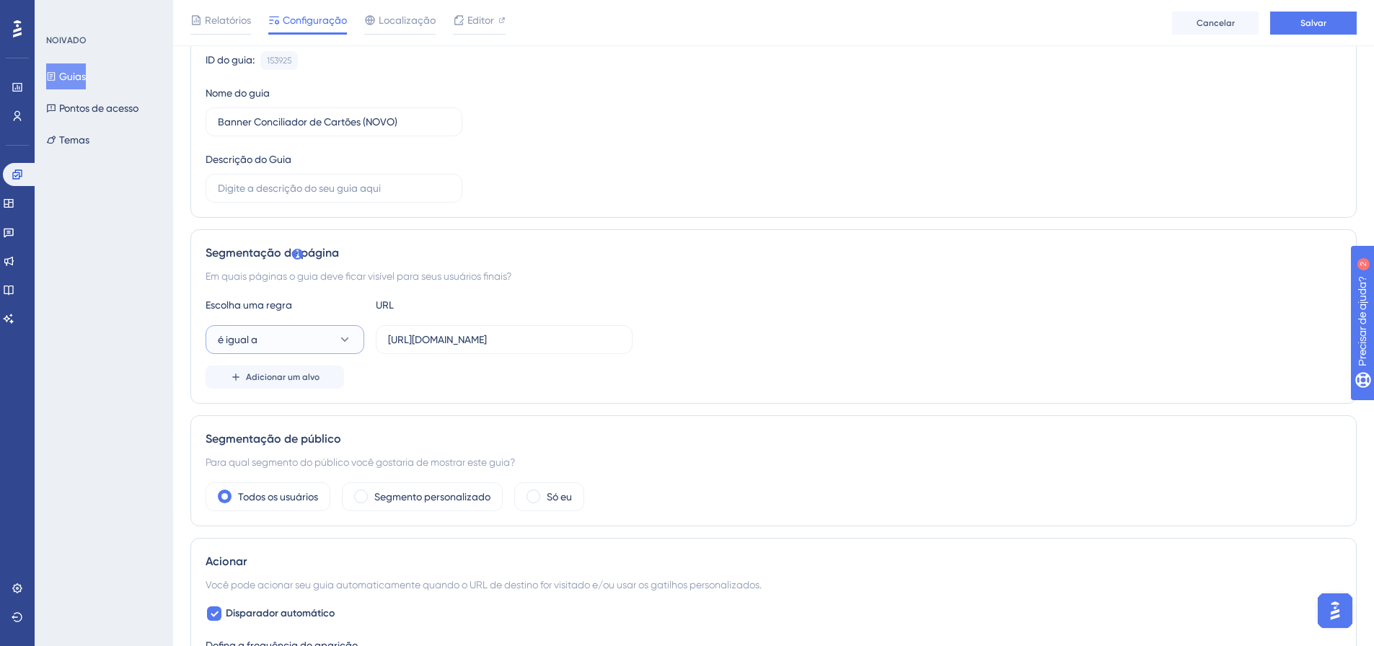
click at [296, 325] on button "é igual a" at bounding box center [285, 339] width 159 height 29
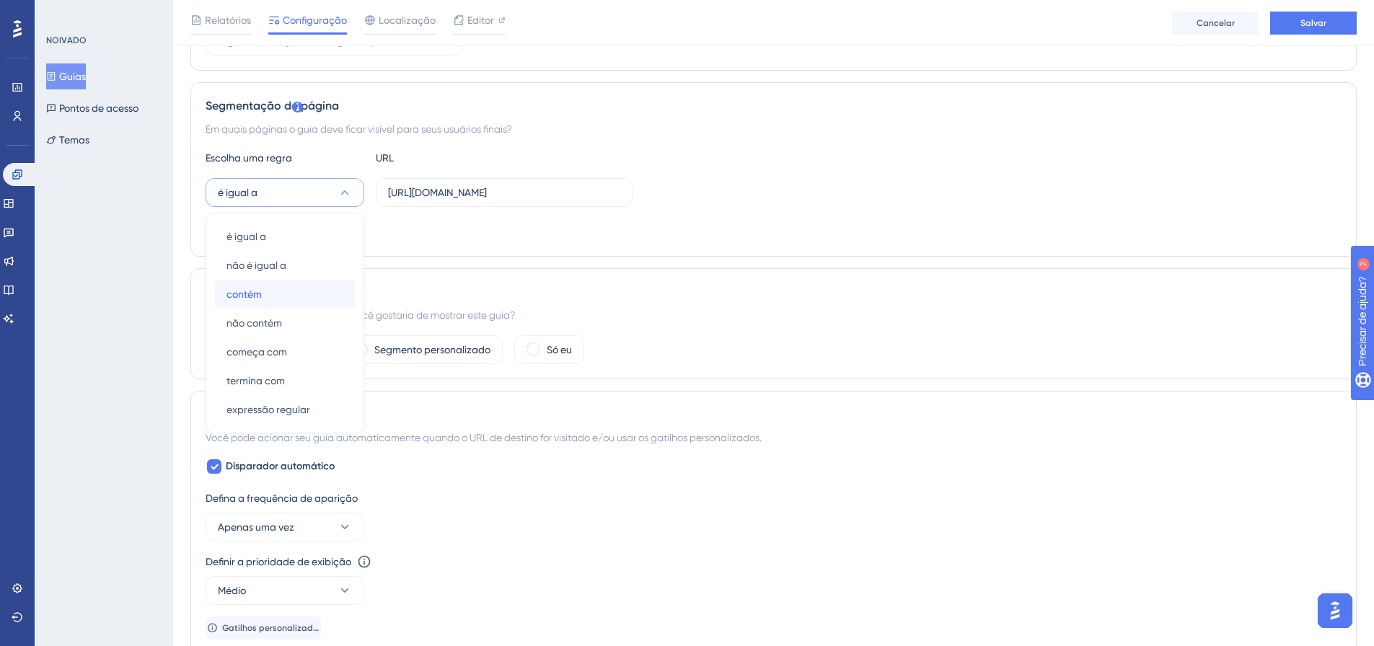
click at [288, 297] on div "contém contém" at bounding box center [284, 294] width 117 height 29
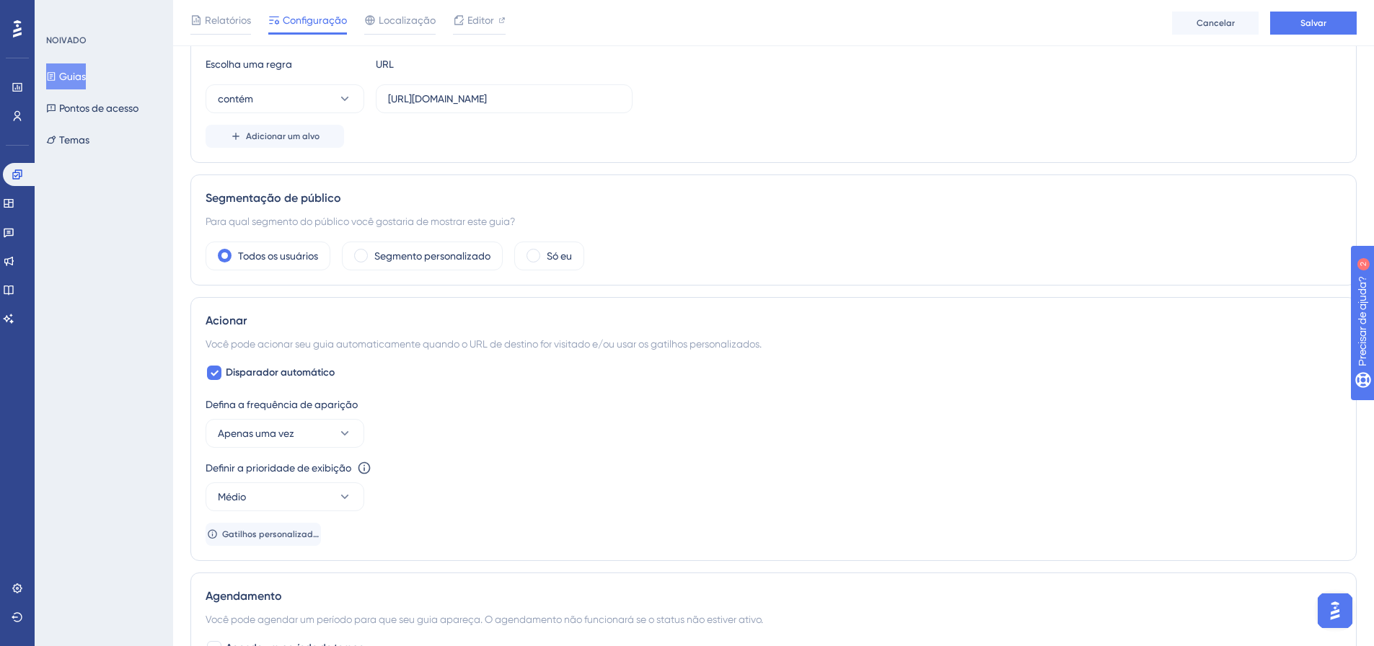
scroll to position [169, 0]
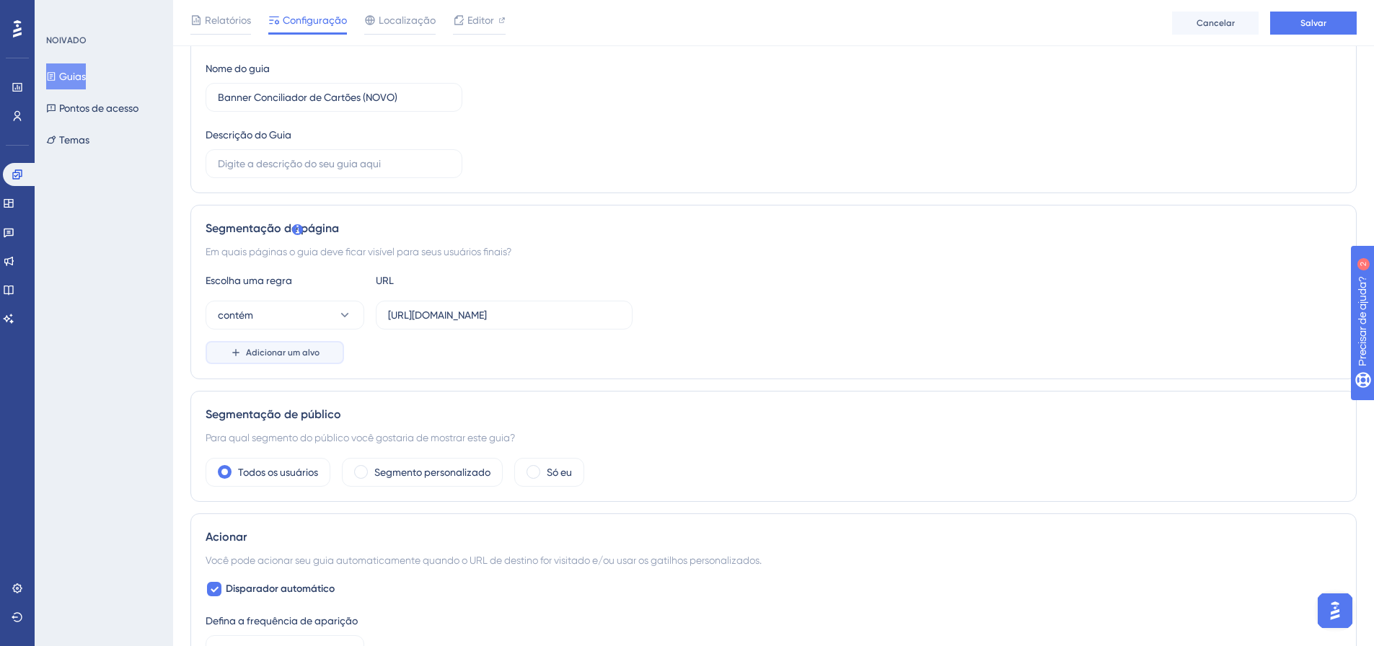
click at [276, 361] on button "Adicionar um alvo" at bounding box center [275, 352] width 138 height 23
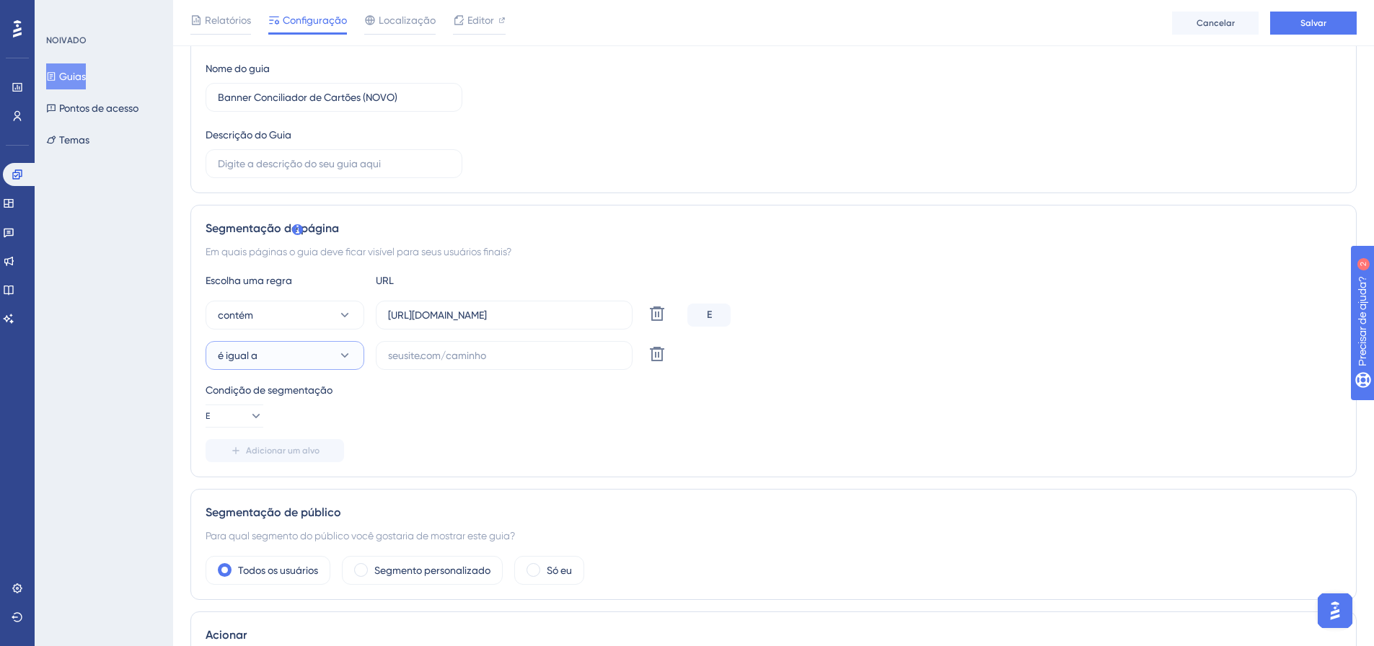
click at [322, 369] on button "é igual a" at bounding box center [285, 355] width 159 height 29
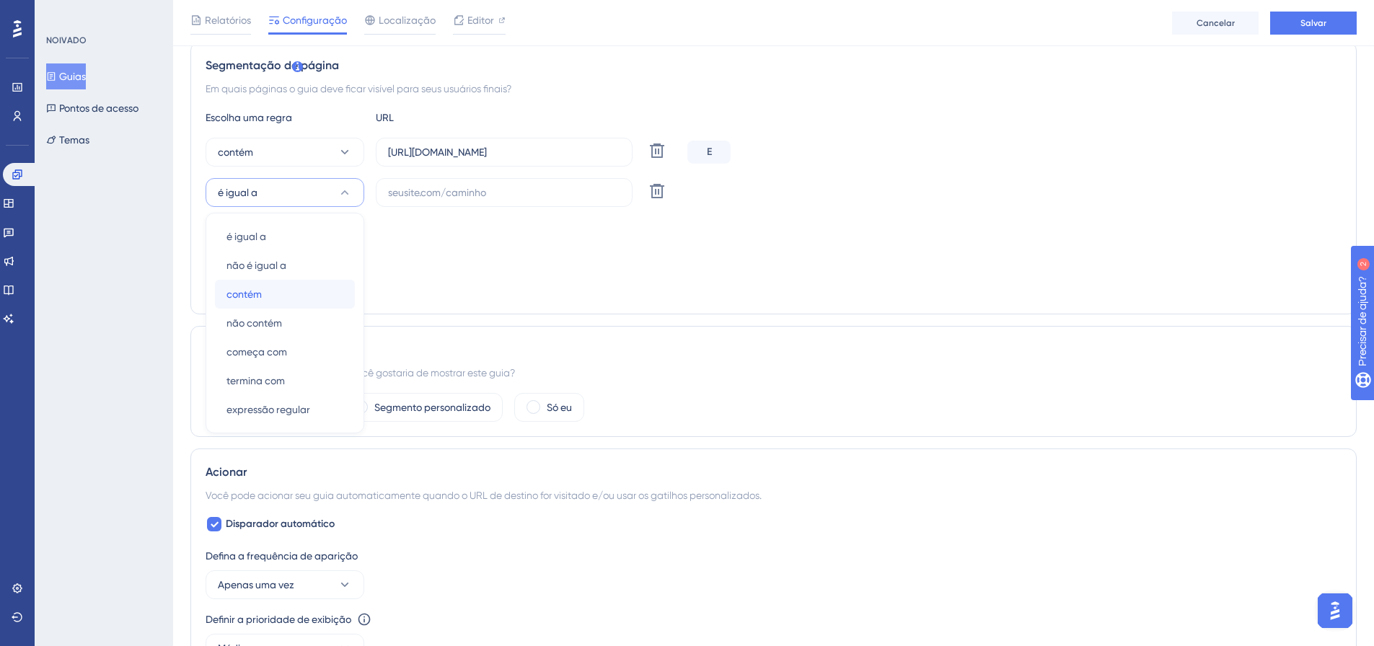
click at [296, 288] on div "contém contém" at bounding box center [284, 294] width 117 height 29
click at [424, 191] on input "text" at bounding box center [504, 193] width 232 height 16
paste input "https://linx-rc.microvix.com.br/lb-erpwebapp/gestao-financeira/dashboard"
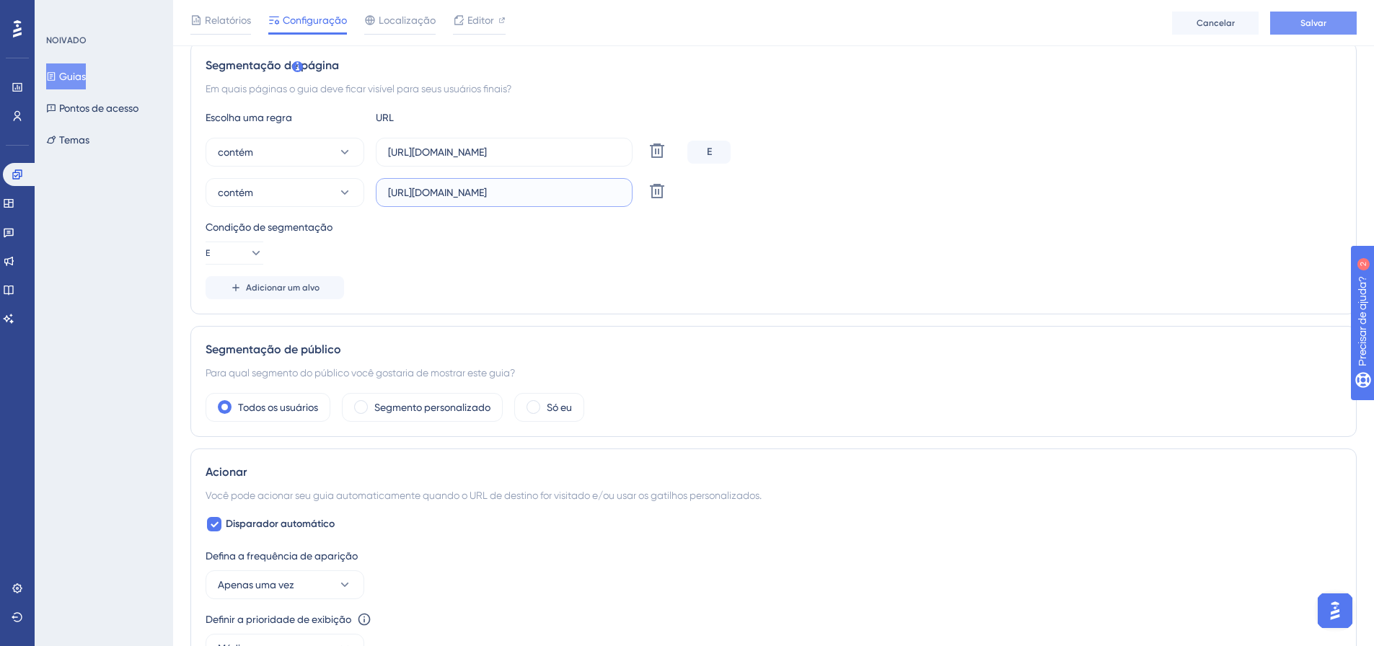
type input "https://linx-rc.microvix.com.br/lb-erpwebapp/gestao-financeira/dashboard"
click at [1315, 16] on button "Salvar" at bounding box center [1313, 23] width 87 height 23
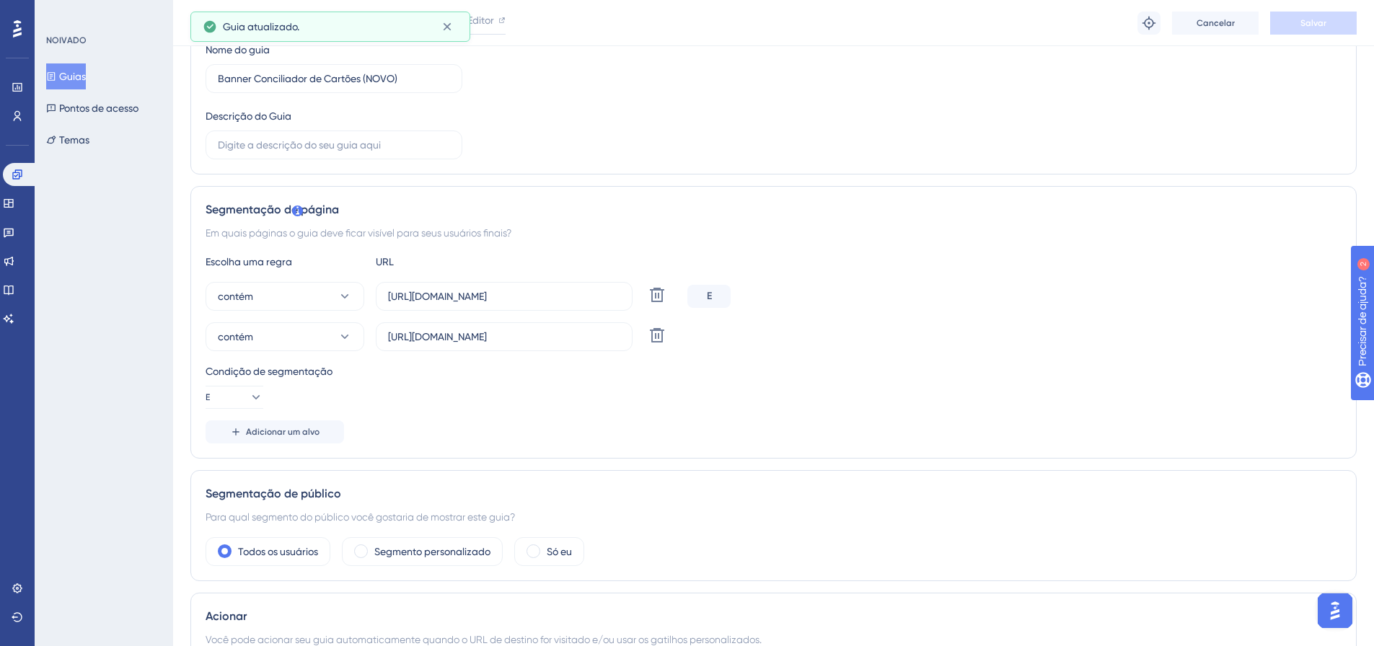
scroll to position [0, 0]
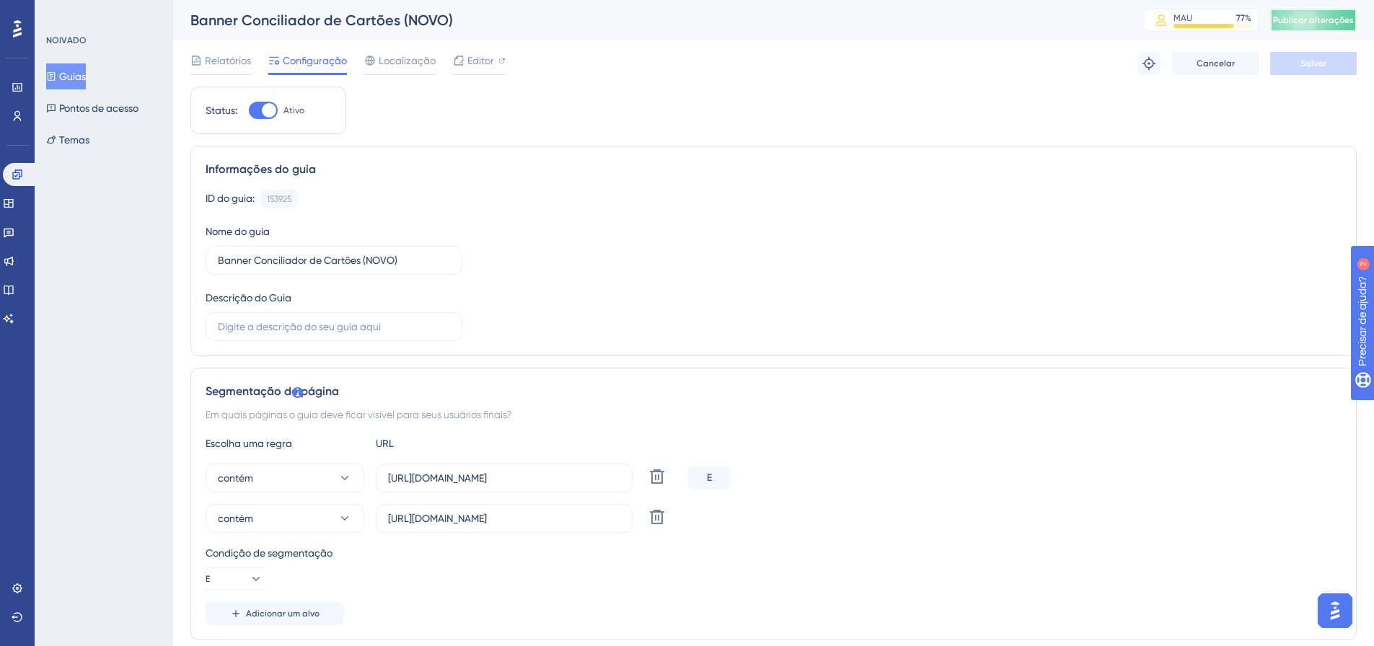
click at [1347, 27] on button "Publicar alterações" at bounding box center [1313, 20] width 87 height 23
click at [652, 512] on icon at bounding box center [657, 517] width 14 height 14
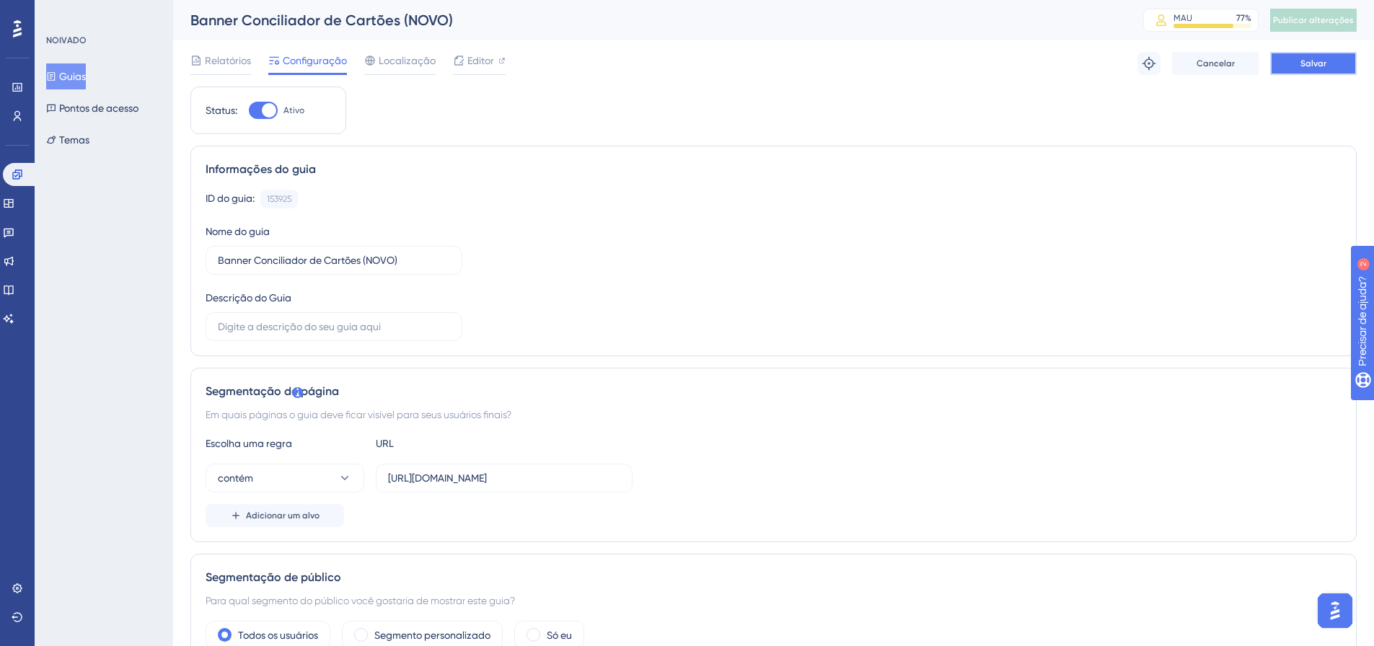
click at [1328, 67] on button "Salvar" at bounding box center [1313, 63] width 87 height 23
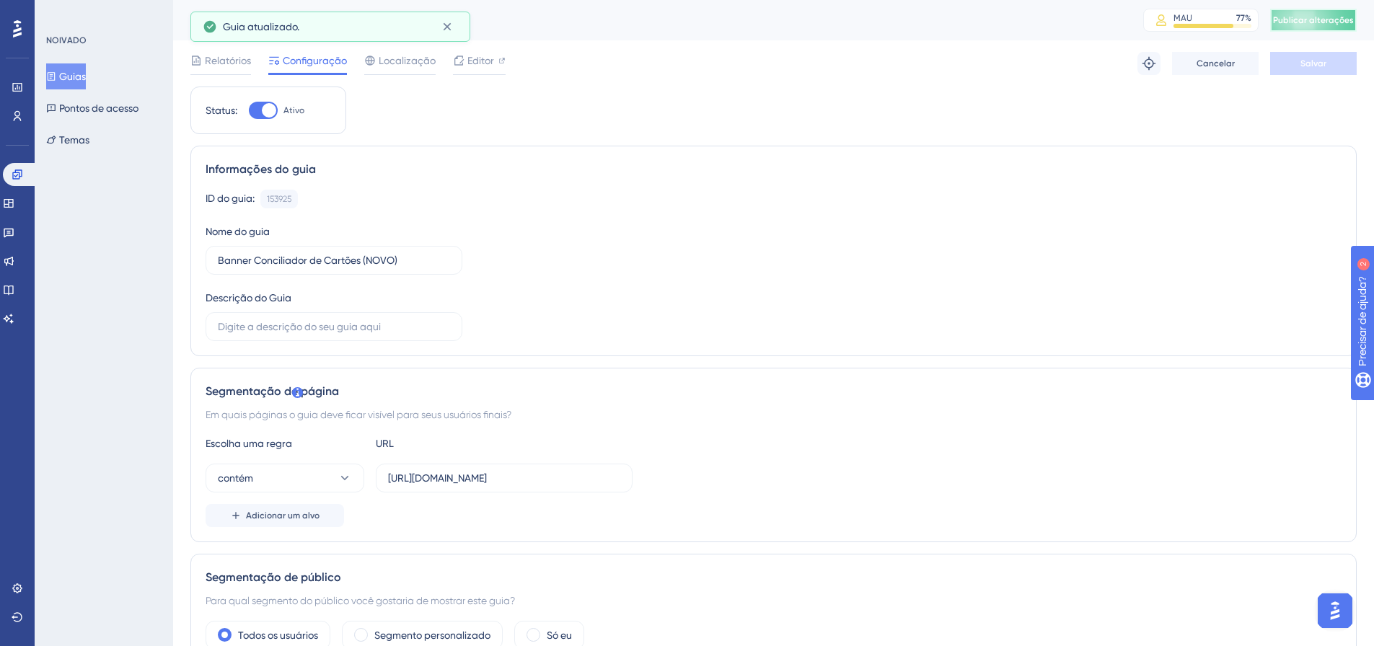
click at [1335, 15] on font "Publicar alterações" at bounding box center [1313, 20] width 81 height 10
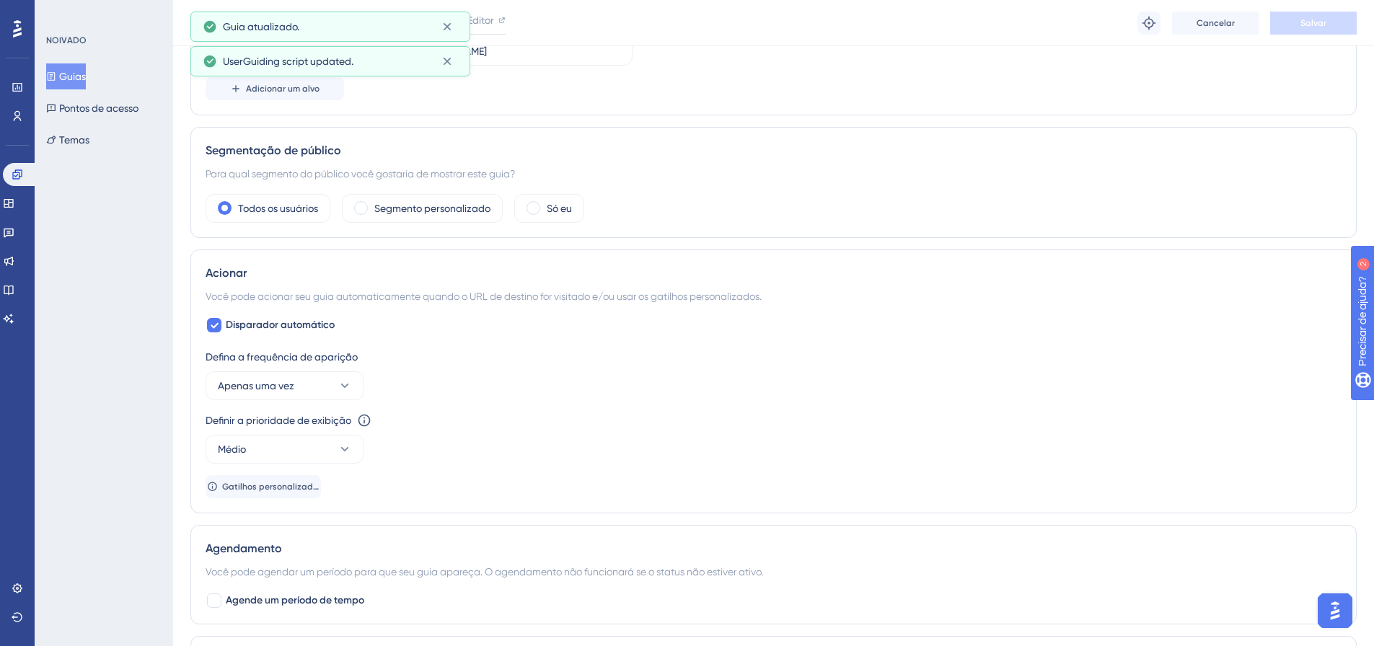
scroll to position [721, 0]
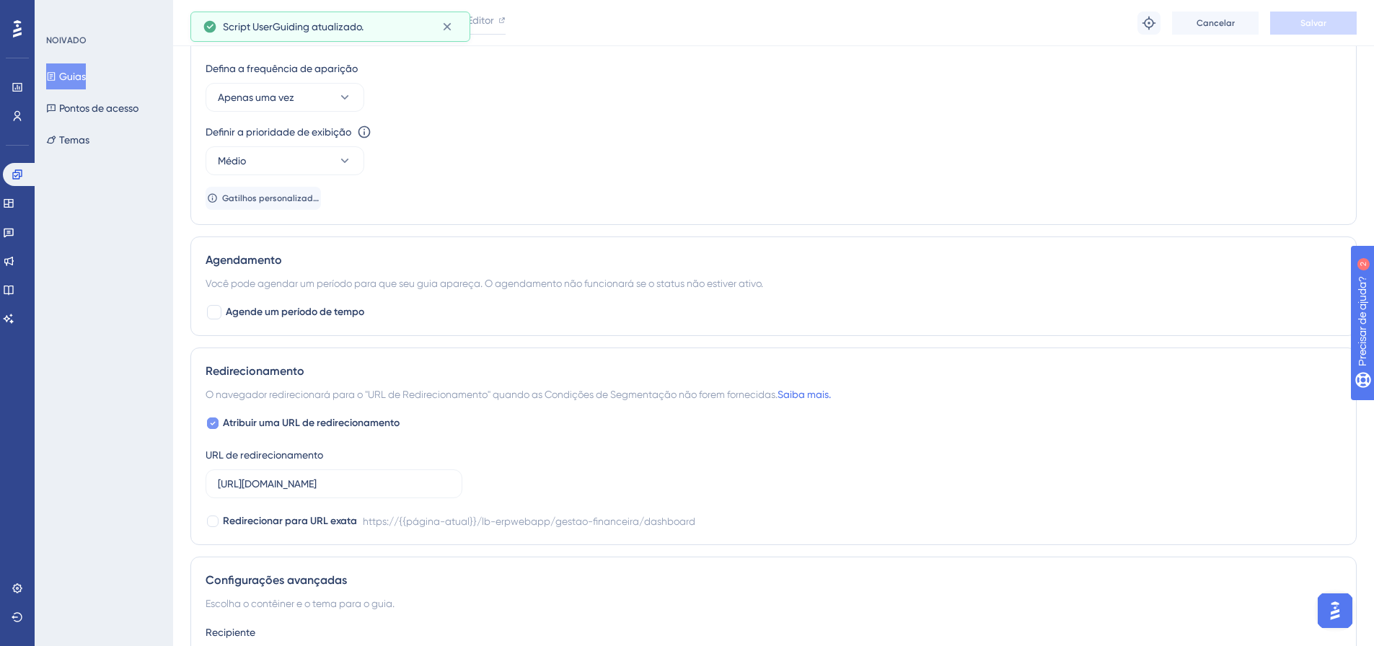
click at [358, 423] on font "Atribuir uma URL de redirecionamento" at bounding box center [311, 423] width 177 height 12
checkbox input "false"
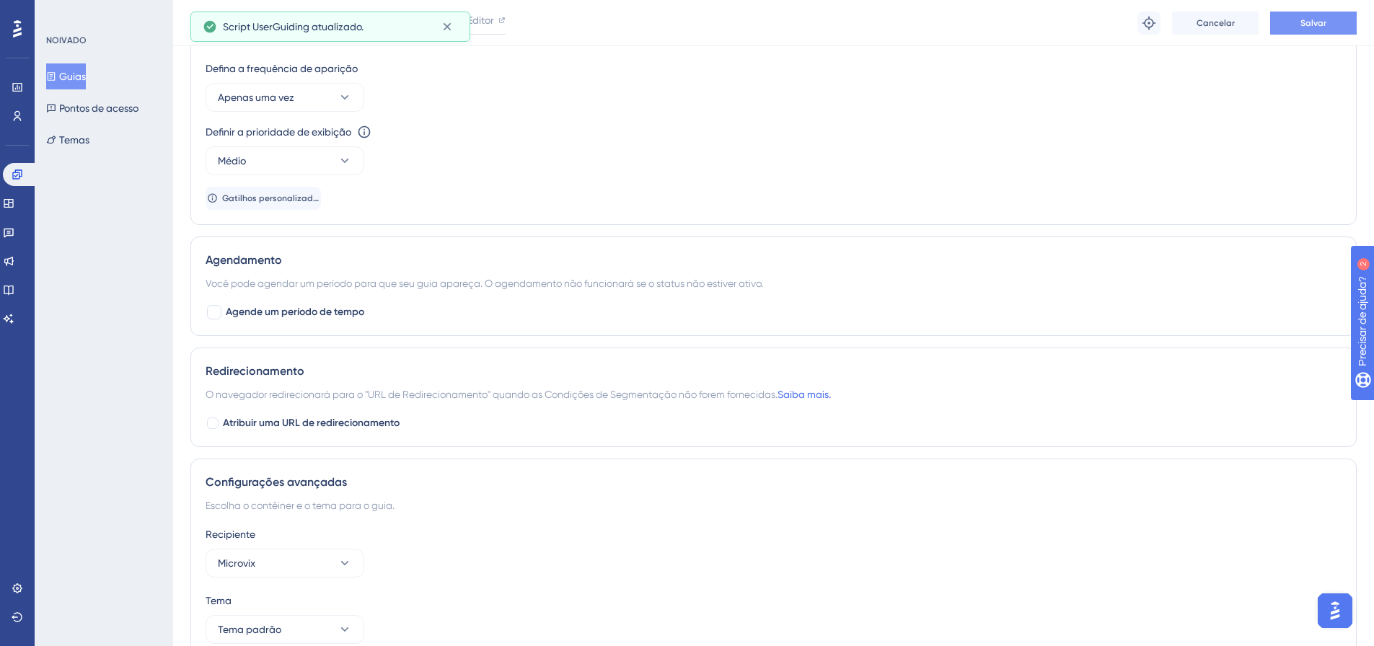
click at [1334, 21] on button "Salvar" at bounding box center [1313, 23] width 87 height 23
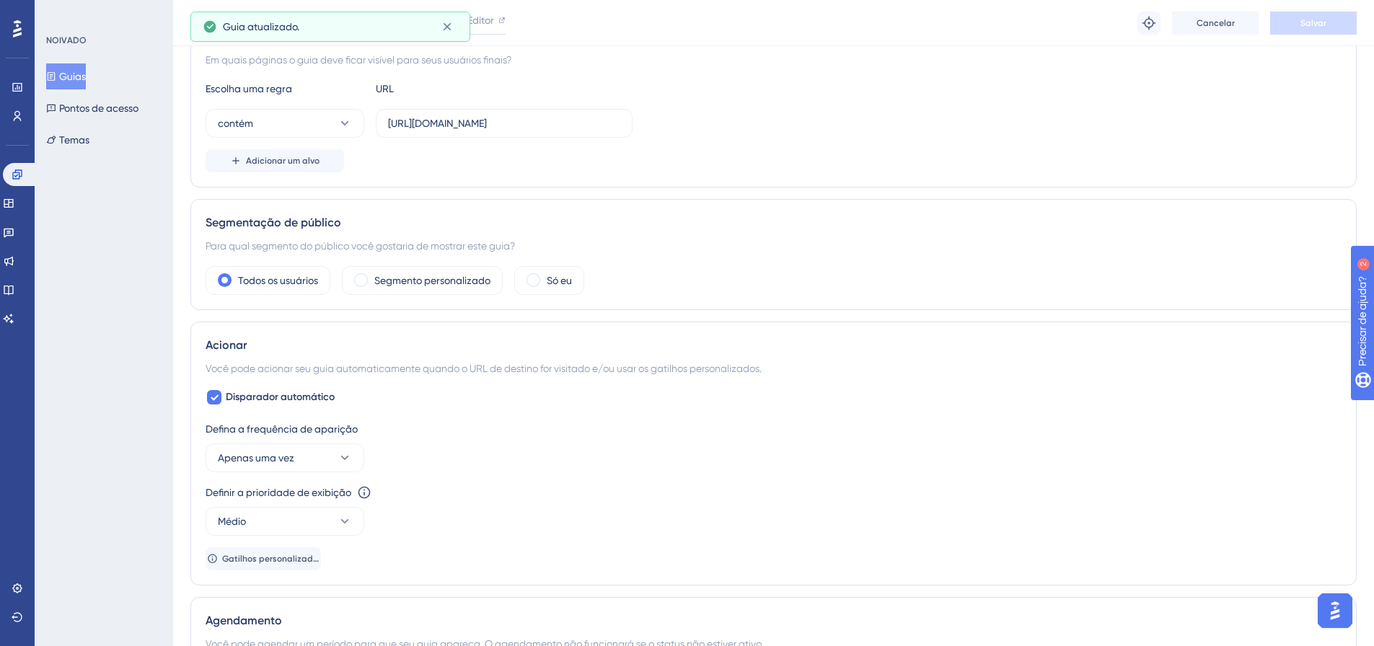
scroll to position [0, 0]
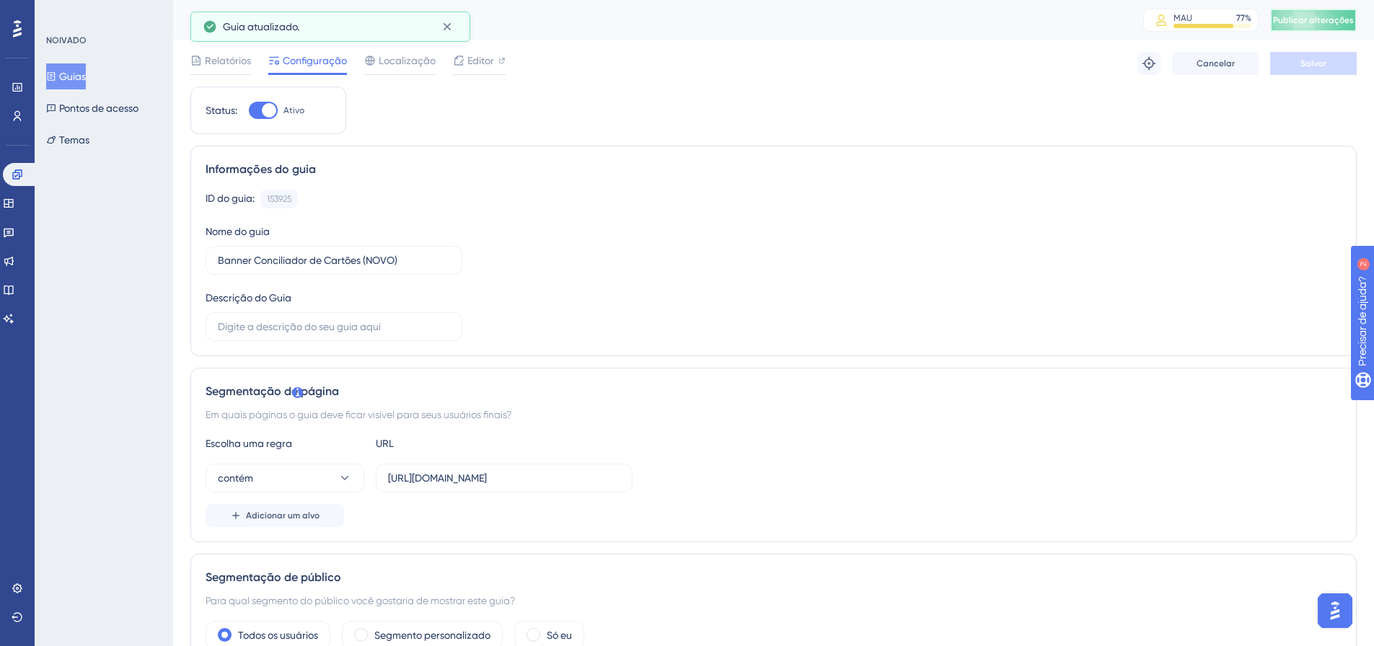
click at [1319, 19] on font "Publicar alterações" at bounding box center [1313, 20] width 81 height 10
click at [496, 68] on div "Editor" at bounding box center [479, 60] width 53 height 17
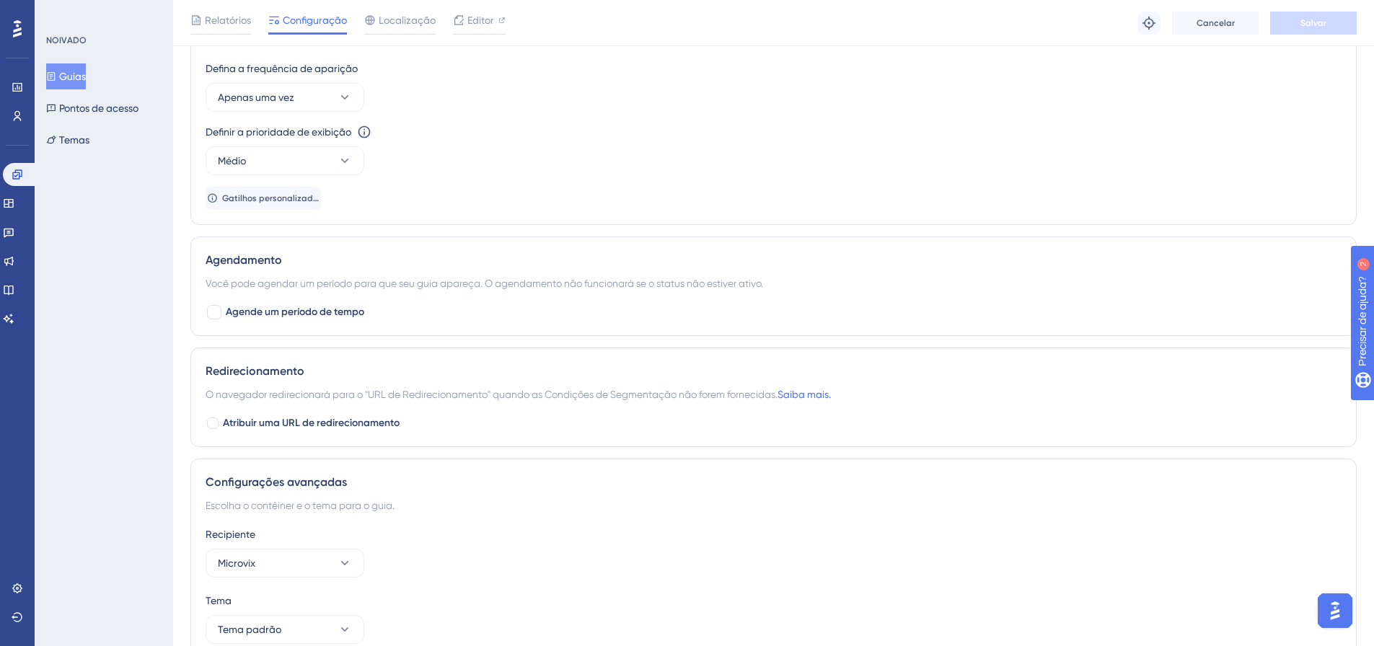
scroll to position [792, 0]
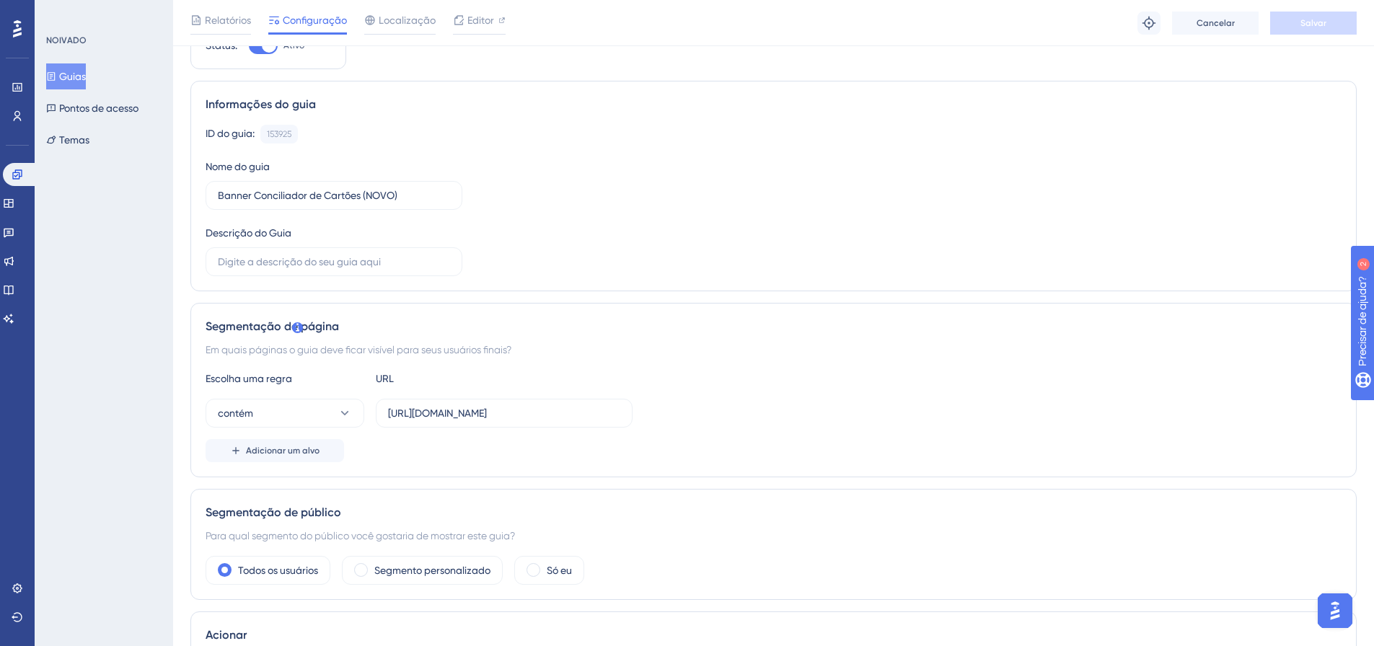
scroll to position [0, 0]
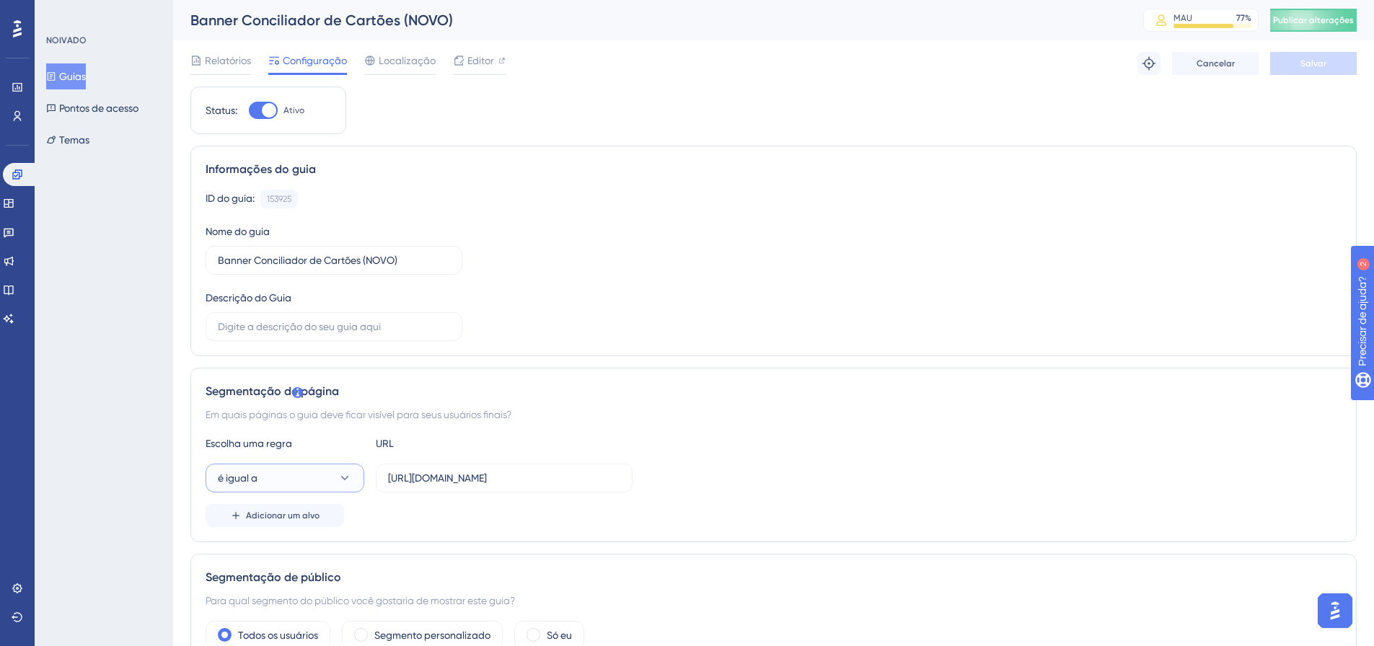
click at [319, 467] on button "é igual a" at bounding box center [285, 478] width 159 height 29
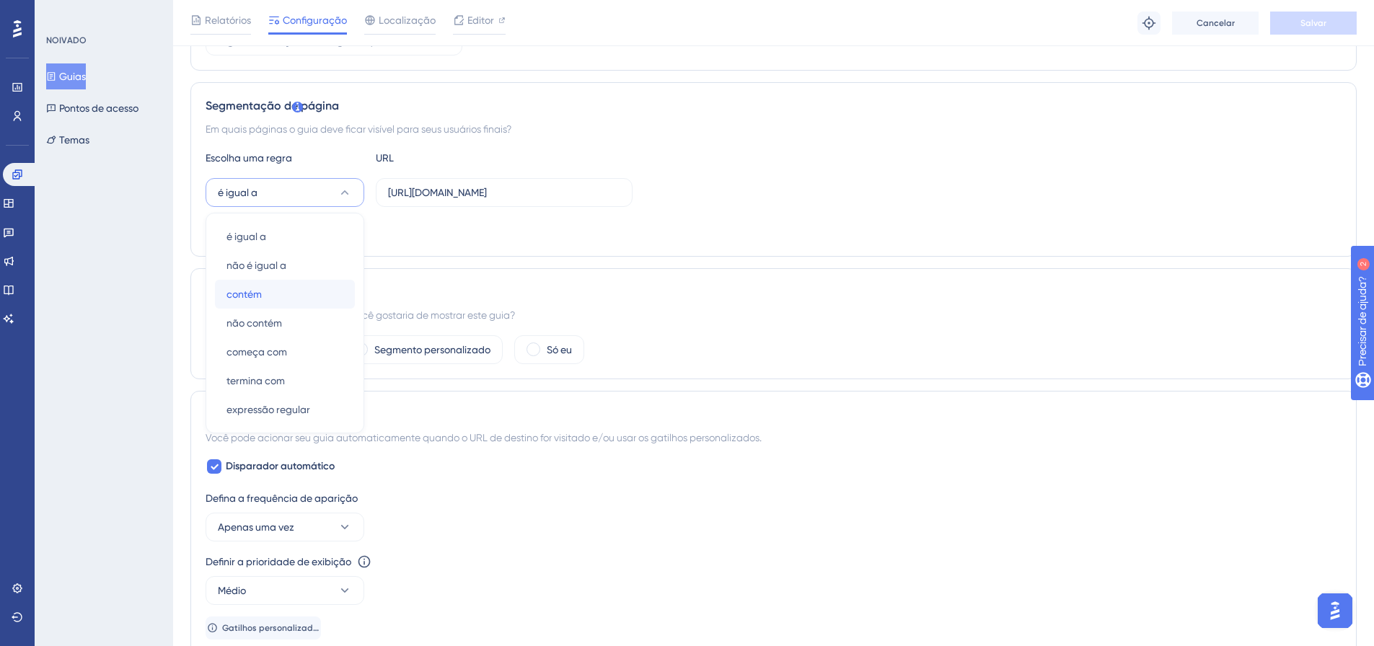
click at [280, 295] on div "contém contém" at bounding box center [284, 294] width 117 height 29
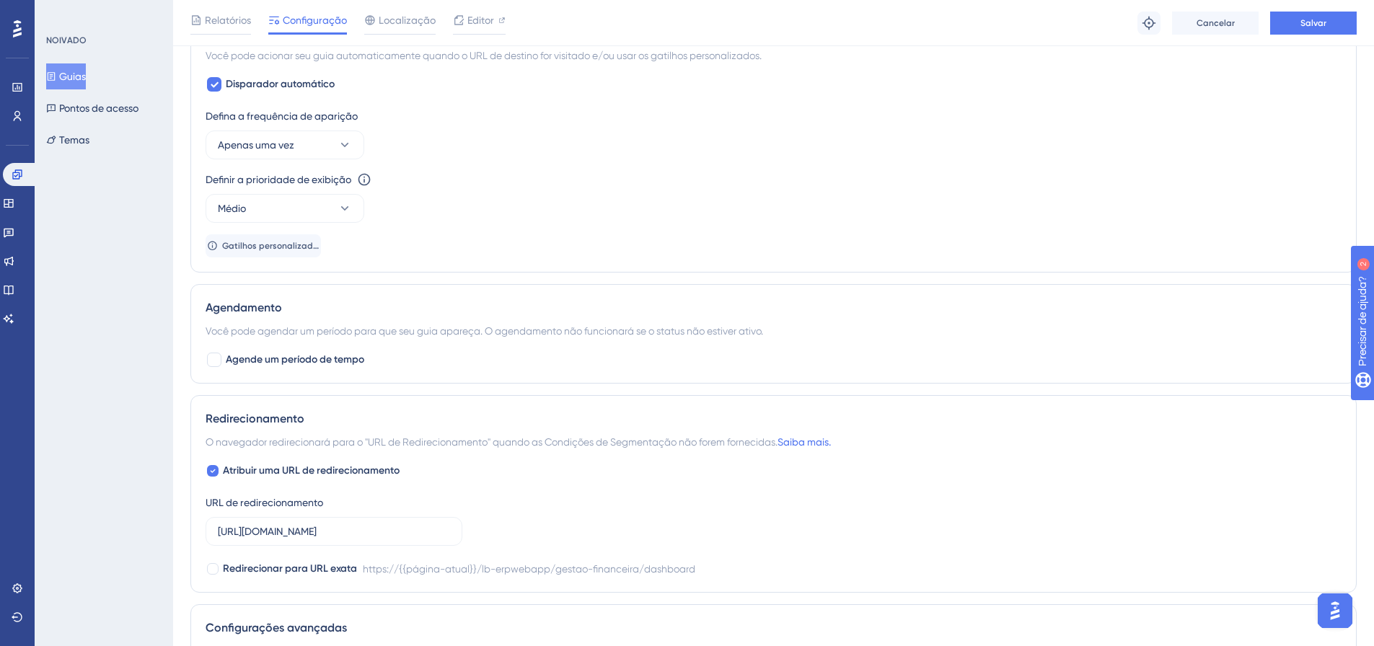
scroll to position [601, 0]
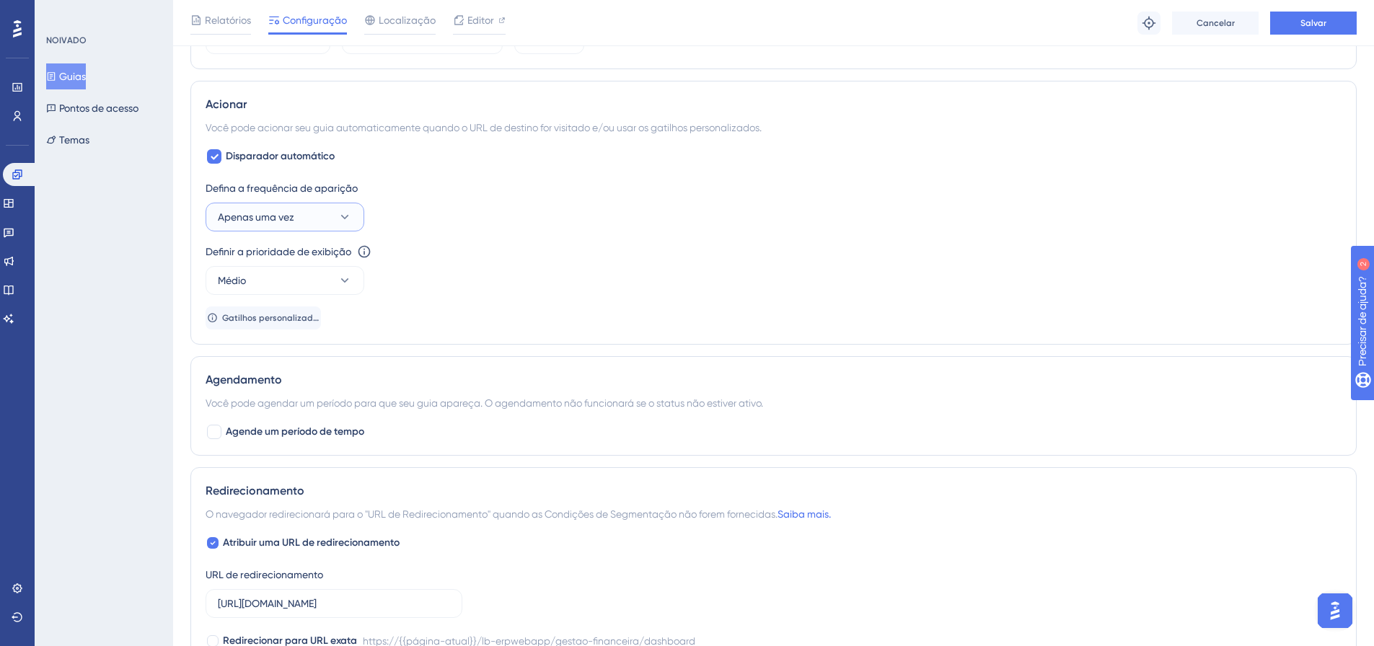
click at [278, 216] on font "Apenas uma vez" at bounding box center [256, 217] width 76 height 12
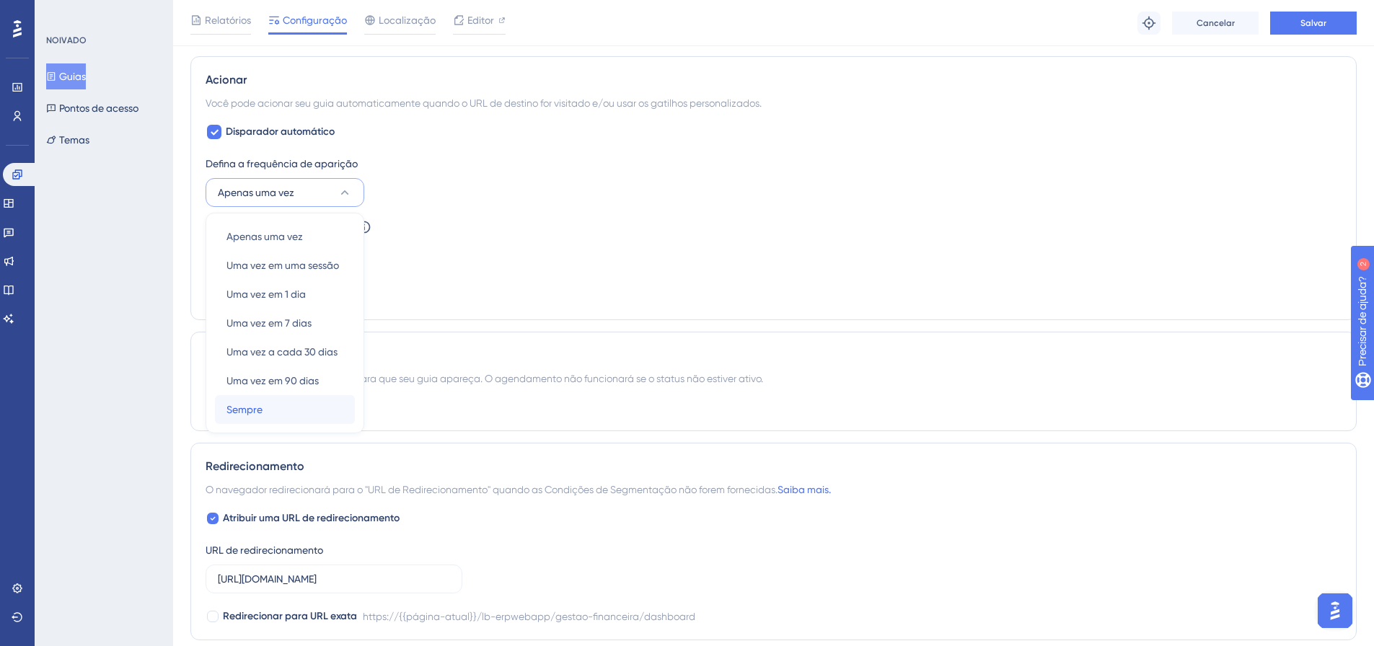
click at [305, 402] on div "Sempre Sempre" at bounding box center [284, 409] width 117 height 29
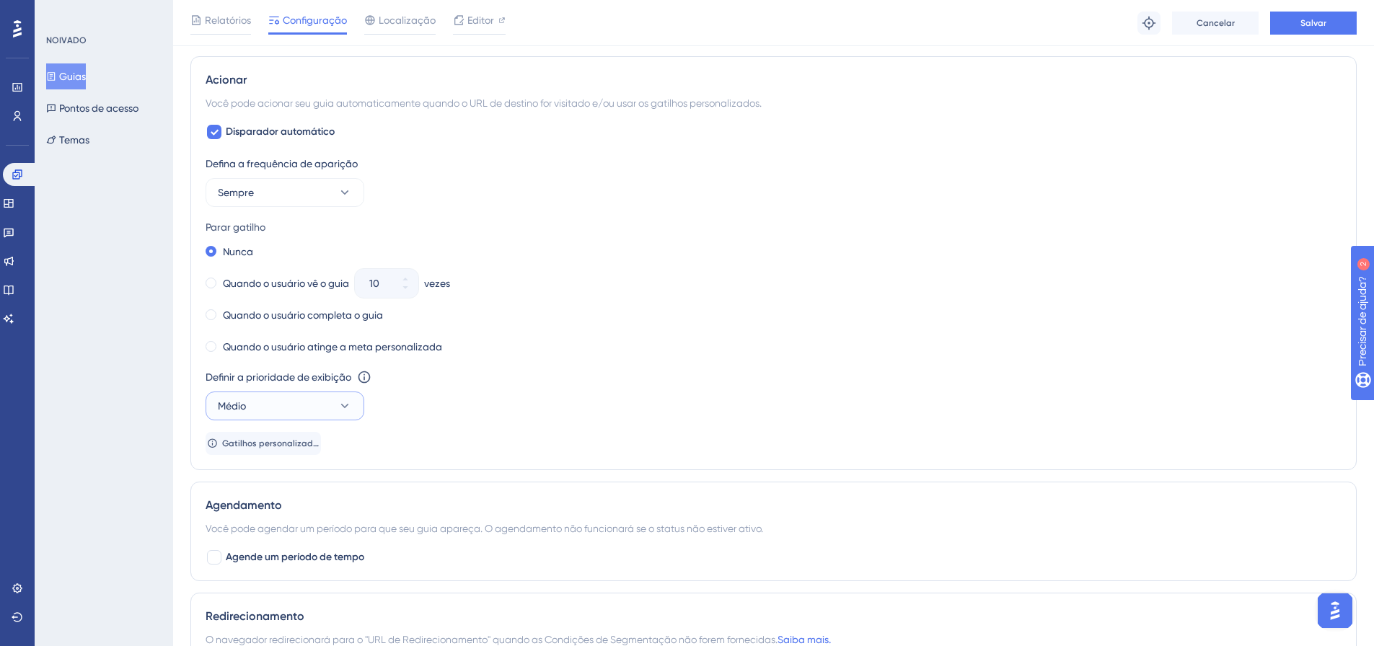
click at [319, 410] on button "Médio" at bounding box center [285, 406] width 159 height 29
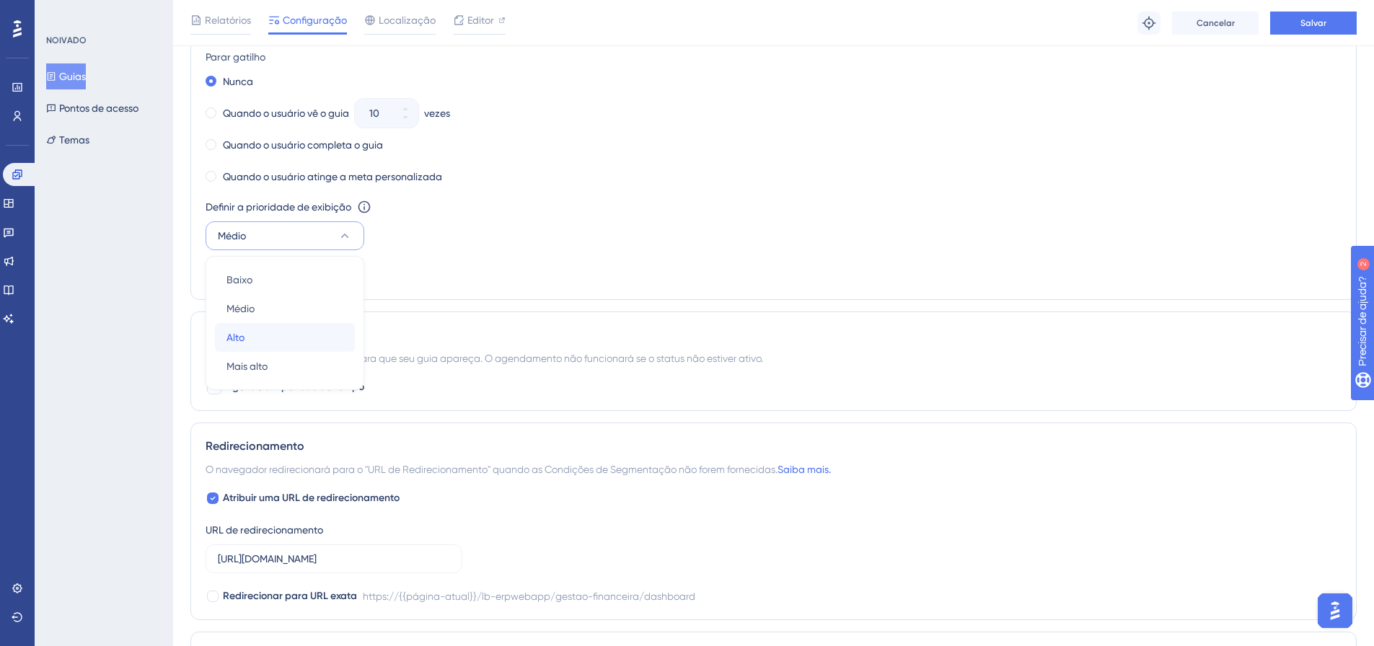
drag, startPoint x: 273, startPoint y: 340, endPoint x: 825, endPoint y: 172, distance: 577.4
click at [273, 340] on div "Alto Alto" at bounding box center [284, 337] width 117 height 29
click at [1333, 23] on button "Salvar" at bounding box center [1313, 23] width 87 height 23
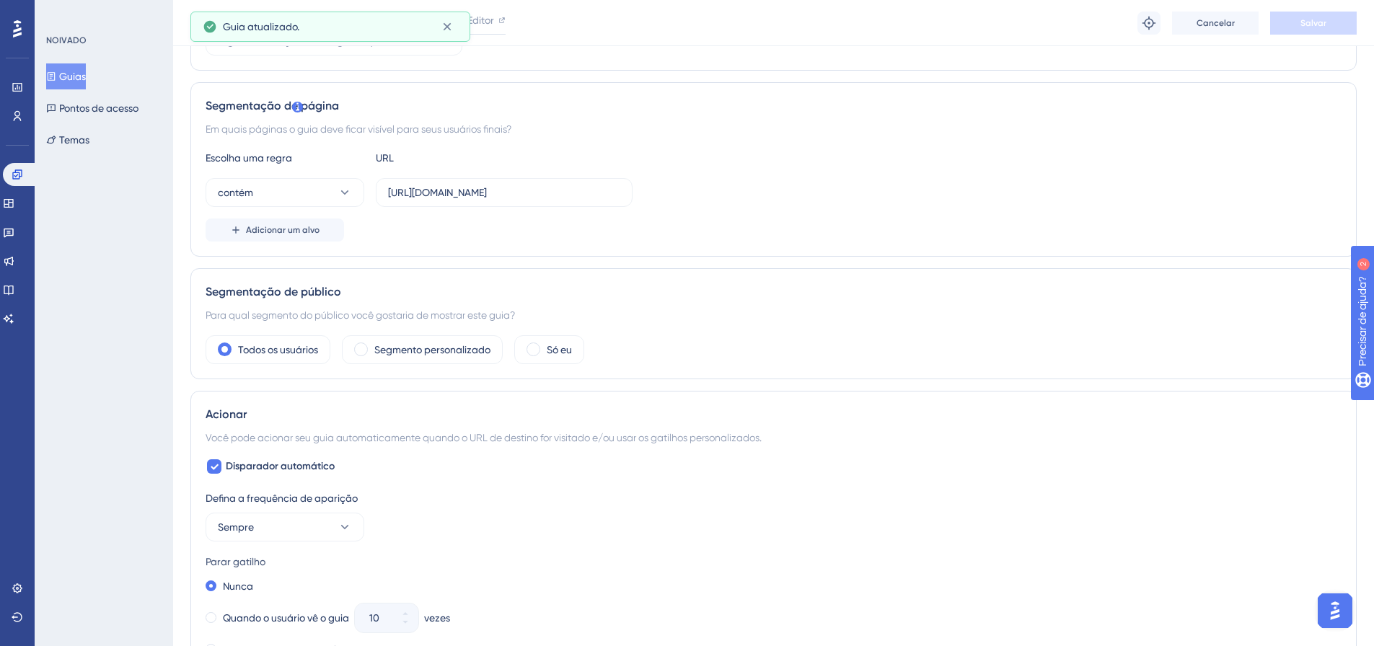
scroll to position [0, 0]
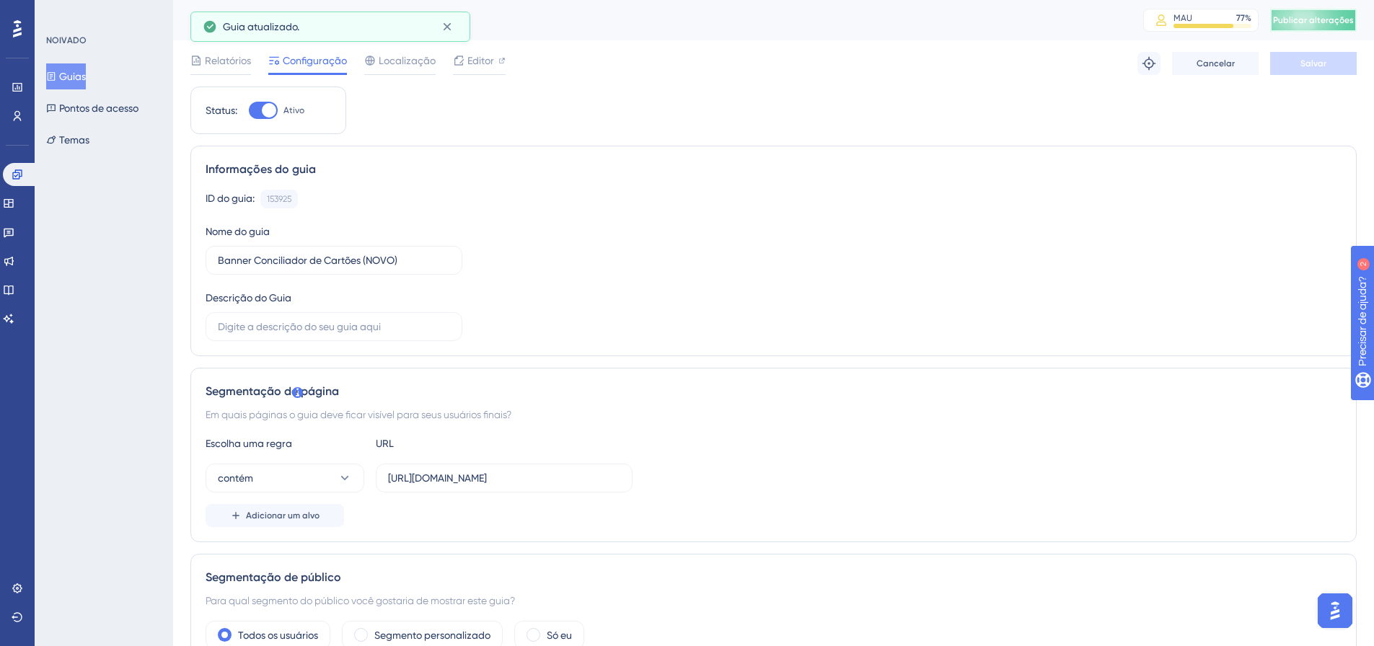
click at [1328, 12] on button "Publicar alterações" at bounding box center [1313, 20] width 87 height 23
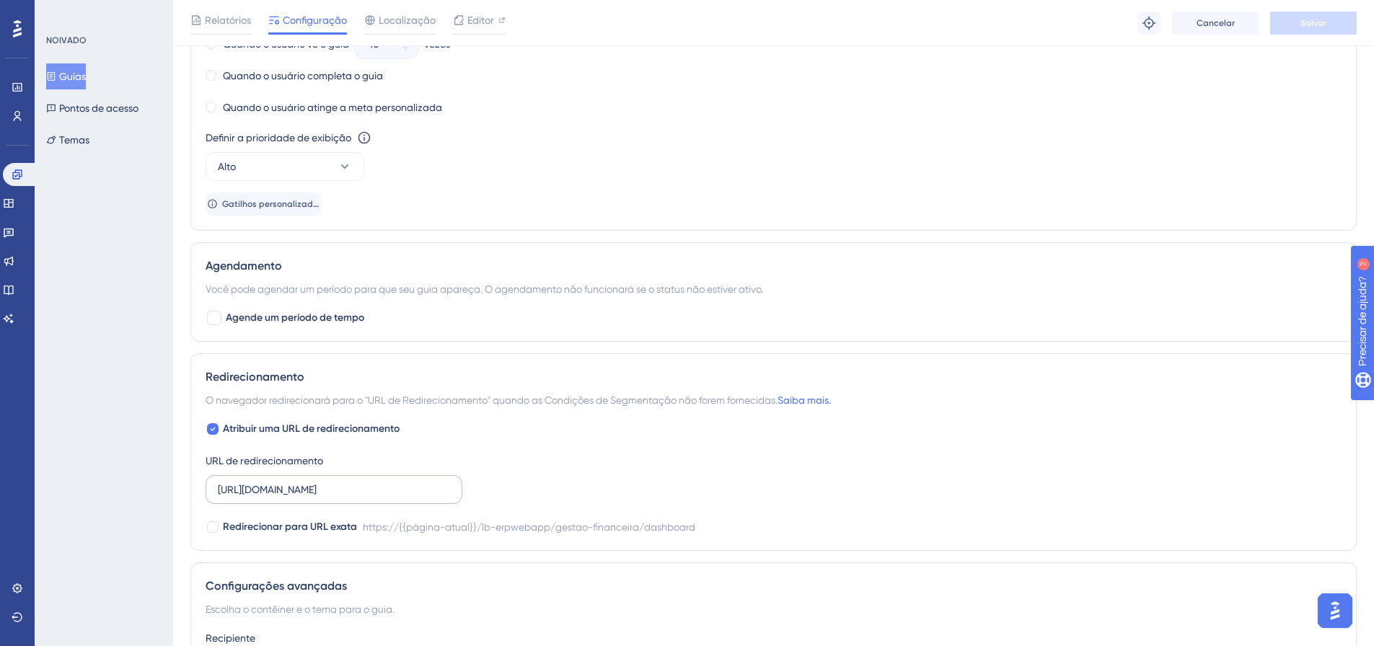
scroll to position [1040, 0]
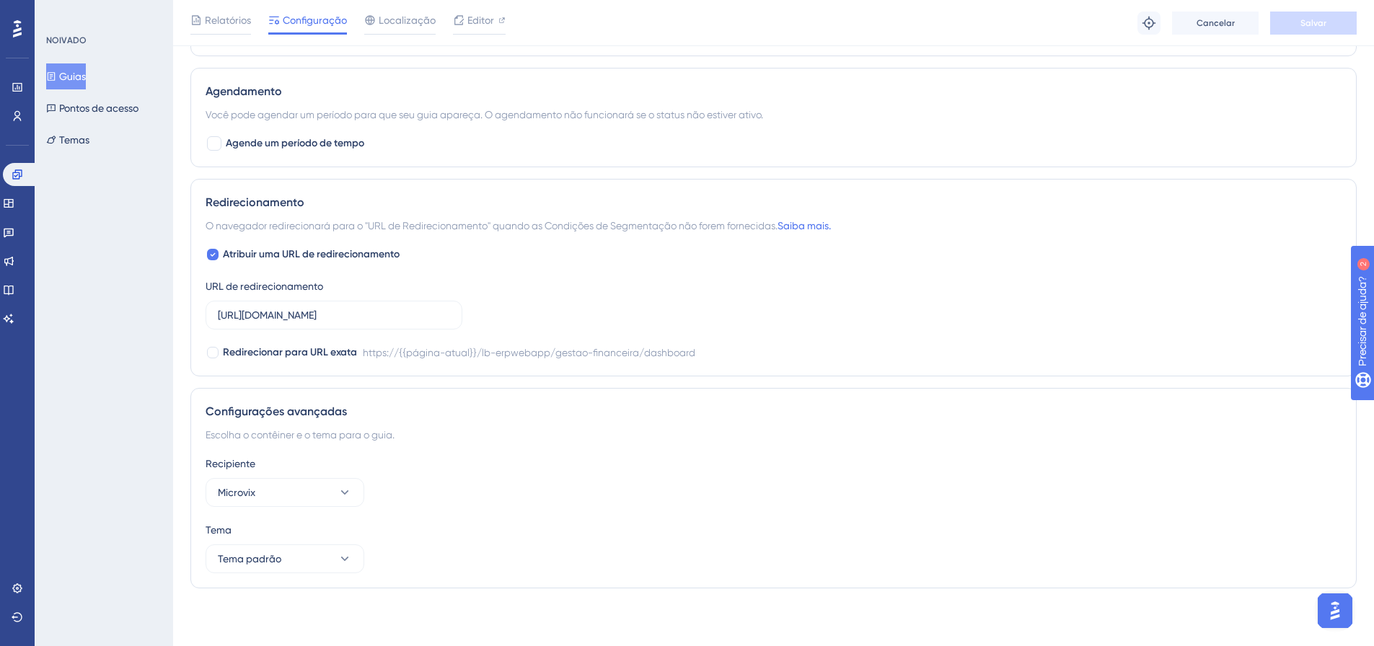
click at [412, 190] on div "Redirecionamento O navegador redirecionará para o "URL de Redirecionamento" qua…" at bounding box center [773, 278] width 1166 height 198
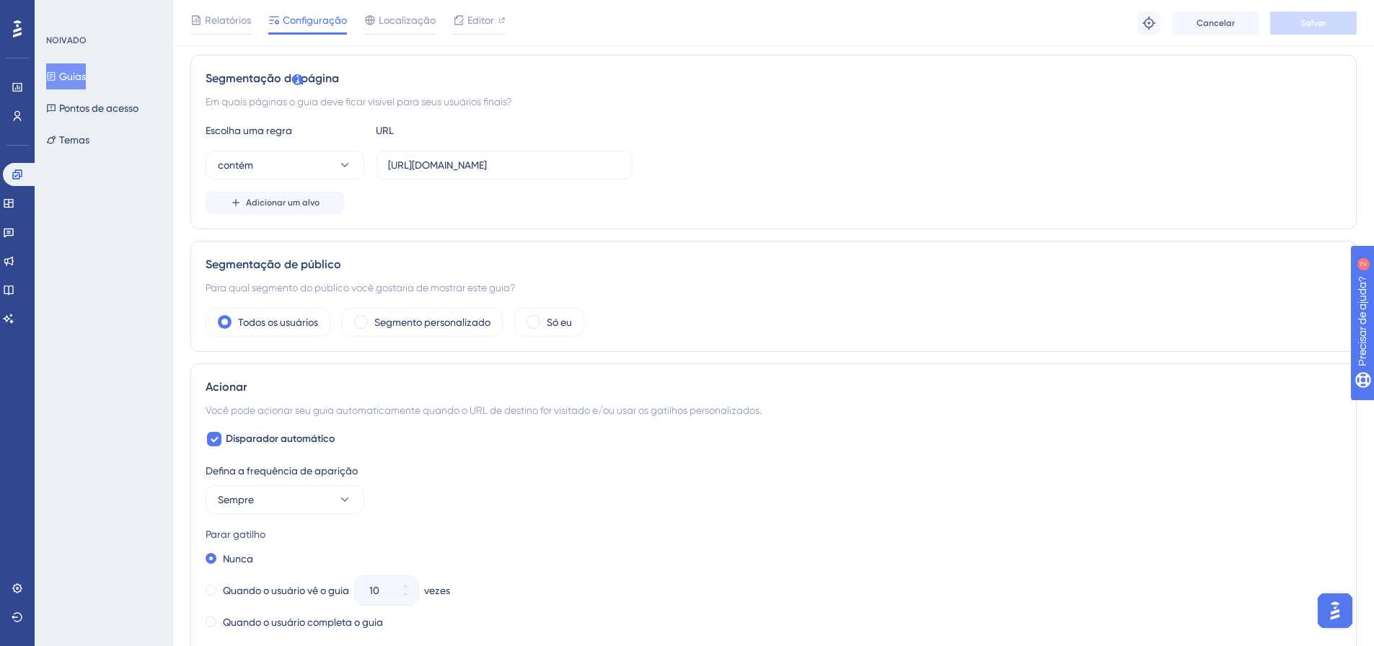
scroll to position [247, 0]
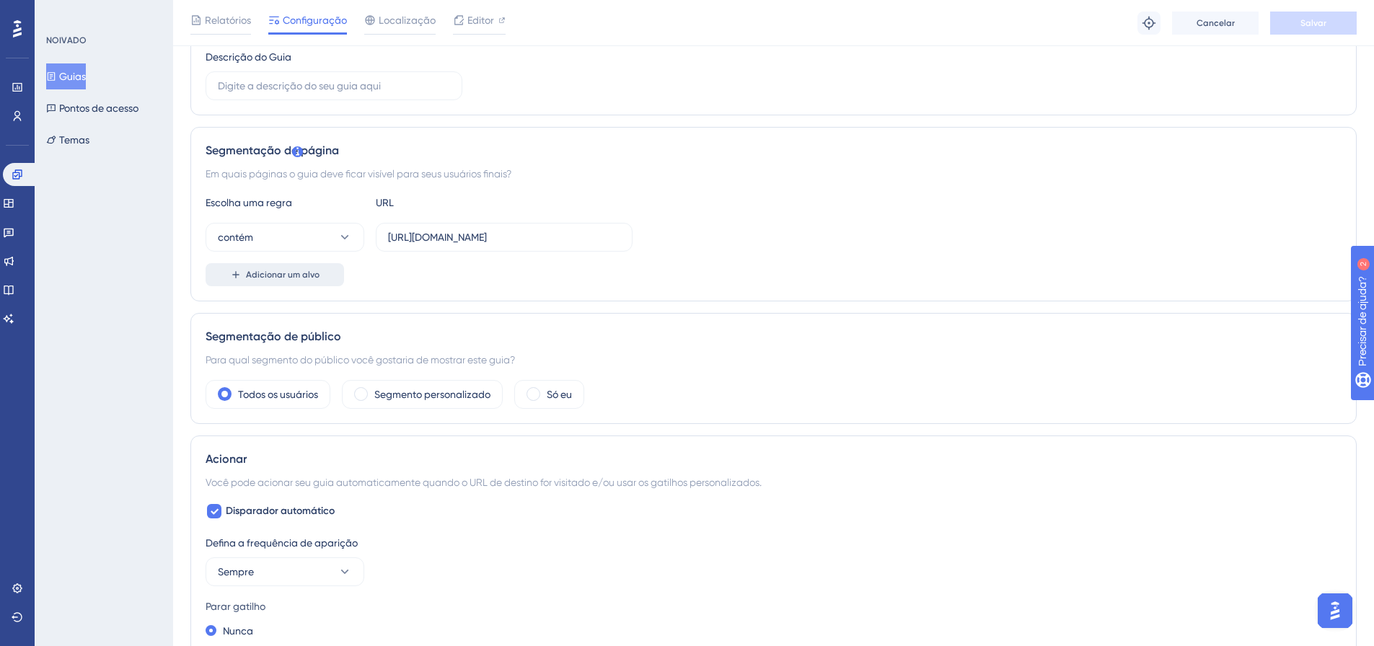
click at [305, 270] on font "Adicionar um alvo" at bounding box center [283, 275] width 74 height 10
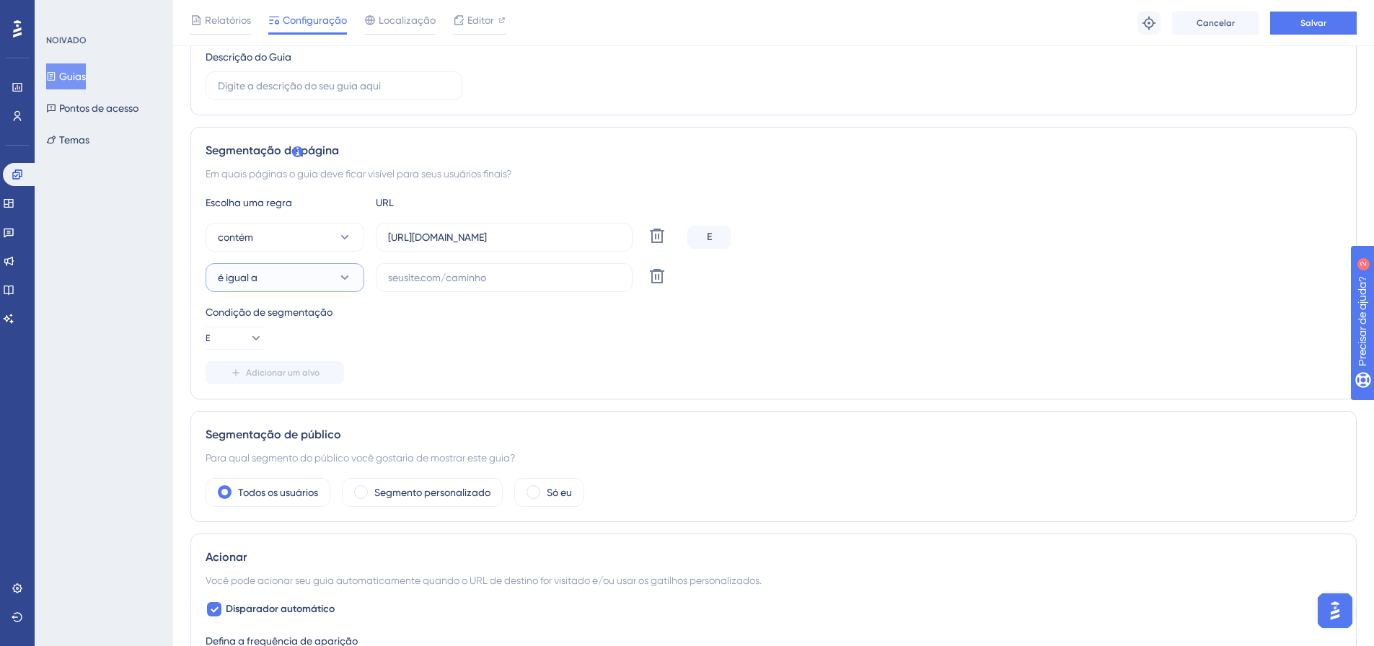
click at [252, 273] on font "é igual a" at bounding box center [238, 278] width 40 height 12
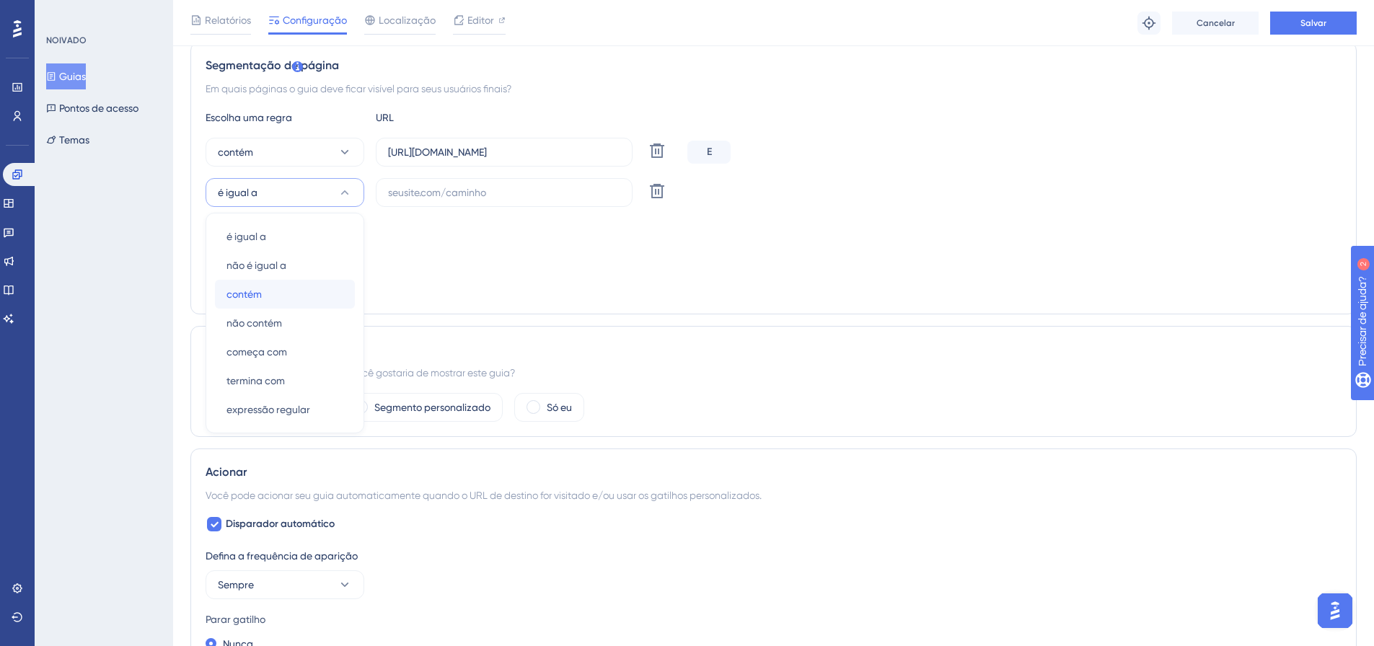
click at [268, 294] on div "contém contém" at bounding box center [284, 294] width 117 height 29
click at [428, 195] on input "text" at bounding box center [504, 193] width 232 height 16
paste input "https://linx-rc.microvix.com.br/lb-erpwebapp/gestao-financeira/dashboard"
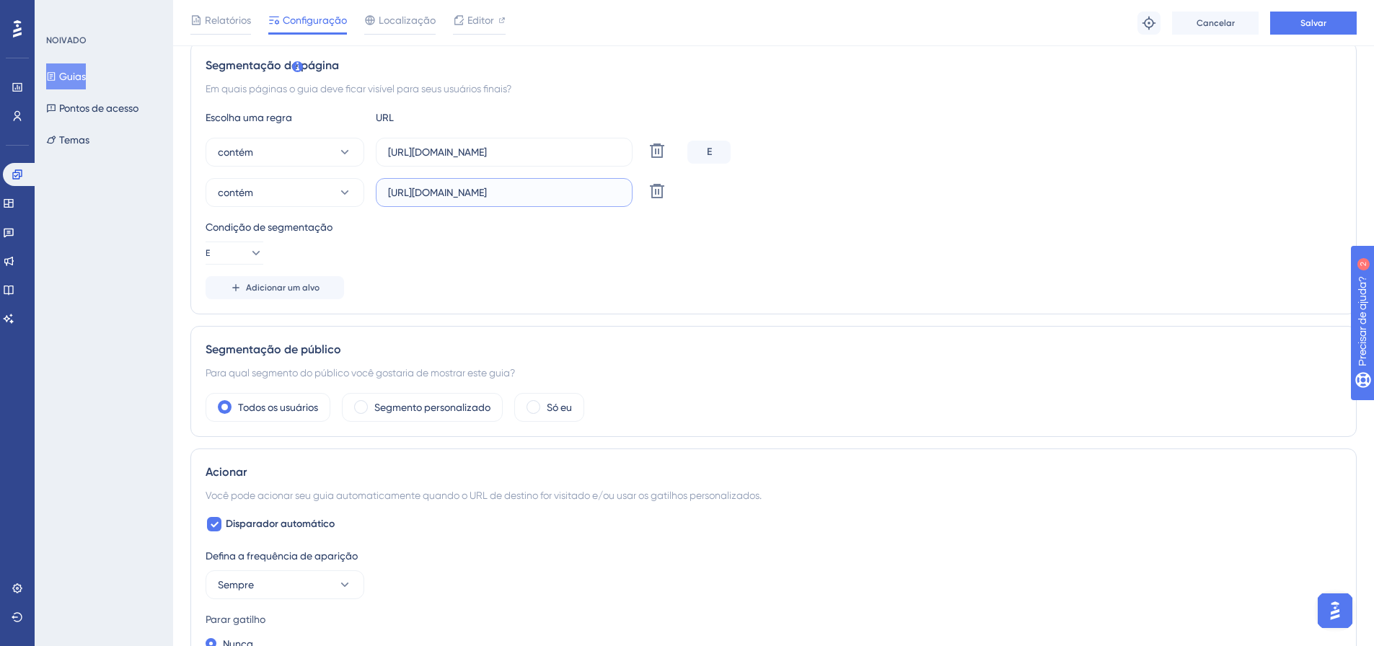
scroll to position [0, 127]
type input "https://linx-rc.microvix.com.br/lb-erpwebapp/gestao-financeira/dashboard"
click at [1326, 27] on button "Salvar" at bounding box center [1313, 23] width 87 height 23
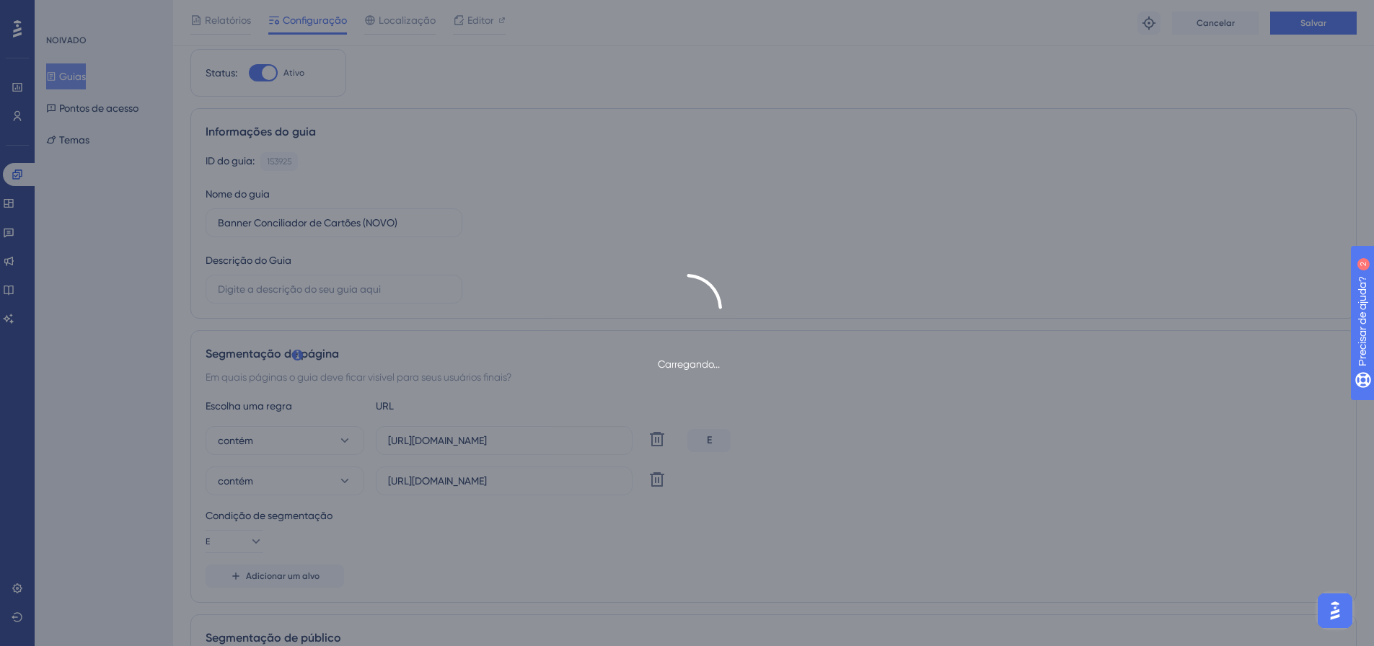
scroll to position [0, 0]
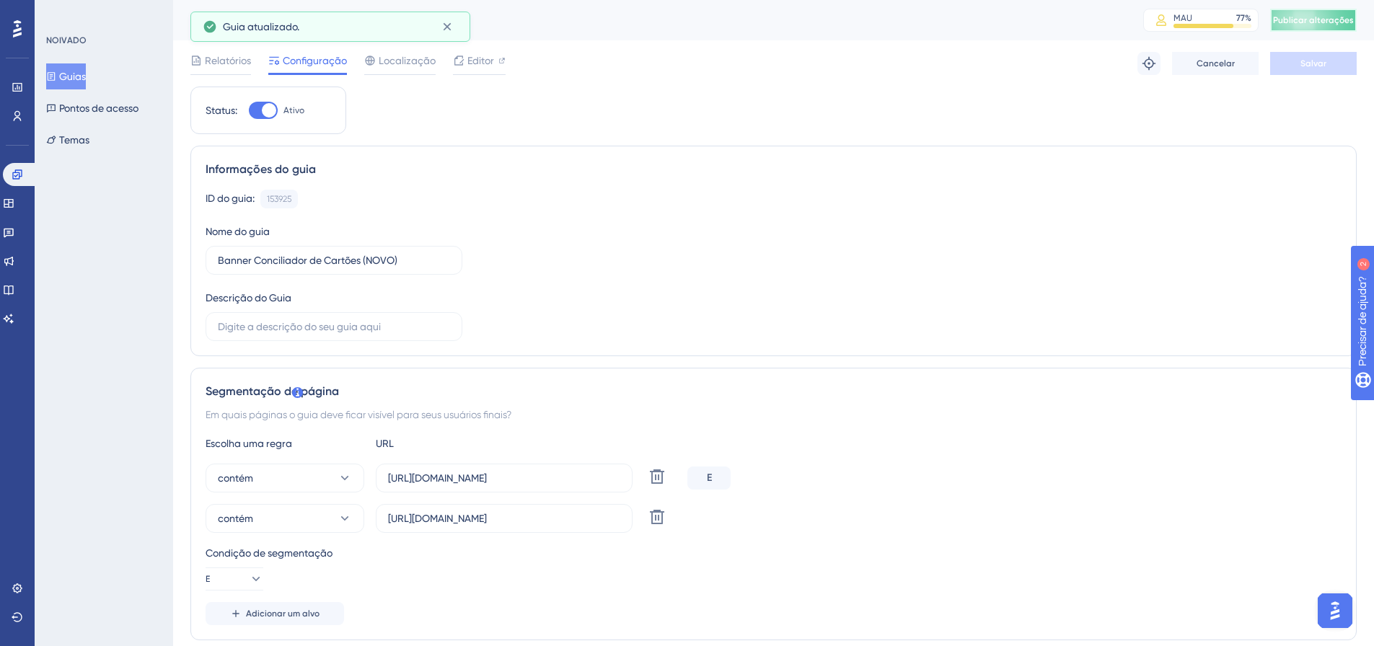
click at [1322, 19] on font "Publicar alterações" at bounding box center [1313, 20] width 81 height 10
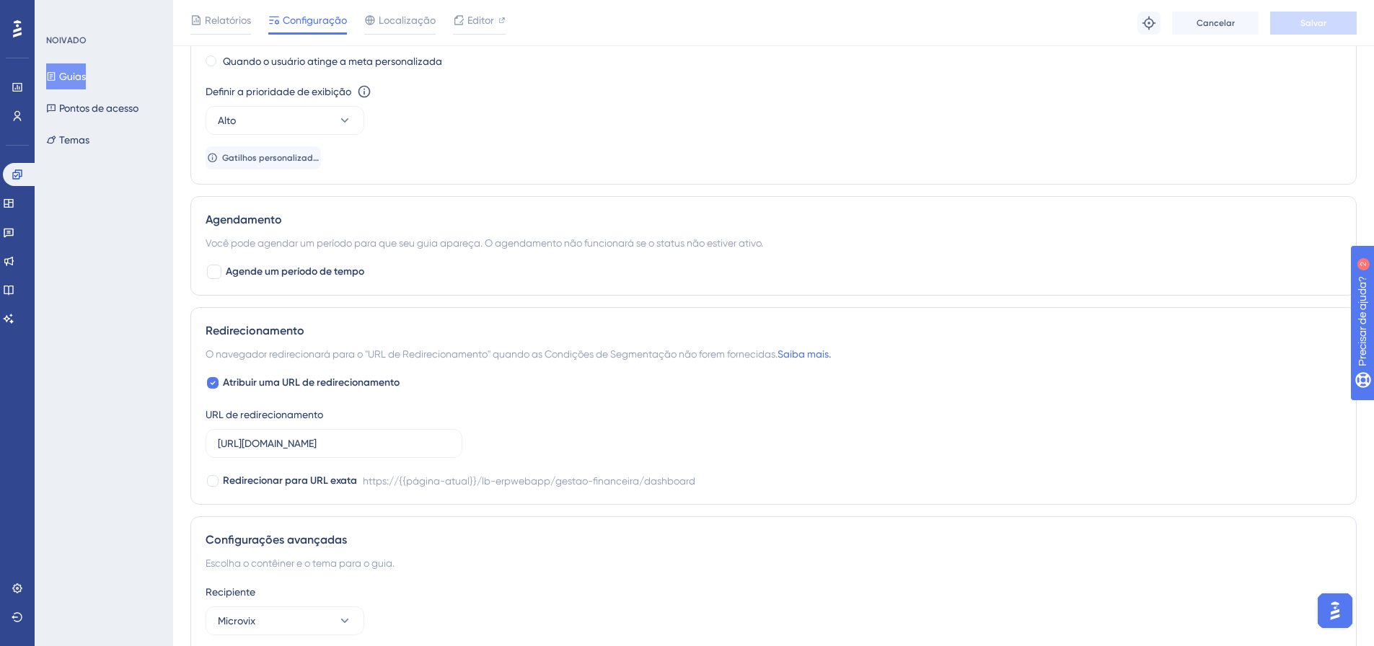
scroll to position [1138, 0]
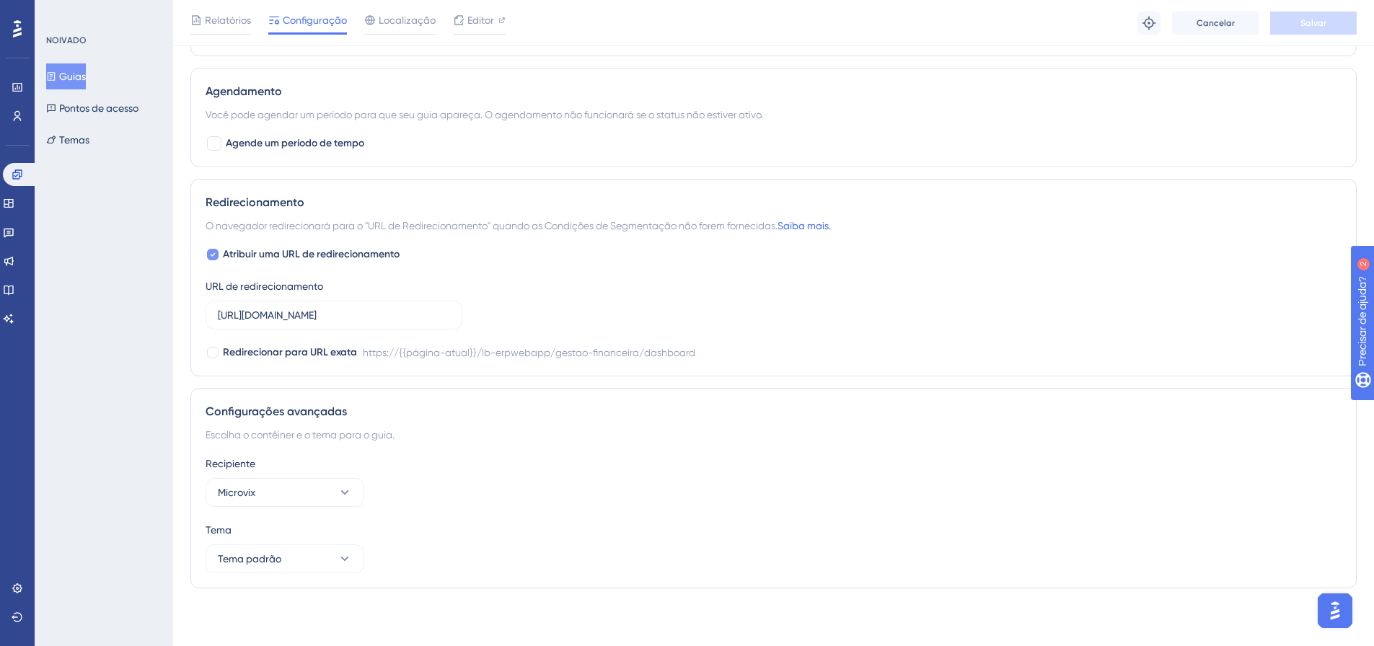
click at [208, 249] on div at bounding box center [213, 254] width 14 height 14
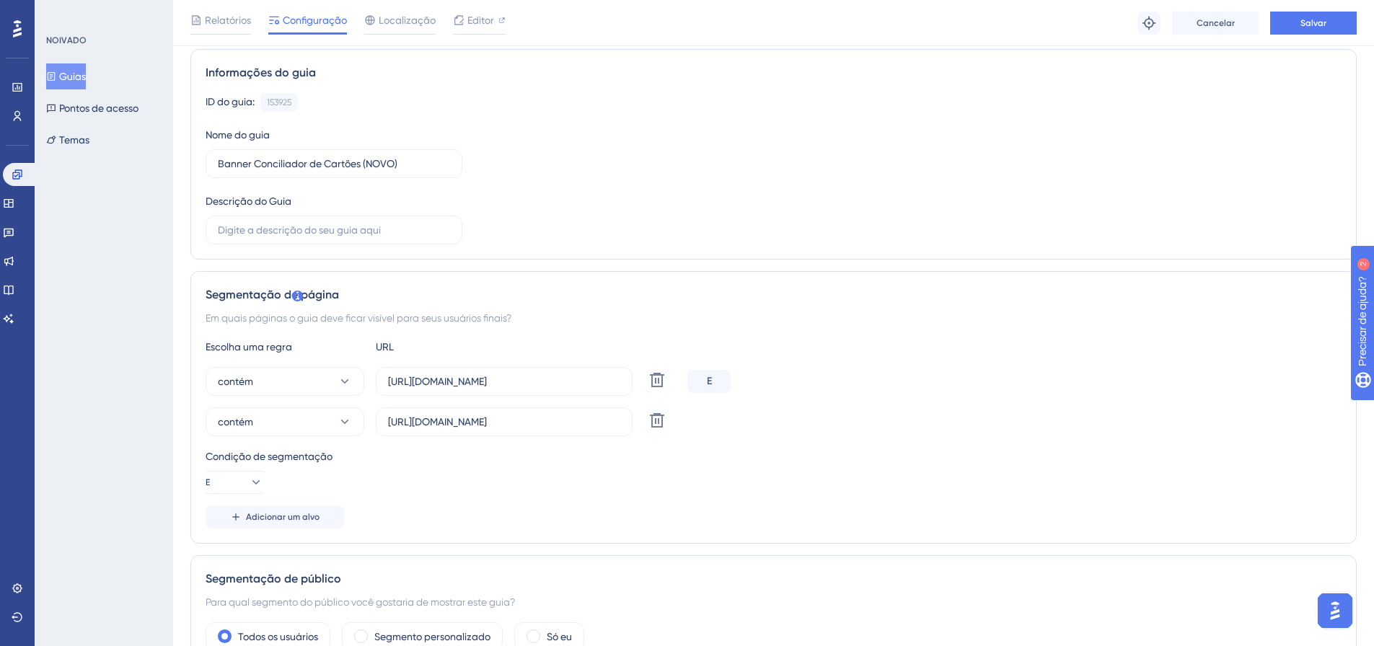
scroll to position [0, 0]
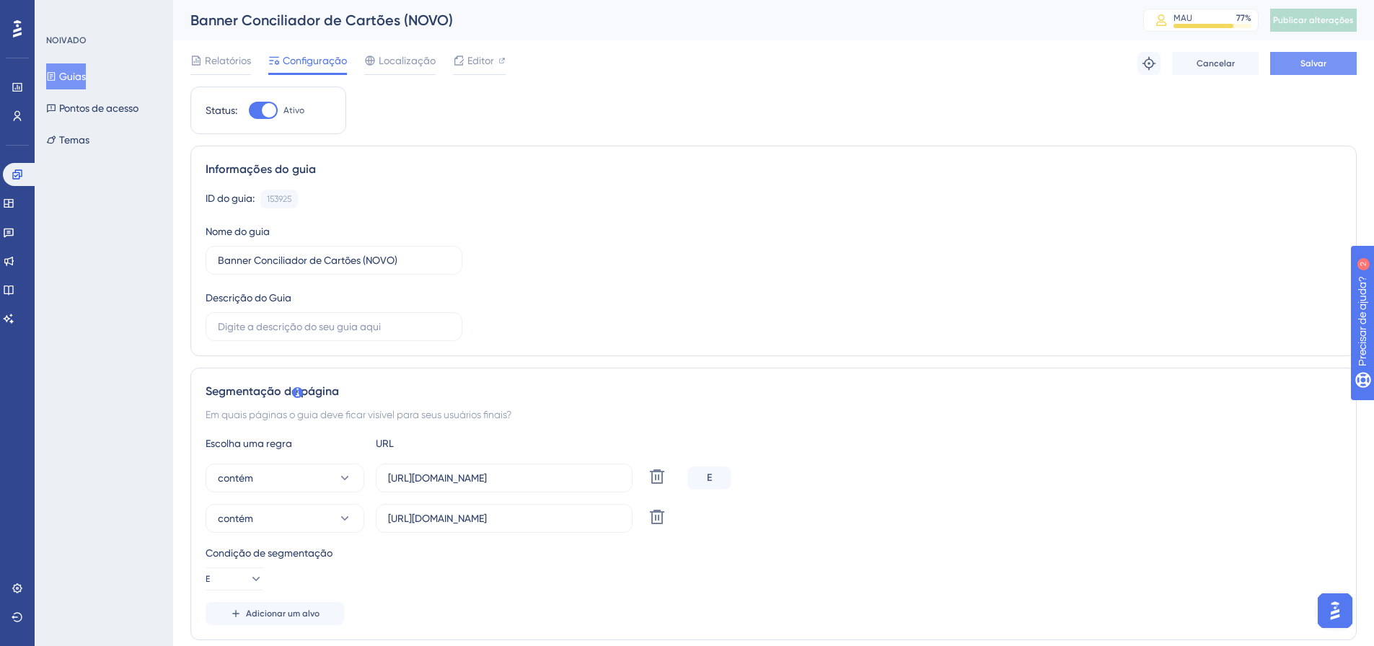
click at [1308, 69] on span "Salvar" at bounding box center [1313, 64] width 26 height 12
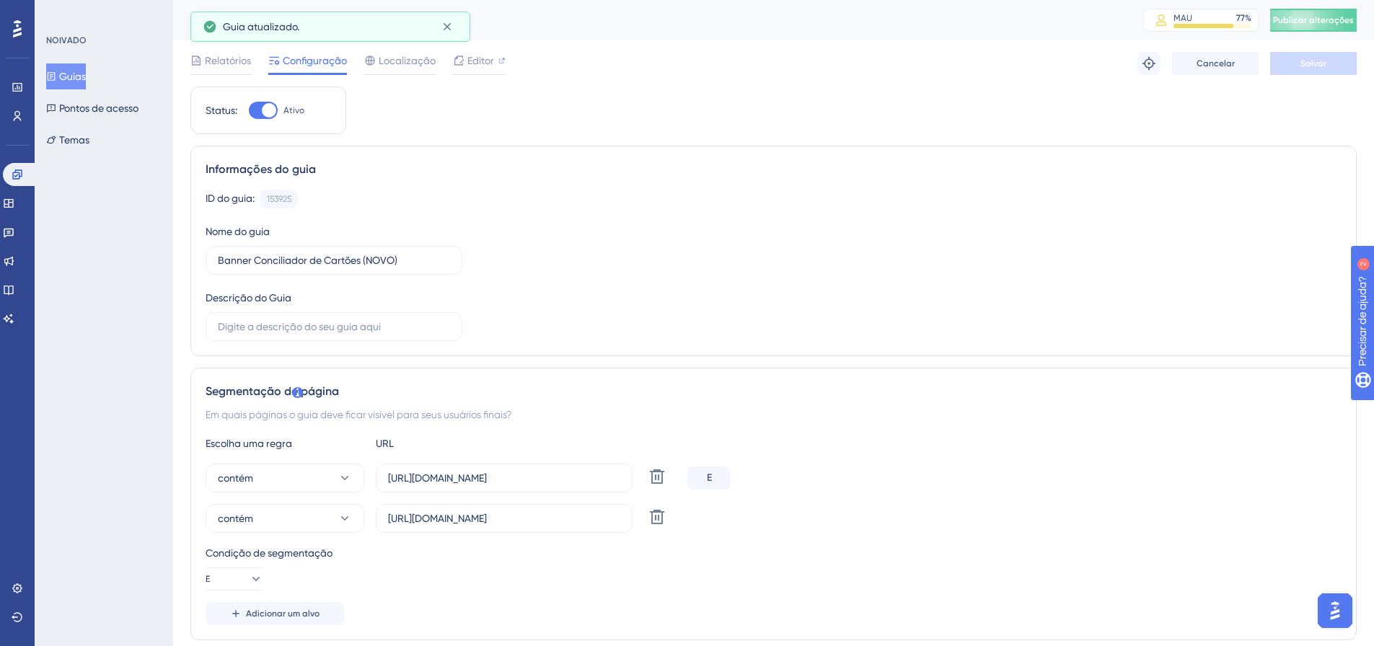
click at [1331, 14] on span "Publicar alterações" at bounding box center [1313, 20] width 81 height 12
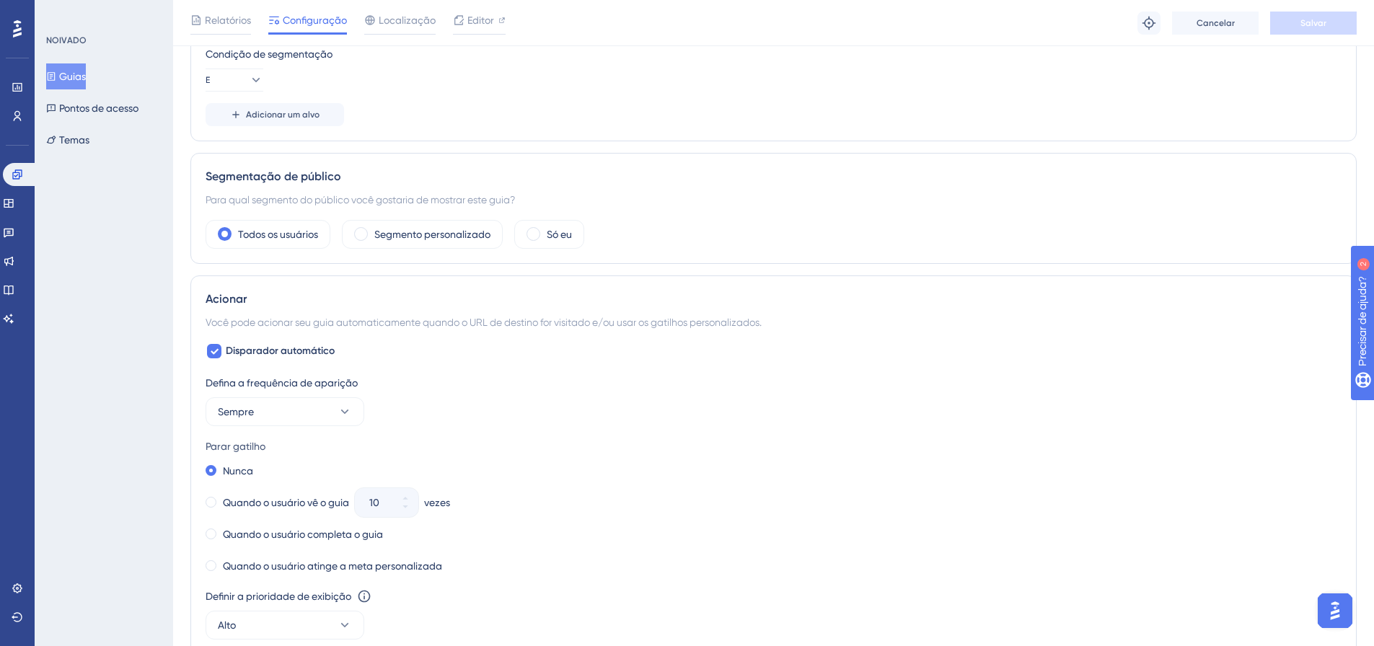
scroll to position [938, 0]
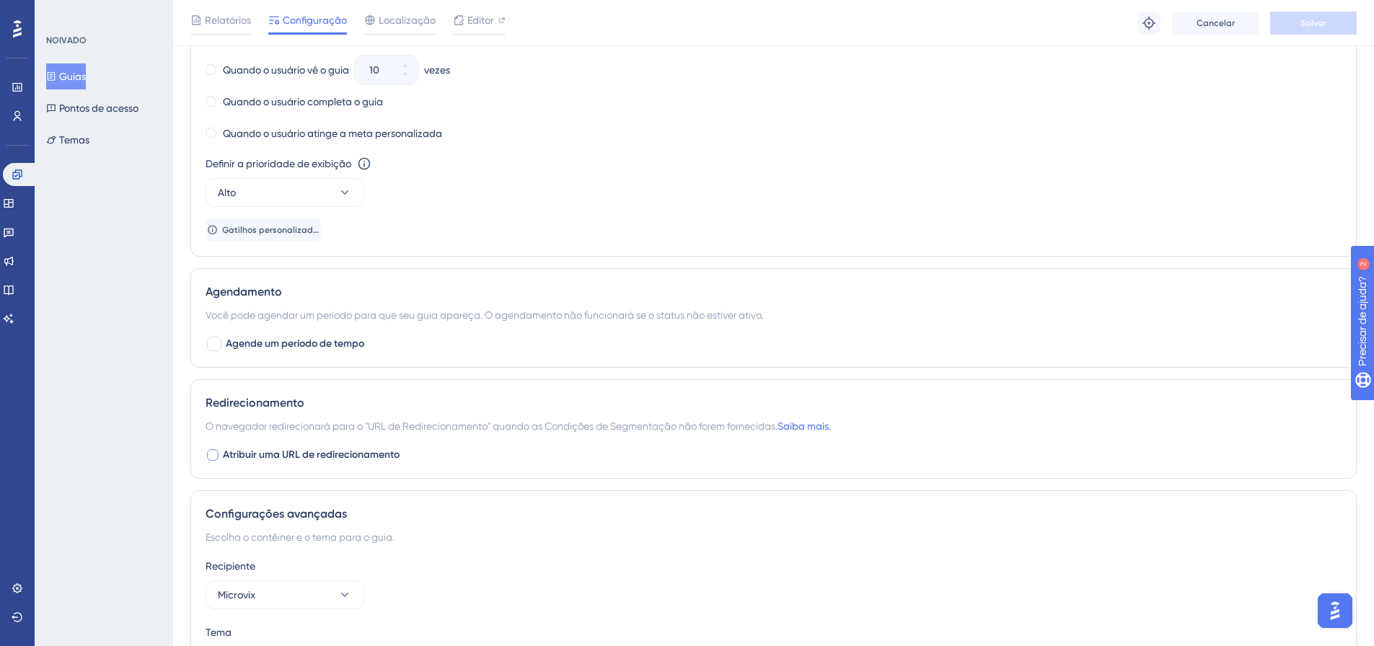
click at [212, 449] on div at bounding box center [213, 455] width 14 height 14
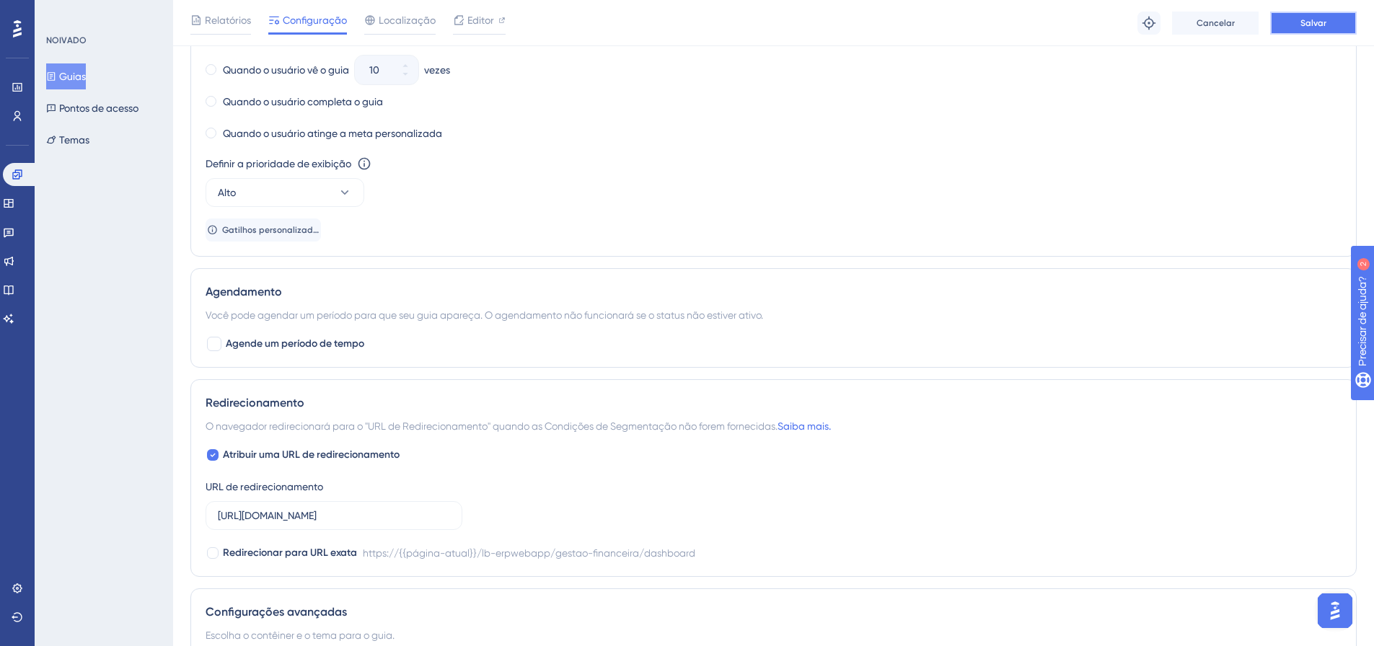
click at [1315, 24] on font "Salvar" at bounding box center [1313, 23] width 26 height 10
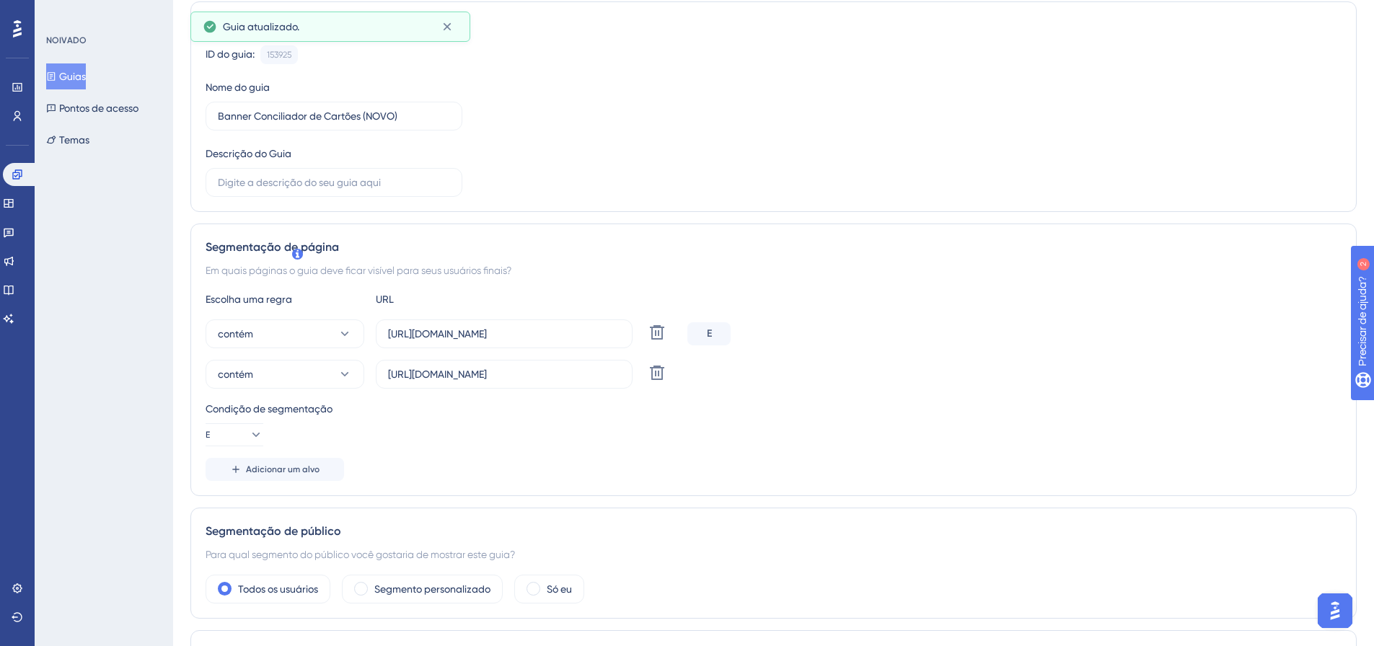
scroll to position [0, 0]
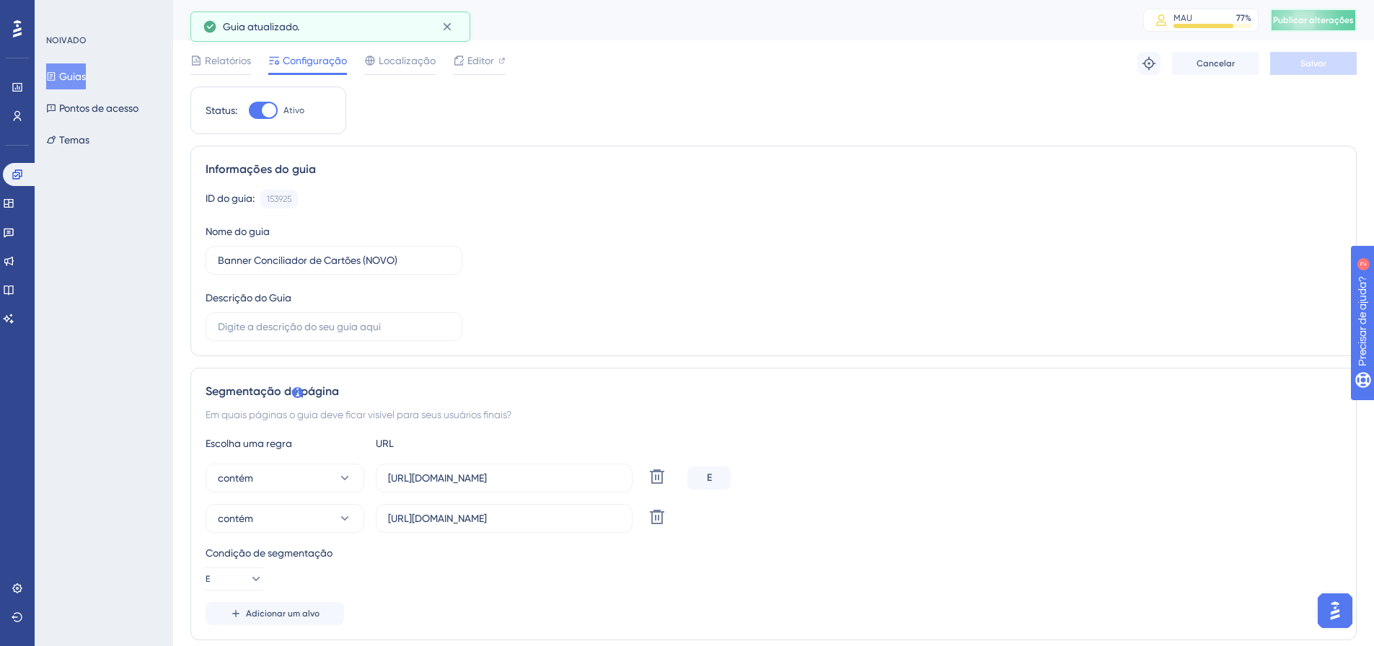
click at [1330, 17] on font "Publicar alterações" at bounding box center [1313, 20] width 81 height 10
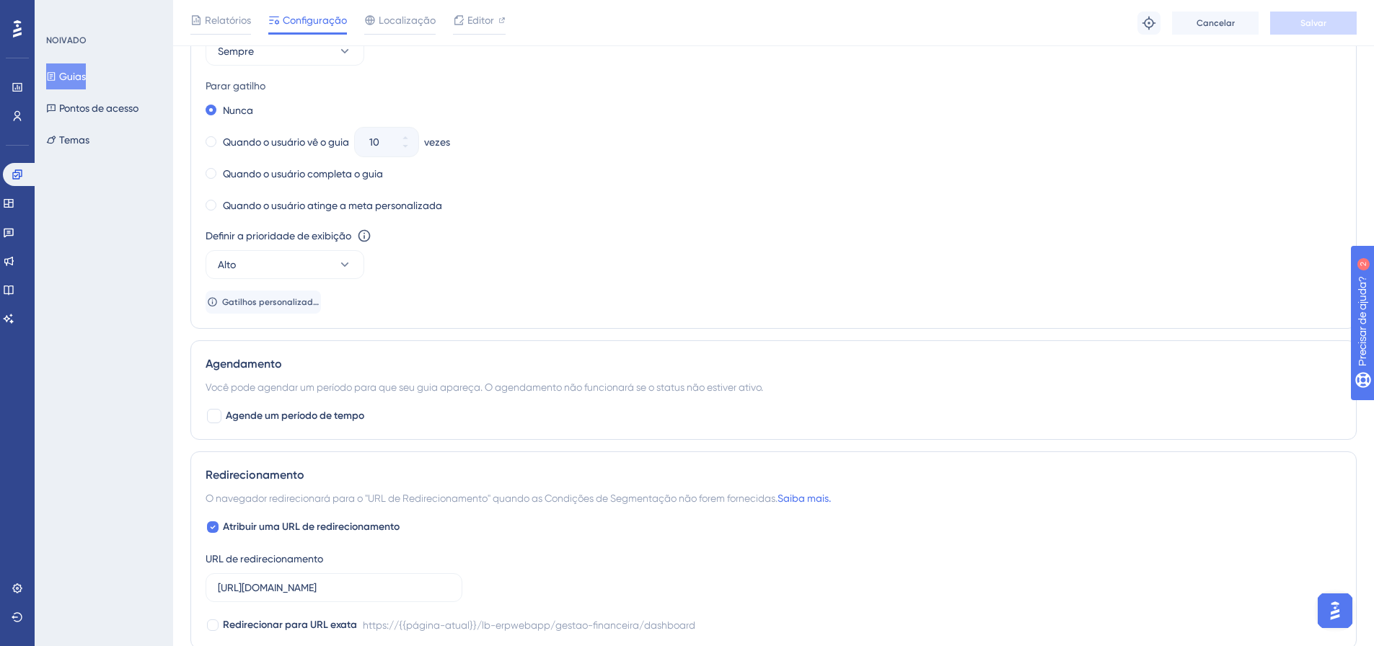
scroll to position [1010, 0]
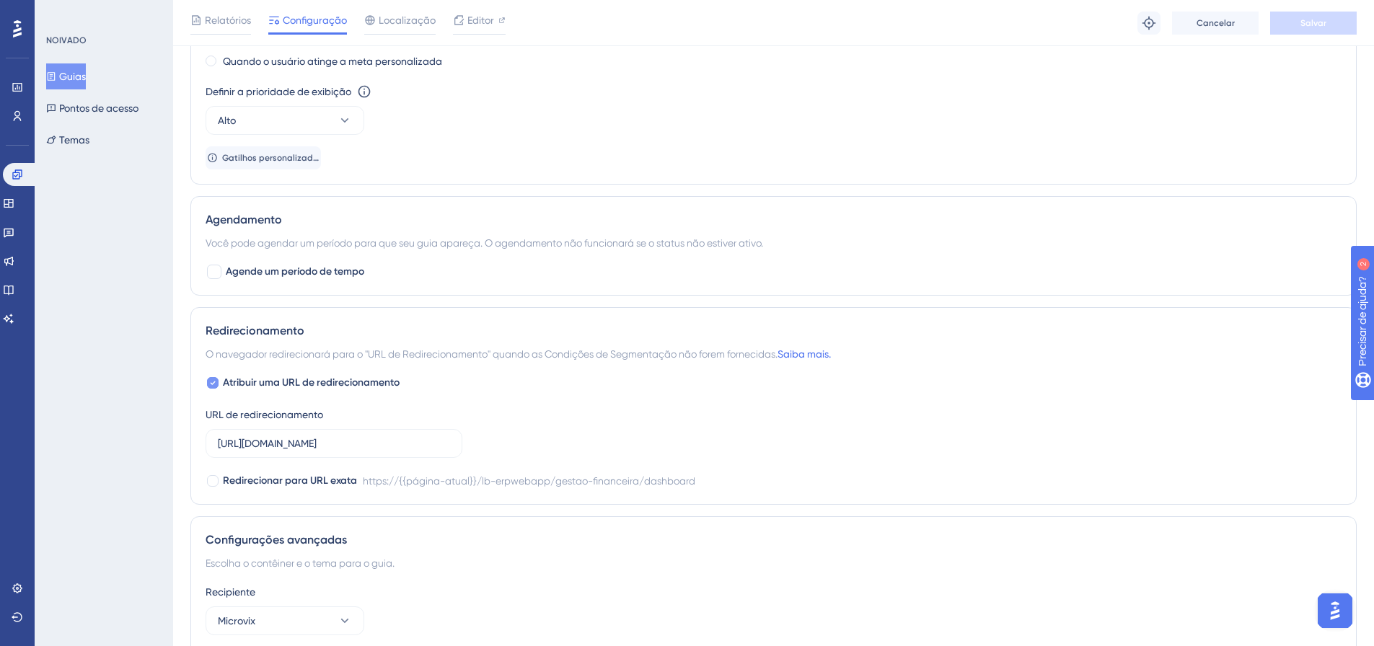
click at [374, 383] on font "Atribuir uma URL de redirecionamento" at bounding box center [311, 382] width 177 height 12
checkbox input "false"
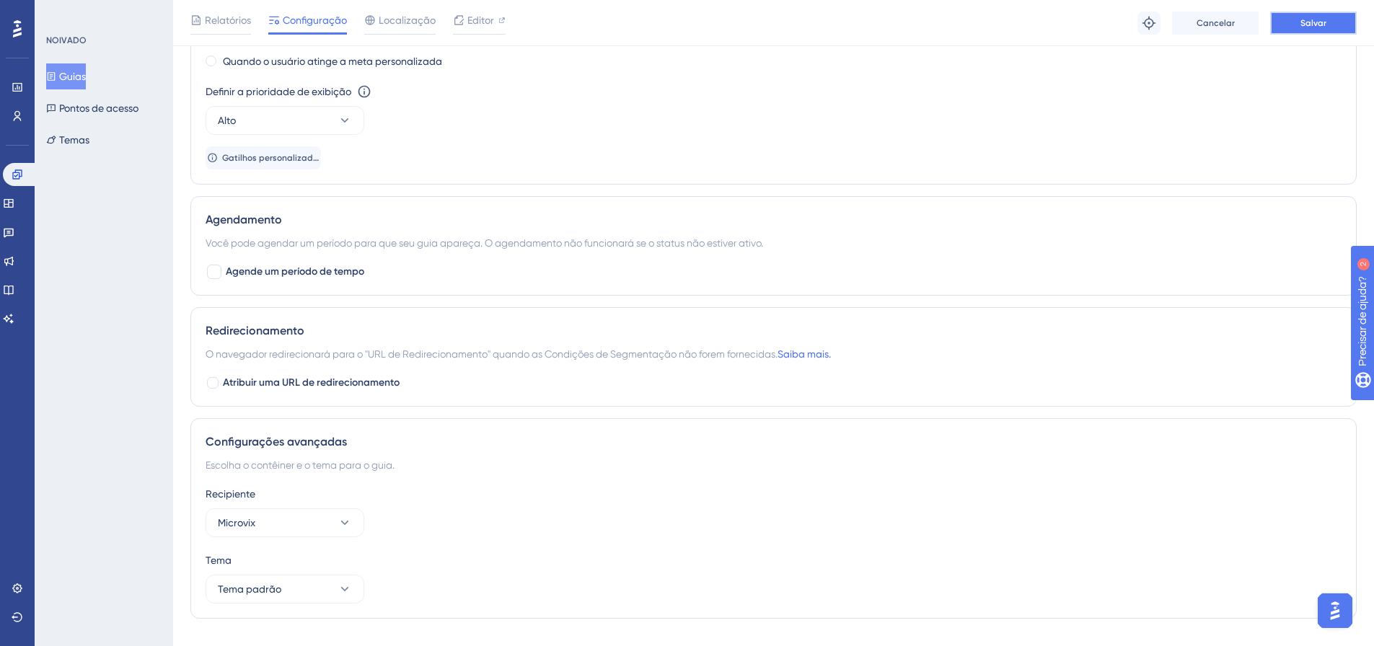
click at [1313, 19] on font "Salvar" at bounding box center [1313, 23] width 26 height 10
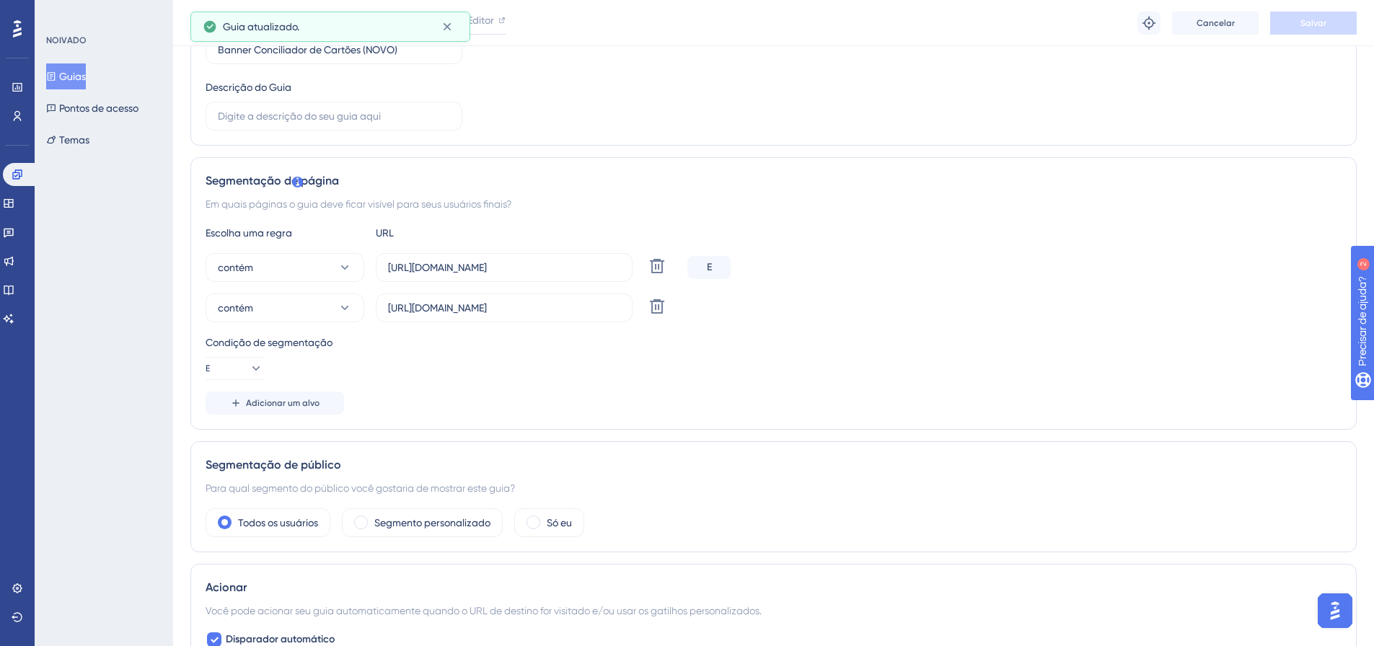
scroll to position [0, 0]
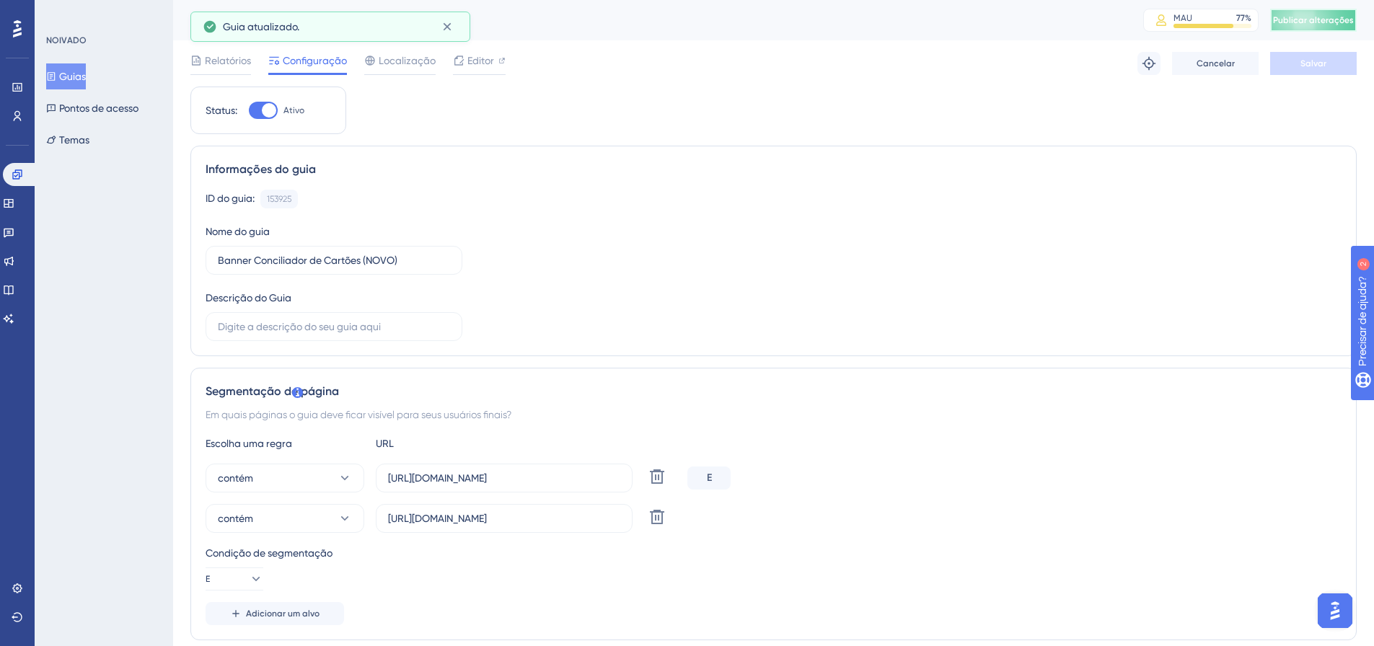
click at [1317, 17] on font "Publicar alterações" at bounding box center [1313, 20] width 81 height 10
click at [233, 570] on button "E" at bounding box center [235, 579] width 58 height 23
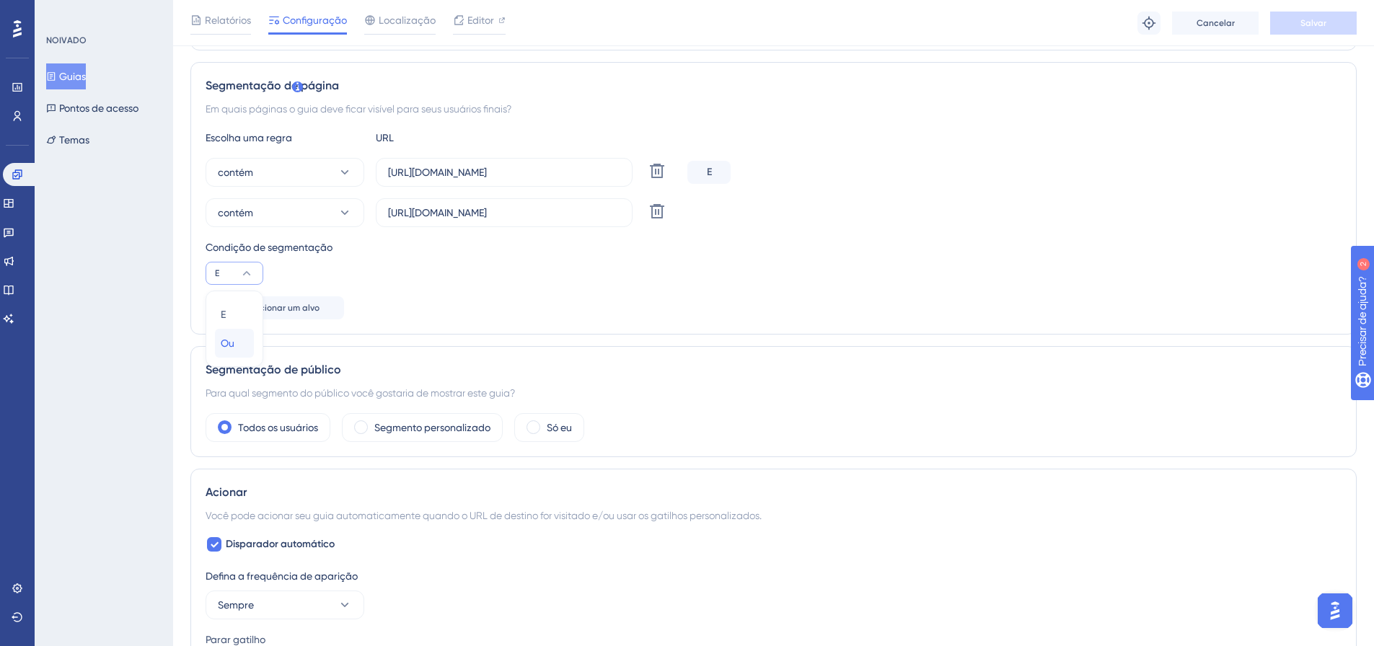
click at [237, 341] on div "Ou Ou" at bounding box center [234, 343] width 27 height 29
click at [1315, 23] on font "Salvar" at bounding box center [1313, 23] width 26 height 10
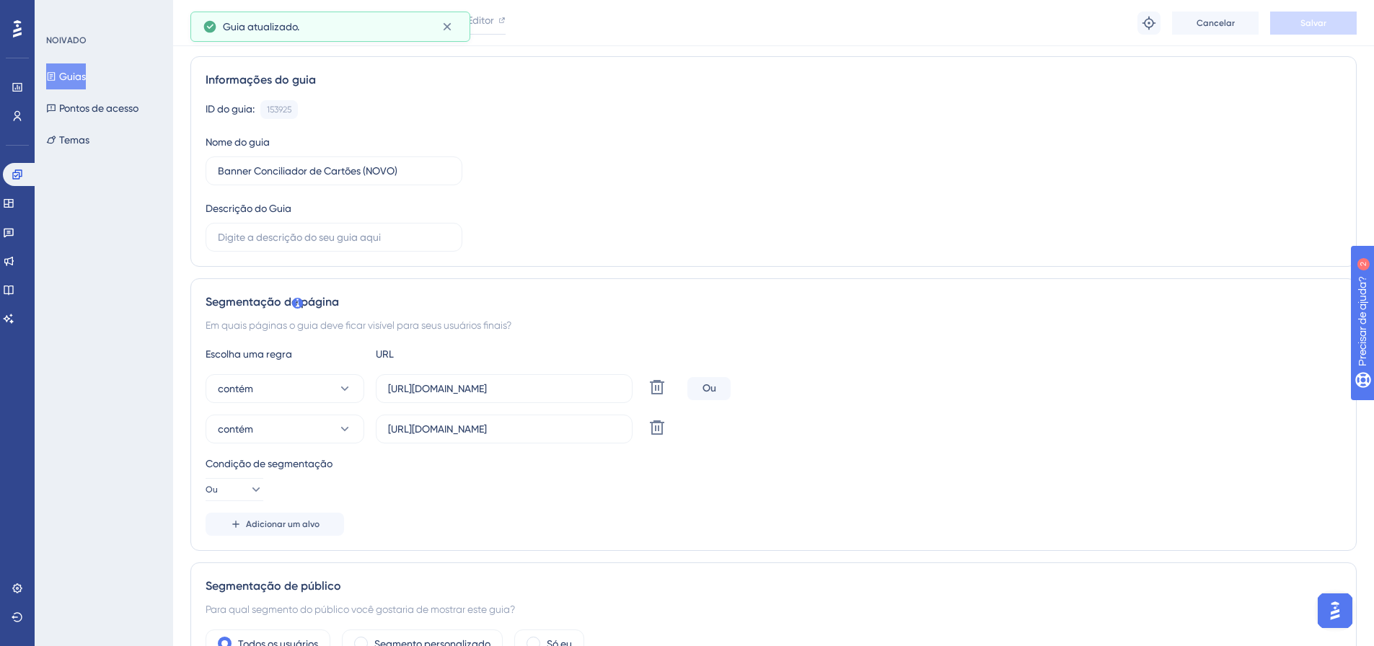
scroll to position [0, 0]
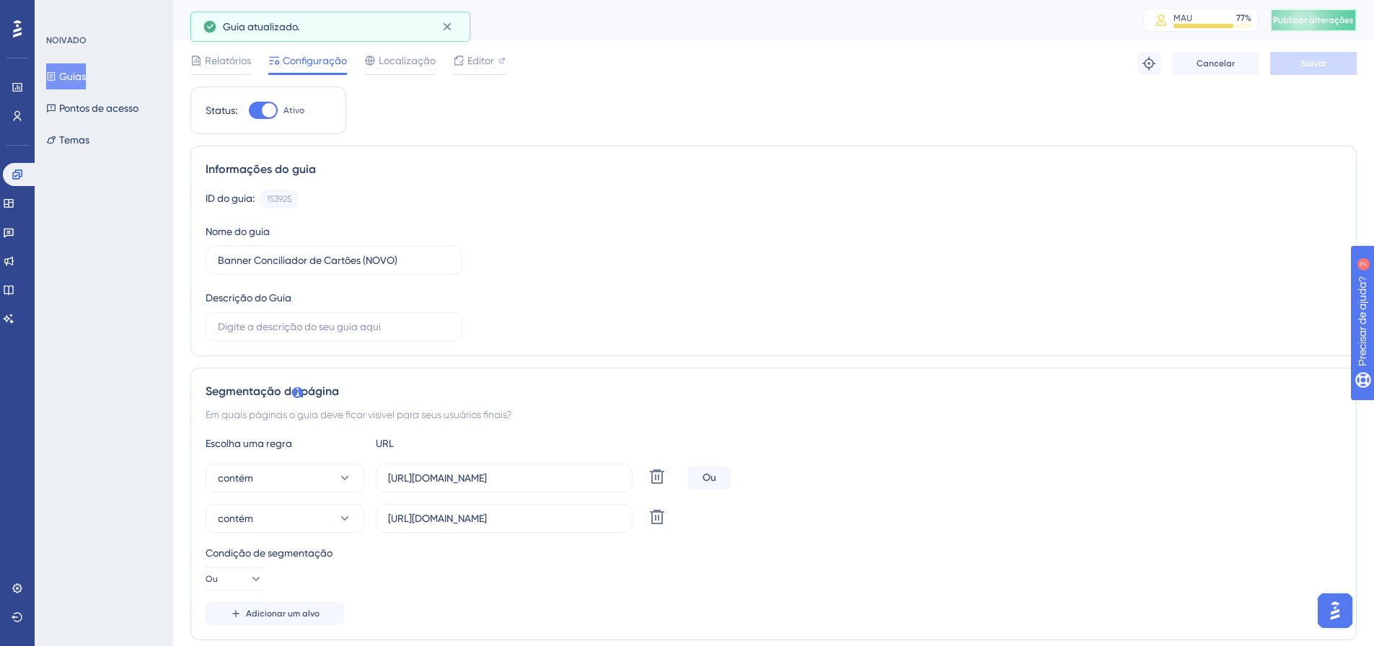
click at [1323, 27] on button "Publicar alterações" at bounding box center [1313, 20] width 87 height 23
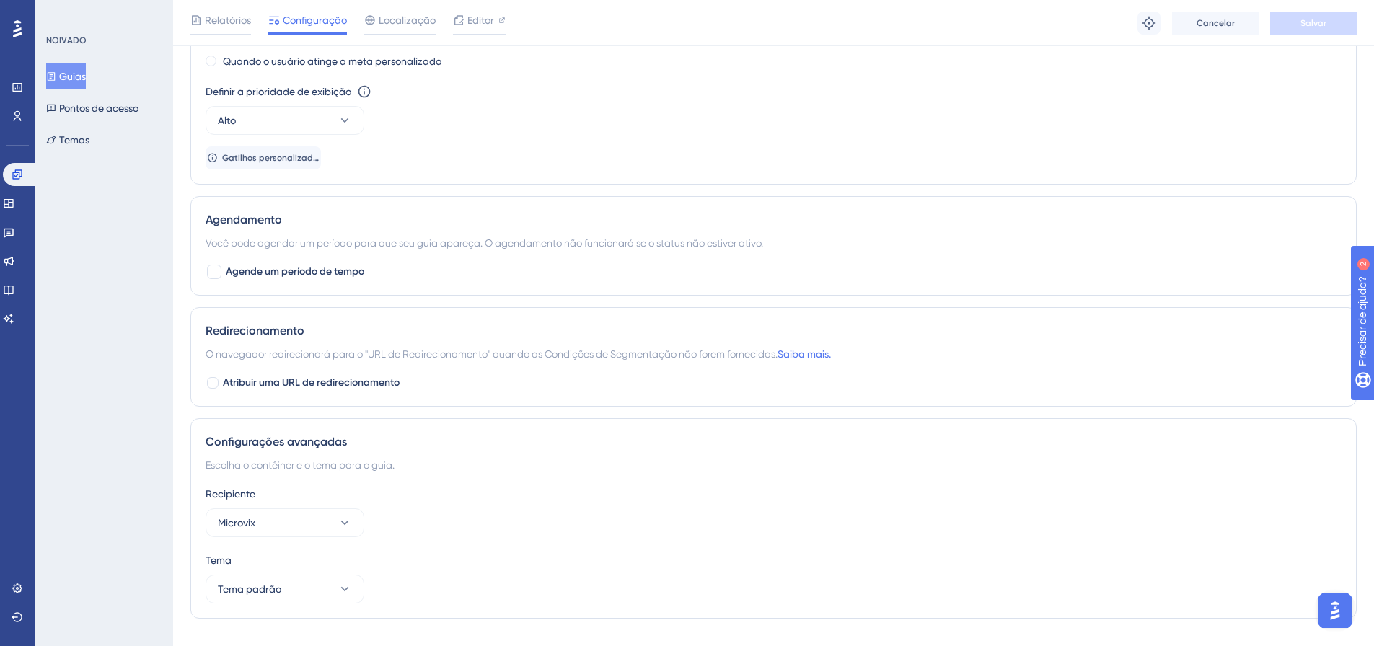
scroll to position [1040, 0]
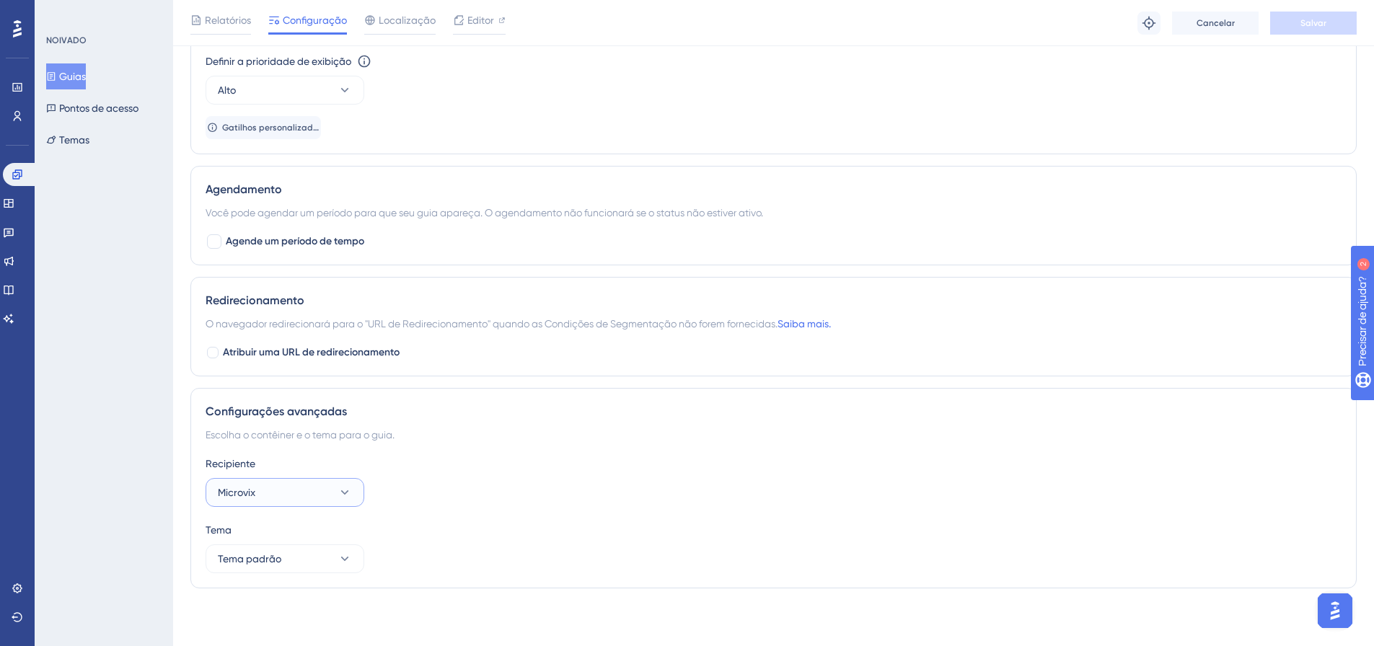
click at [297, 497] on button "Microvix" at bounding box center [285, 492] width 159 height 29
click at [382, 439] on font "Escolha o contêiner e o tema para o guia." at bounding box center [300, 435] width 189 height 12
click at [300, 562] on button "Tema padrão" at bounding box center [285, 559] width 159 height 29
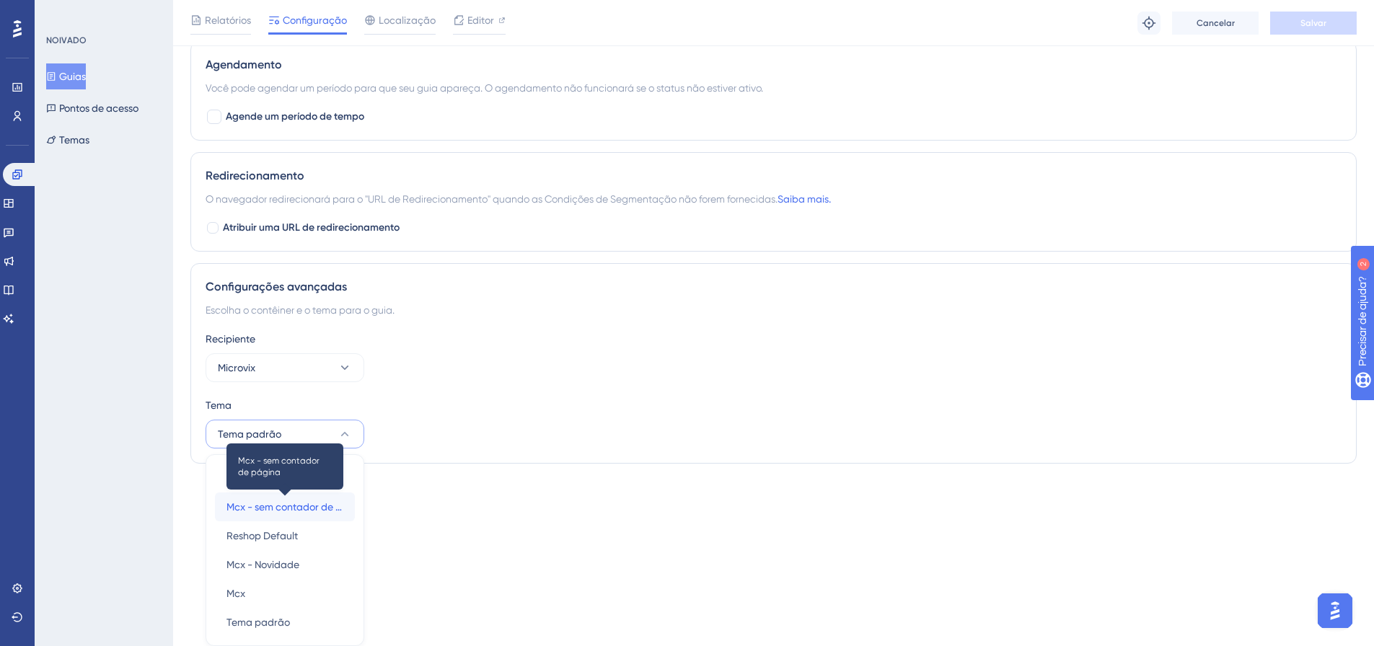
click at [316, 501] on span "Mcx - sem contador de página" at bounding box center [284, 506] width 117 height 17
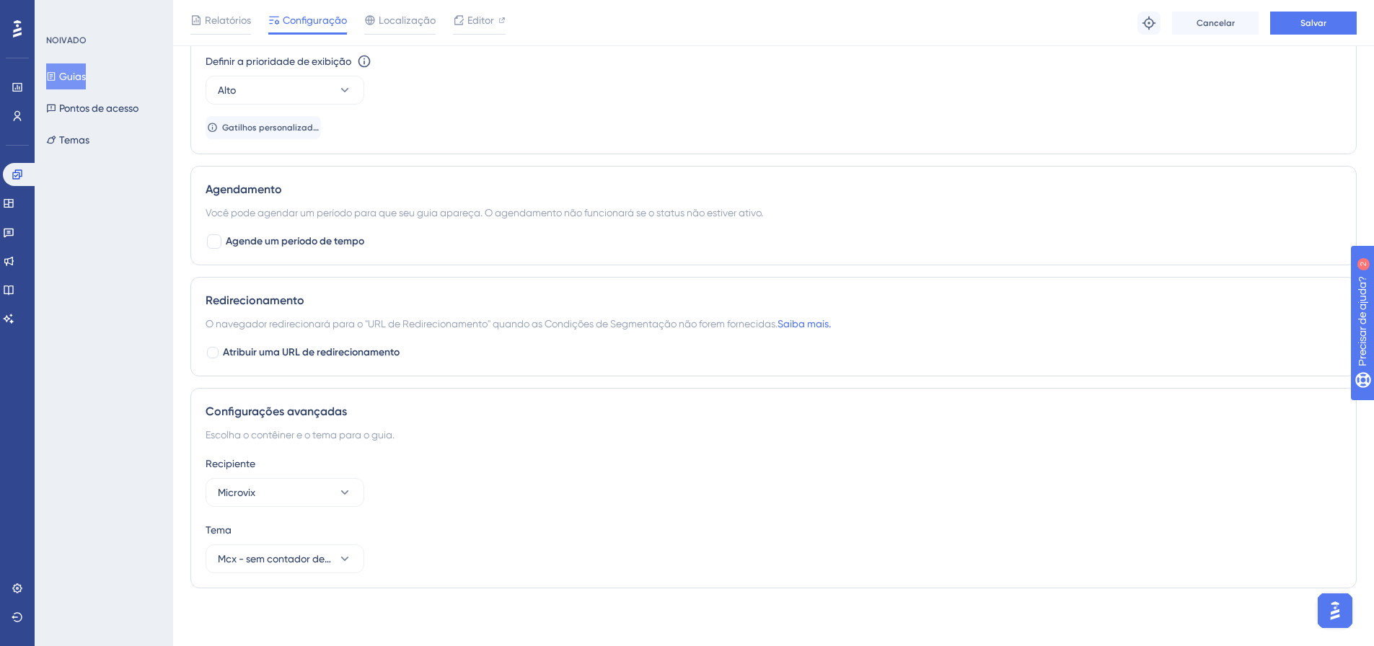
scroll to position [1040, 0]
click at [340, 495] on icon at bounding box center [345, 492] width 14 height 14
click at [311, 532] on div "Microvix Microvix" at bounding box center [284, 536] width 117 height 29
click at [1333, 20] on button "Salvar" at bounding box center [1313, 23] width 87 height 23
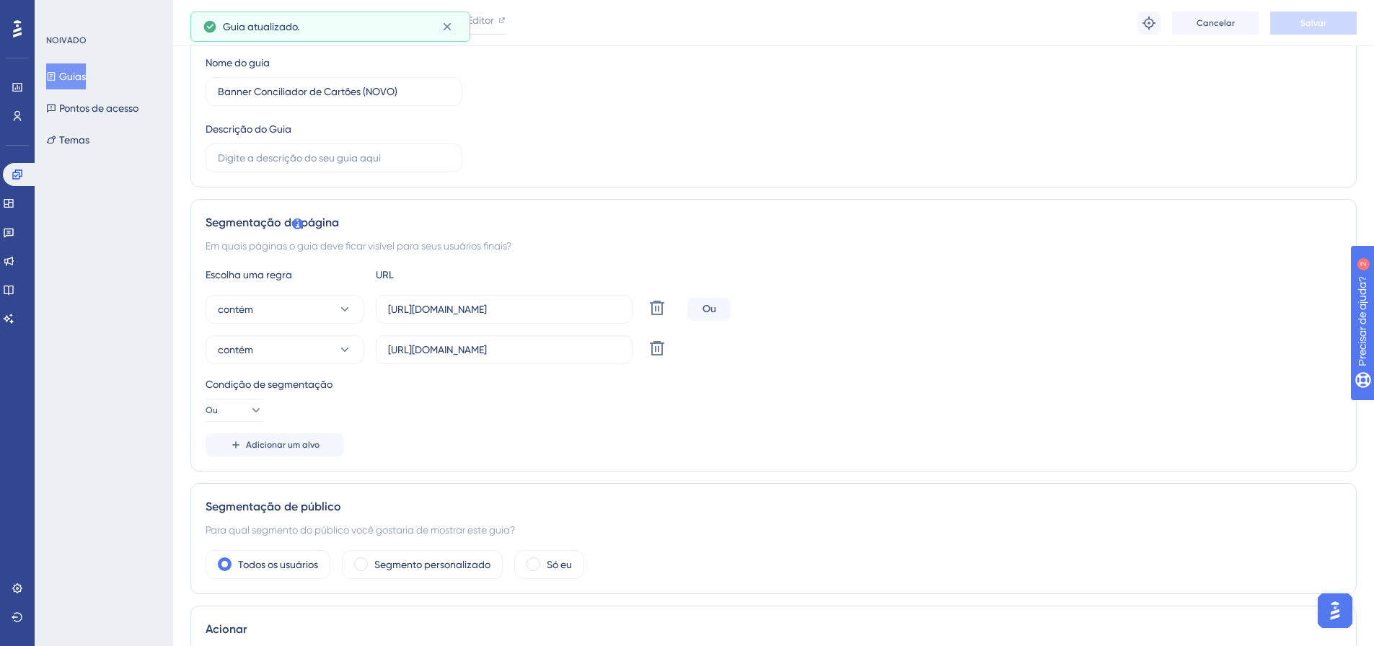
scroll to position [0, 0]
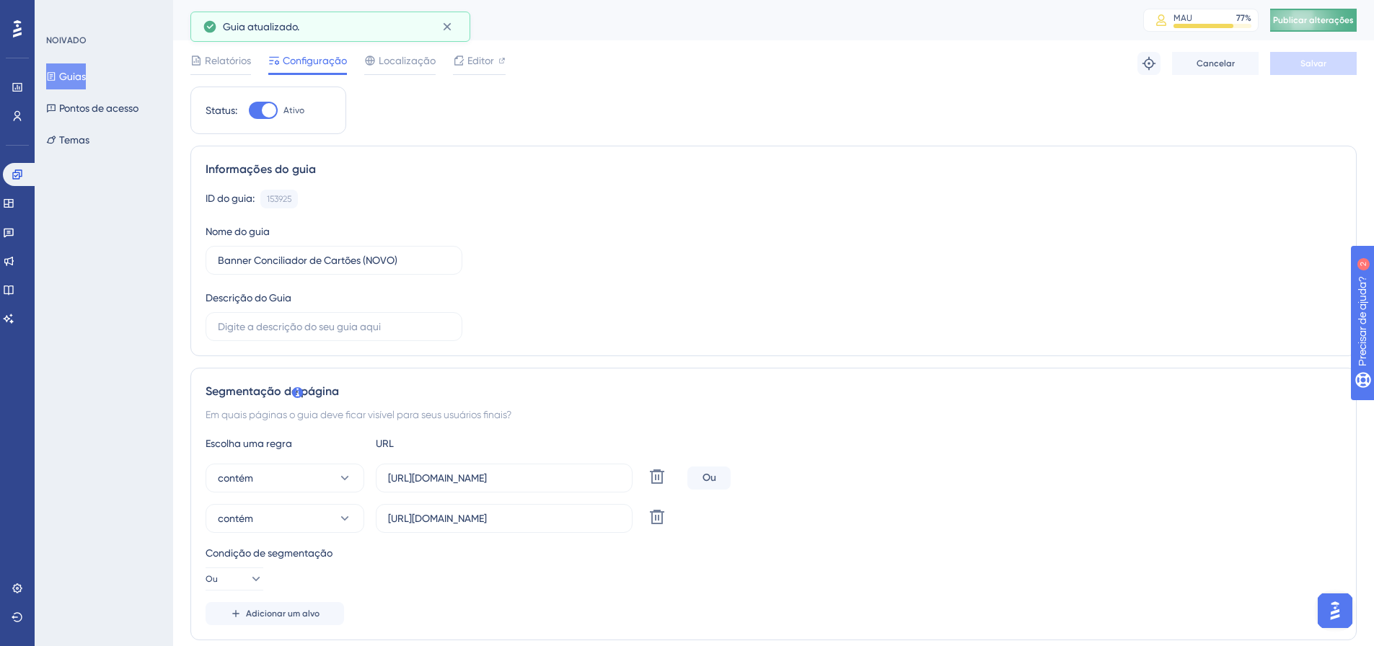
click at [1323, 6] on div "Banner Conciliador de Cartões (NOVO) MAU 77 % Clique para ver opções de complem…" at bounding box center [773, 20] width 1201 height 40
click at [1326, 13] on button "Publicar alterações" at bounding box center [1313, 20] width 87 height 23
click at [255, 111] on div at bounding box center [263, 110] width 29 height 17
click at [249, 111] on input "Ativo" at bounding box center [248, 110] width 1 height 1
checkbox input "false"
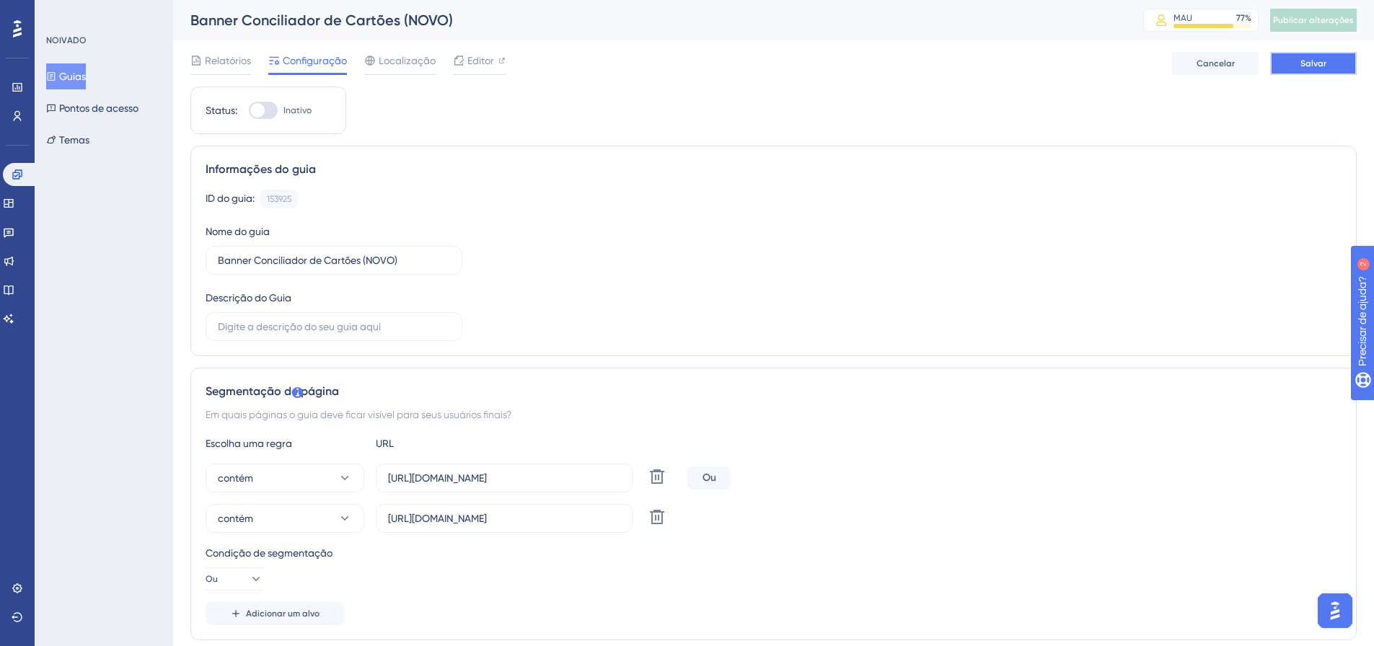
click at [1316, 57] on button "Salvar" at bounding box center [1313, 63] width 87 height 23
click at [81, 80] on font "Guias" at bounding box center [72, 77] width 27 height 12
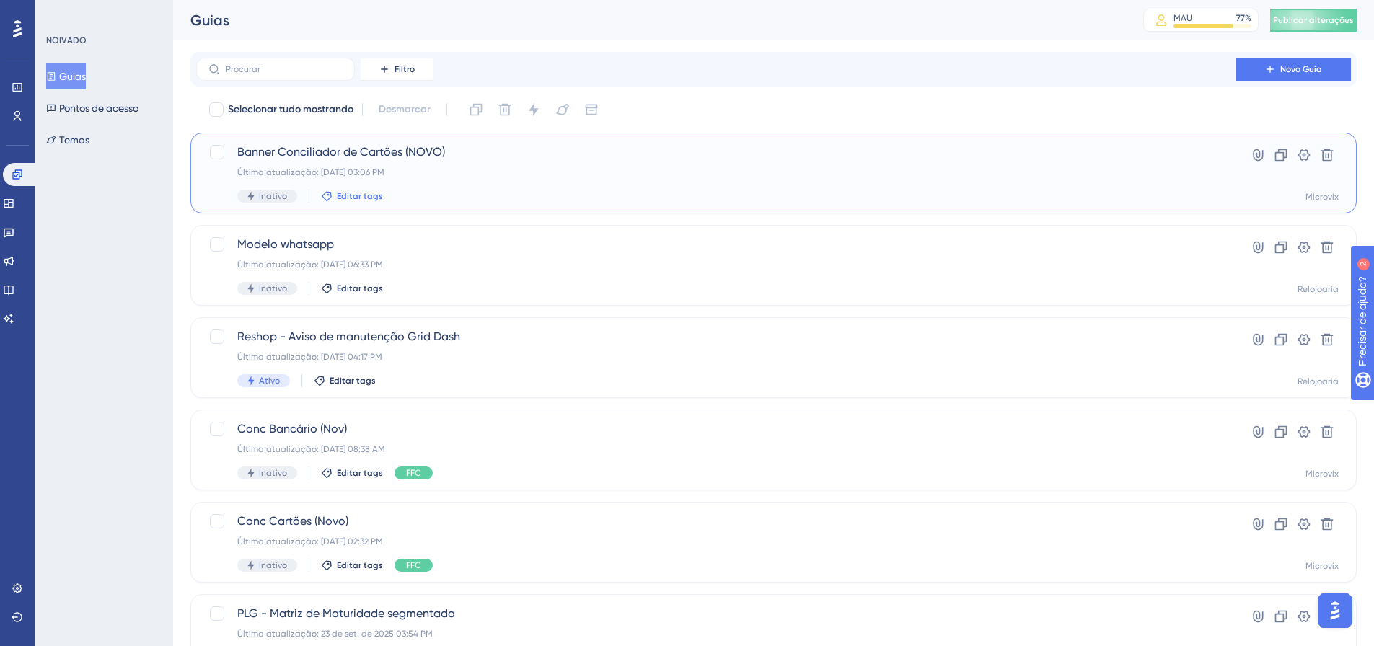
click at [363, 195] on font "Editar tags" at bounding box center [360, 196] width 46 height 10
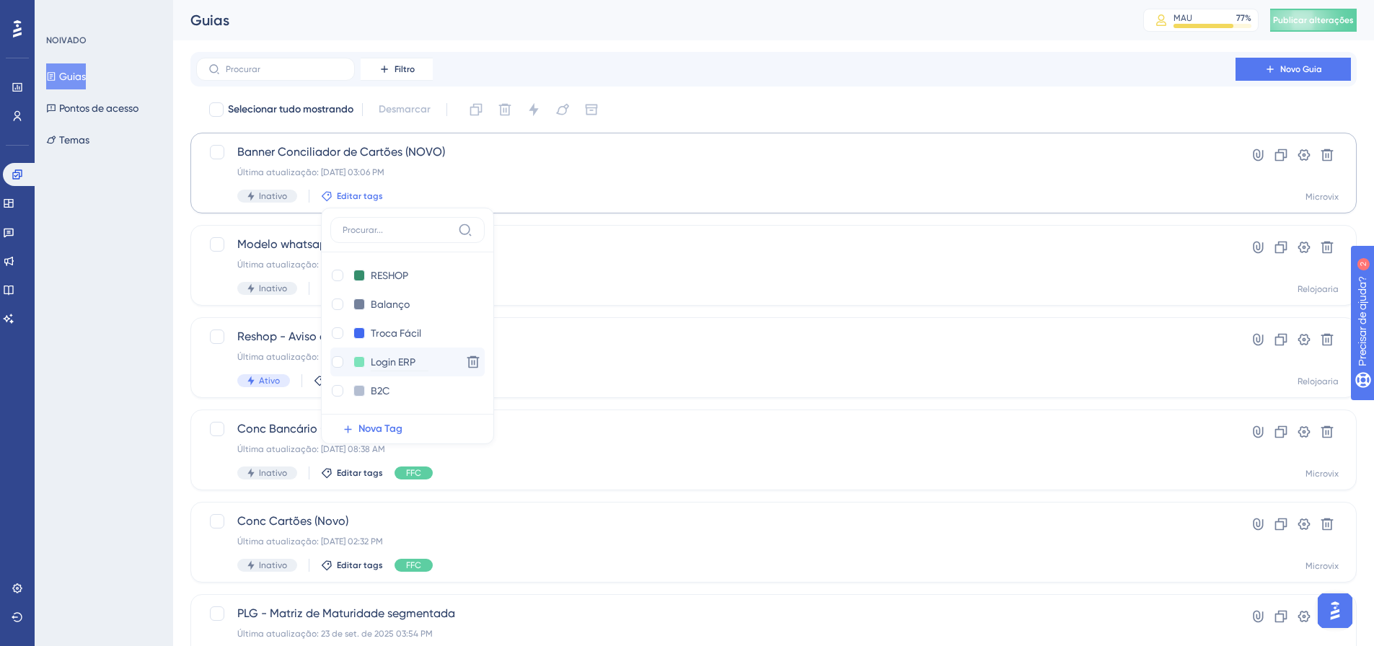
scroll to position [144, 0]
click at [401, 307] on input "FFC" at bounding box center [400, 305] width 58 height 18
click at [336, 301] on div at bounding box center [338, 305] width 12 height 12
checkbox input "true"
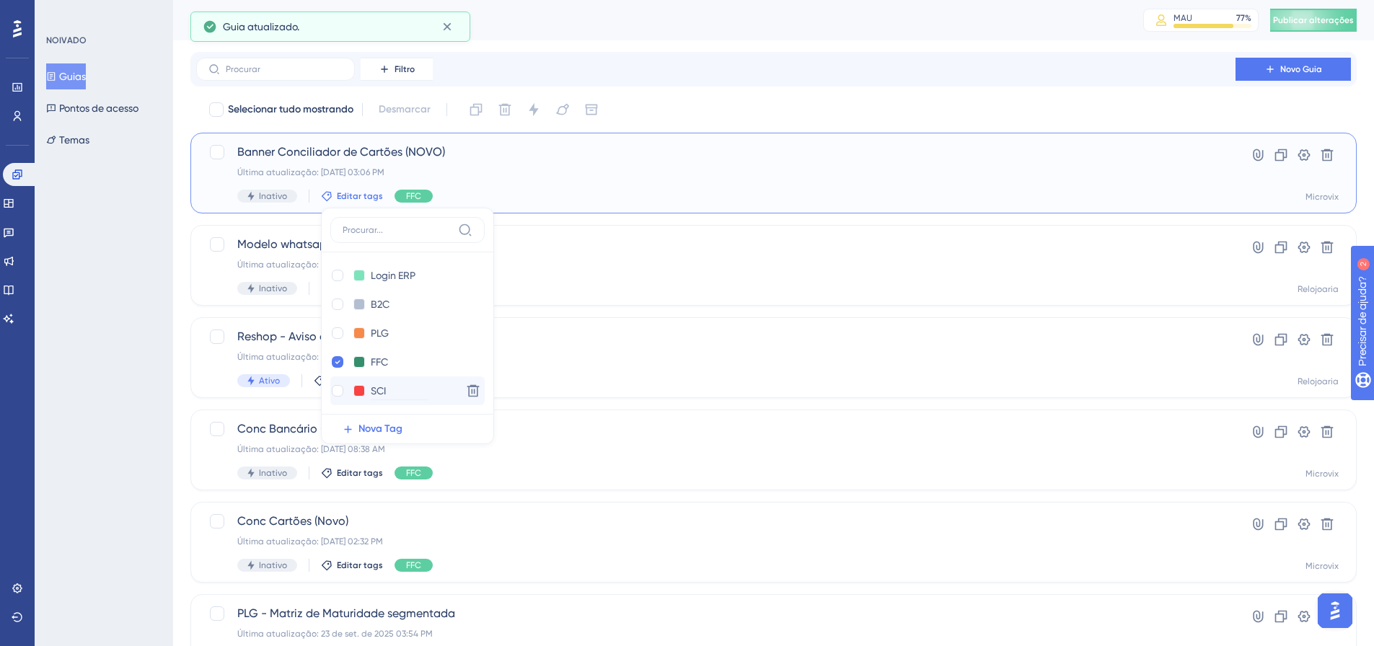
scroll to position [0, 0]
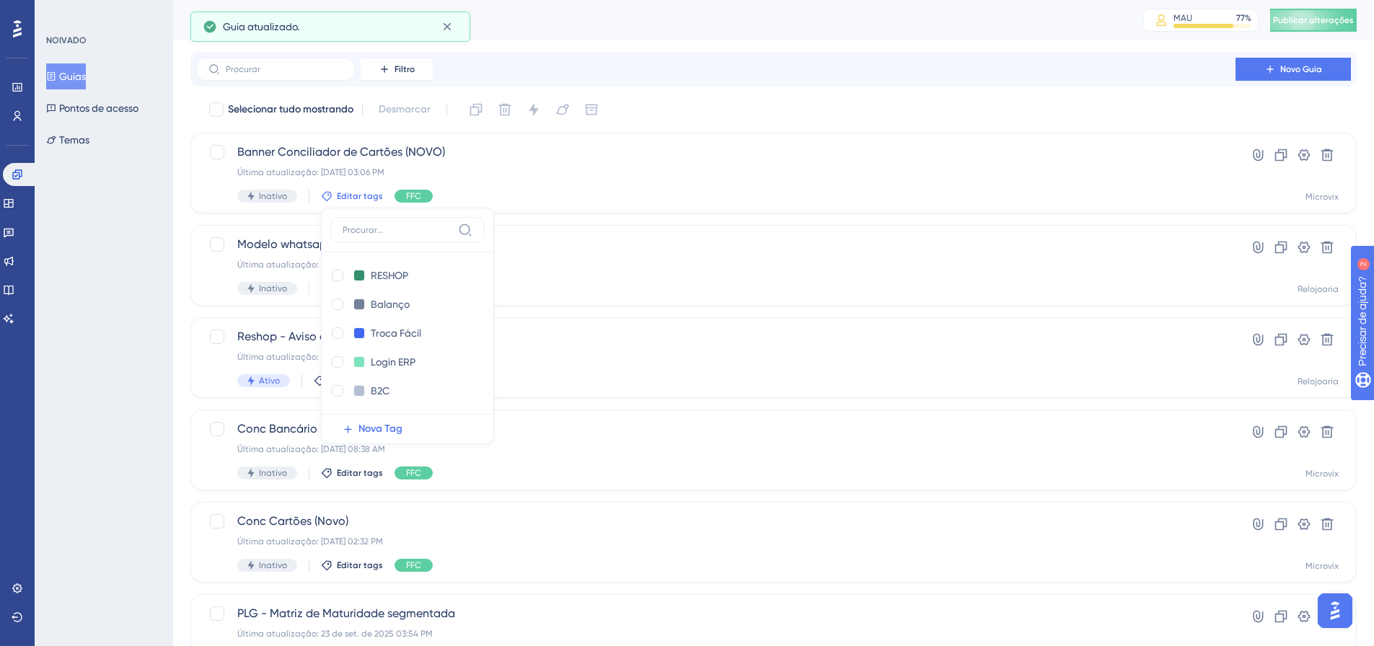
click at [716, 30] on div "Guias MAU 77 % Clique para ver opções de complementos e atualizações Publicar a…" at bounding box center [773, 20] width 1201 height 40
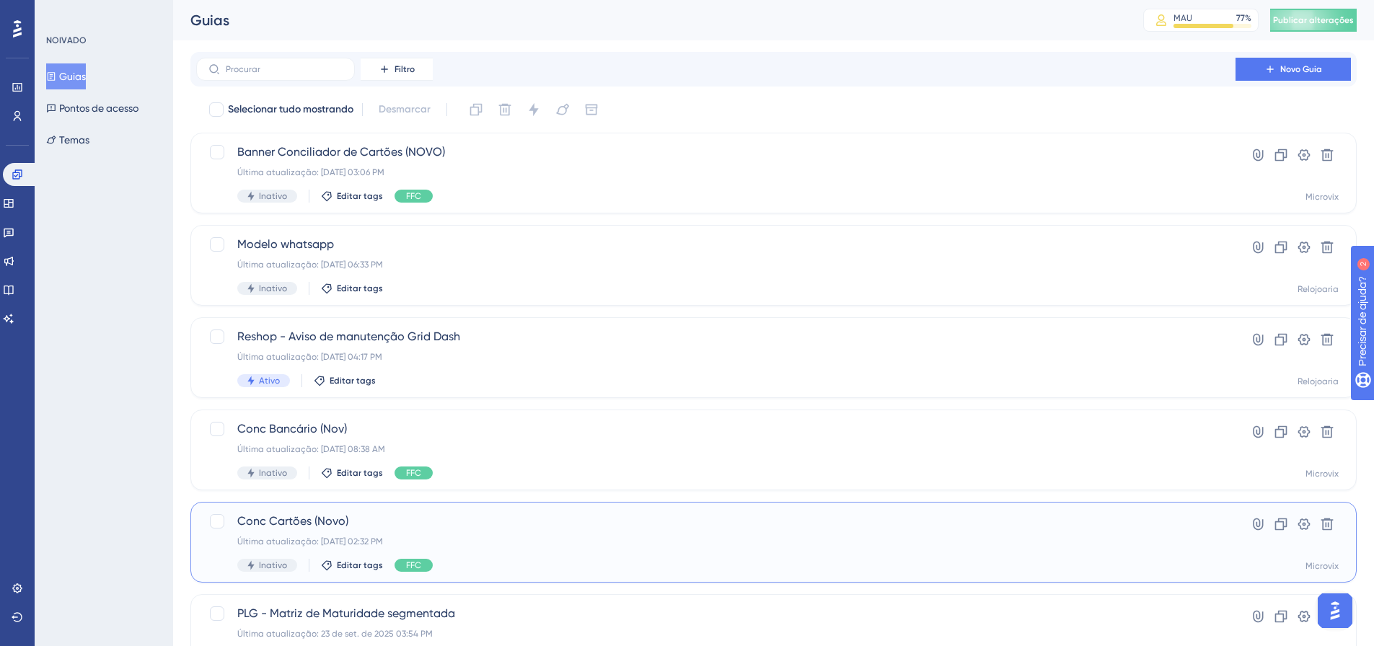
click at [710, 546] on div "Última atualização: 10 de out. de 2025 02:32 PM" at bounding box center [715, 542] width 957 height 12
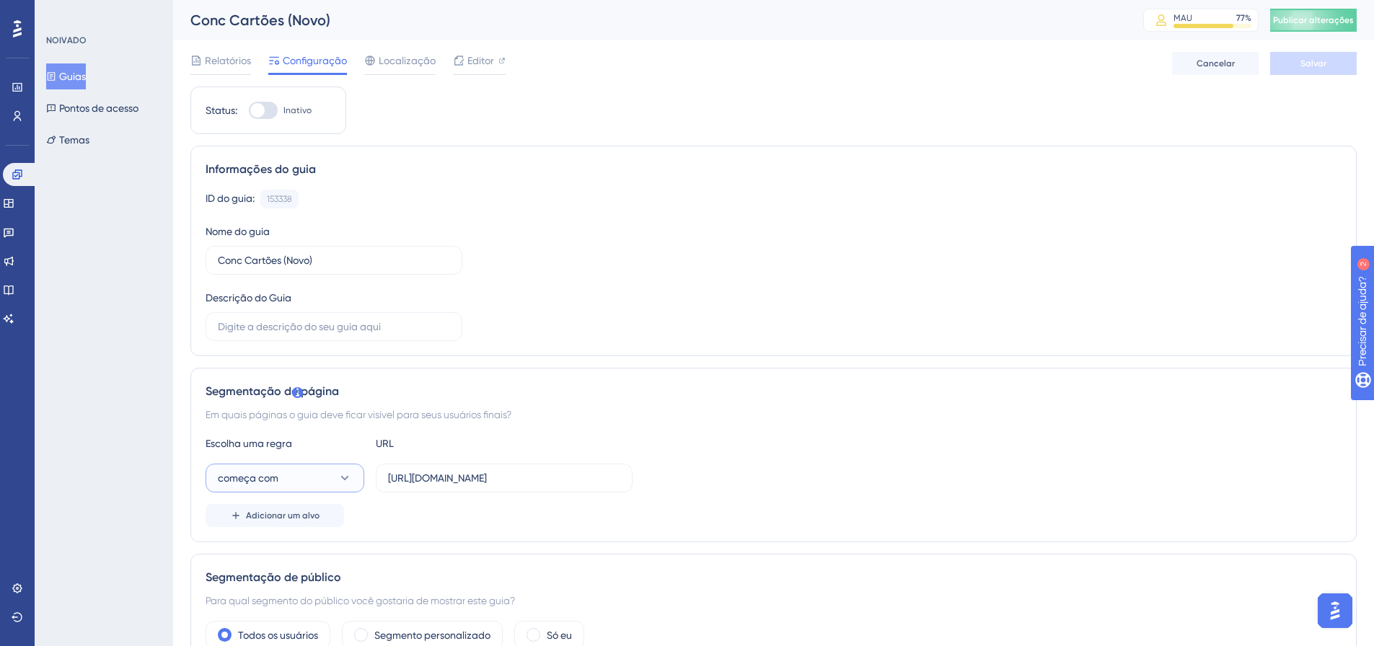
click at [304, 480] on button "começa com" at bounding box center [285, 478] width 159 height 29
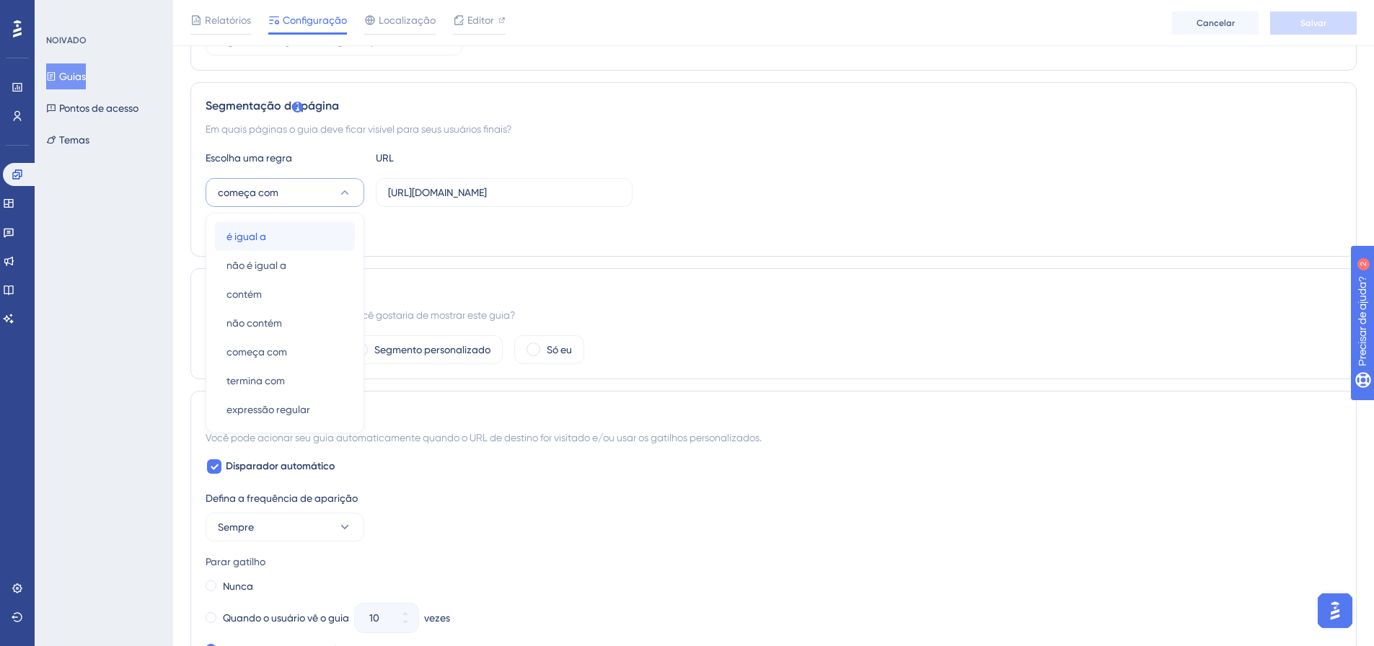
click at [278, 240] on div "é igual a é igual a" at bounding box center [284, 236] width 117 height 29
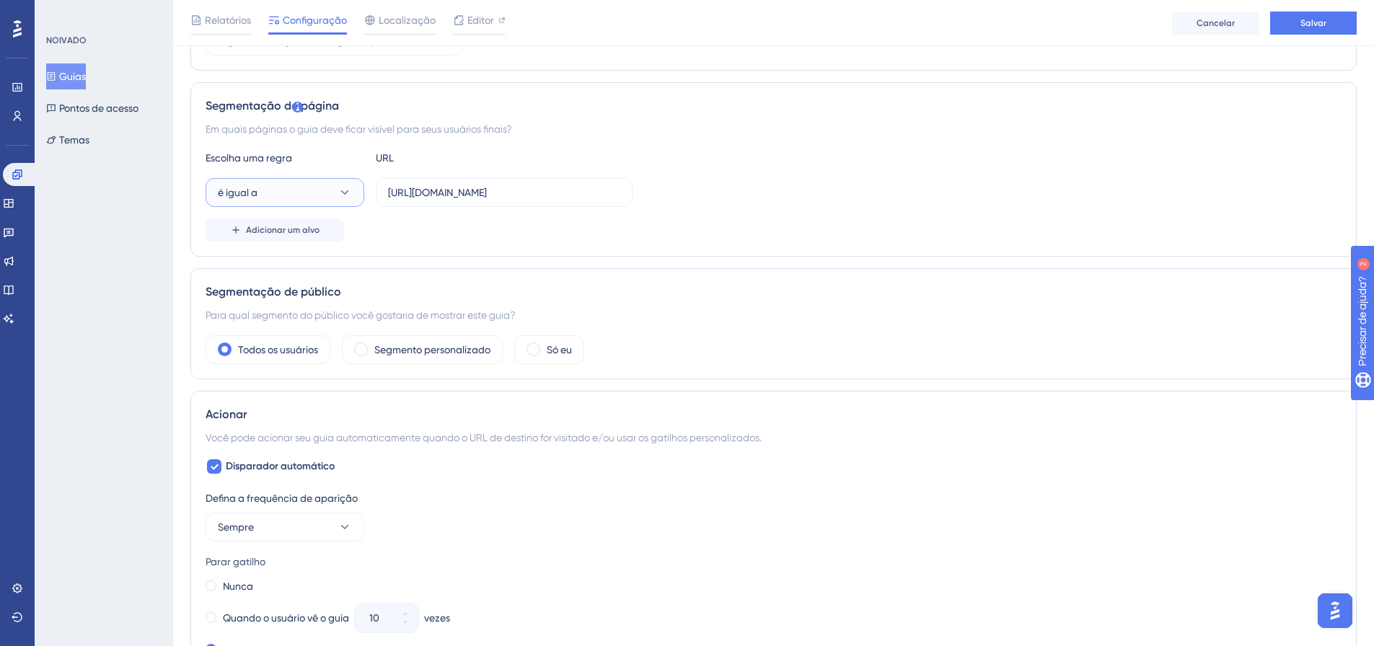
click at [294, 195] on button "é igual a" at bounding box center [285, 192] width 159 height 29
click at [282, 283] on div "contém contém" at bounding box center [284, 294] width 117 height 29
click at [410, 187] on input "https://linx.microvix.com.br/gestor_web/webapp/abrir_pagina_externa_frame.asp?u…" at bounding box center [504, 193] width 232 height 16
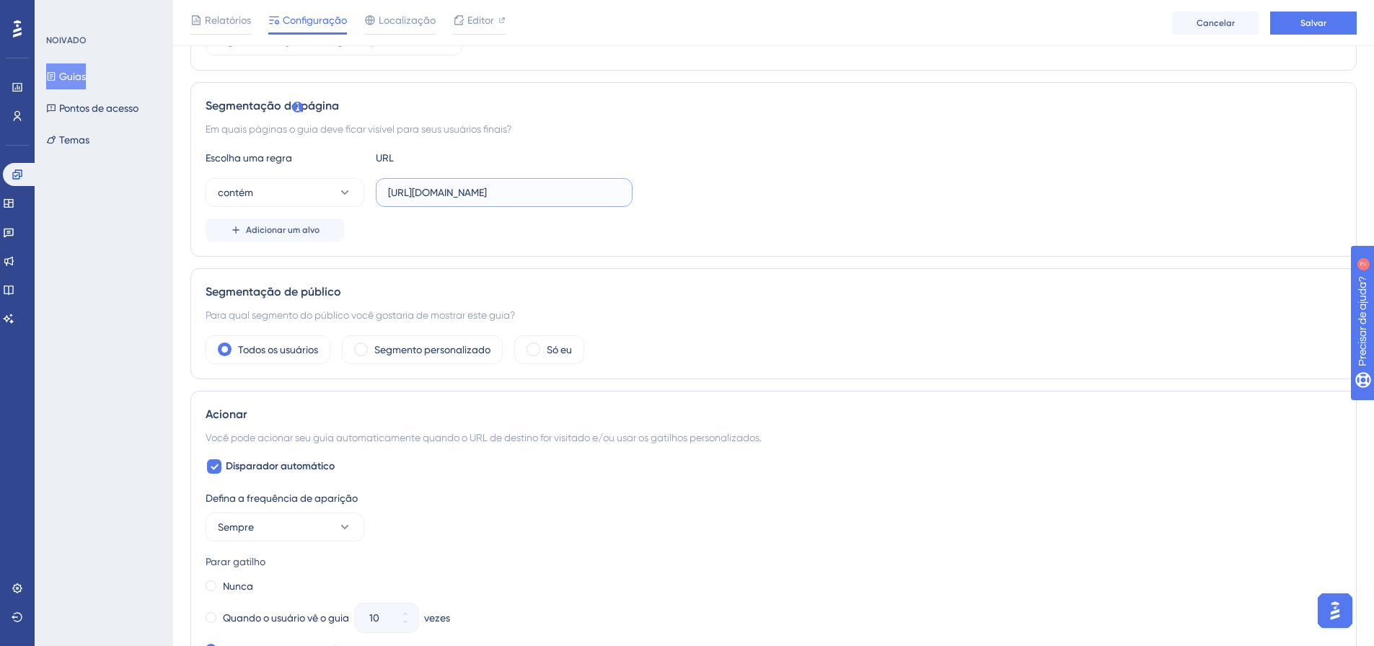
paste input "lb-erpwebapp/gestao-financeira/conciliador-cartoes/dashboard"
type input "https://linx.microvix.com.br/lb-erpwebapp/gestao-financeira/conciliador-cartoes…"
click at [306, 225] on font "Adicionar um alvo" at bounding box center [283, 230] width 74 height 10
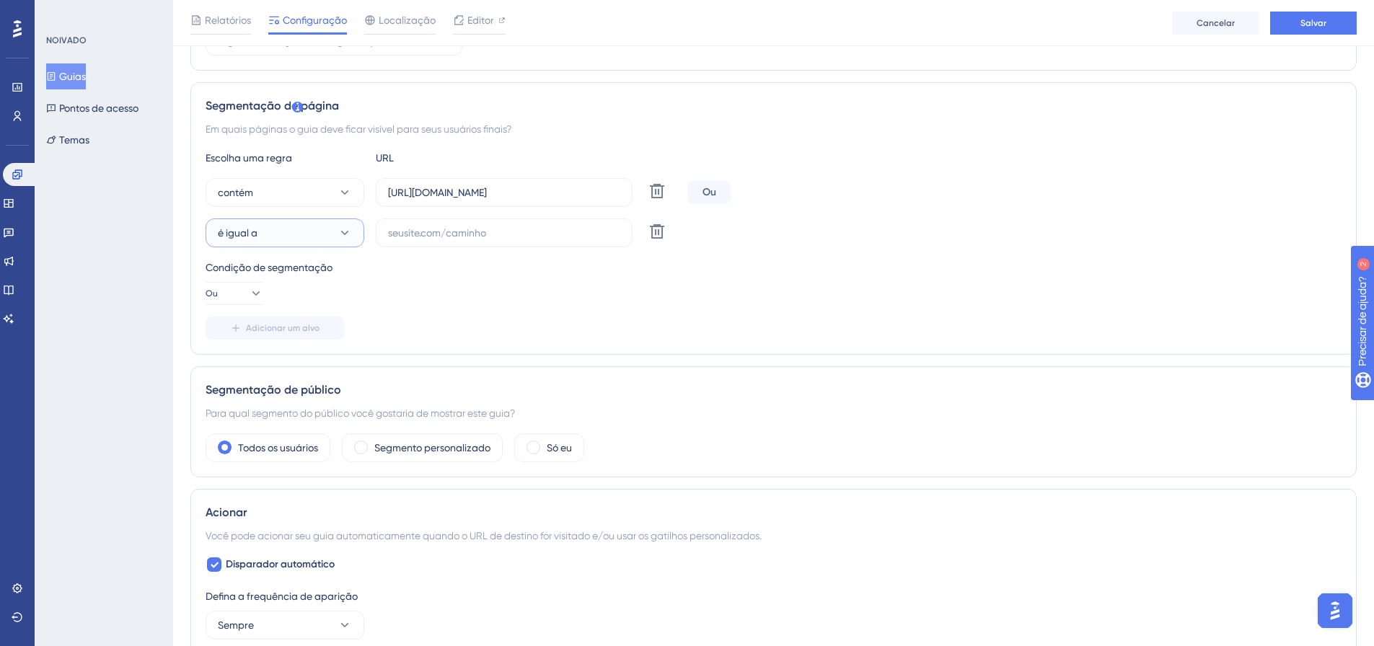
click at [285, 229] on button "é igual a" at bounding box center [285, 233] width 159 height 29
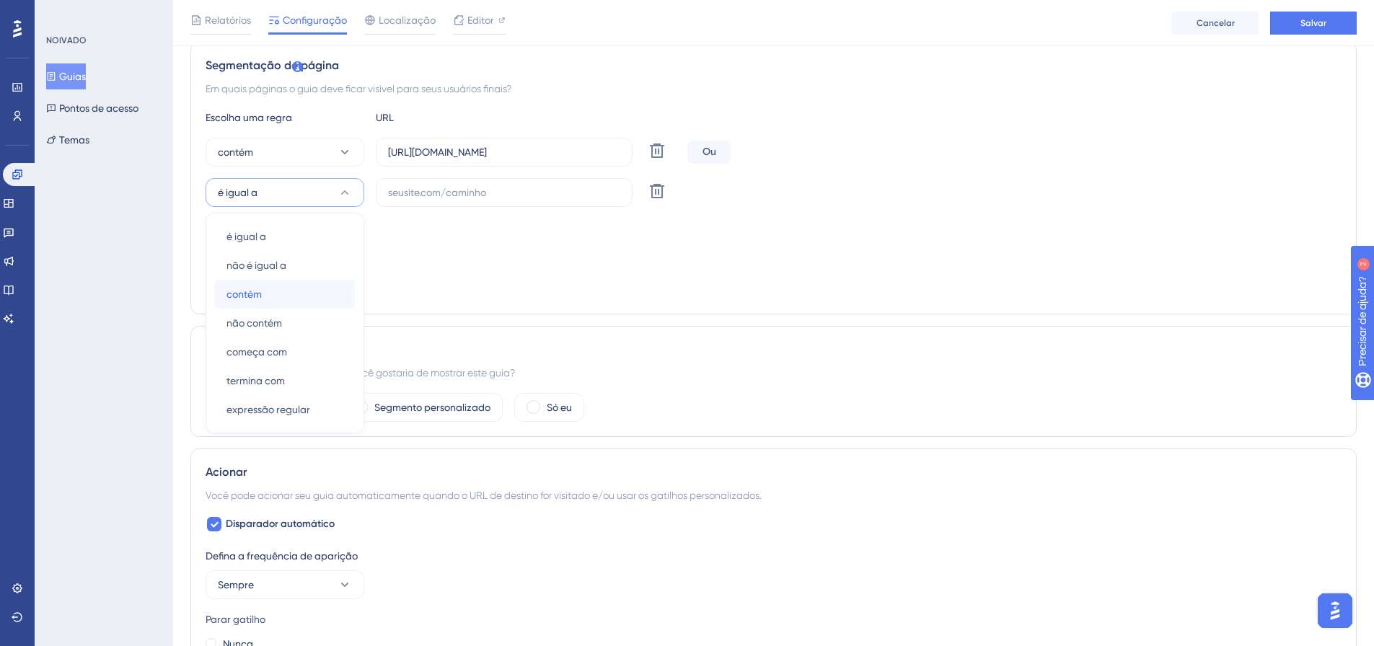
click at [281, 301] on div "contém contém" at bounding box center [284, 294] width 117 height 29
click at [428, 182] on label at bounding box center [504, 192] width 257 height 29
click at [428, 185] on input "text" at bounding box center [504, 193] width 232 height 16
paste input "https://linx-rc.microvix.com.br/lb-erpwebapp/gestao-financeira/conciliador-cart…"
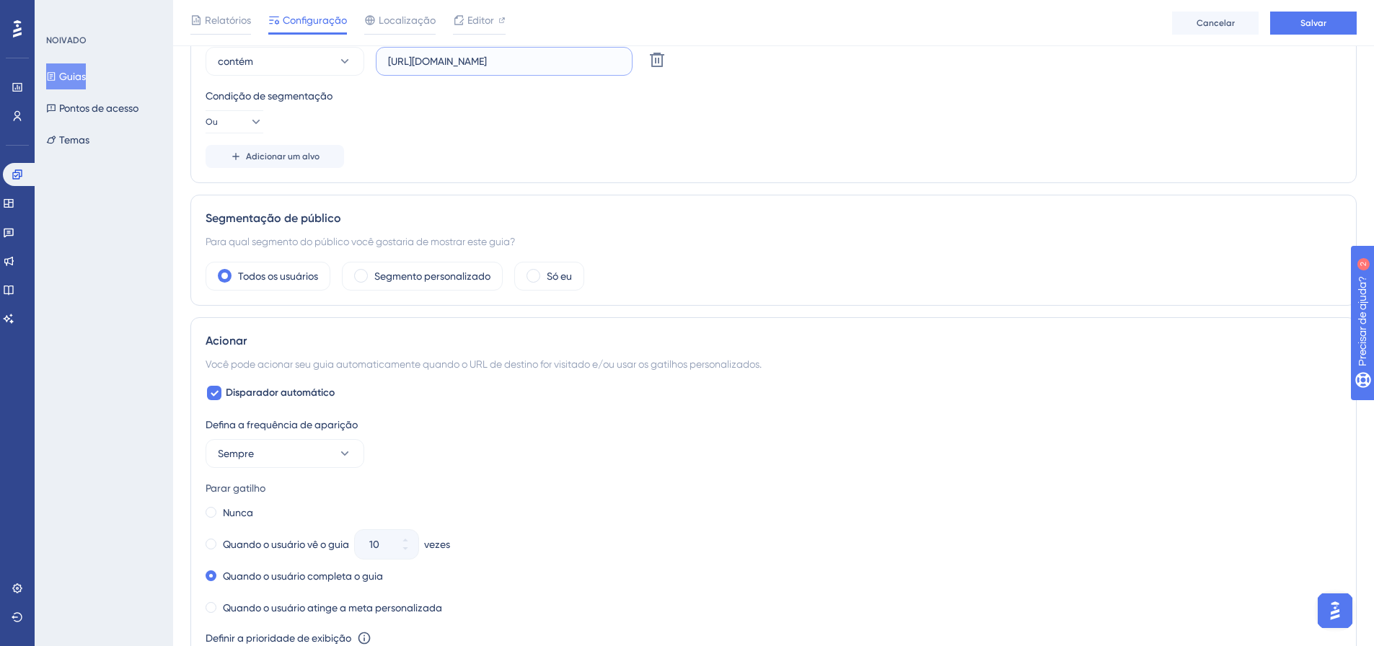
scroll to position [0, 0]
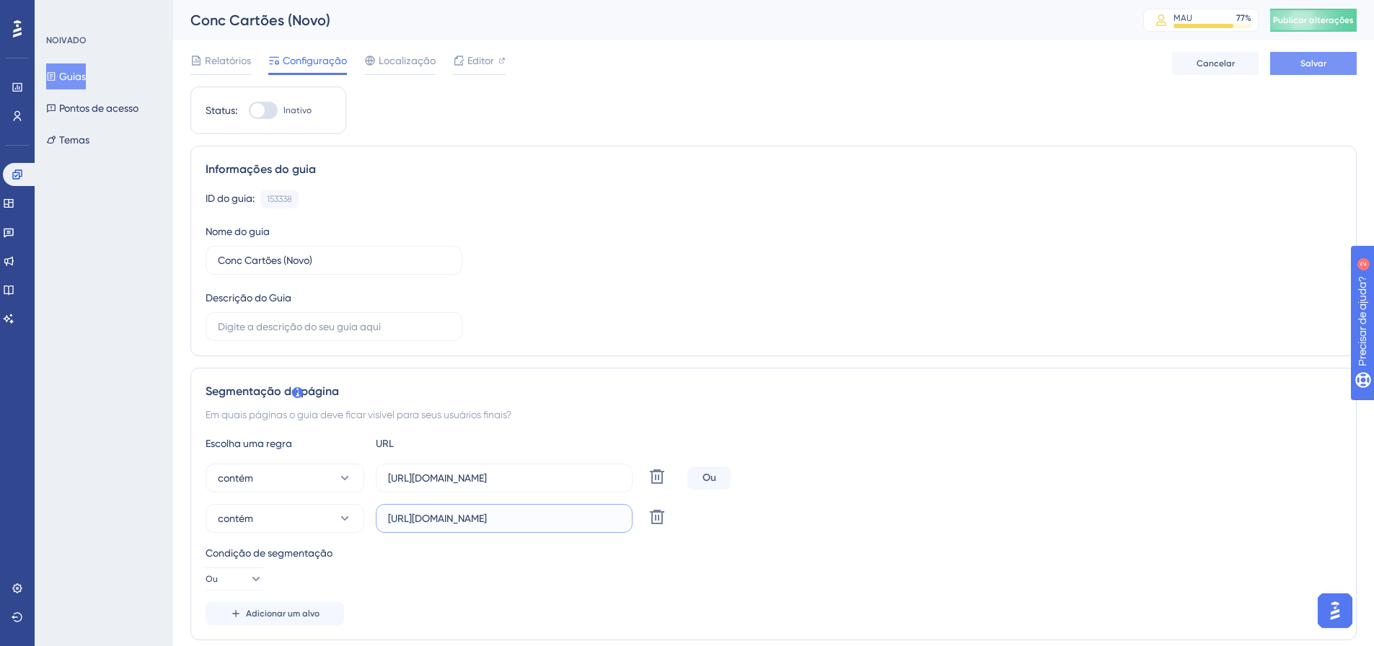
type input "https://linx-rc.microvix.com.br/lb-erpwebapp/gestao-financeira/conciliador-cart…"
click at [1333, 65] on button "Salvar" at bounding box center [1313, 63] width 87 height 23
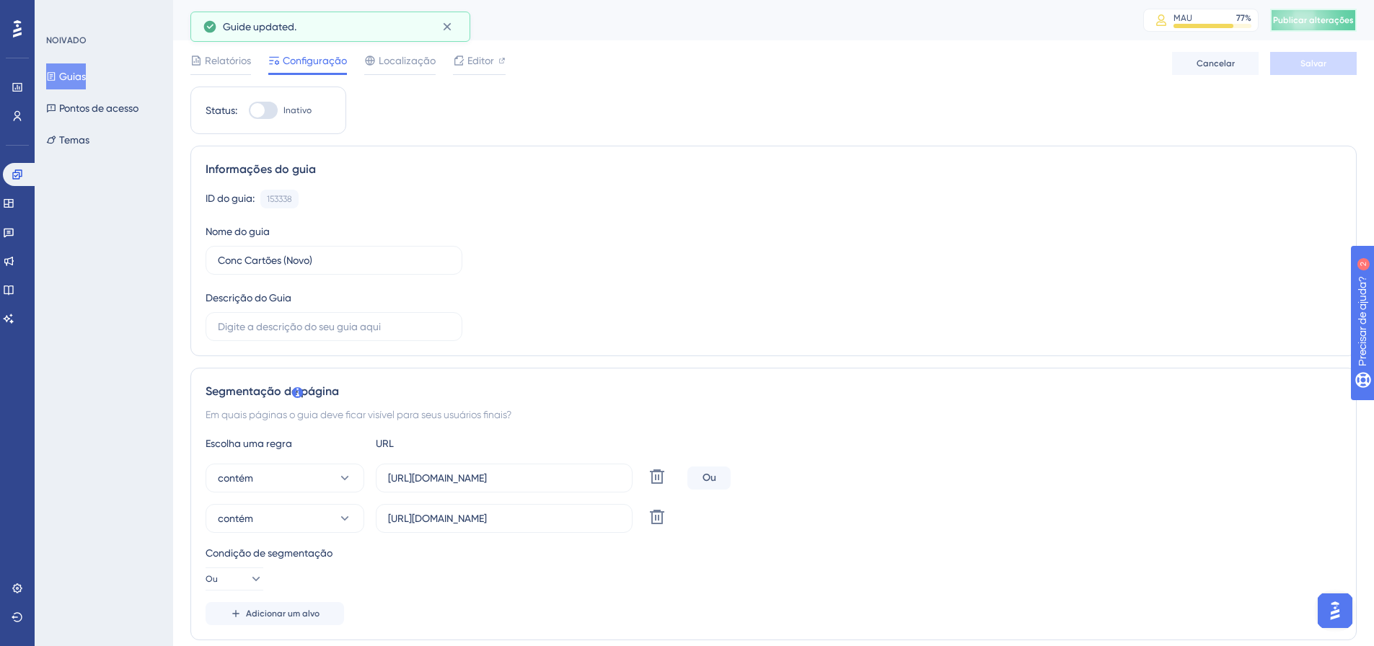
click at [1333, 22] on font "Publicar alterações" at bounding box center [1313, 20] width 81 height 10
click at [474, 61] on font "Editor" at bounding box center [480, 61] width 27 height 12
click at [501, 66] on div at bounding box center [501, 60] width 7 height 17
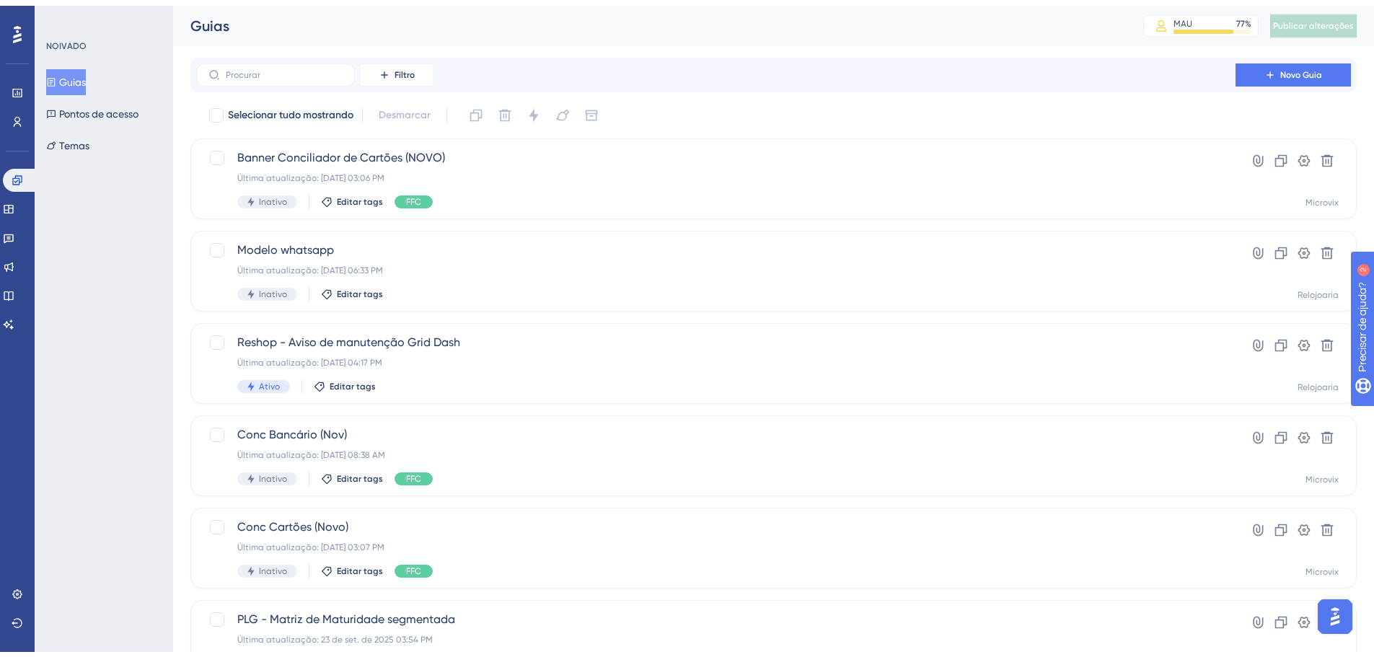
scroll to position [144, 0]
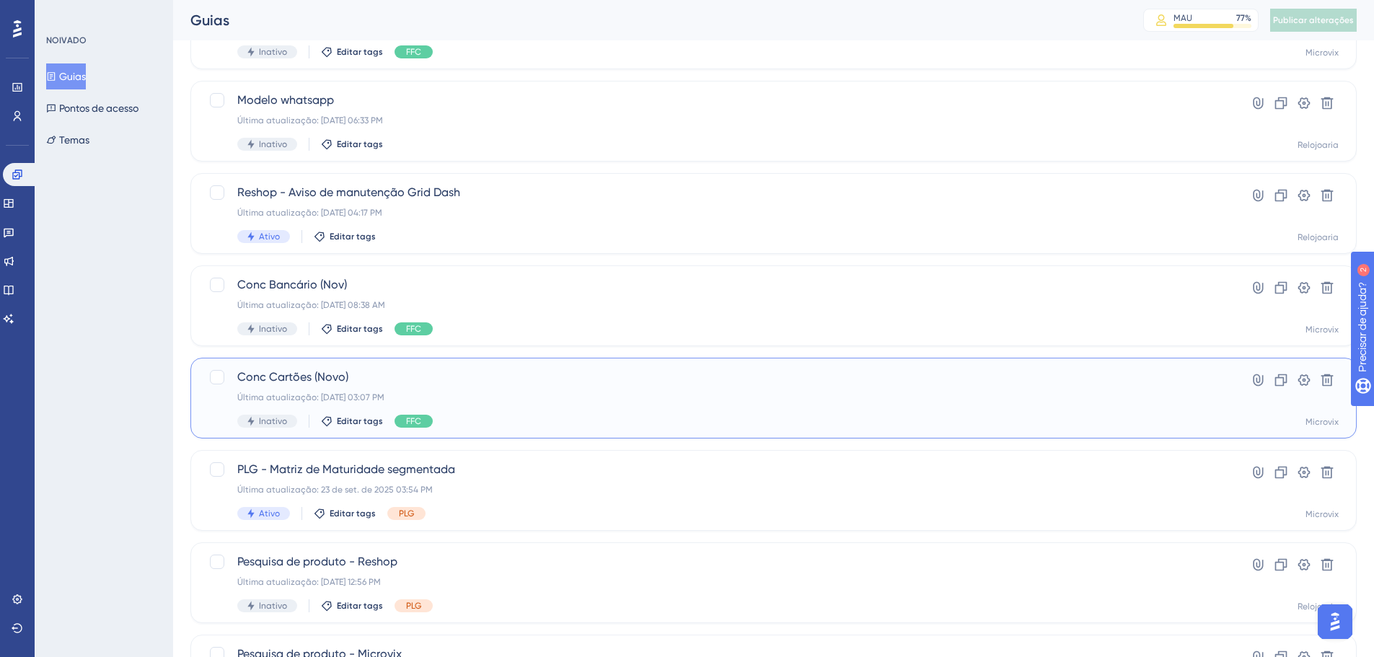
click at [617, 402] on div "Última atualização: 10 de out. de 2025 03:07 PM" at bounding box center [715, 398] width 957 height 12
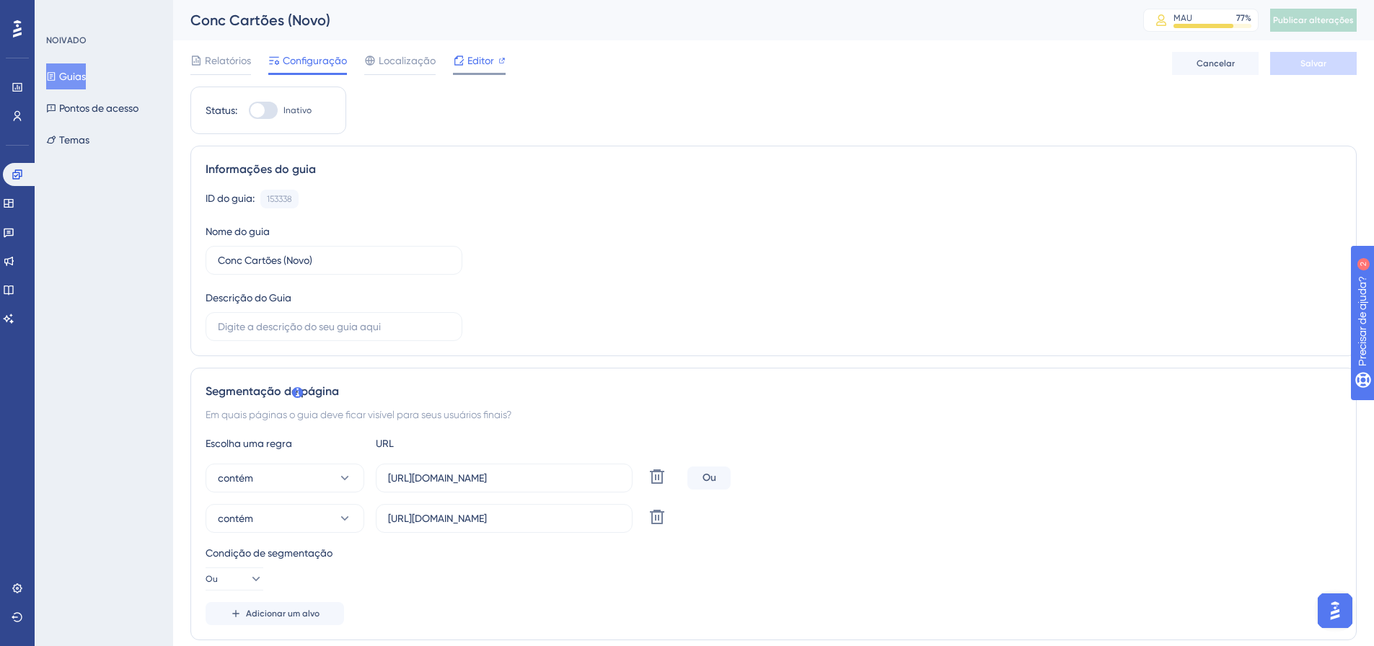
click at [482, 61] on font "Editor" at bounding box center [480, 61] width 27 height 12
click at [86, 76] on font "Guias" at bounding box center [72, 77] width 27 height 12
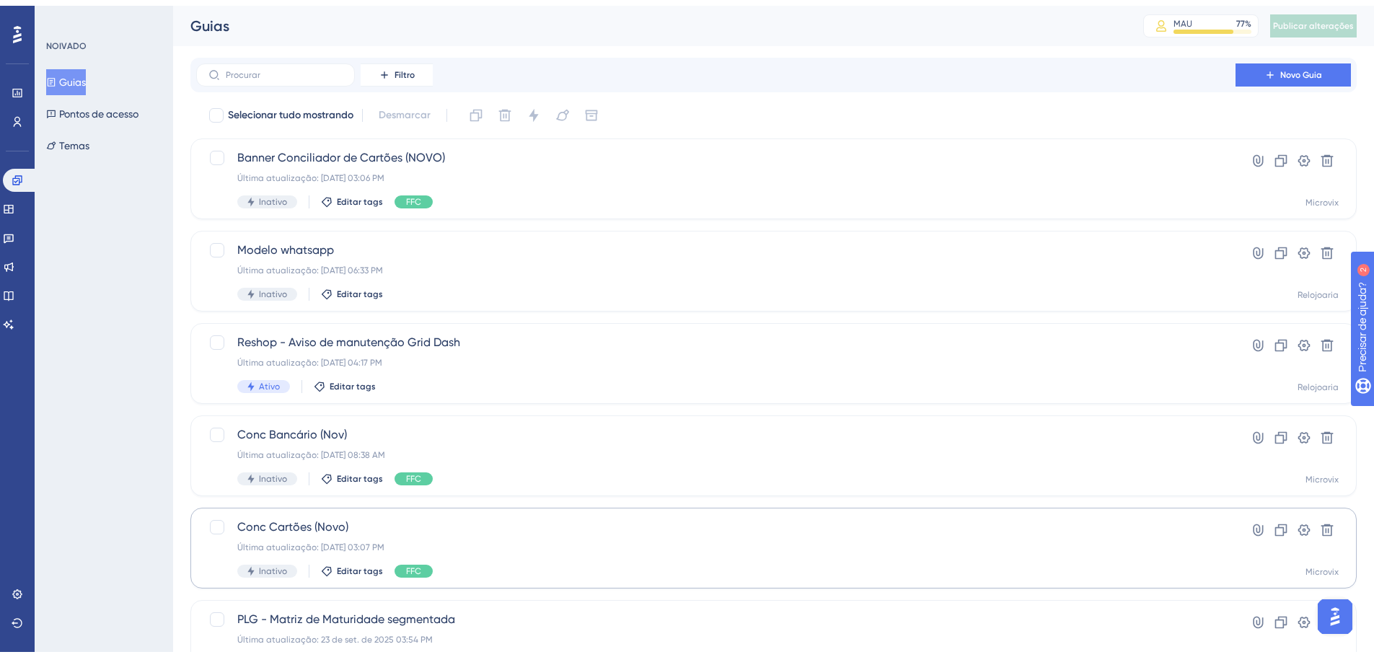
scroll to position [72, 0]
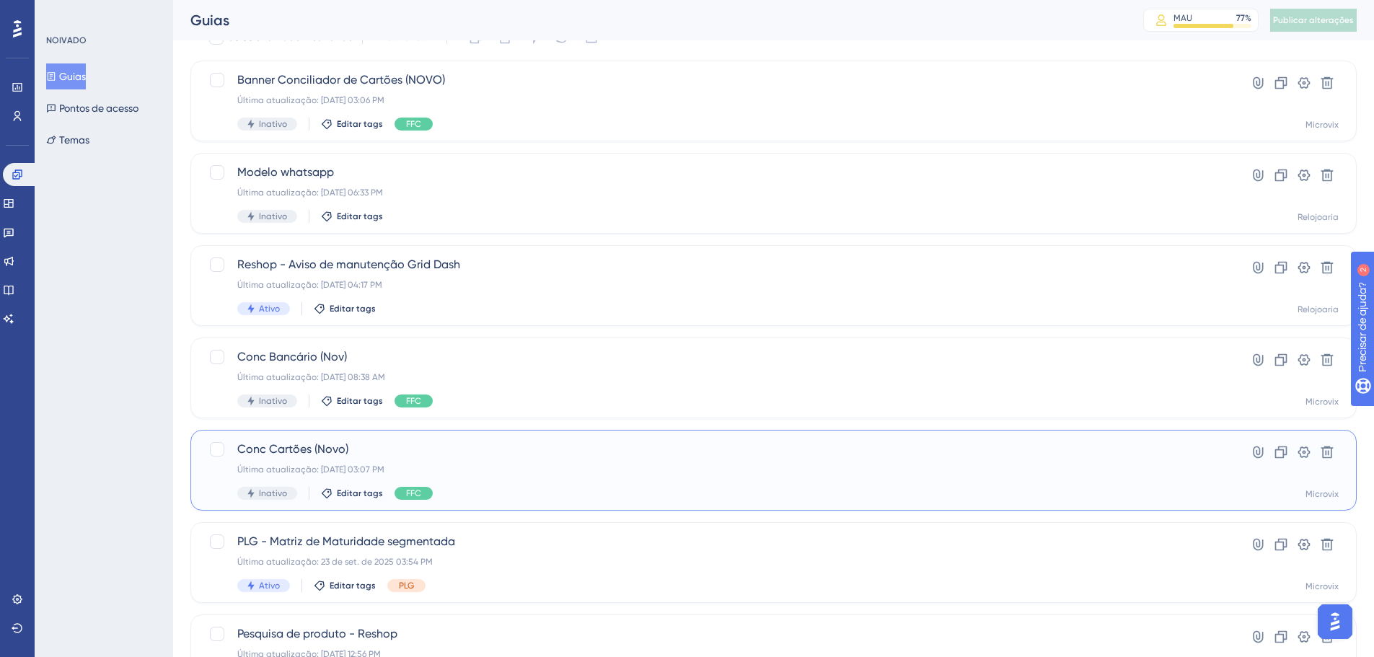
click at [922, 449] on span "Conc Cartões (Novo)" at bounding box center [715, 449] width 957 height 17
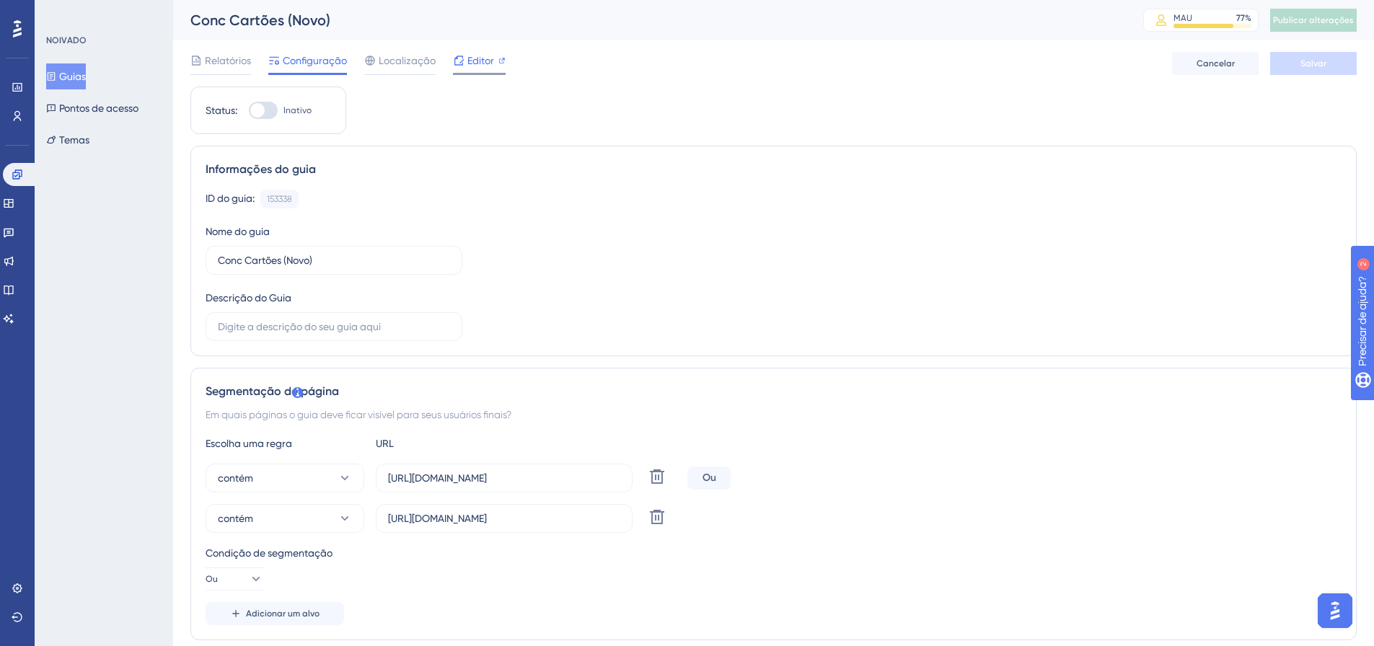
click at [502, 59] on icon at bounding box center [502, 61] width 6 height 6
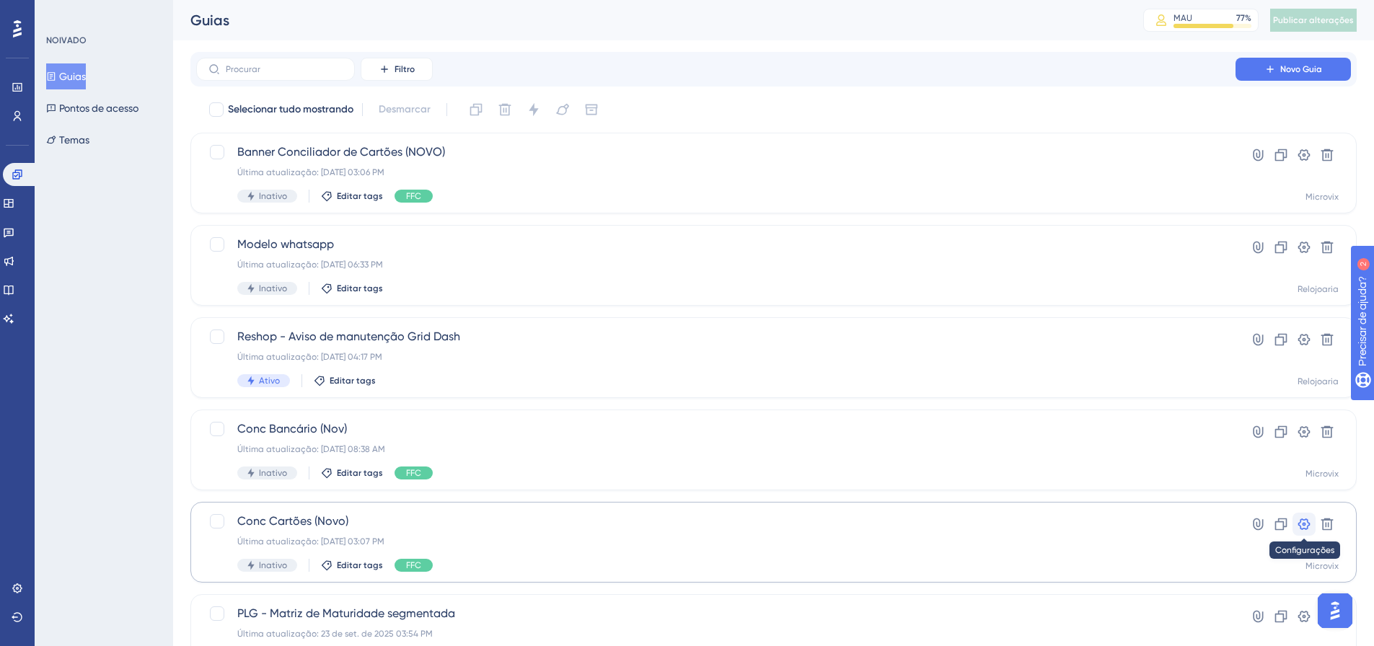
click at [1308, 526] on icon at bounding box center [1304, 525] width 12 height 12
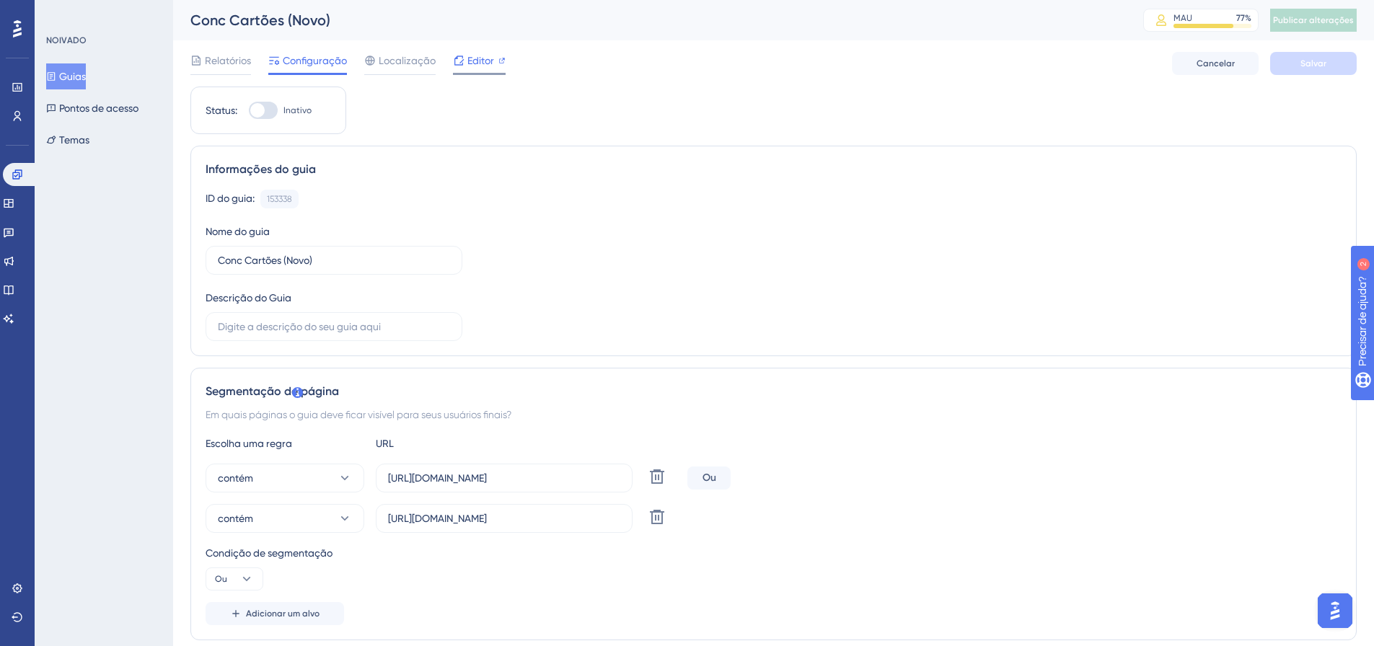
click at [467, 61] on font "Editor" at bounding box center [480, 61] width 27 height 12
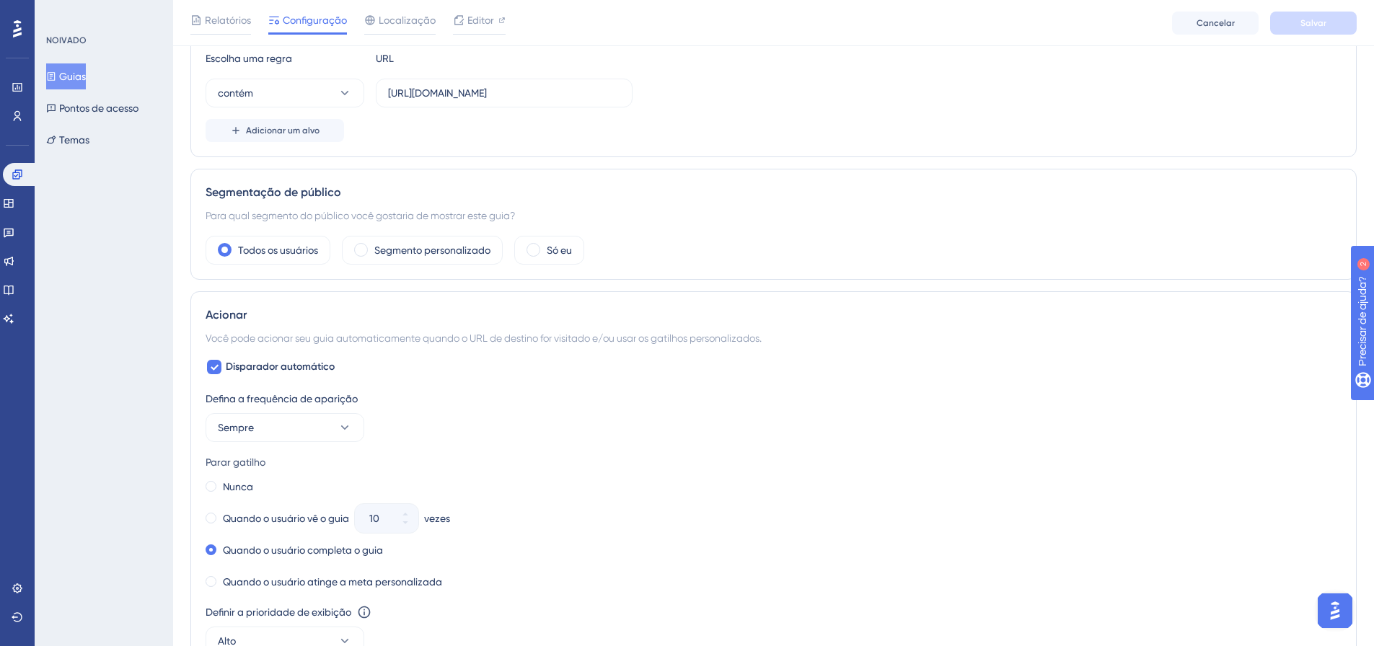
scroll to position [319, 0]
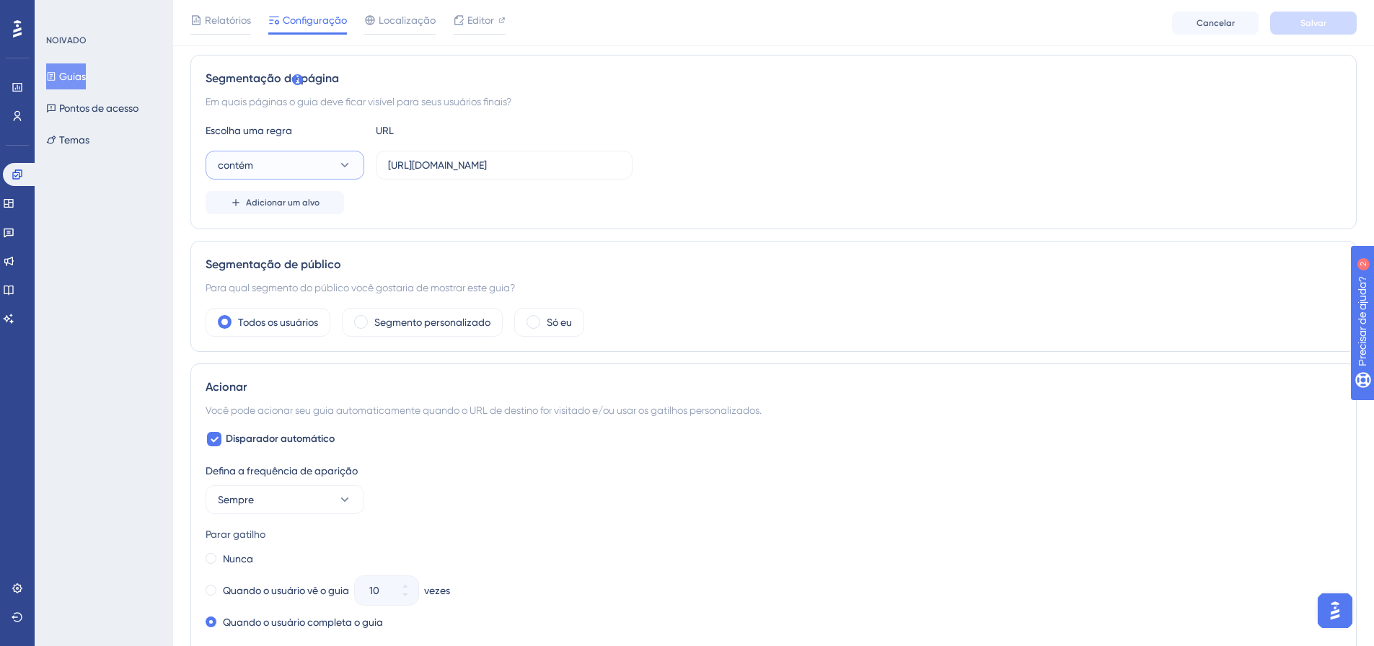
click at [301, 161] on button "contém" at bounding box center [285, 165] width 159 height 29
click at [306, 218] on div "é igual a é igual a" at bounding box center [284, 209] width 117 height 29
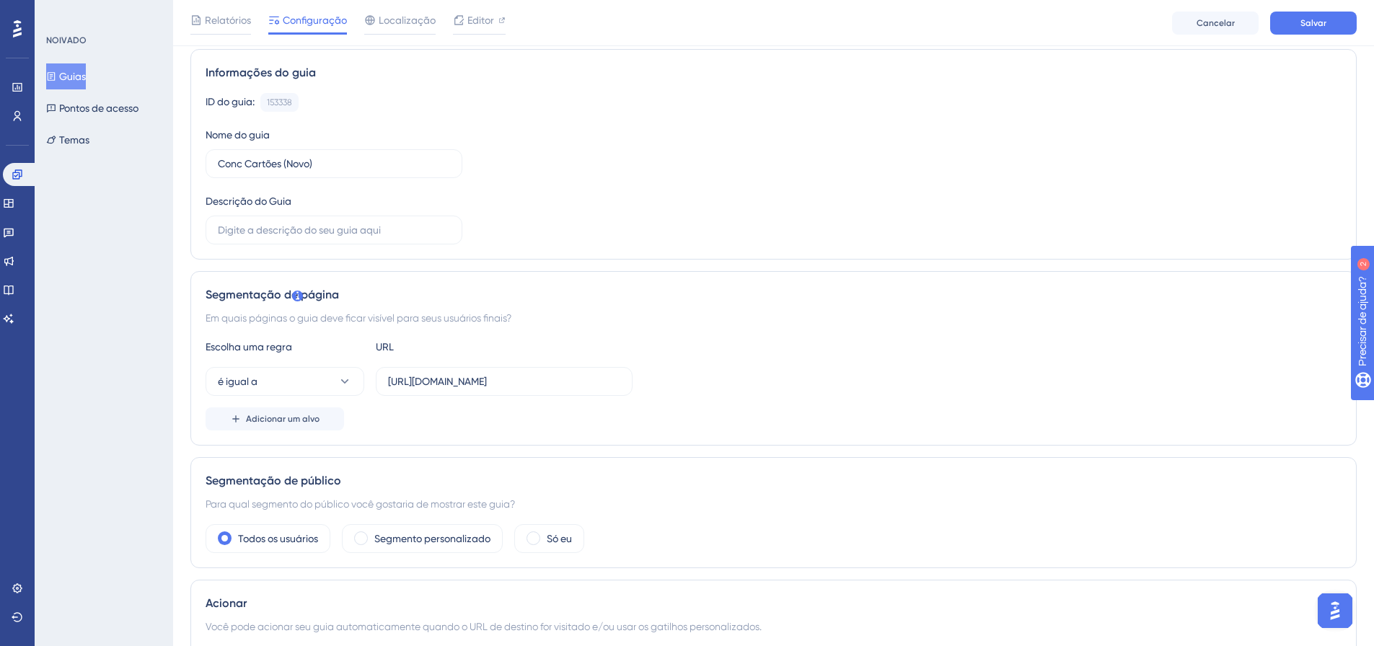
scroll to position [0, 0]
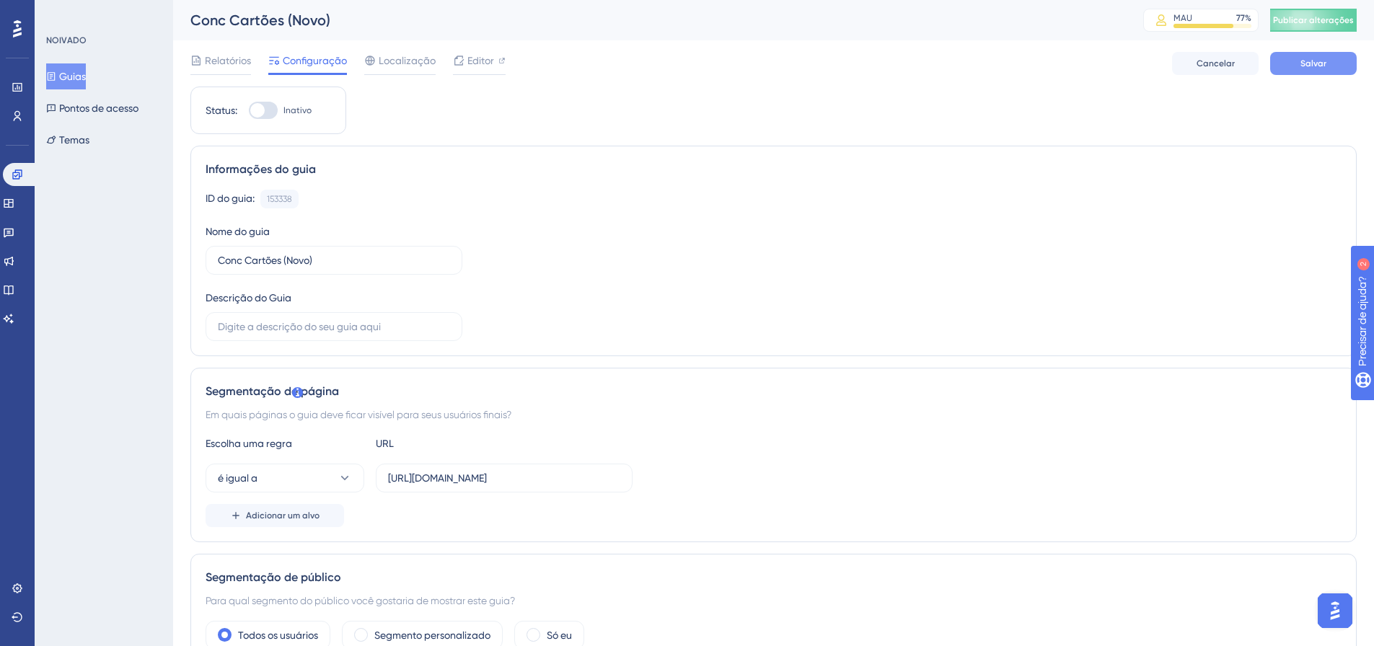
click at [1316, 69] on span "Salvar" at bounding box center [1313, 64] width 26 height 12
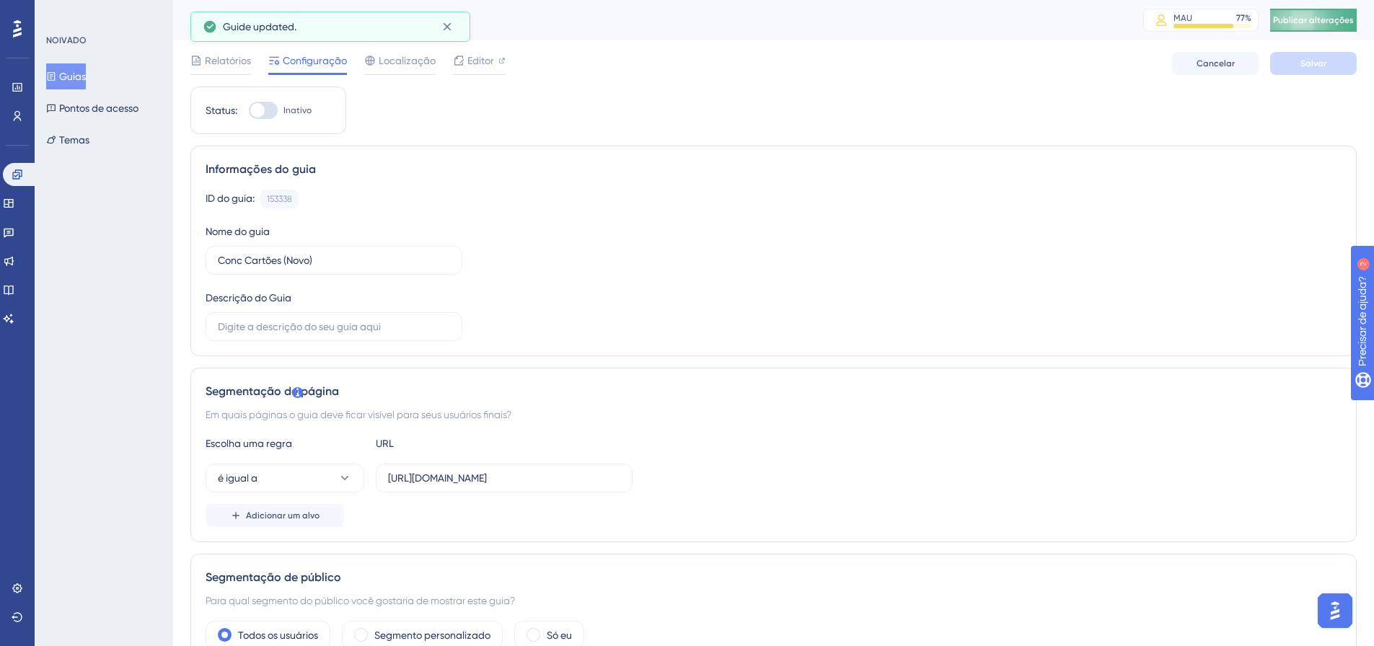
click at [1329, 17] on font "Publicar alterações" at bounding box center [1313, 20] width 81 height 10
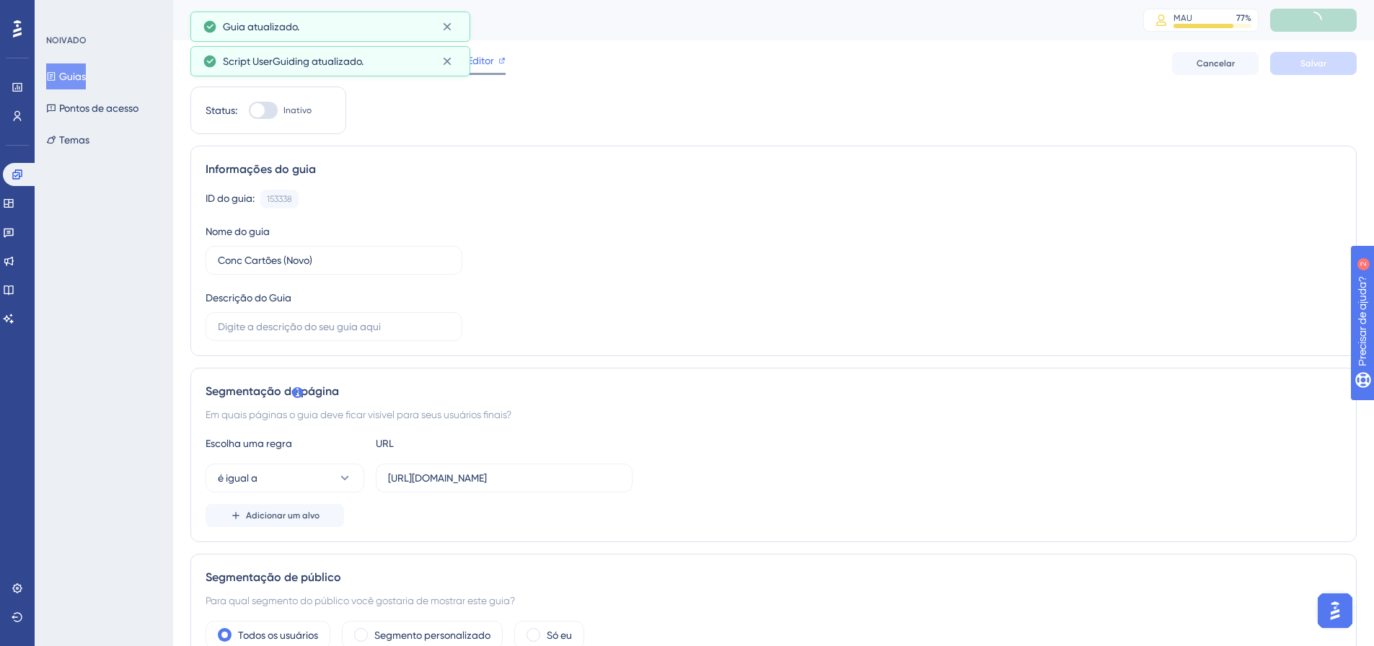
click at [485, 59] on font "Editor" at bounding box center [480, 61] width 27 height 12
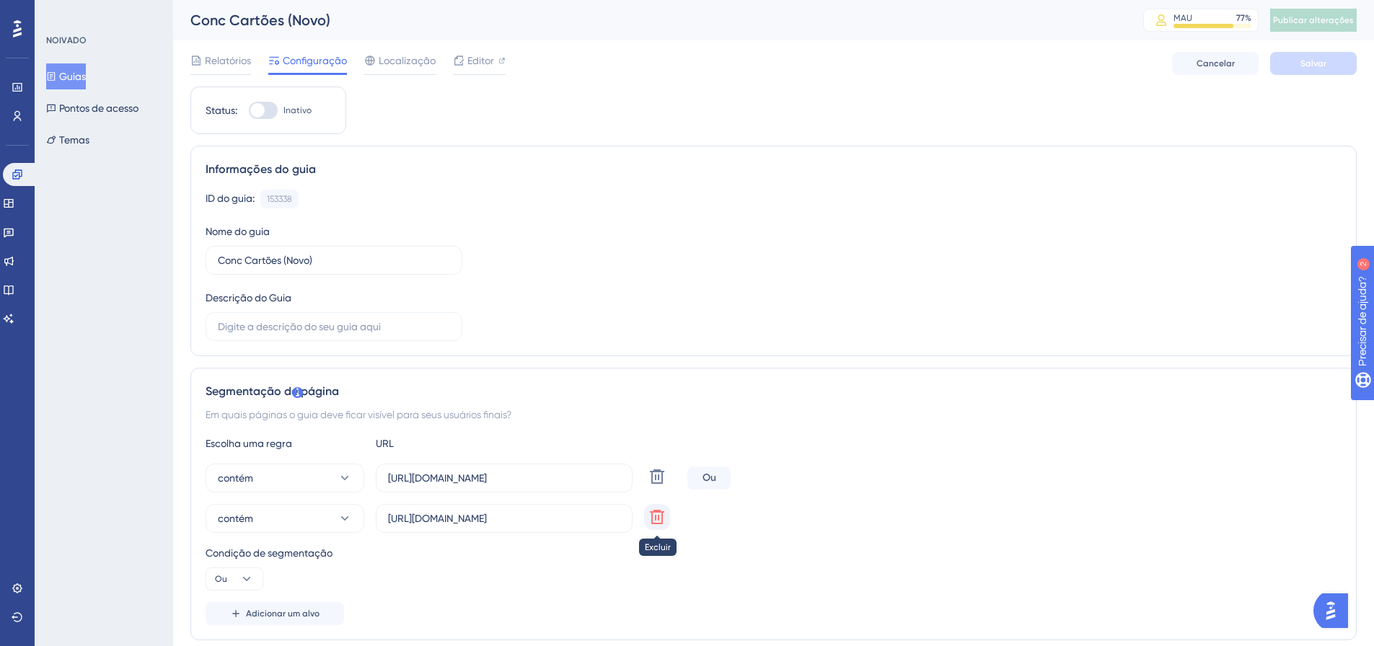
click at [666, 519] on button at bounding box center [657, 517] width 26 height 26
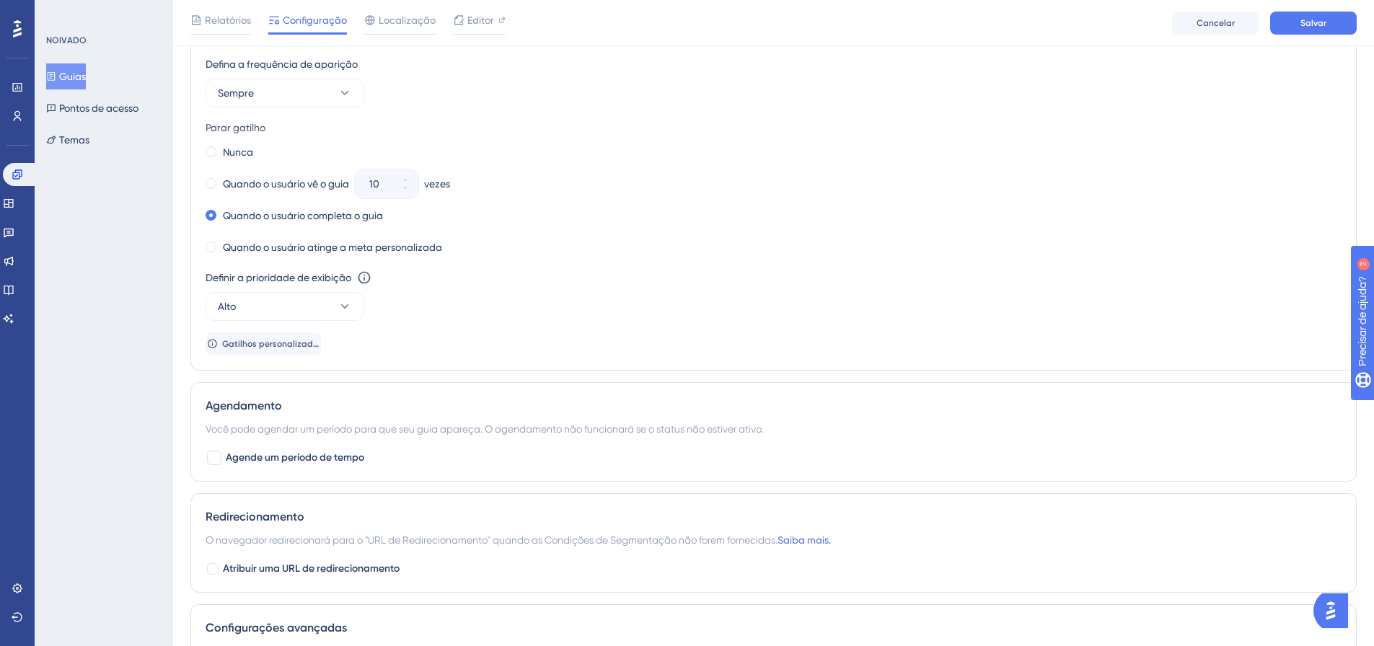
scroll to position [798, 0]
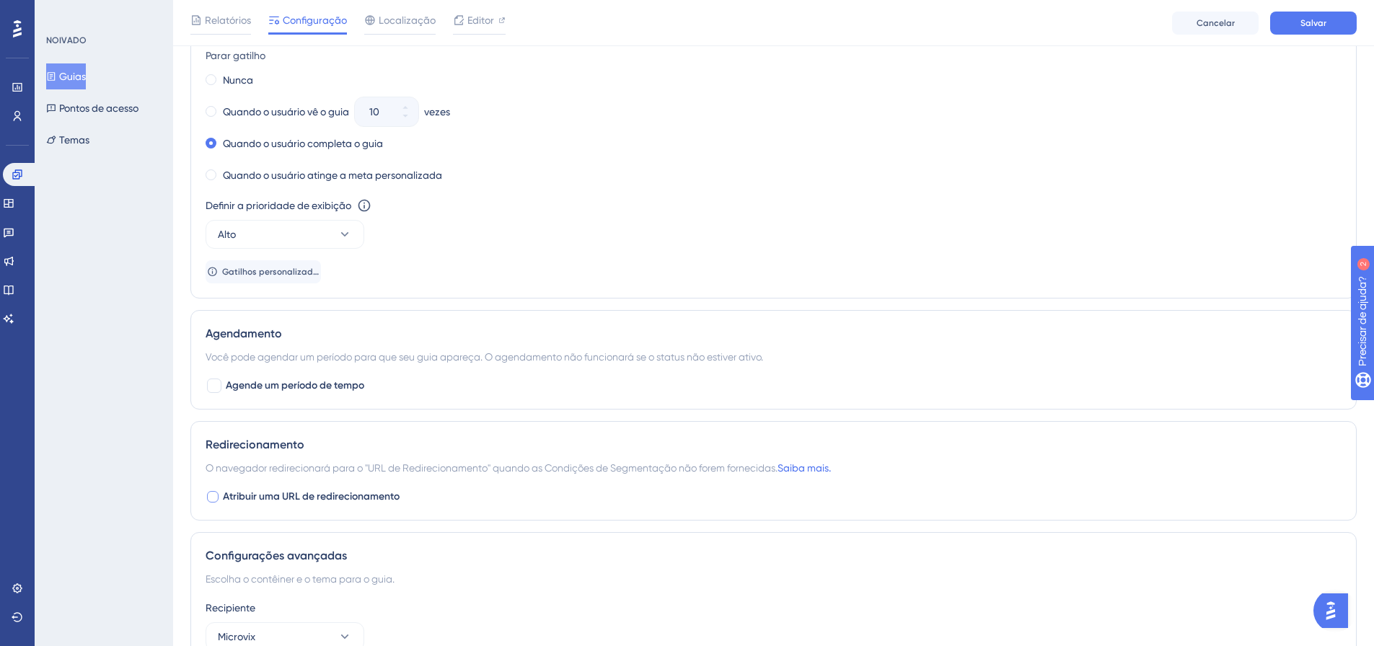
click at [268, 494] on font "Atribuir uma URL de redirecionamento" at bounding box center [311, 496] width 177 height 12
checkbox input "true"
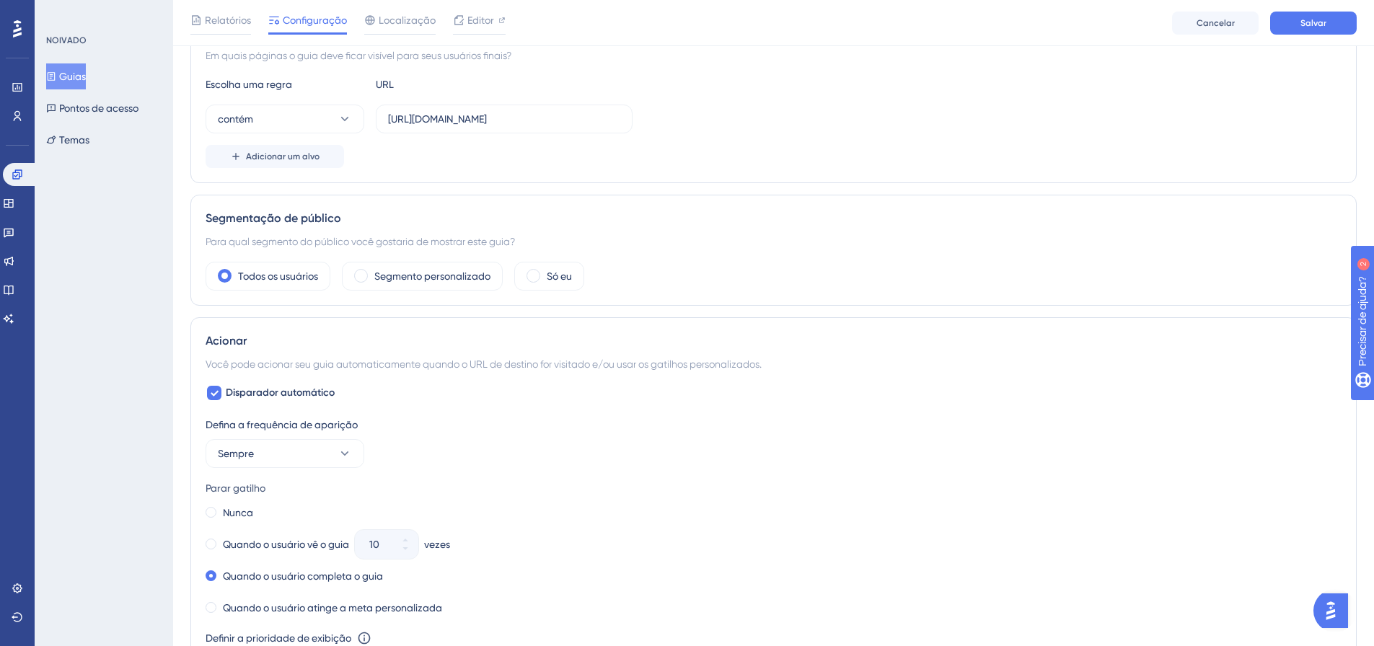
scroll to position [293, 0]
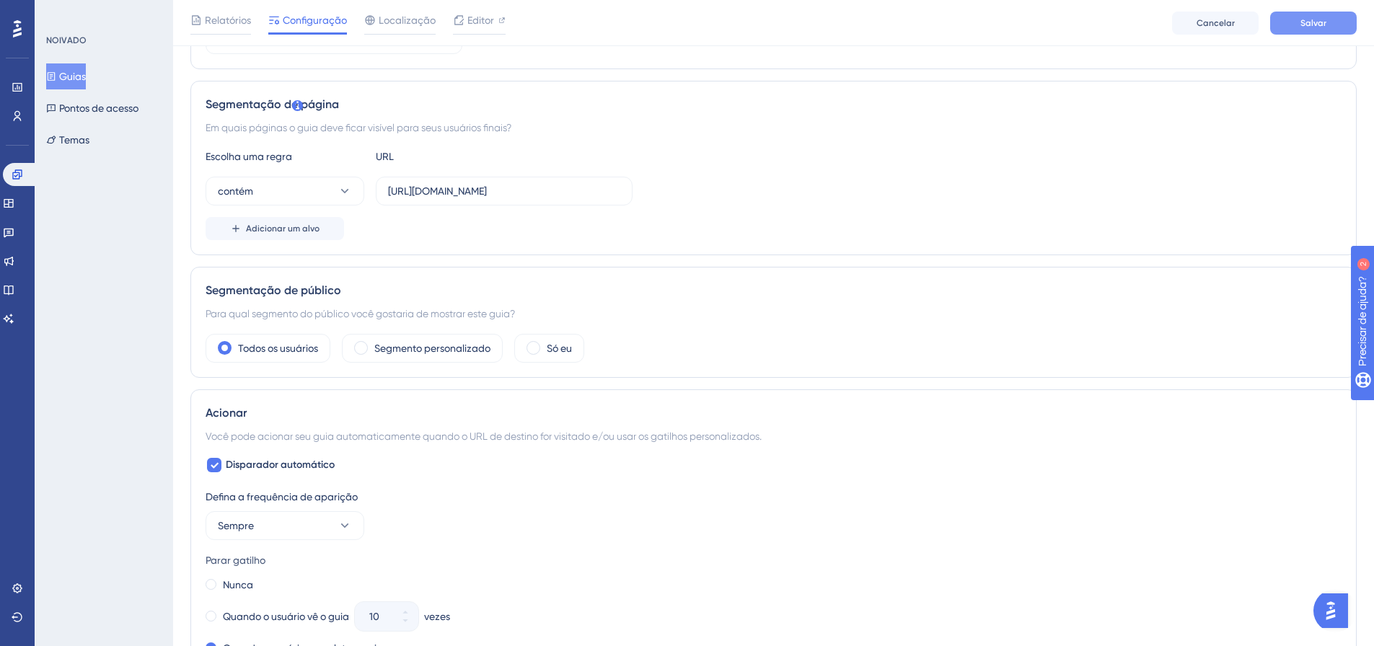
click at [1318, 12] on button "Salvar" at bounding box center [1313, 23] width 87 height 23
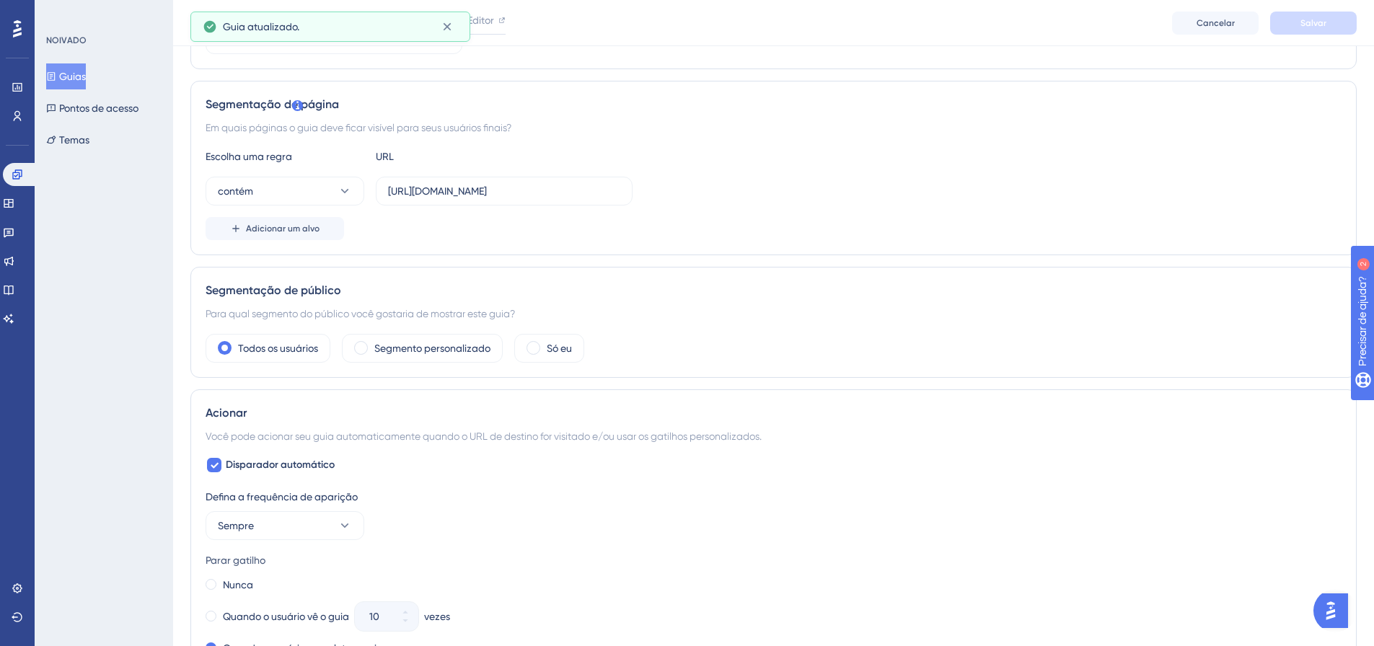
scroll to position [0, 0]
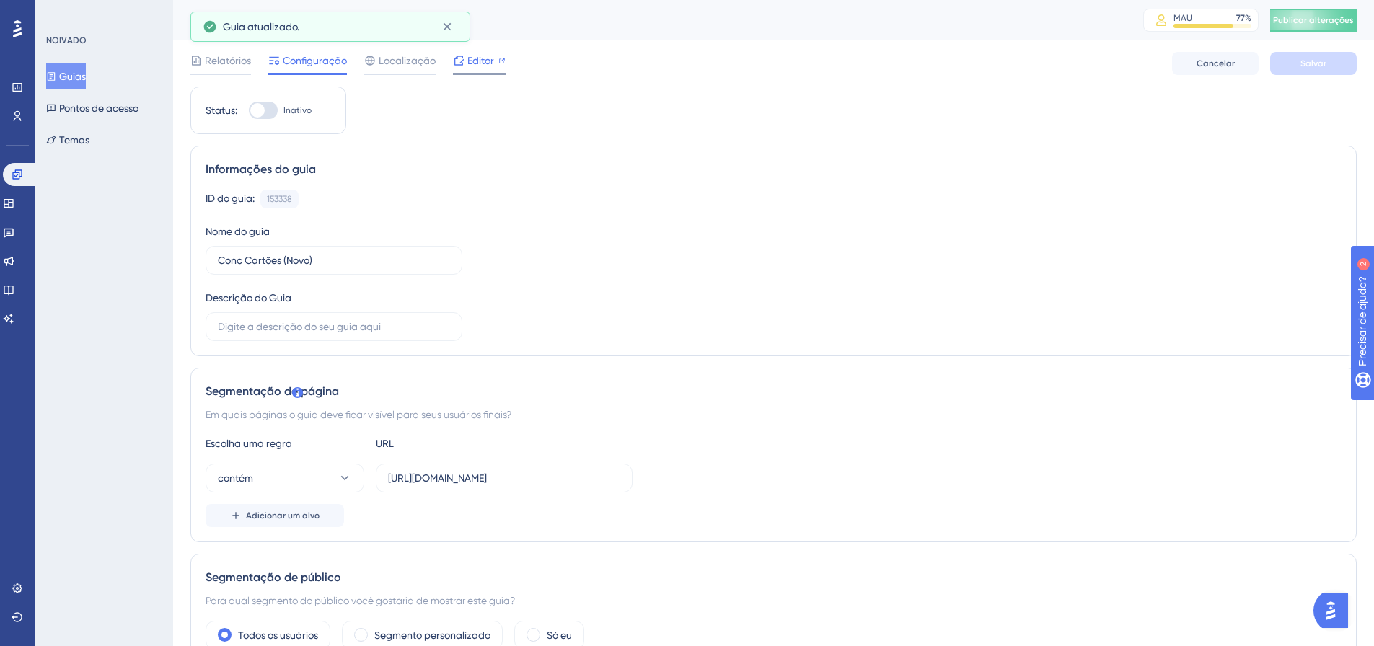
click at [489, 59] on font "Editor" at bounding box center [480, 61] width 27 height 12
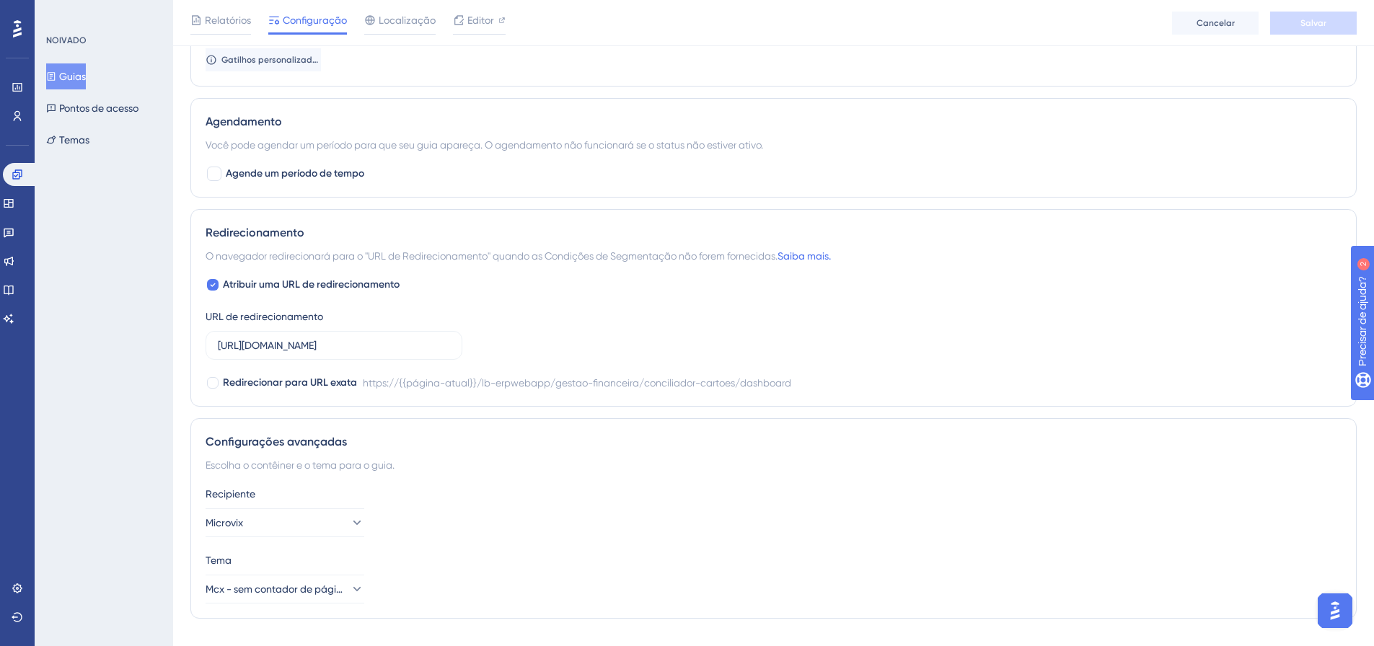
scroll to position [1040, 0]
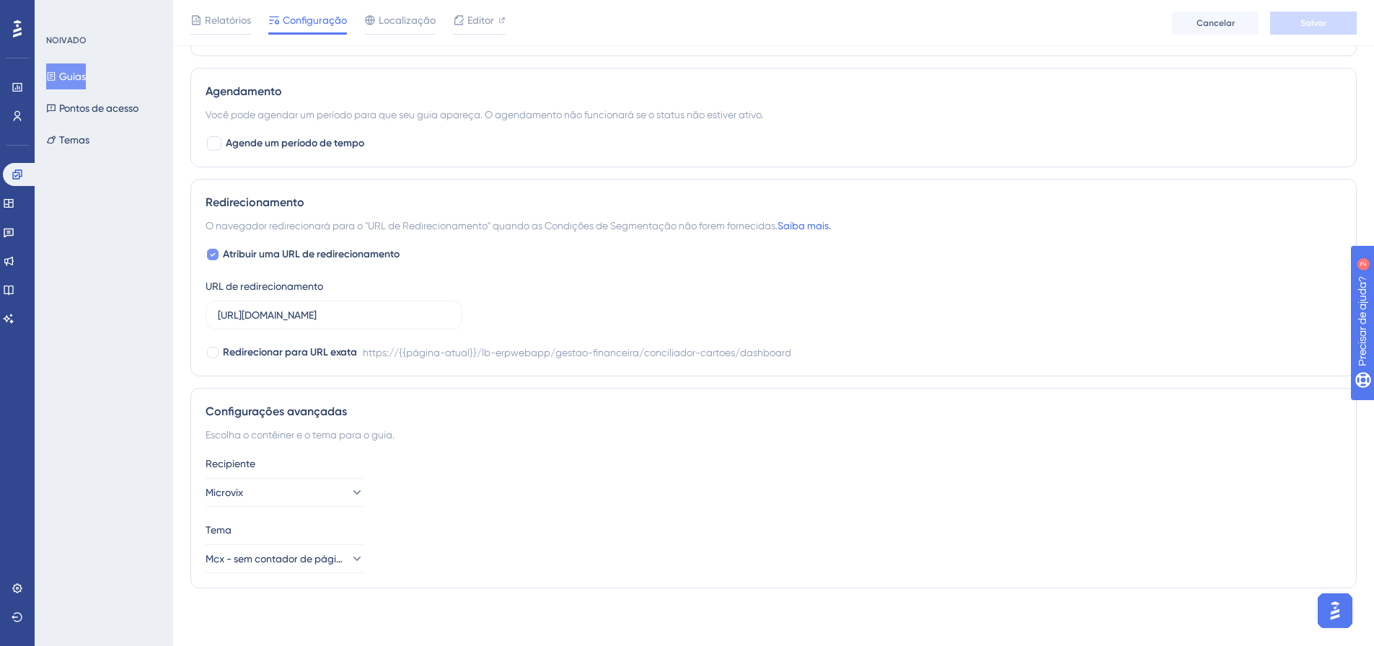
click at [210, 250] on icon at bounding box center [213, 255] width 6 height 12
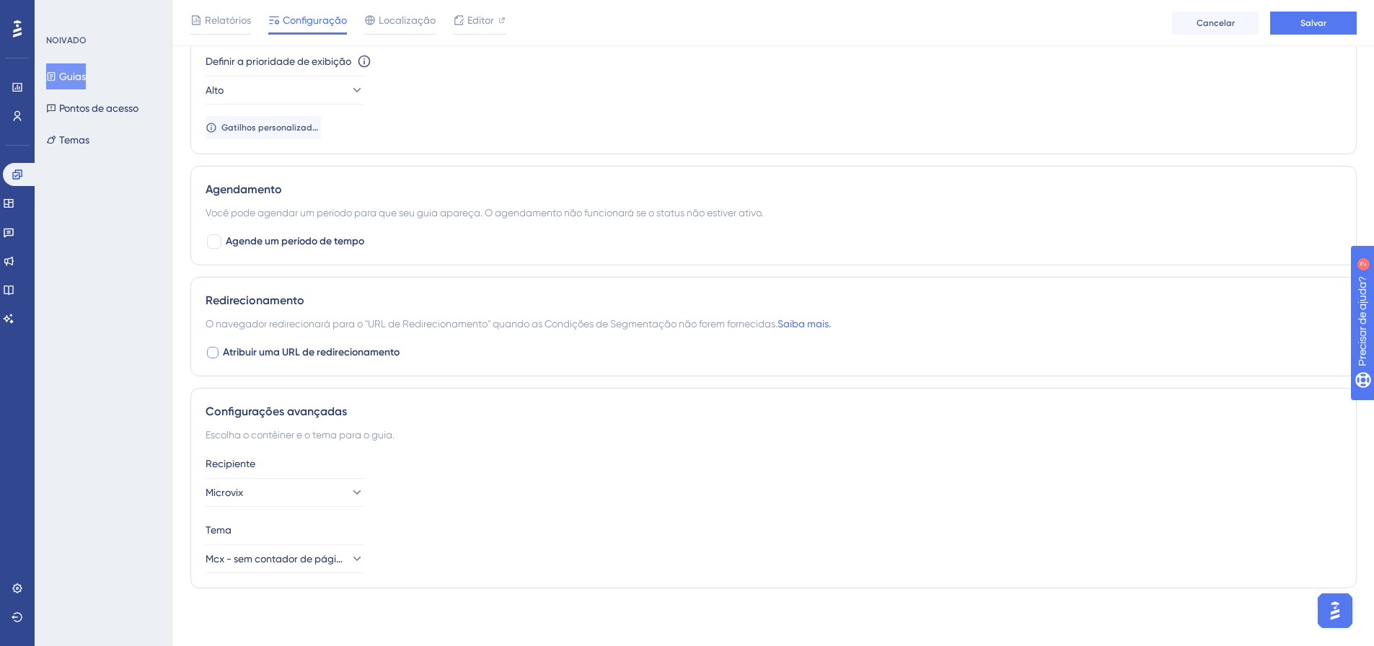
scroll to position [942, 0]
click at [1306, 22] on font "Salvar" at bounding box center [1313, 23] width 26 height 10
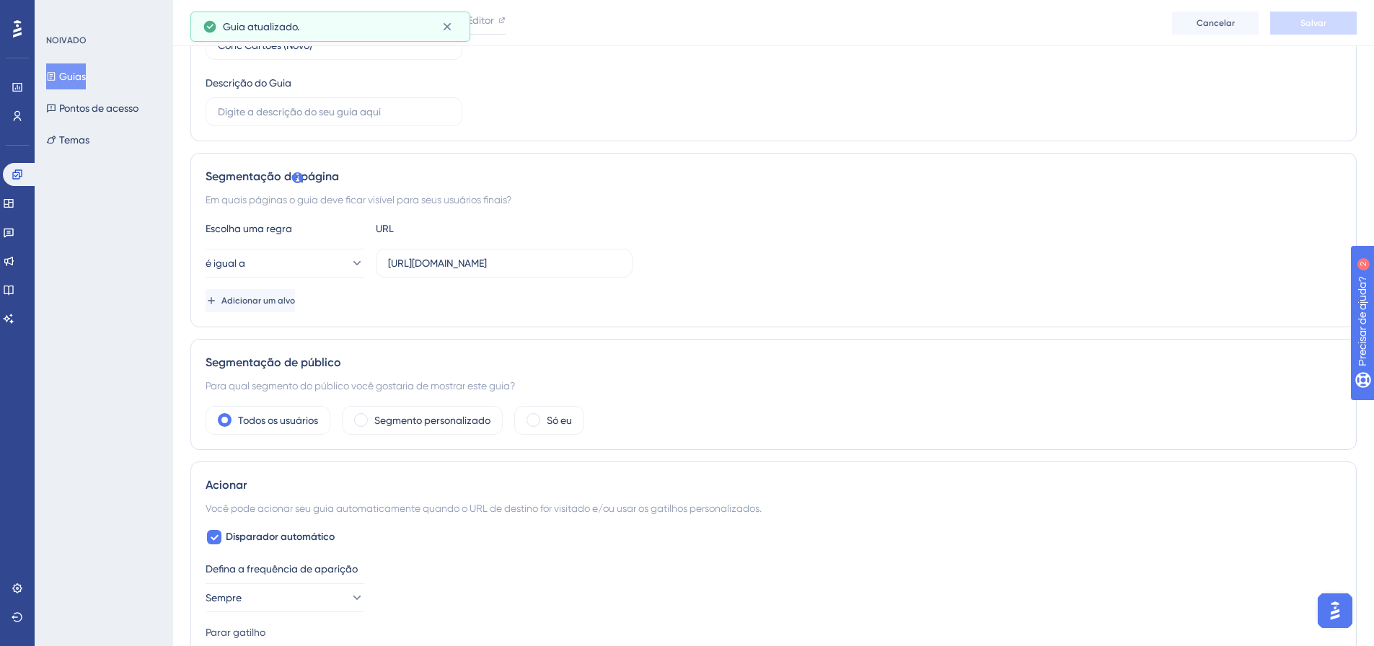
scroll to position [0, 0]
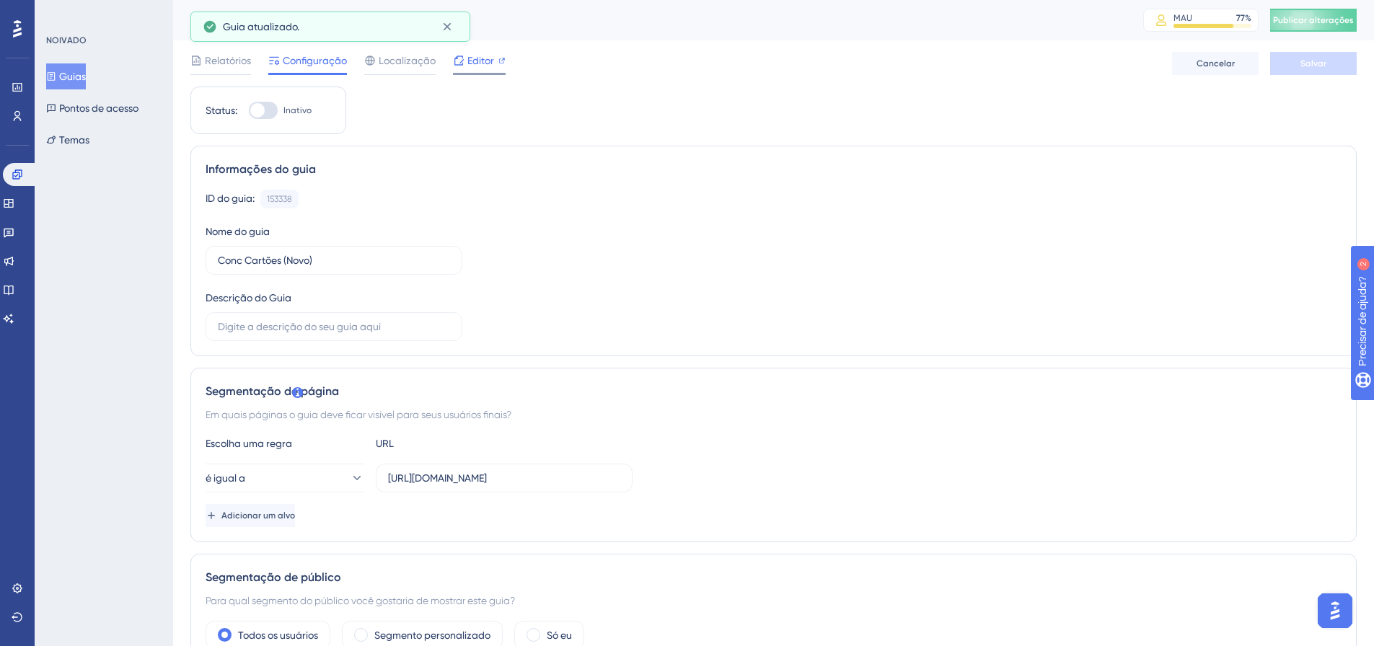
click at [472, 66] on font "Editor" at bounding box center [480, 61] width 27 height 12
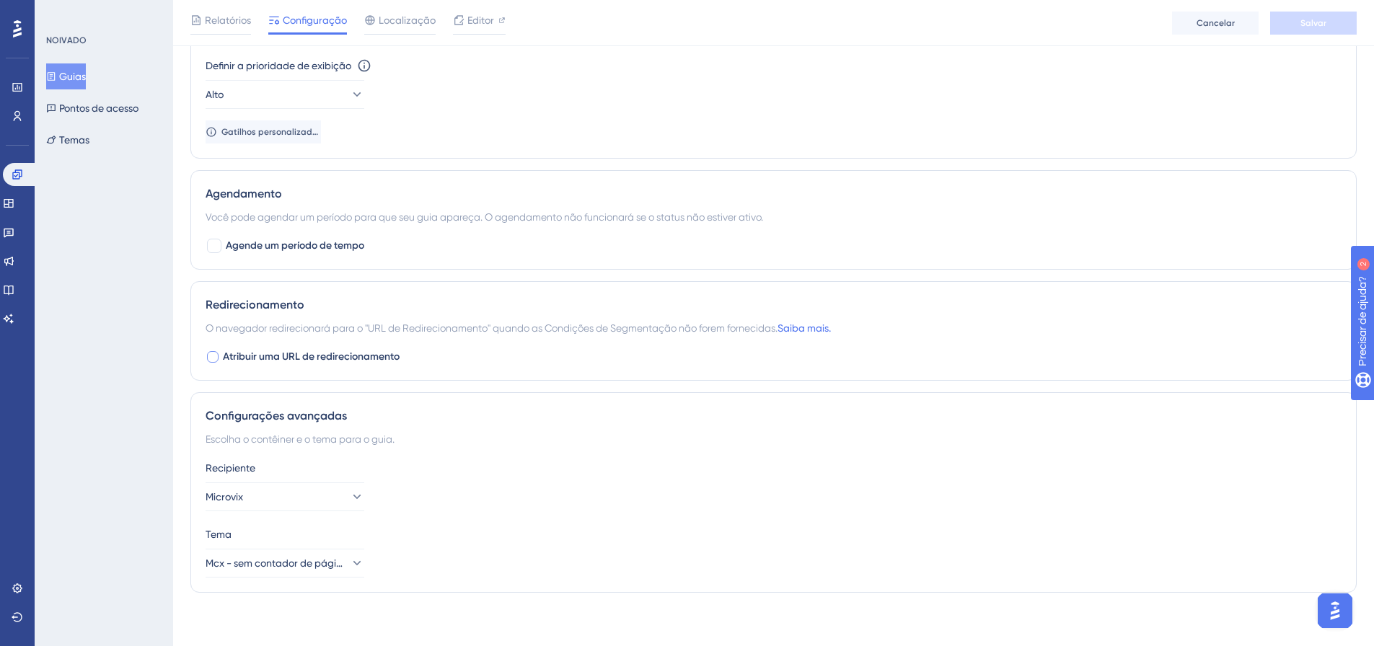
scroll to position [942, 0]
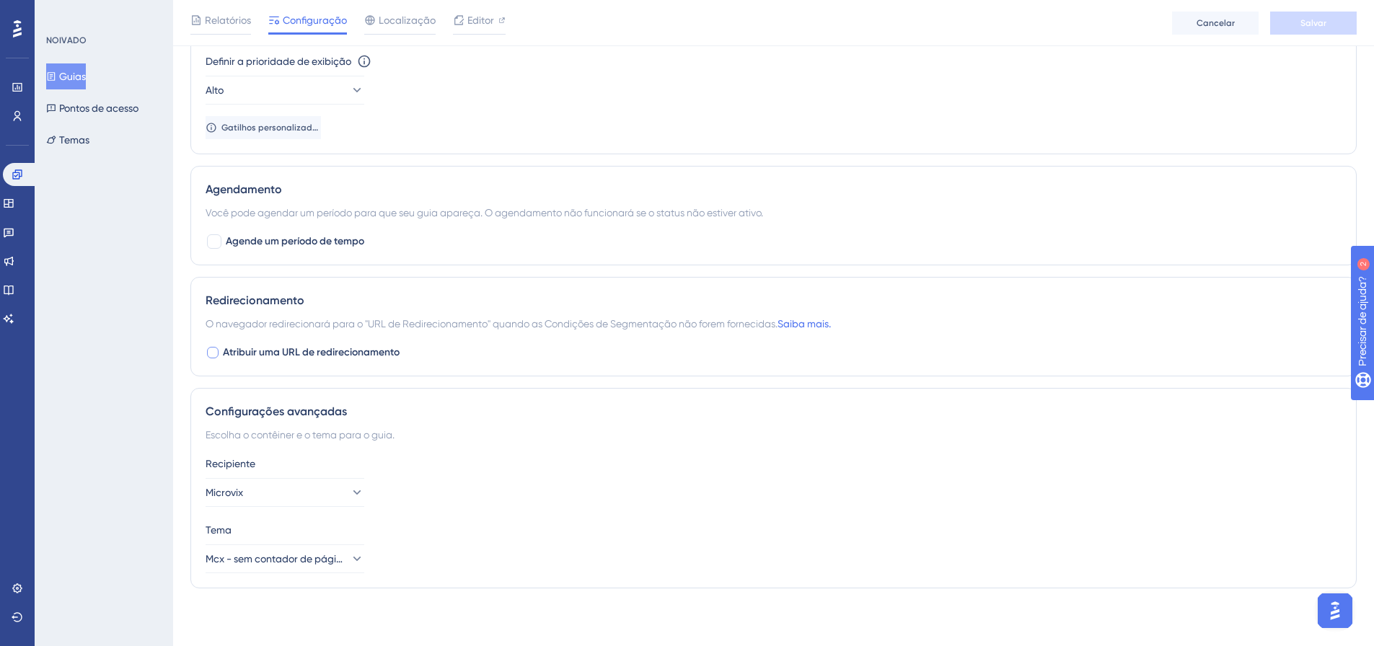
click at [343, 361] on div "Redirecionamento O navegador redirecionará para o "URL de Redirecionamento" qua…" at bounding box center [773, 327] width 1166 height 100
click at [344, 357] on font "Atribuir uma URL de redirecionamento" at bounding box center [311, 352] width 177 height 12
checkbox input "true"
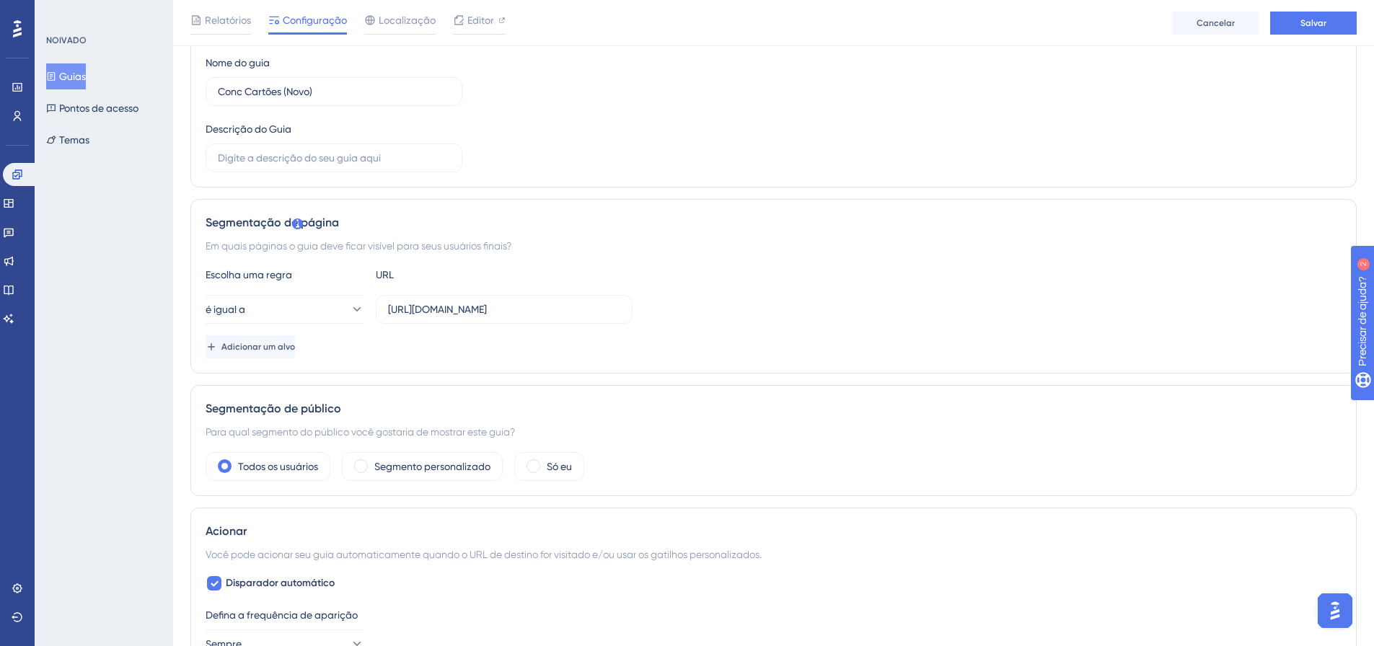
scroll to position [0, 0]
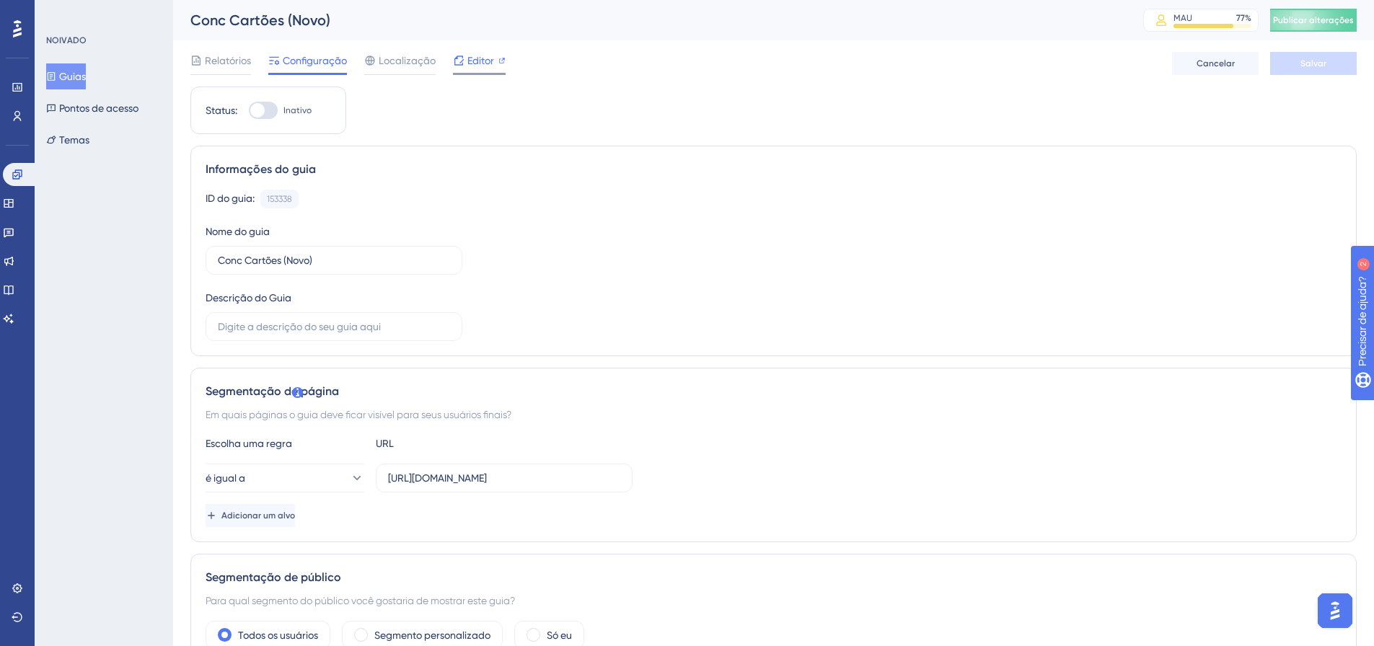
click at [483, 61] on font "Editor" at bounding box center [480, 61] width 27 height 12
click at [79, 73] on font "Guias" at bounding box center [72, 77] width 27 height 12
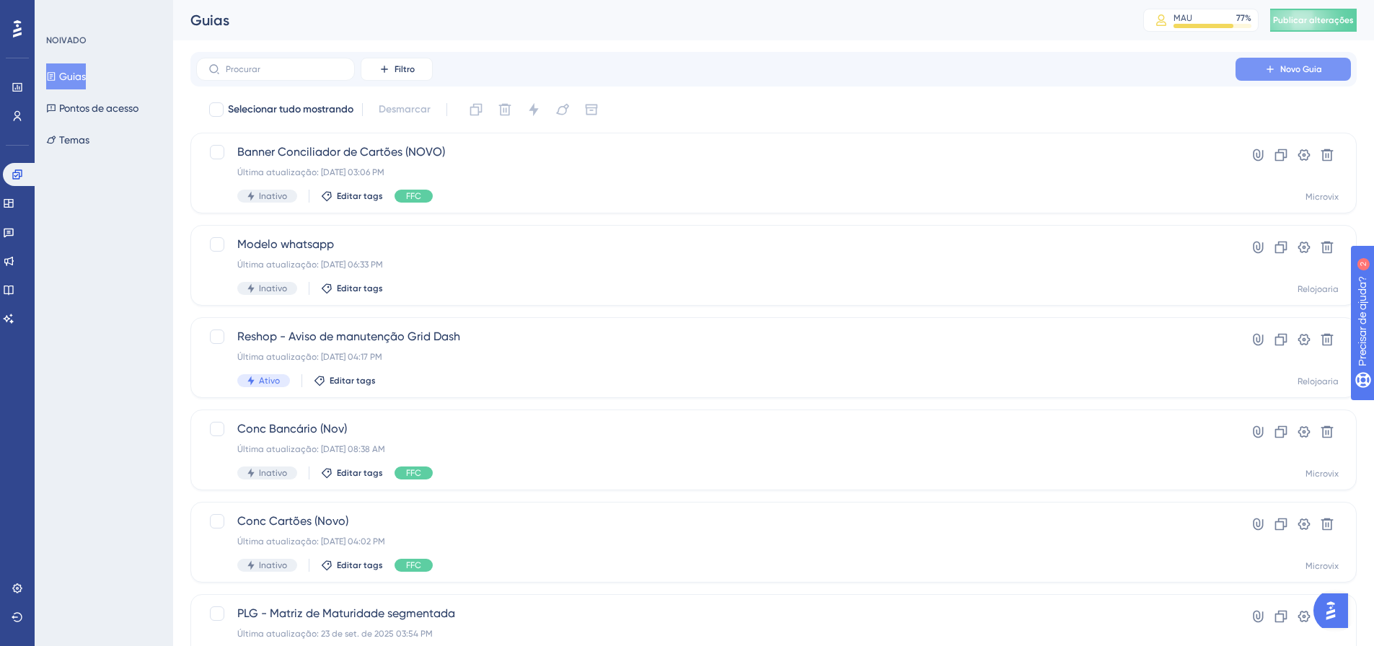
click at [1310, 65] on font "Novo Guia" at bounding box center [1301, 69] width 42 height 10
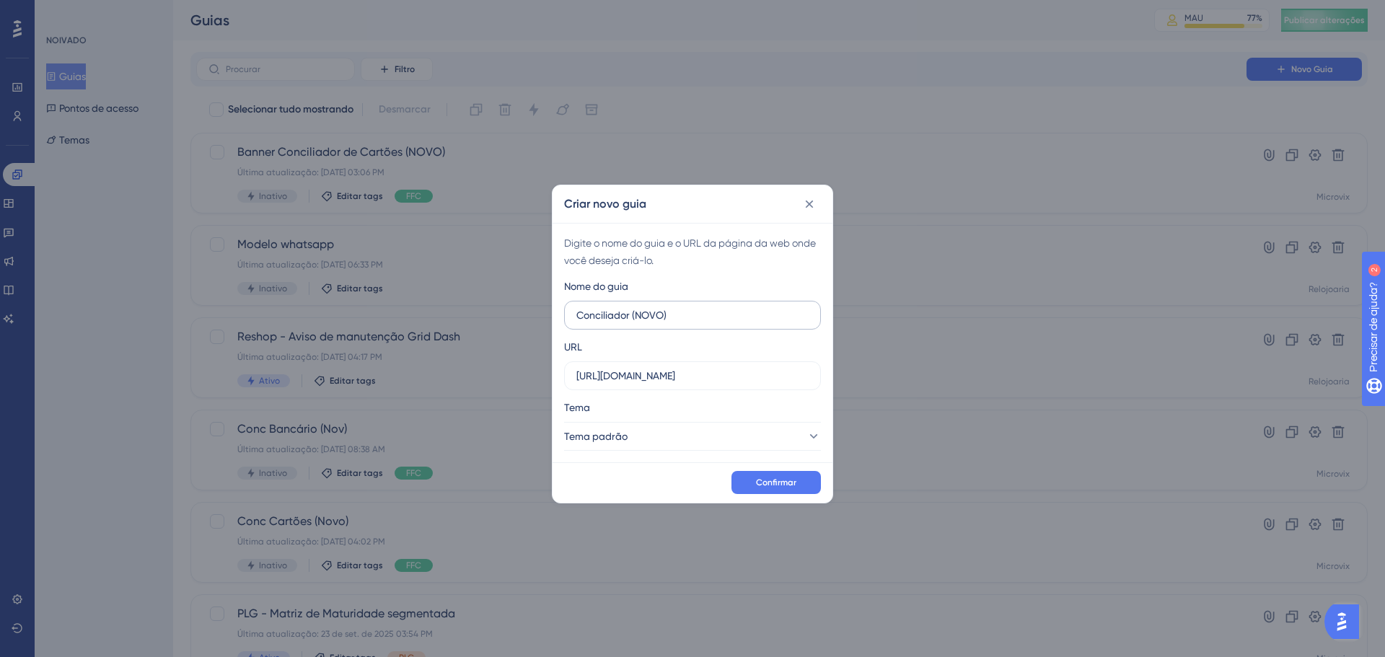
click at [630, 314] on input "Conciliador (NOVO)" at bounding box center [692, 315] width 232 height 16
type input "Conciliador Cartões (NOVO)"
click at [475, 363] on div "Criar novo guia Digite o nome do guia e o URL da página da web onde você deseja…" at bounding box center [692, 328] width 1385 height 657
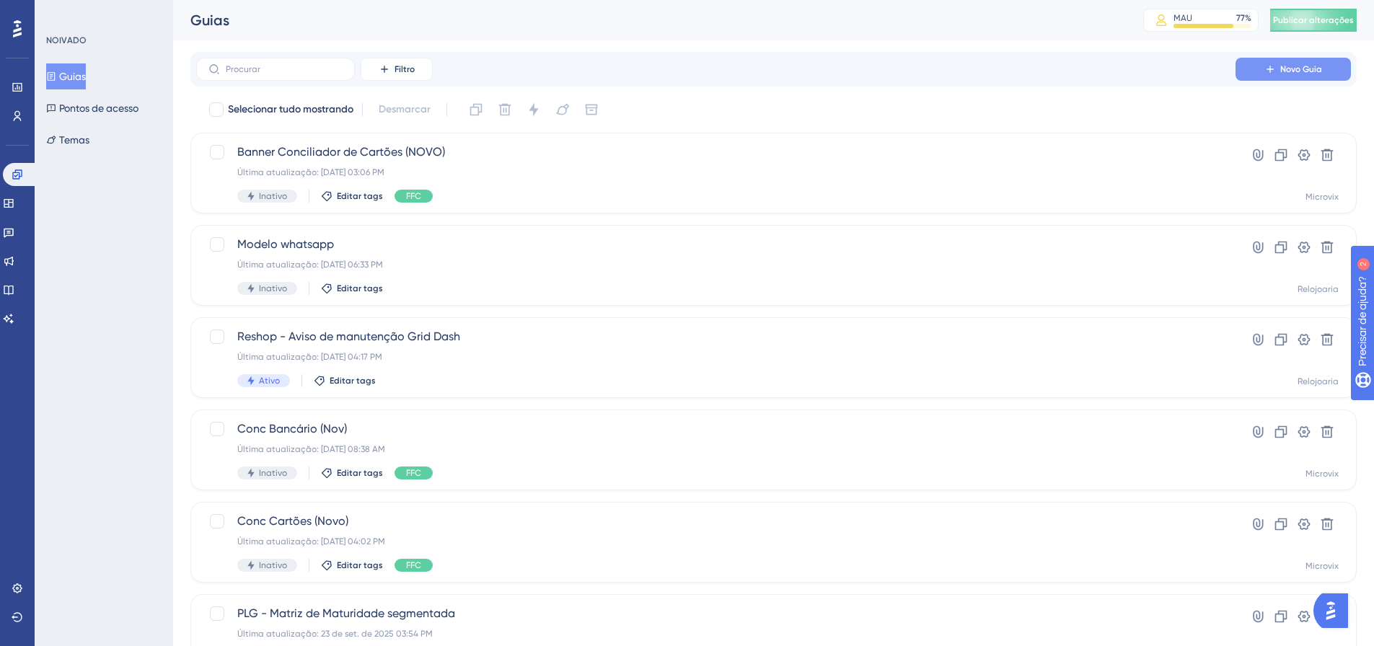
click at [1292, 69] on font "Novo Guia" at bounding box center [1301, 69] width 42 height 10
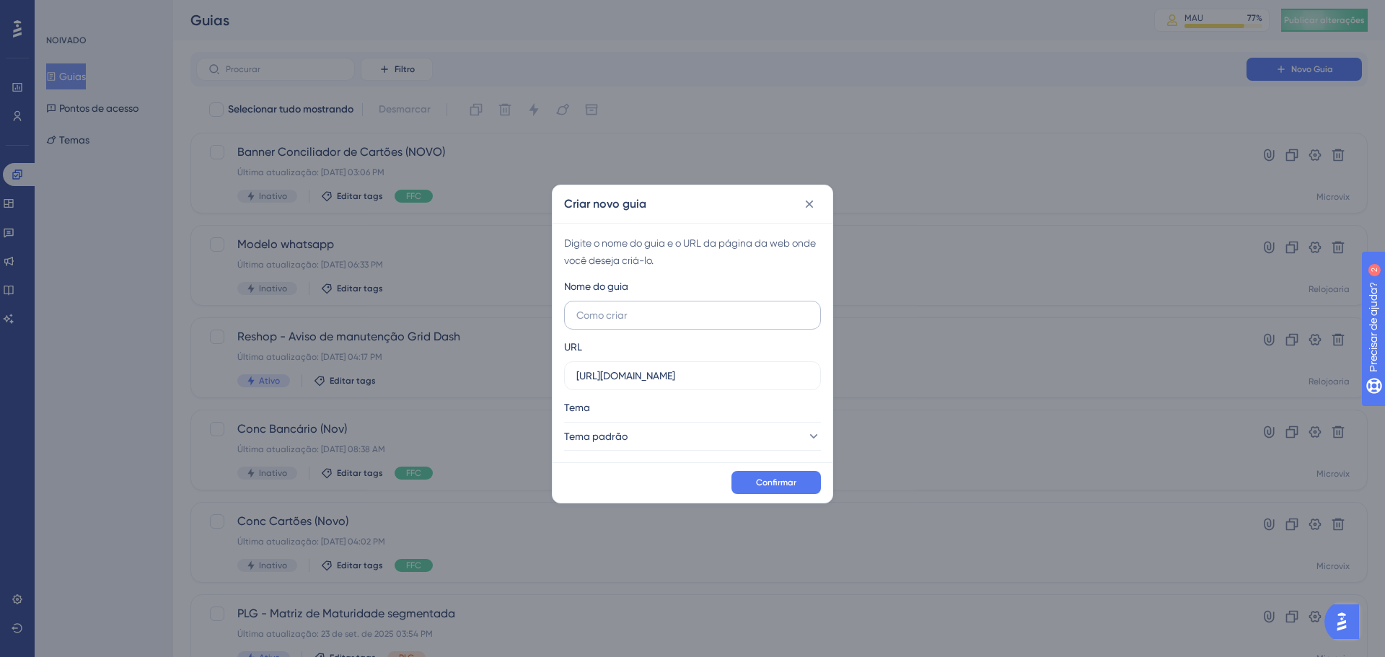
click at [680, 308] on input "text" at bounding box center [692, 315] width 232 height 16
type input "Conciliador Cartões (NOVO)"
click at [690, 371] on input "https://linx-homologacao.microvix.com.br" at bounding box center [692, 376] width 232 height 16
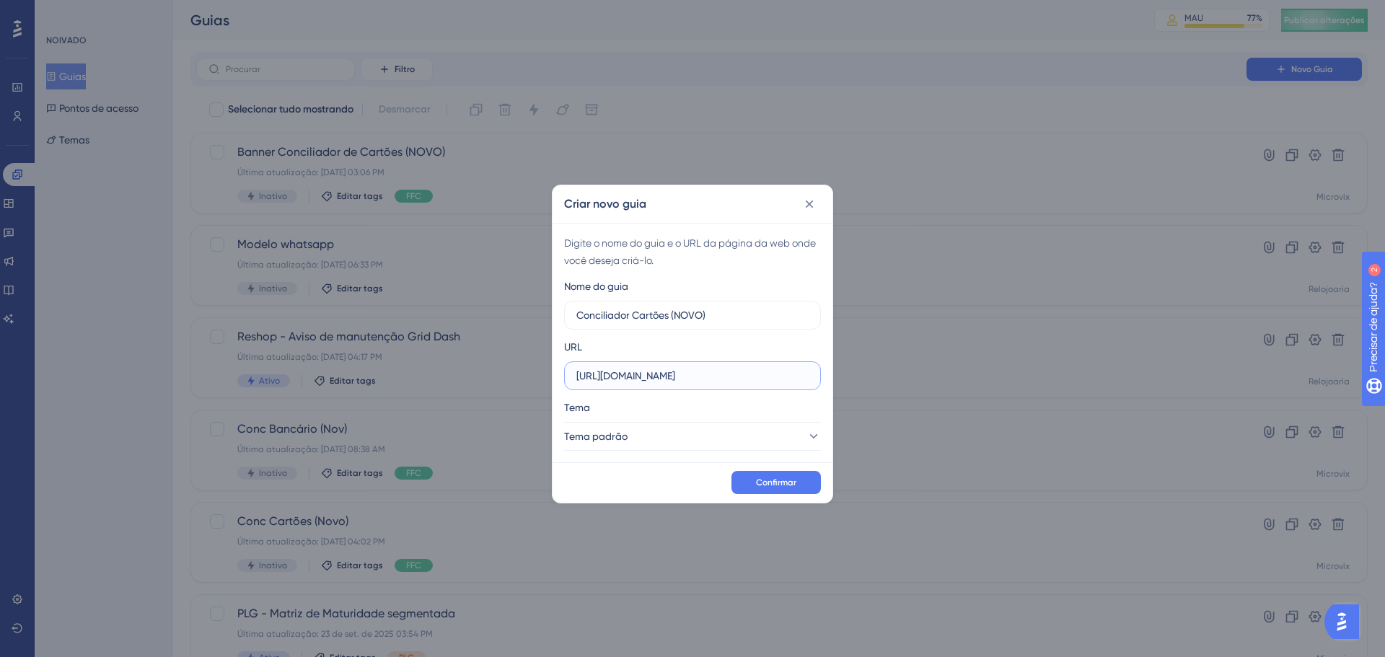
paste input ".microvix.com.br/lb-erpwebapp/gestao-financeira/conciliador-cartoes/dashboard"
type input "https://linx.microvix.com.br/lb-erpwebapp/gestao-financeira/conciliador-cartoes…"
click at [680, 434] on button "Tema padrão" at bounding box center [692, 436] width 257 height 29
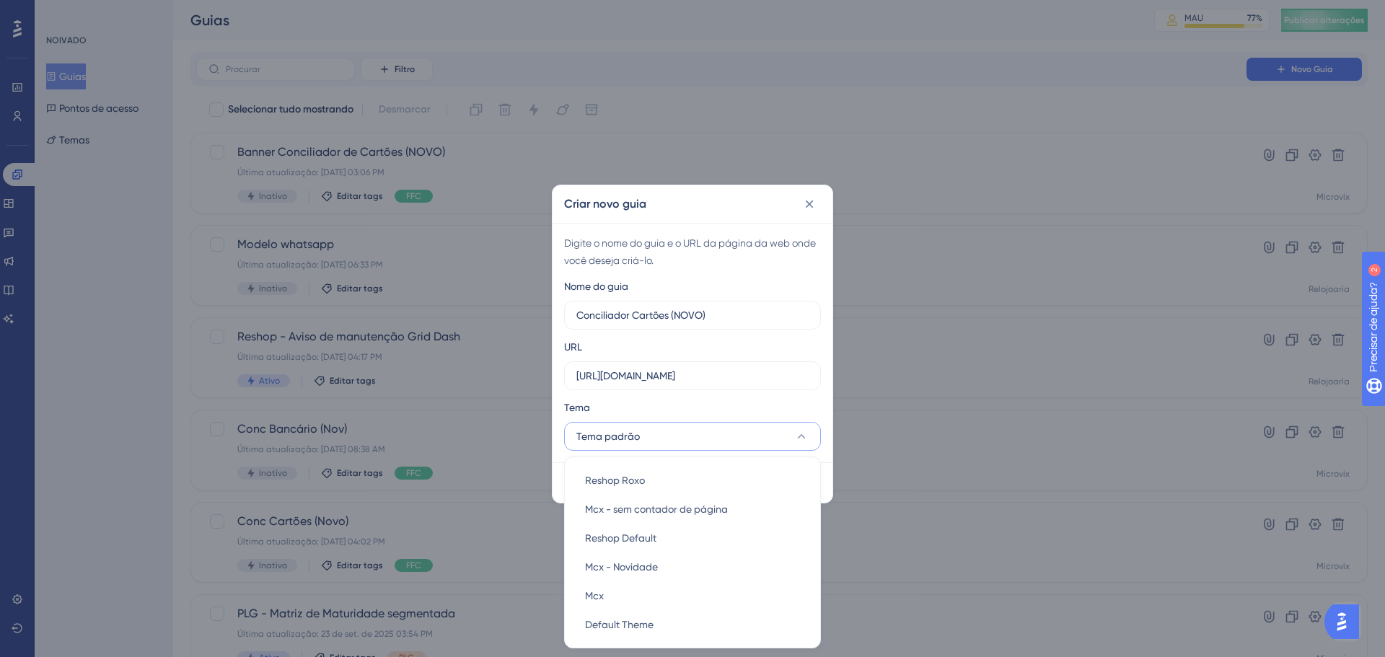
scroll to position [1, 0]
click at [692, 511] on font "Mcx - sem contador de página" at bounding box center [656, 509] width 143 height 12
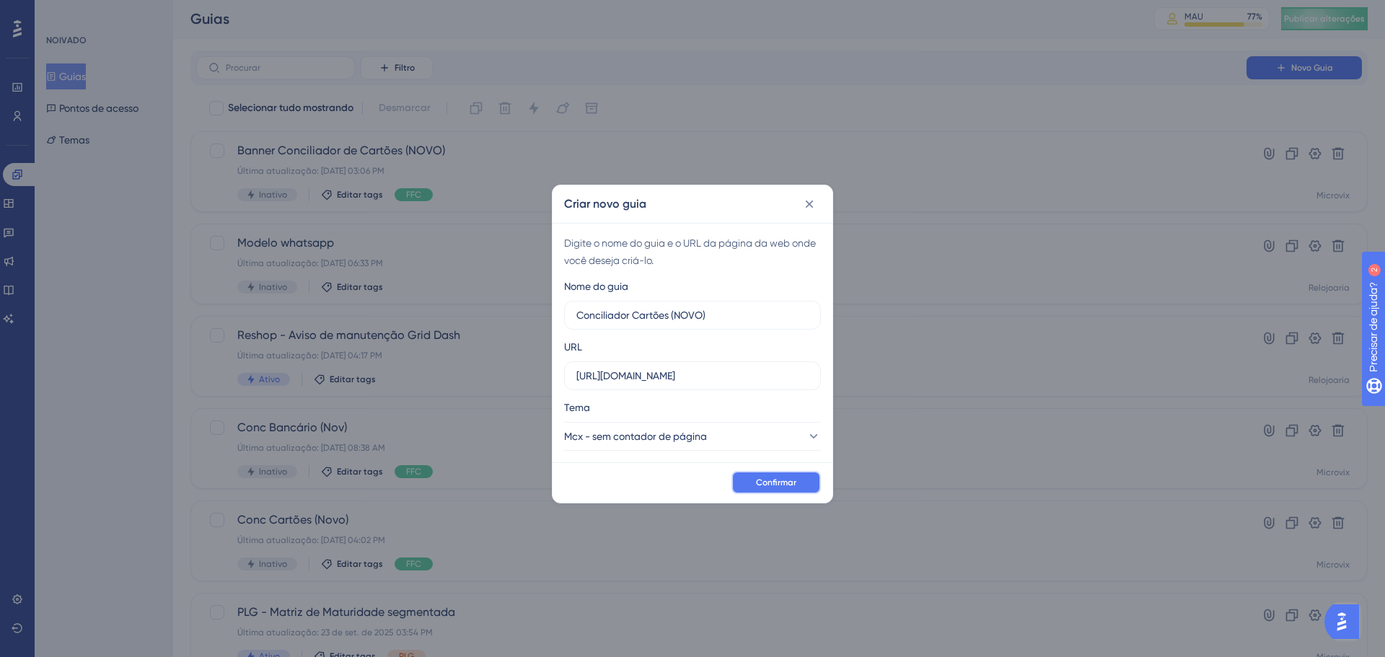
click at [795, 485] on font "Confirmar" at bounding box center [776, 482] width 40 height 10
